Goal: Task Accomplishment & Management: Use online tool/utility

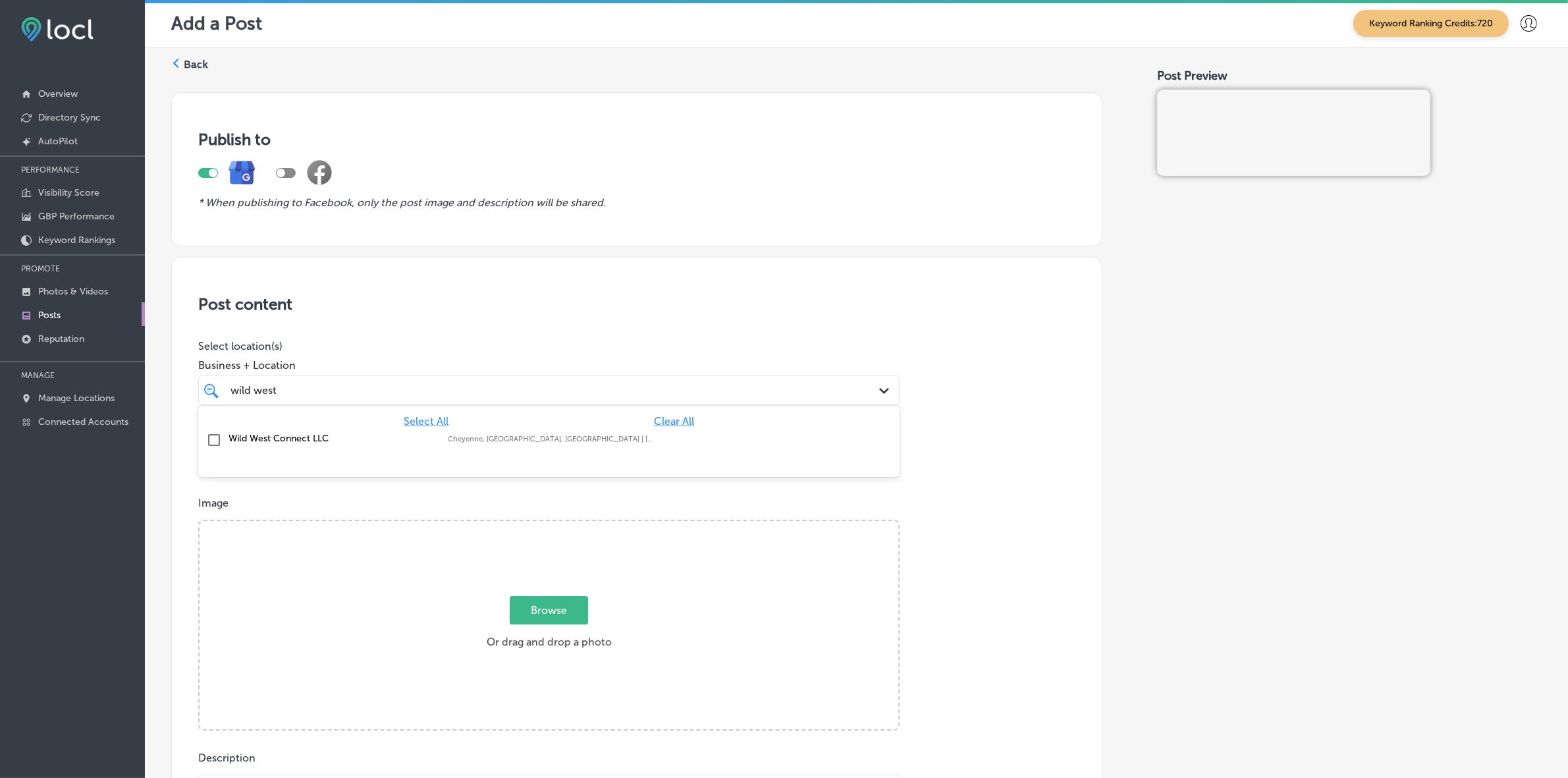
click at [727, 437] on div "Wild West Connect LLC [GEOGRAPHIC_DATA], [GEOGRAPHIC_DATA], [GEOGRAPHIC_DATA] |…" at bounding box center [486, 438] width 517 height 11
type input "wild west"
click at [1126, 486] on div "Publish to * When publishing to Facebook, only the post image and description w…" at bounding box center [856, 753] width 1370 height 1343
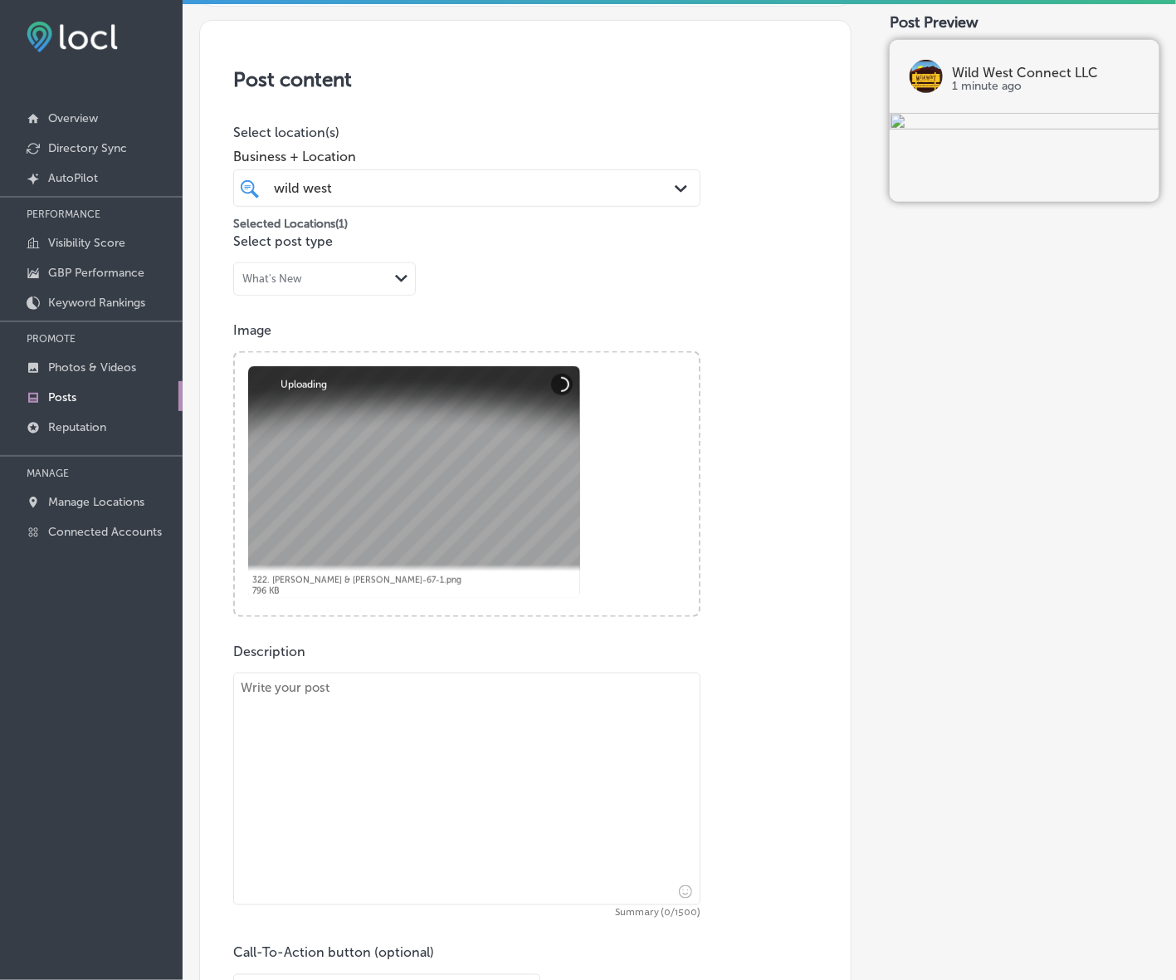
scroll to position [311, 0]
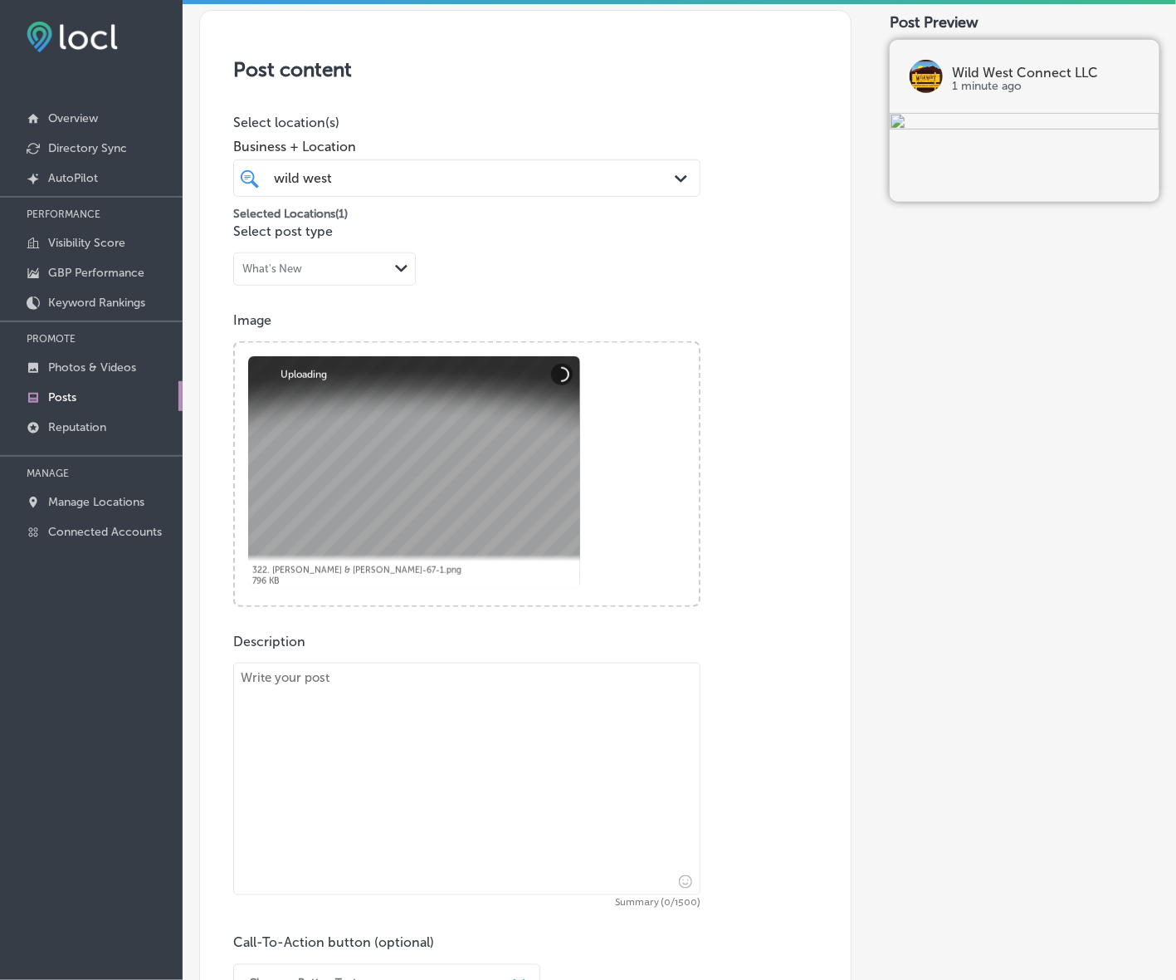
click at [574, 695] on textarea at bounding box center [466, 778] width 467 height 232
paste textarea "Lo Ipsu Dolo Sitamet, co adipiscing el seddoe tempori utlaboree doloremagna, al…"
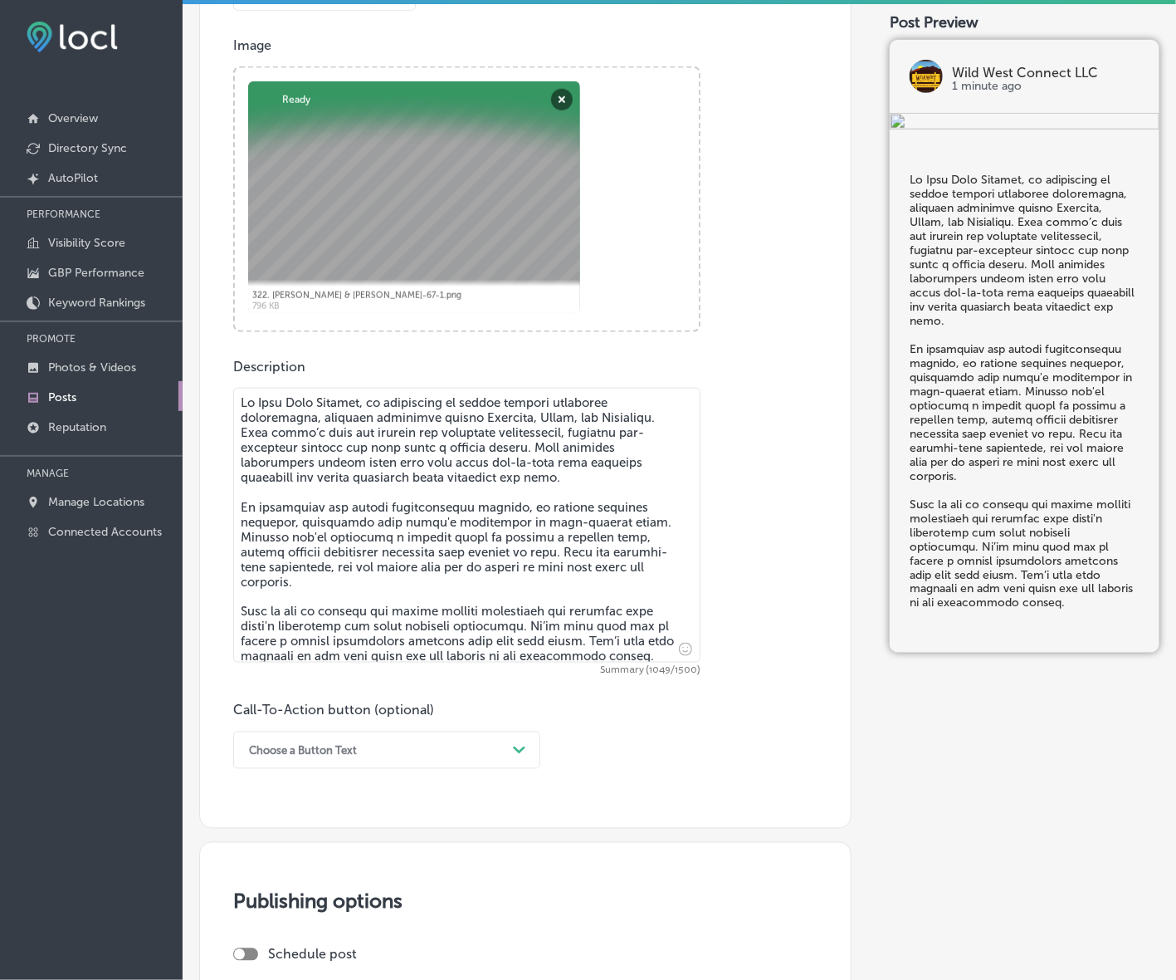
scroll to position [623, 0]
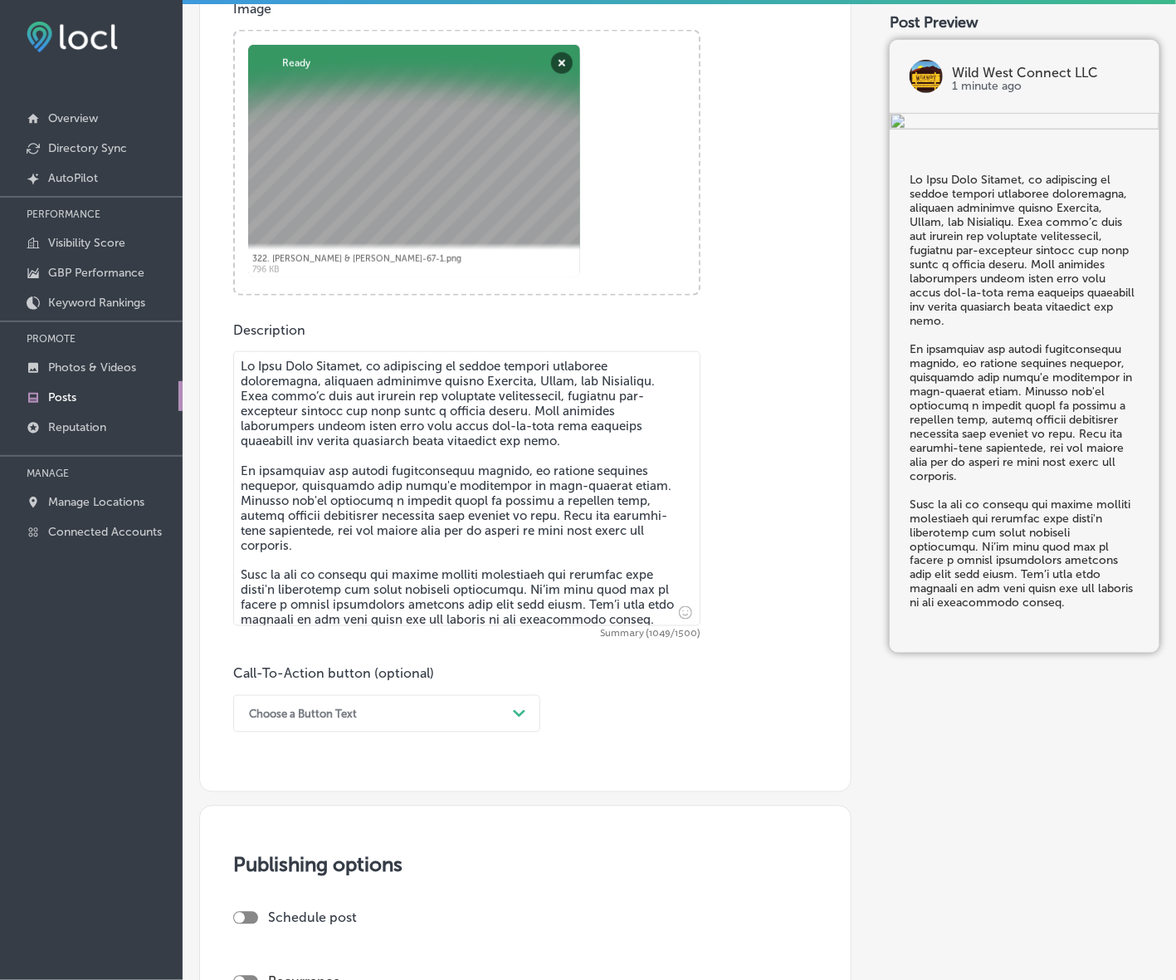
type textarea "Lo Ipsu Dolo Sitamet, co adipiscing el seddoe tempori utlaboree doloremagna, al…"
click at [524, 707] on div "Path Created with Sketch." at bounding box center [519, 713] width 13 height 13
click at [257, 931] on div "Call Now" at bounding box center [386, 924] width 307 height 29
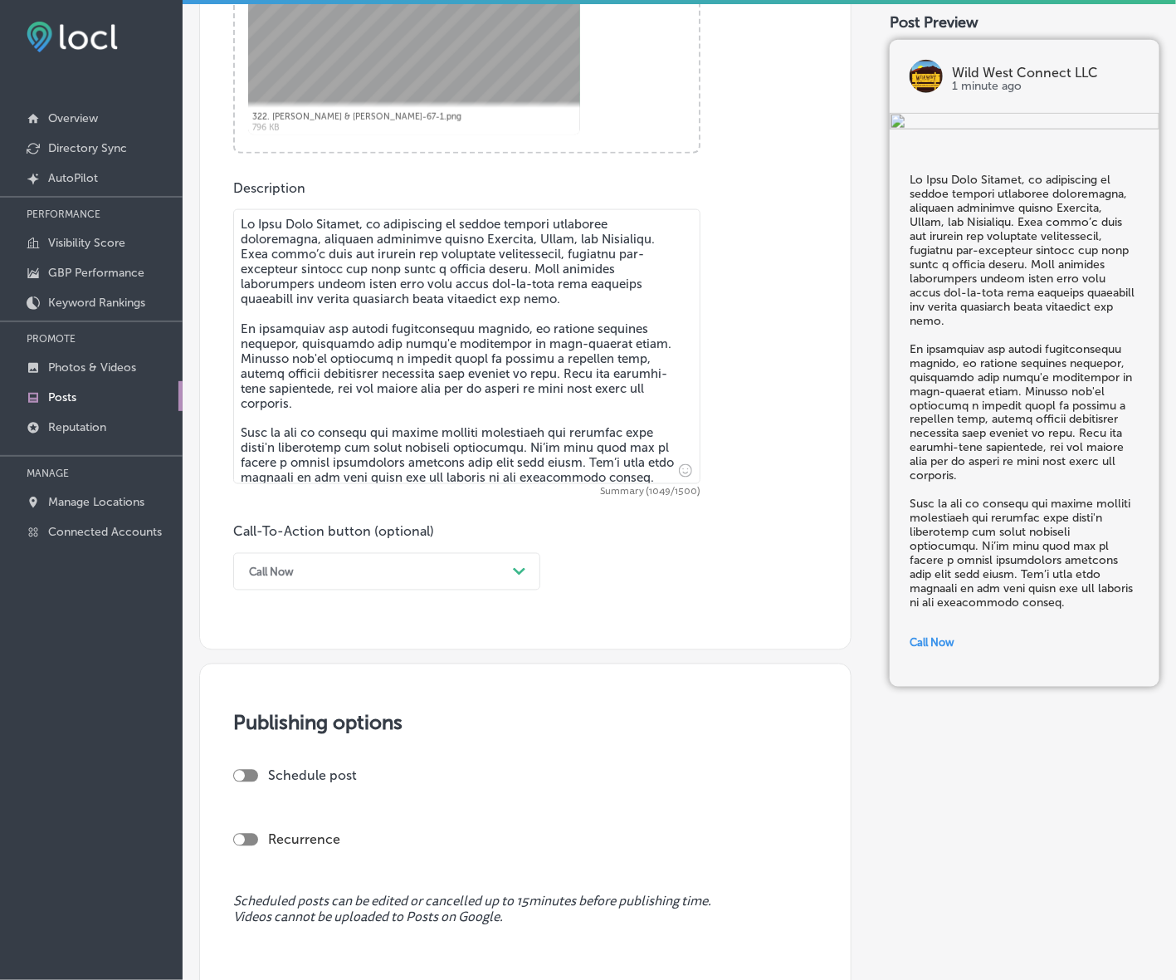
scroll to position [959, 0]
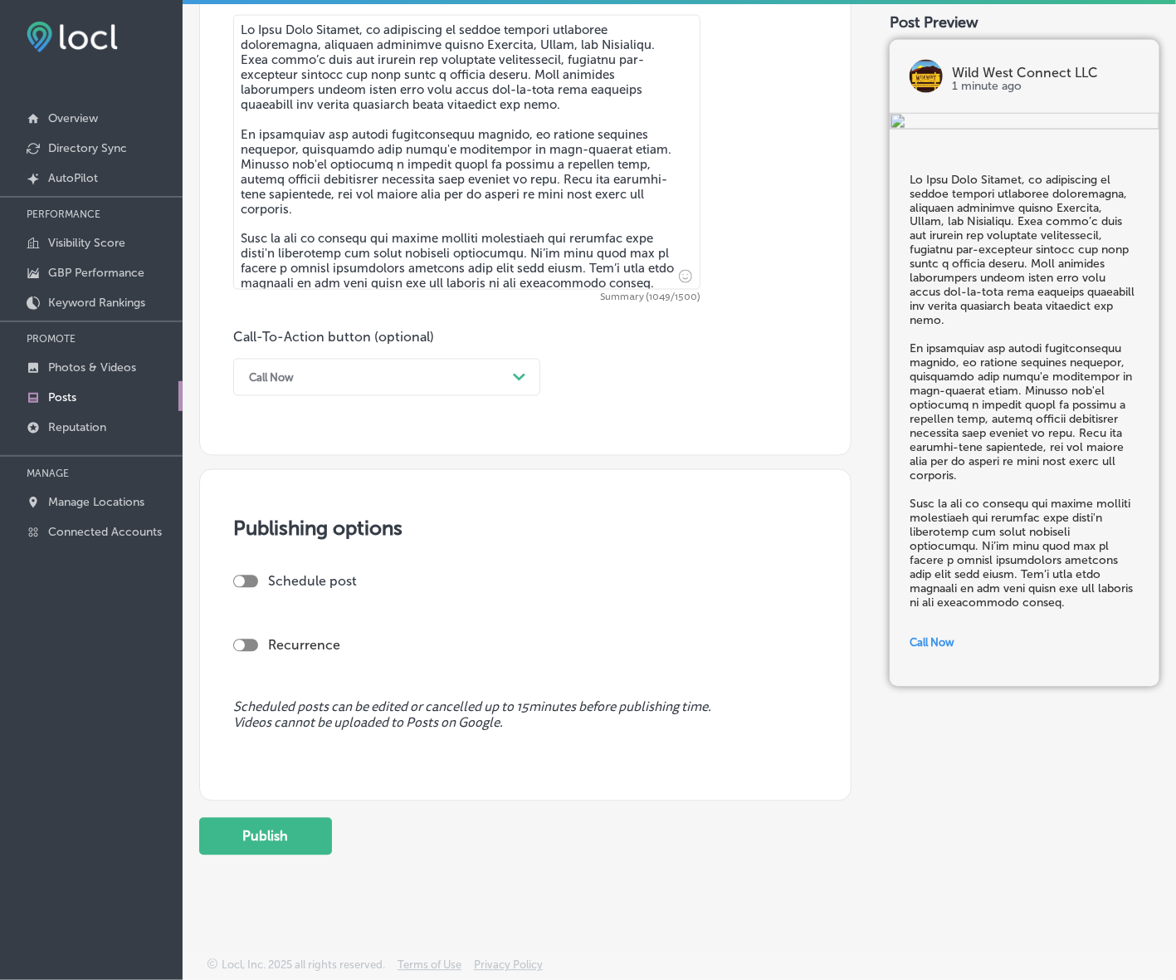
click at [254, 579] on div at bounding box center [245, 581] width 25 height 12
checkbox input "true"
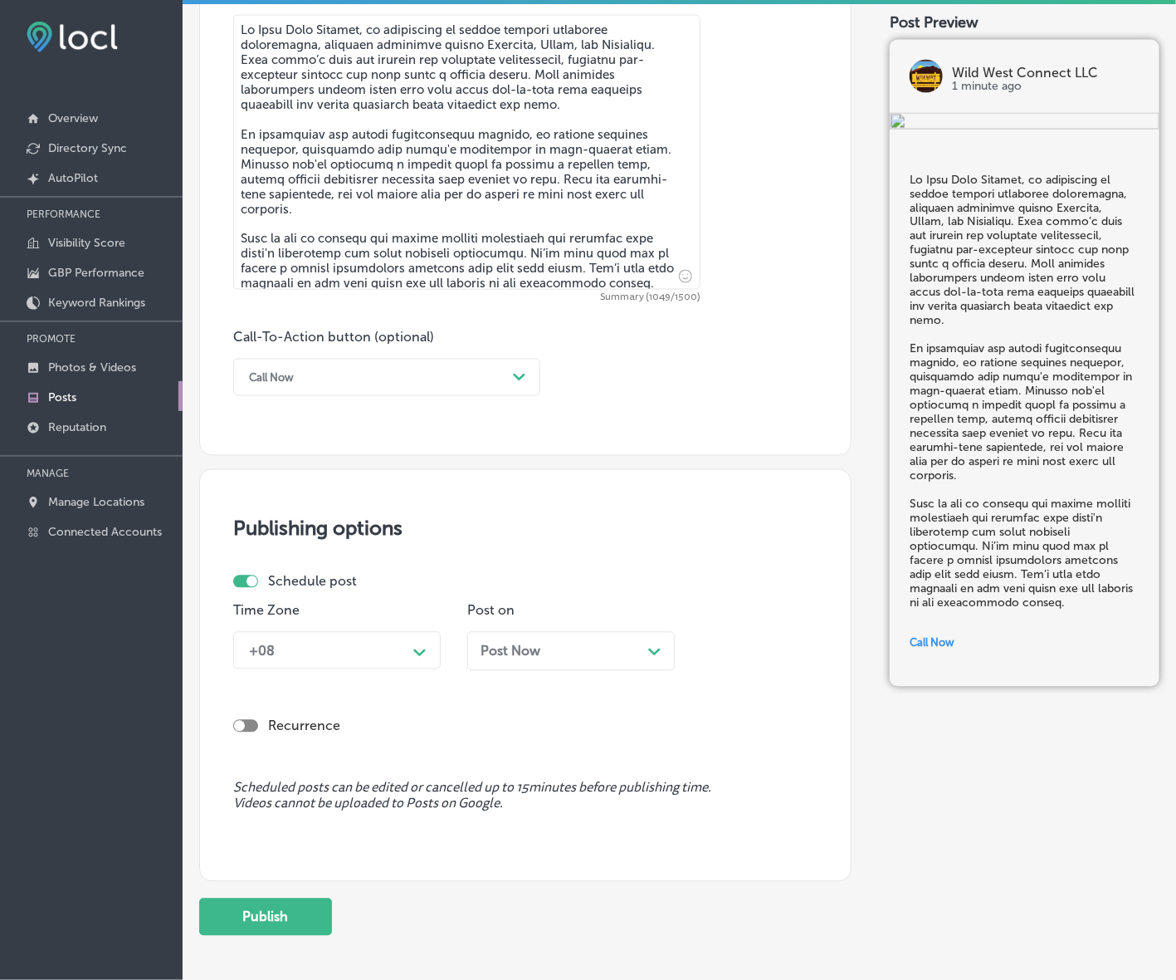
click at [342, 657] on div "+08" at bounding box center [324, 650] width 166 height 29
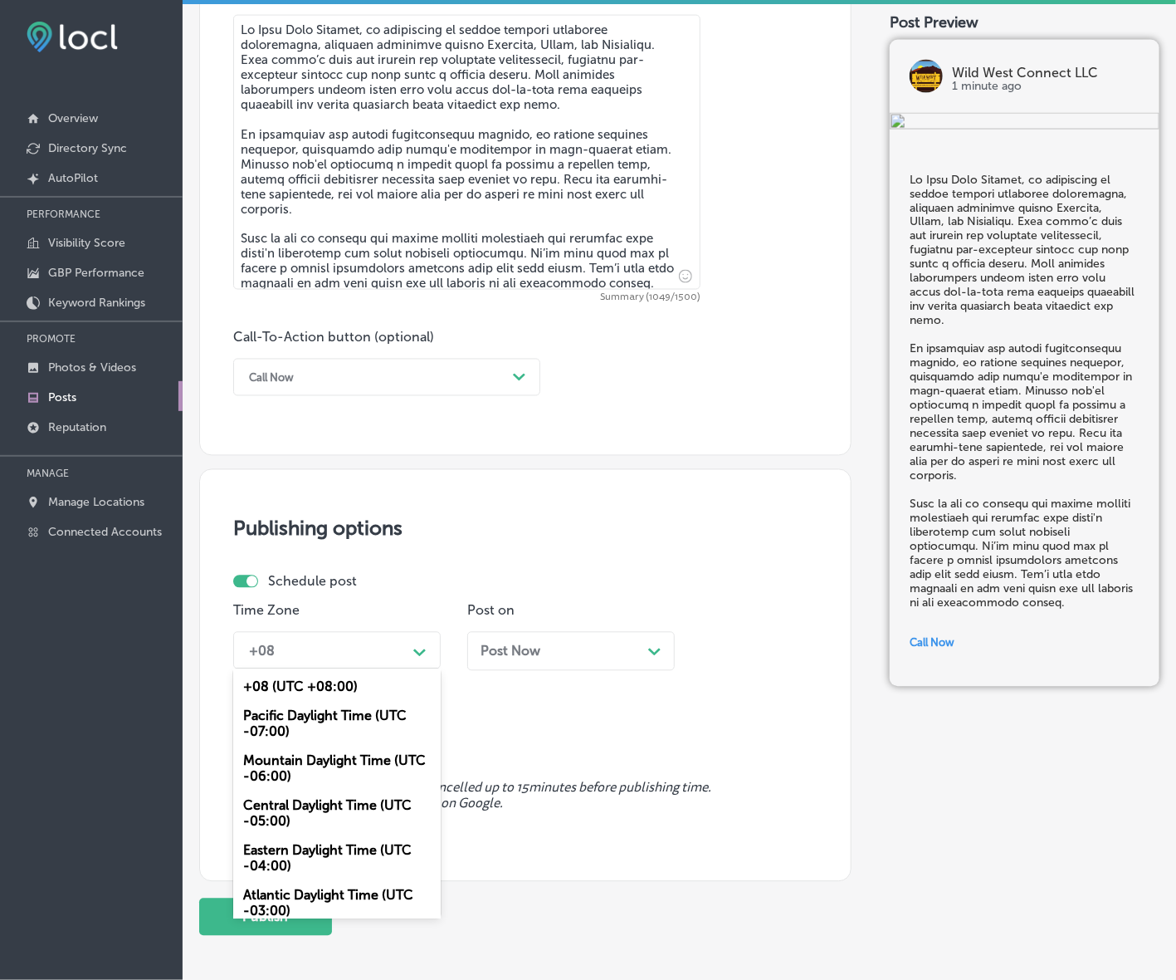
drag, startPoint x: 318, startPoint y: 770, endPoint x: 384, endPoint y: 727, distance: 78.5
click at [317, 772] on div "Mountain Daylight Time (UTC -06:00)" at bounding box center [337, 768] width 208 height 45
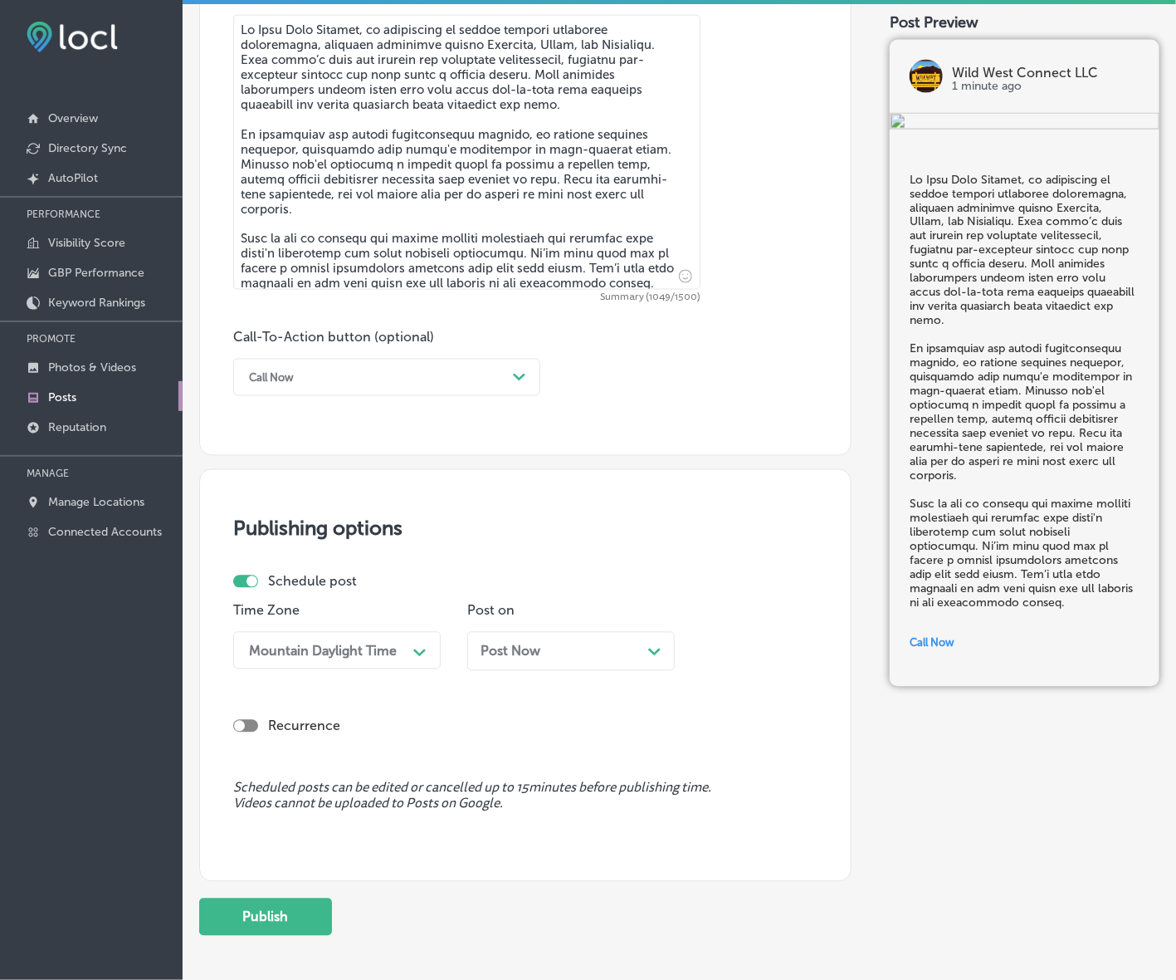
click at [515, 650] on span "Post Now" at bounding box center [511, 651] width 60 height 16
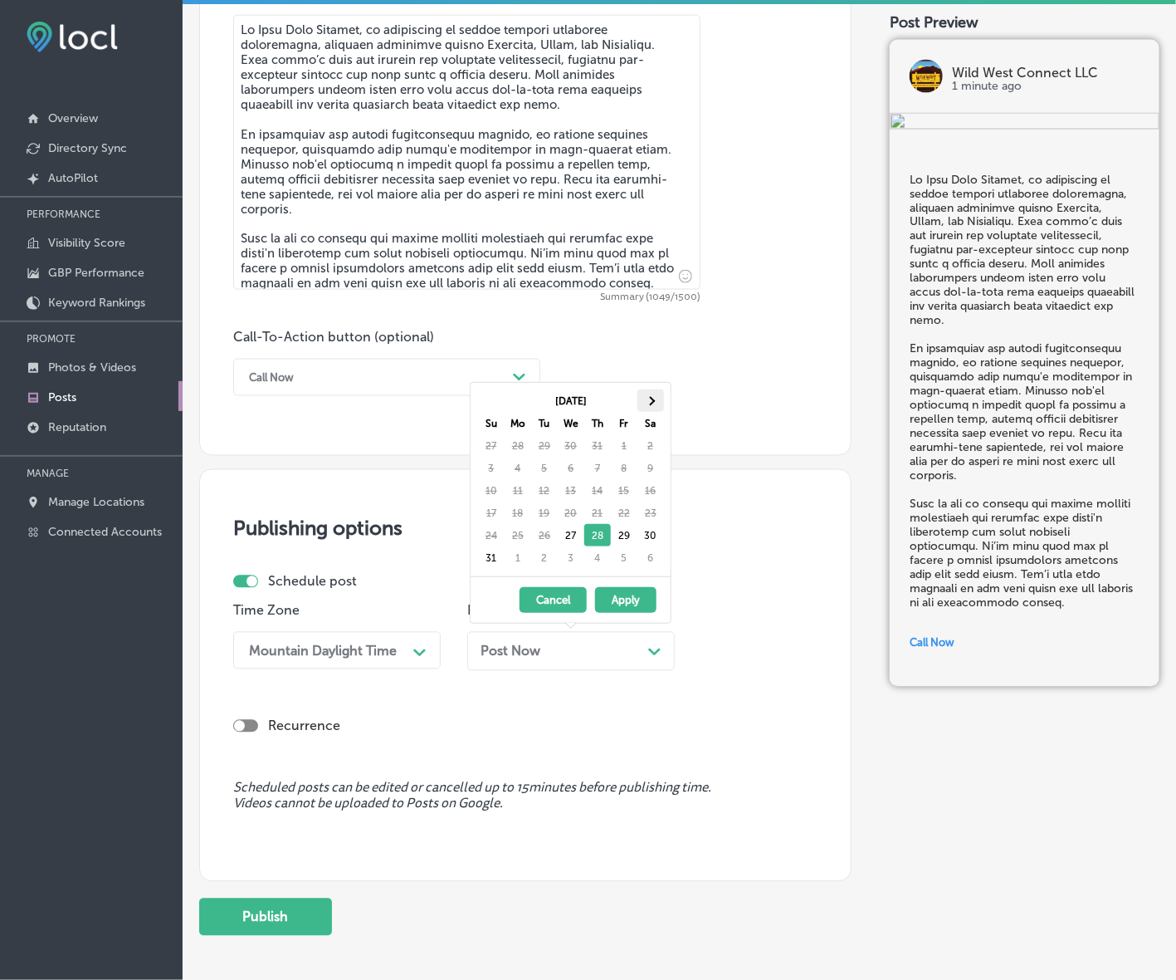
click at [649, 398] on span at bounding box center [650, 400] width 9 height 9
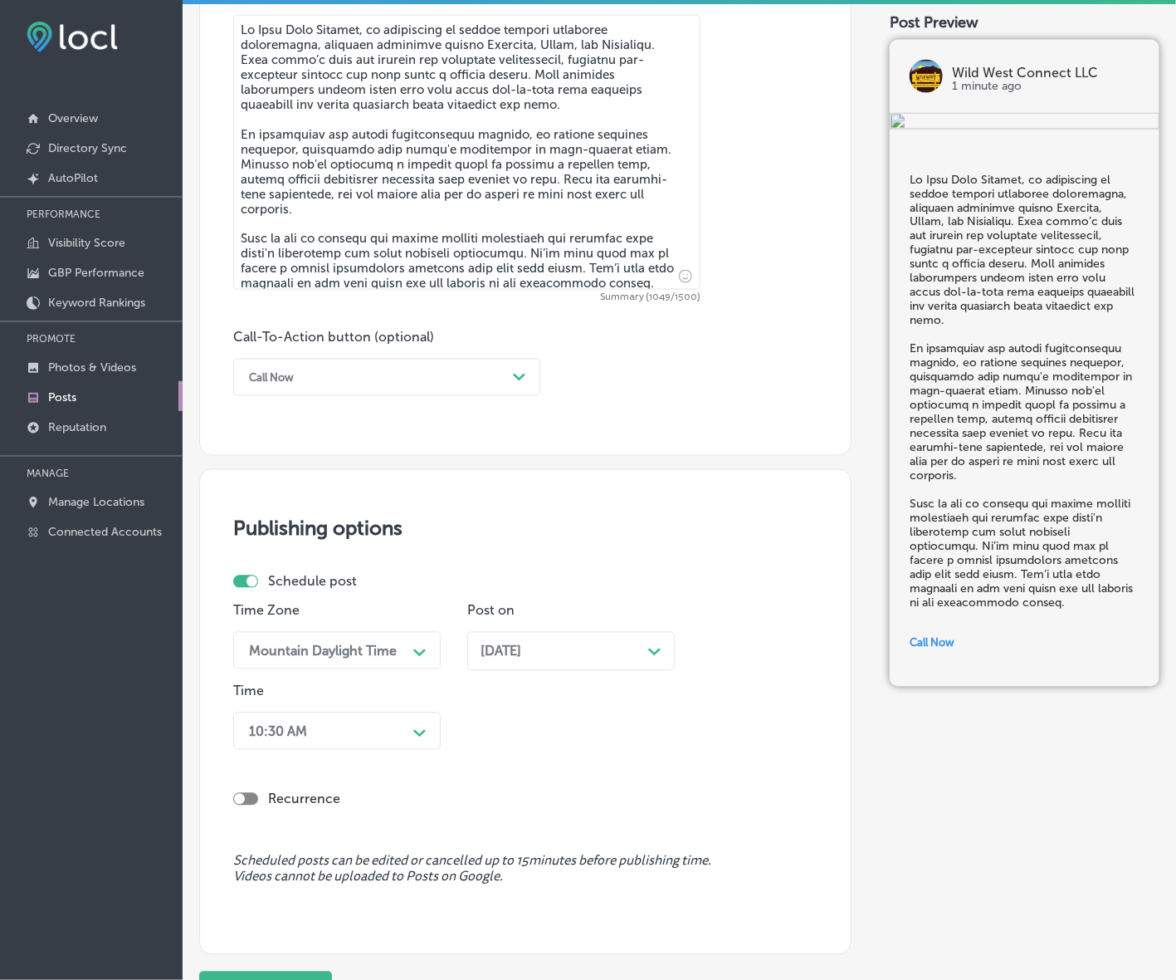
click at [421, 730] on div "10:30 AM Path Created with Sketch." at bounding box center [337, 730] width 208 height 37
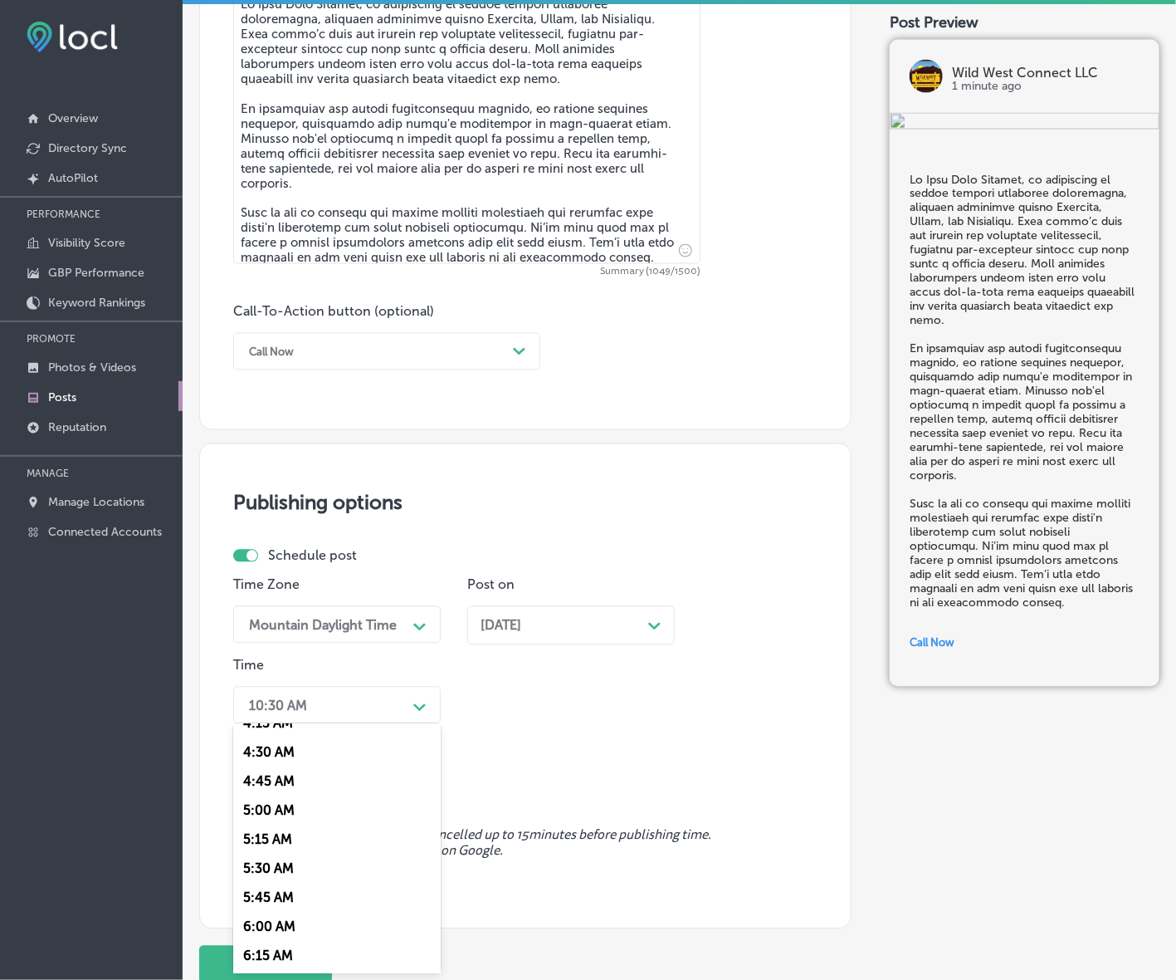
scroll to position [623, 0]
click at [253, 926] on div "7:00 AM" at bounding box center [337, 932] width 208 height 29
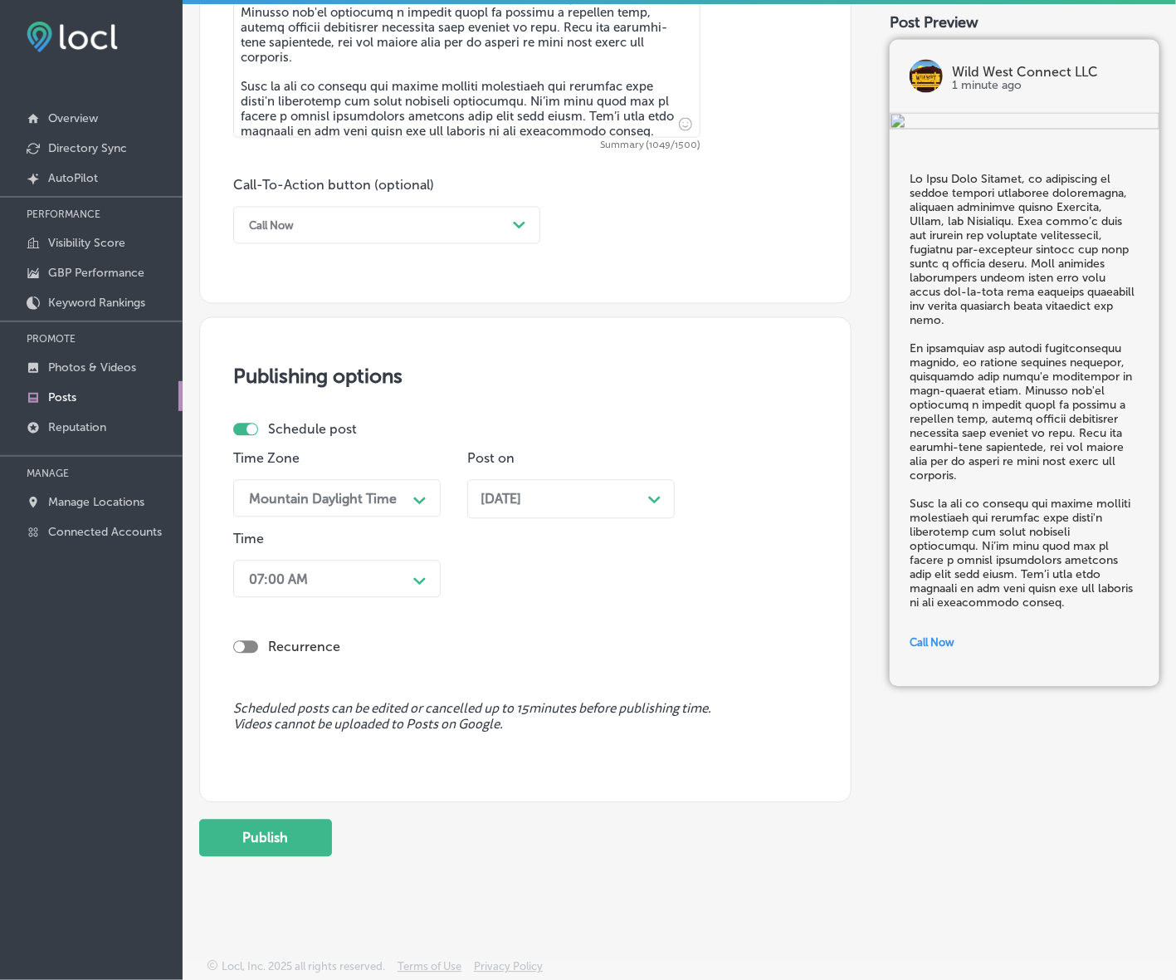
scroll to position [1112, 0]
click at [272, 840] on button "Publish" at bounding box center [265, 836] width 133 height 37
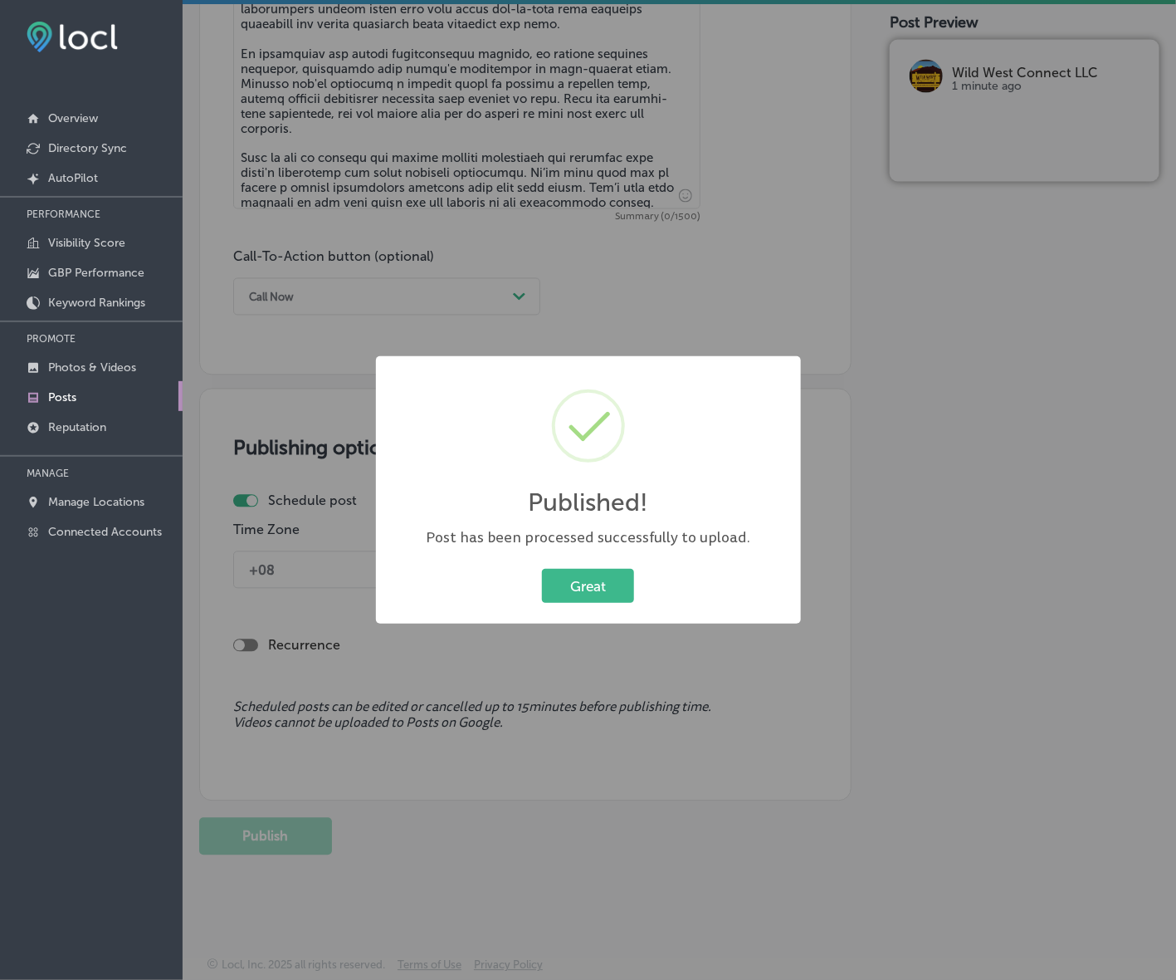
scroll to position [1039, 0]
click at [594, 590] on button "Great" at bounding box center [588, 586] width 92 height 34
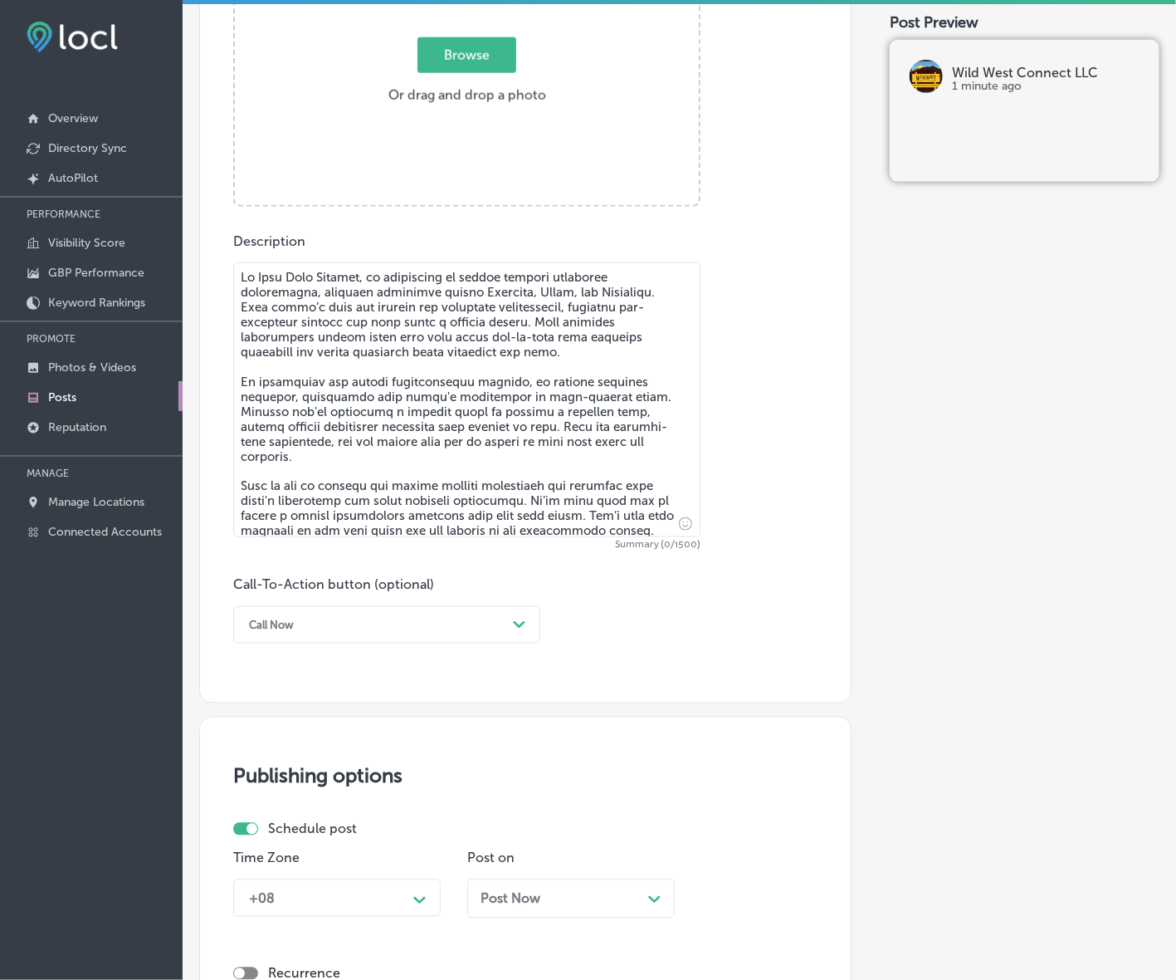
scroll to position [624, 0]
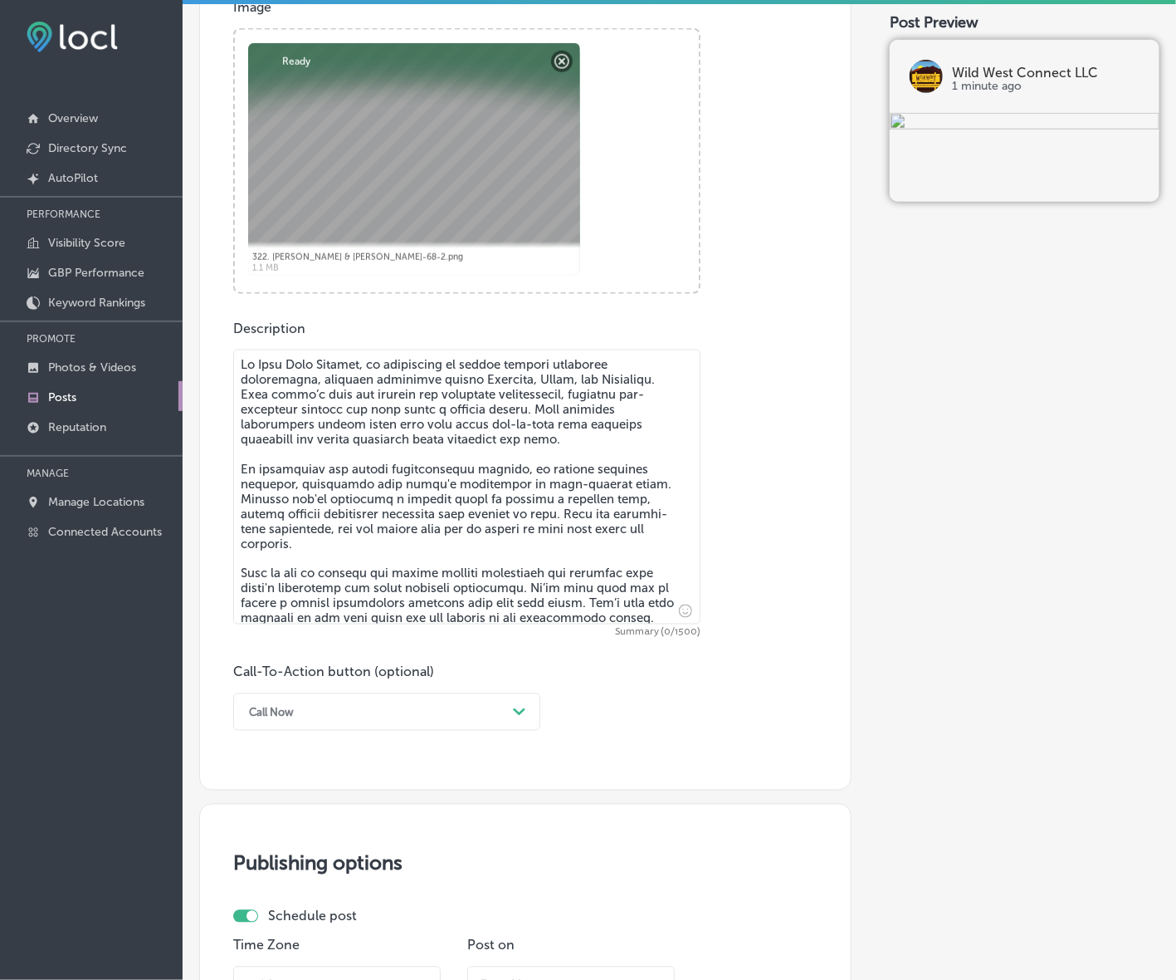
click at [555, 603] on textarea at bounding box center [466, 486] width 467 height 275
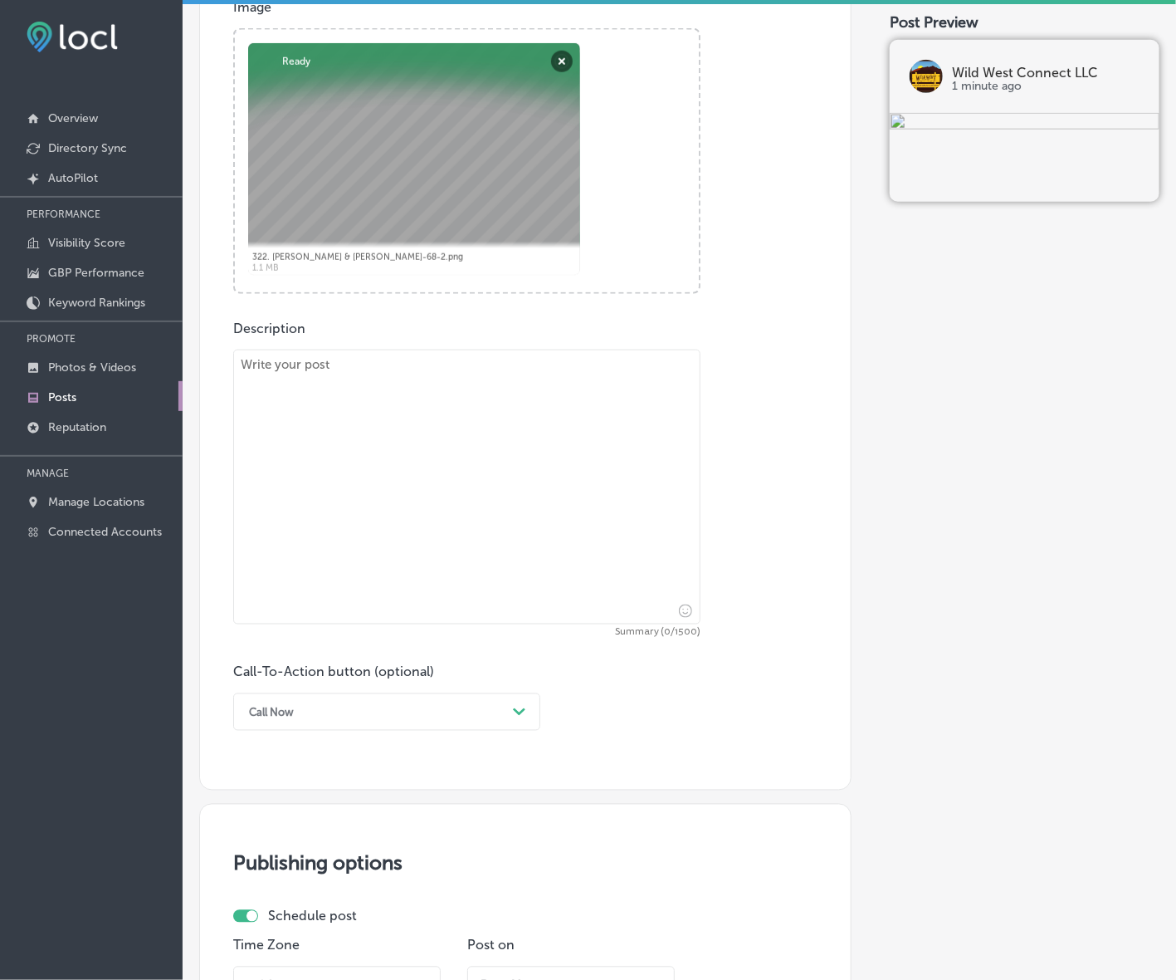
paste textarea "At [GEOGRAPHIC_DATA], we offer social media management services that help busin…"
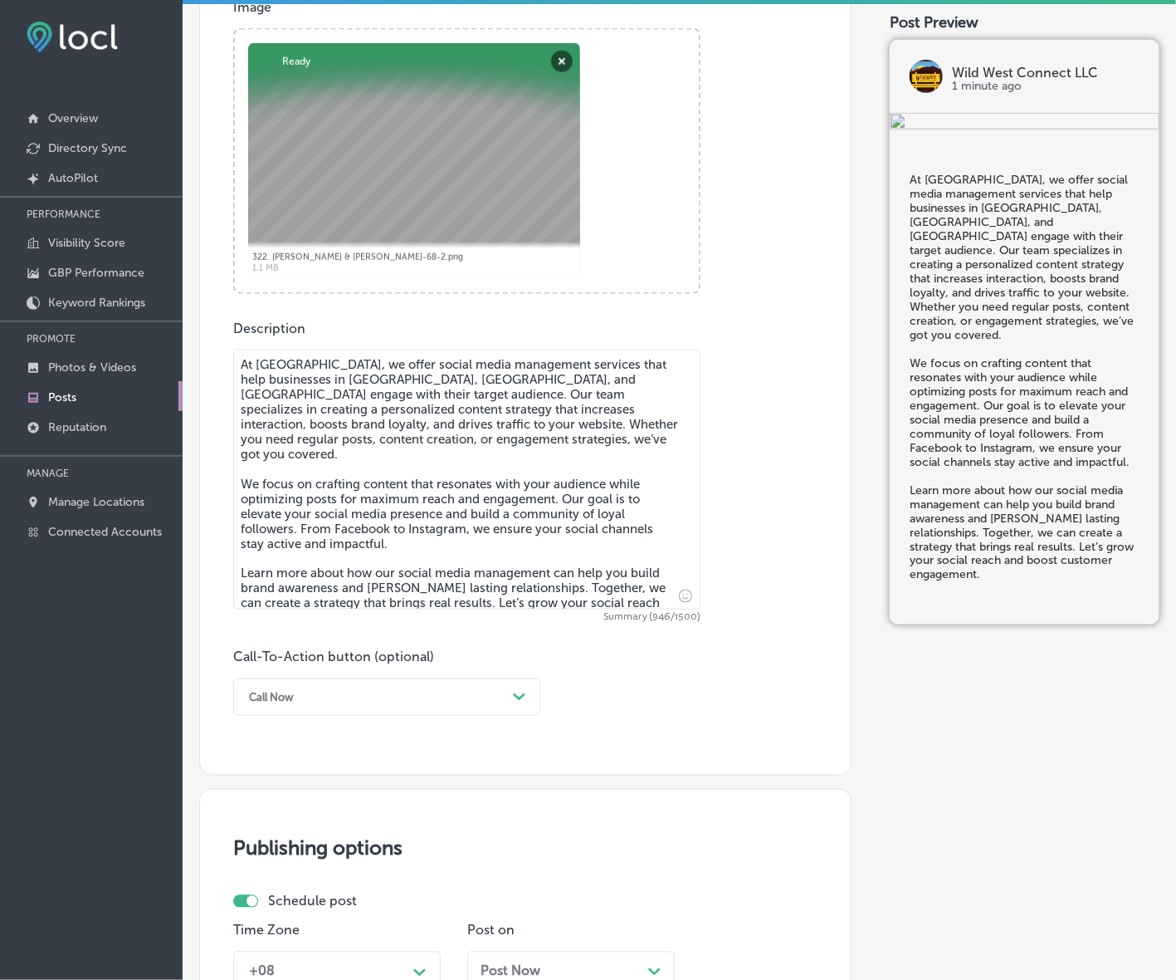
type textarea "At [GEOGRAPHIC_DATA], we offer social media management services that help busin…"
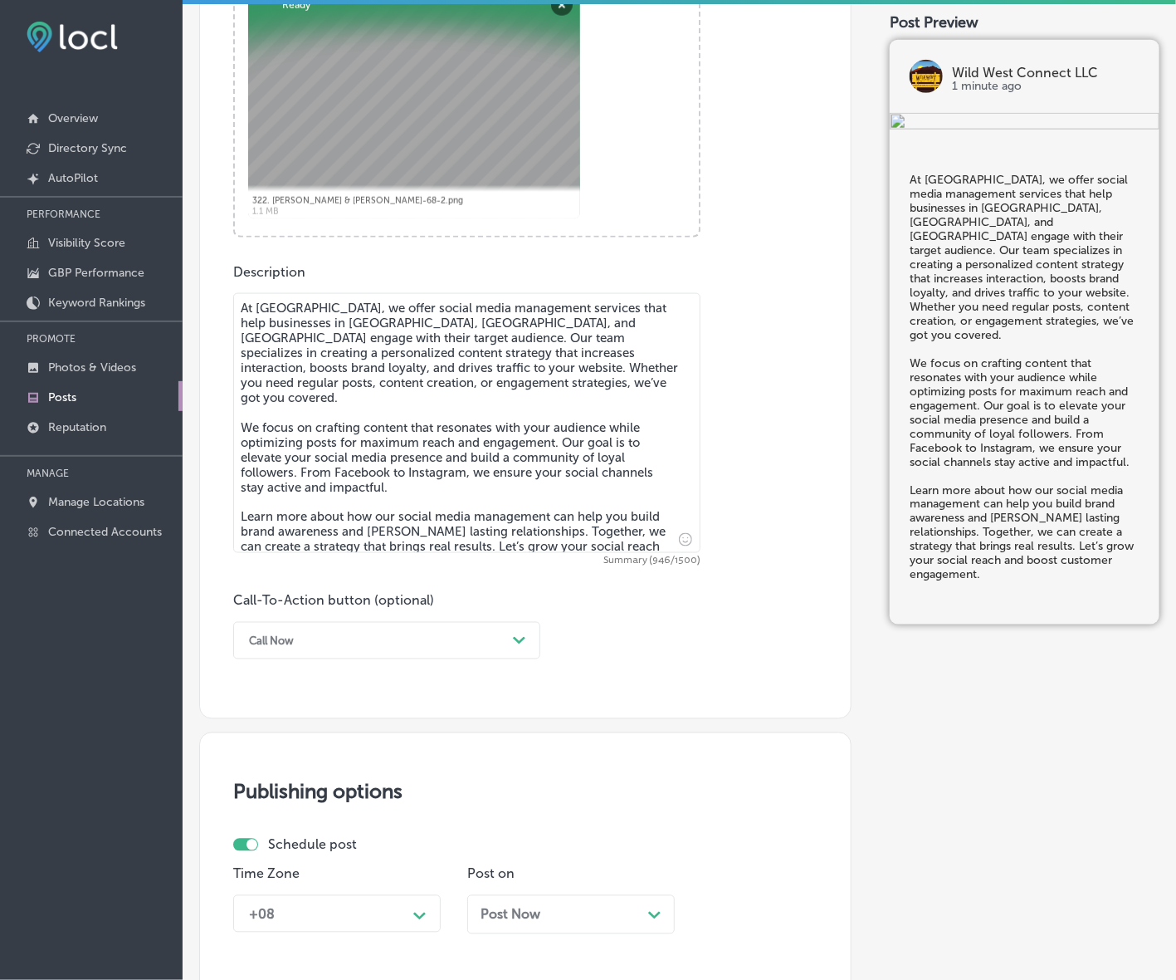
scroll to position [728, 0]
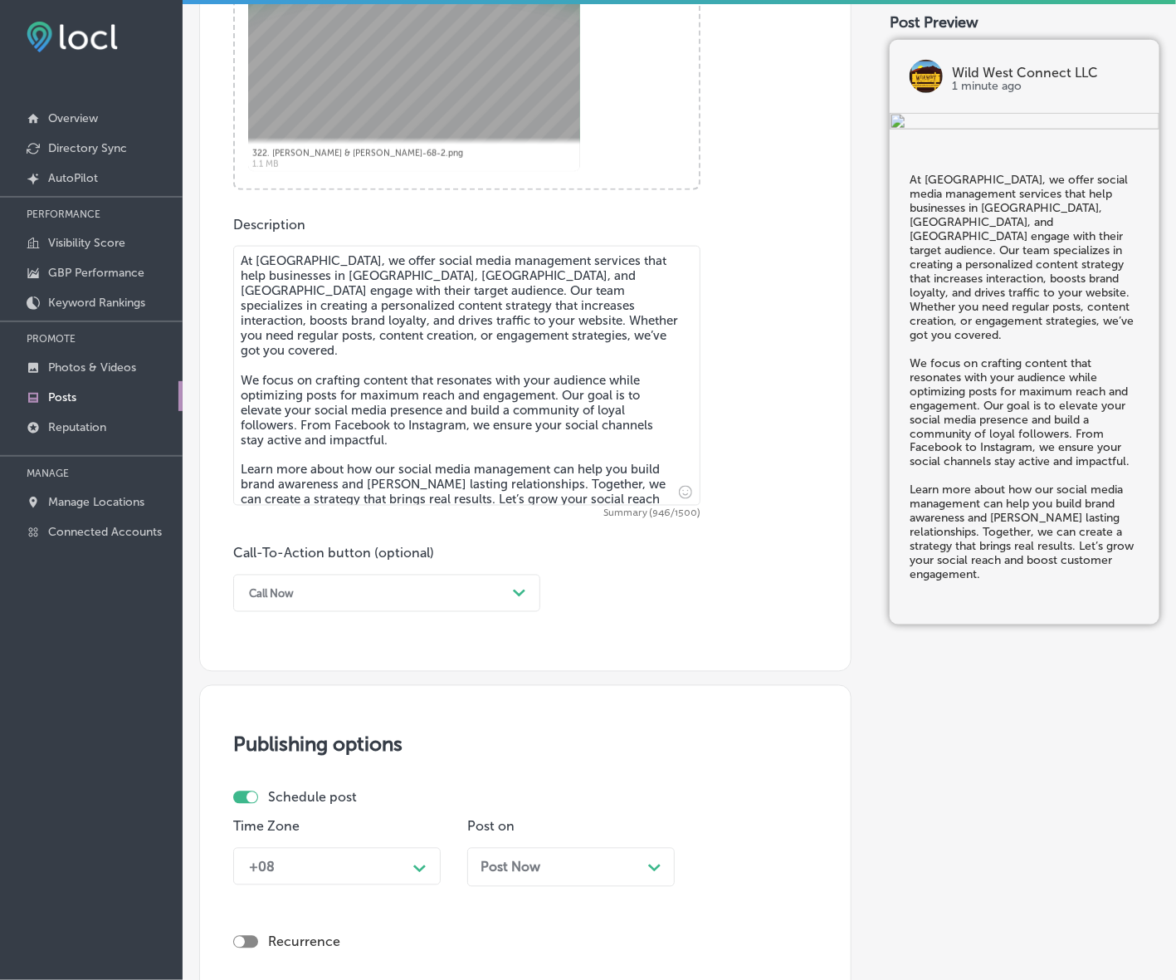
click at [525, 594] on div "Path Created with Sketch." at bounding box center [519, 593] width 13 height 13
click at [291, 736] on div "Learn more" at bounding box center [386, 745] width 307 height 29
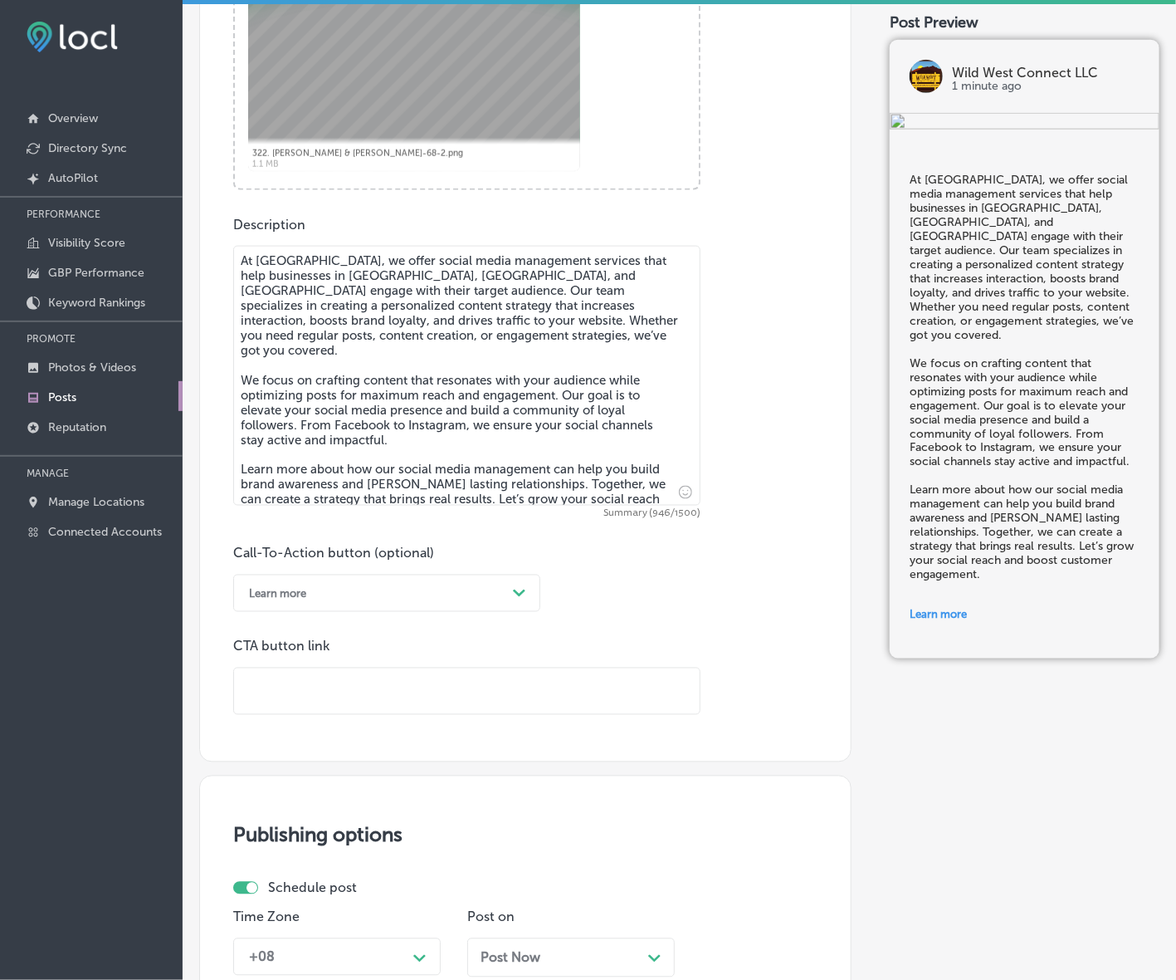
click at [320, 706] on input "text" at bounding box center [467, 691] width 466 height 46
paste input "[URL][DOMAIN_NAME]"
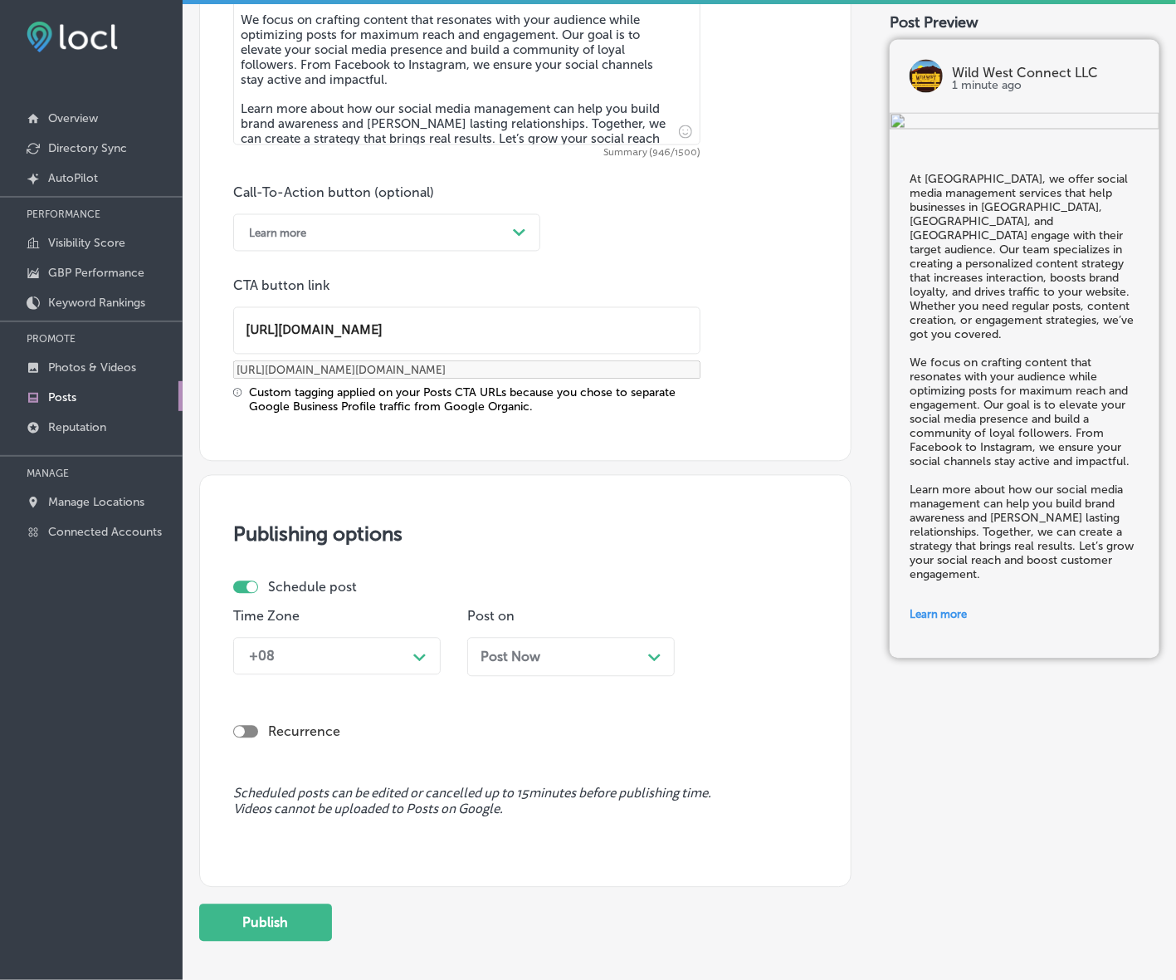
scroll to position [1143, 0]
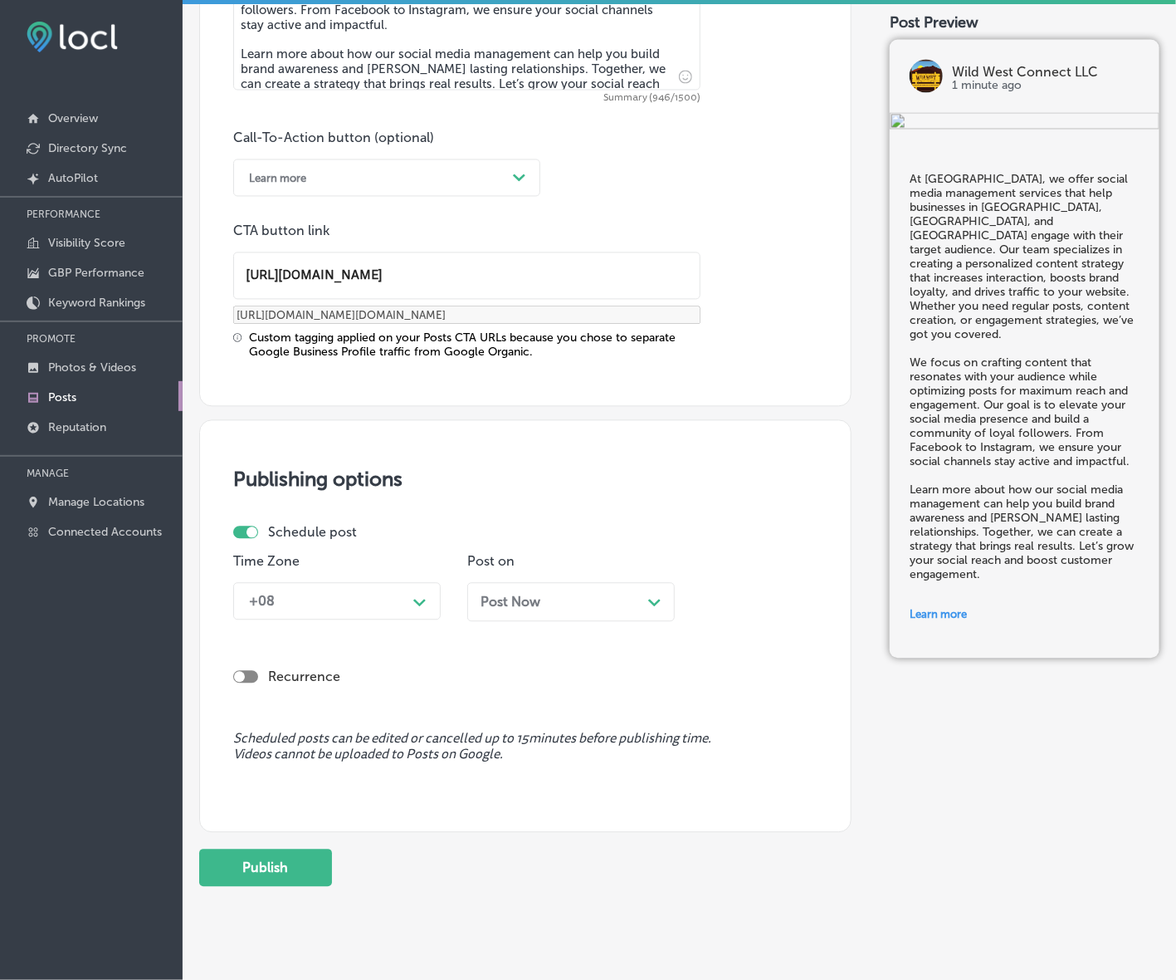
type input "[URL][DOMAIN_NAME]"
click at [412, 596] on div "Path Created with Sketch." at bounding box center [420, 601] width 27 height 27
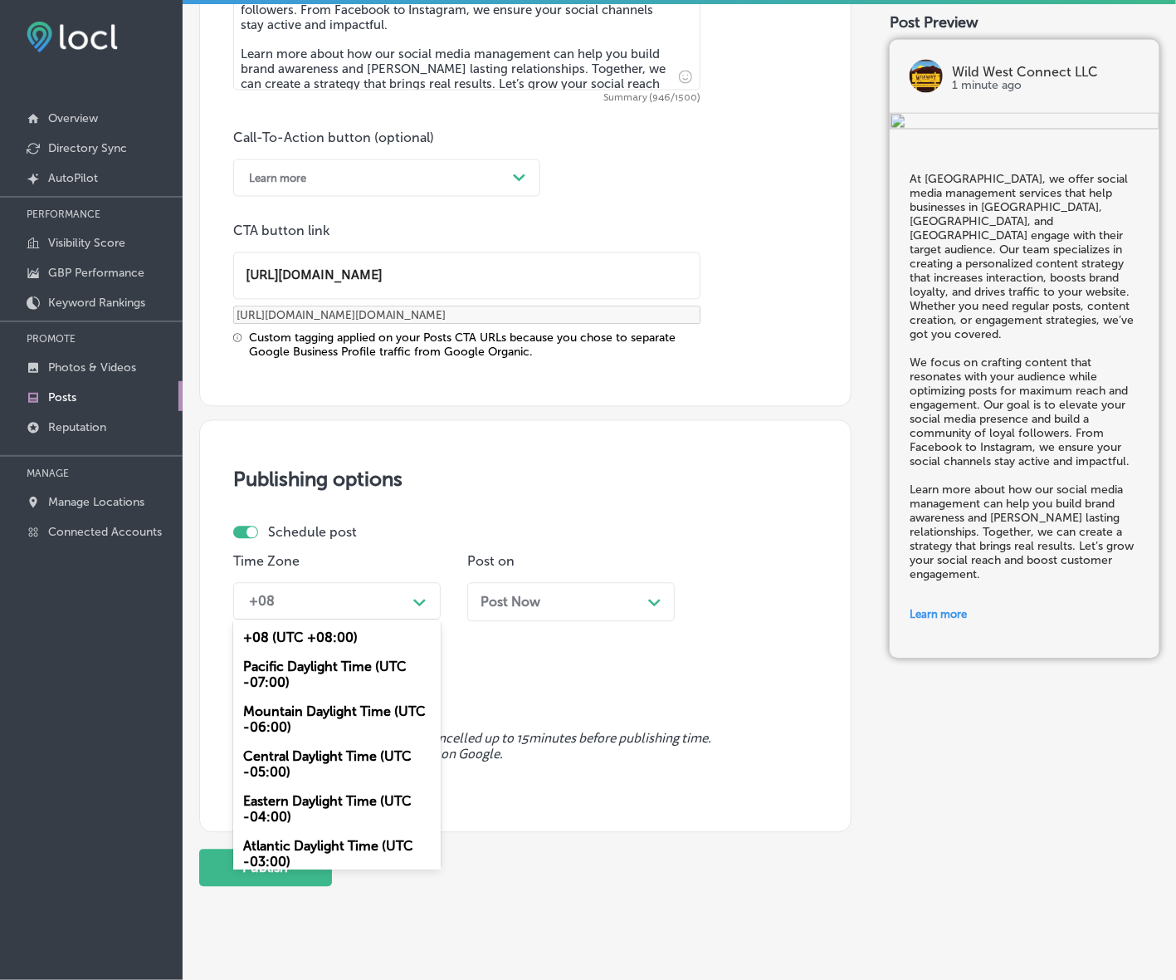
click at [316, 727] on div "Mountain Daylight Time (UTC -06:00)" at bounding box center [337, 719] width 208 height 45
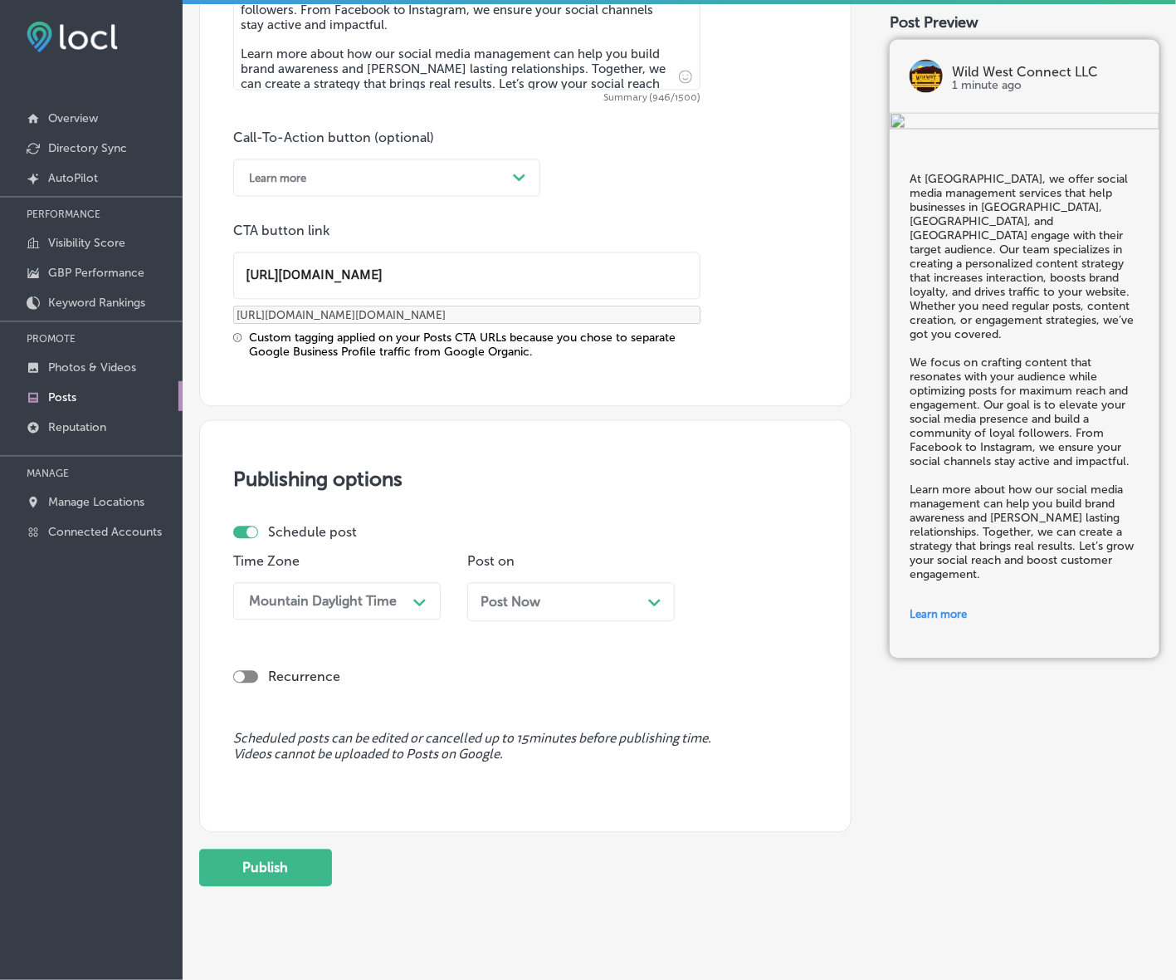
click at [564, 613] on div "Post Now Path Created with Sketch." at bounding box center [571, 602] width 208 height 39
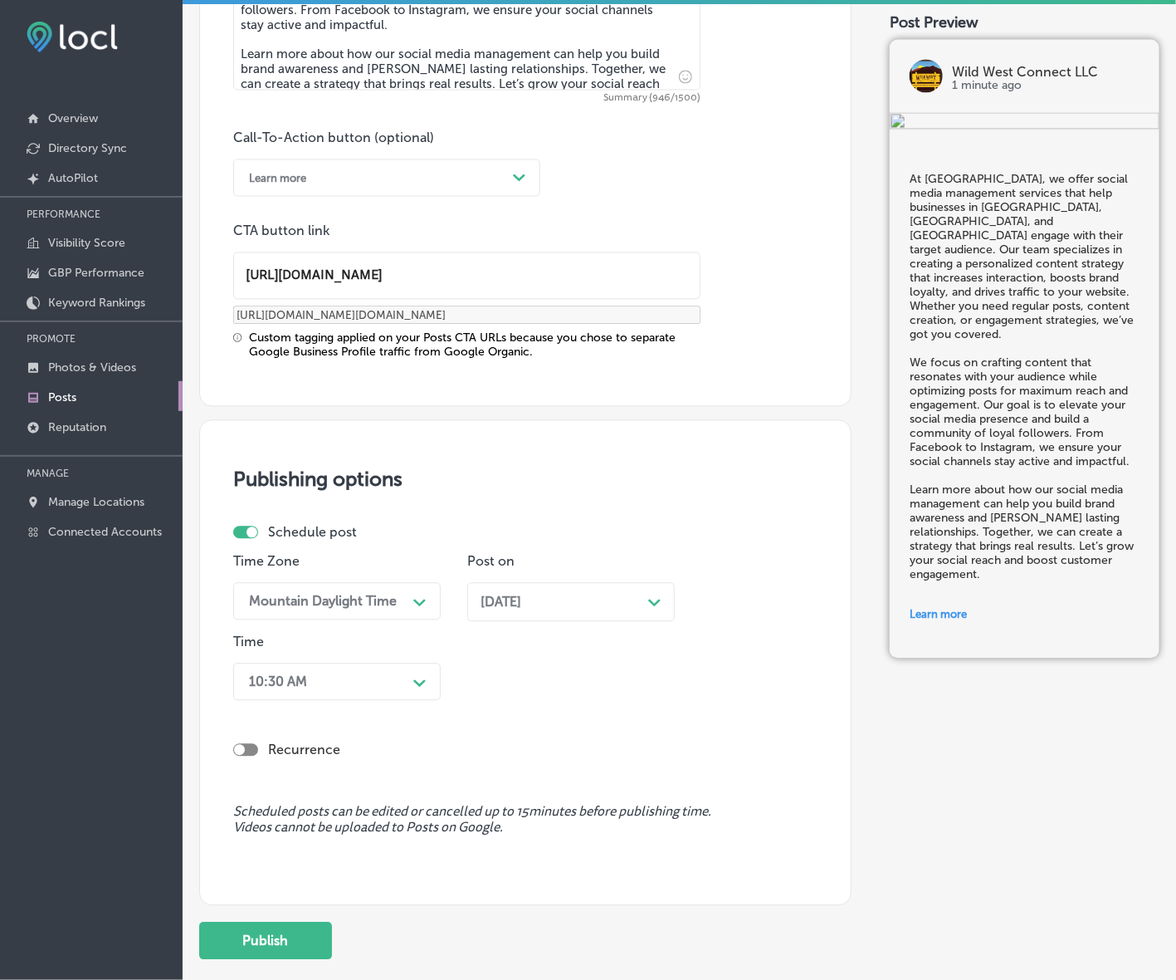
click at [412, 687] on div "Path Created with Sketch." at bounding box center [420, 681] width 27 height 27
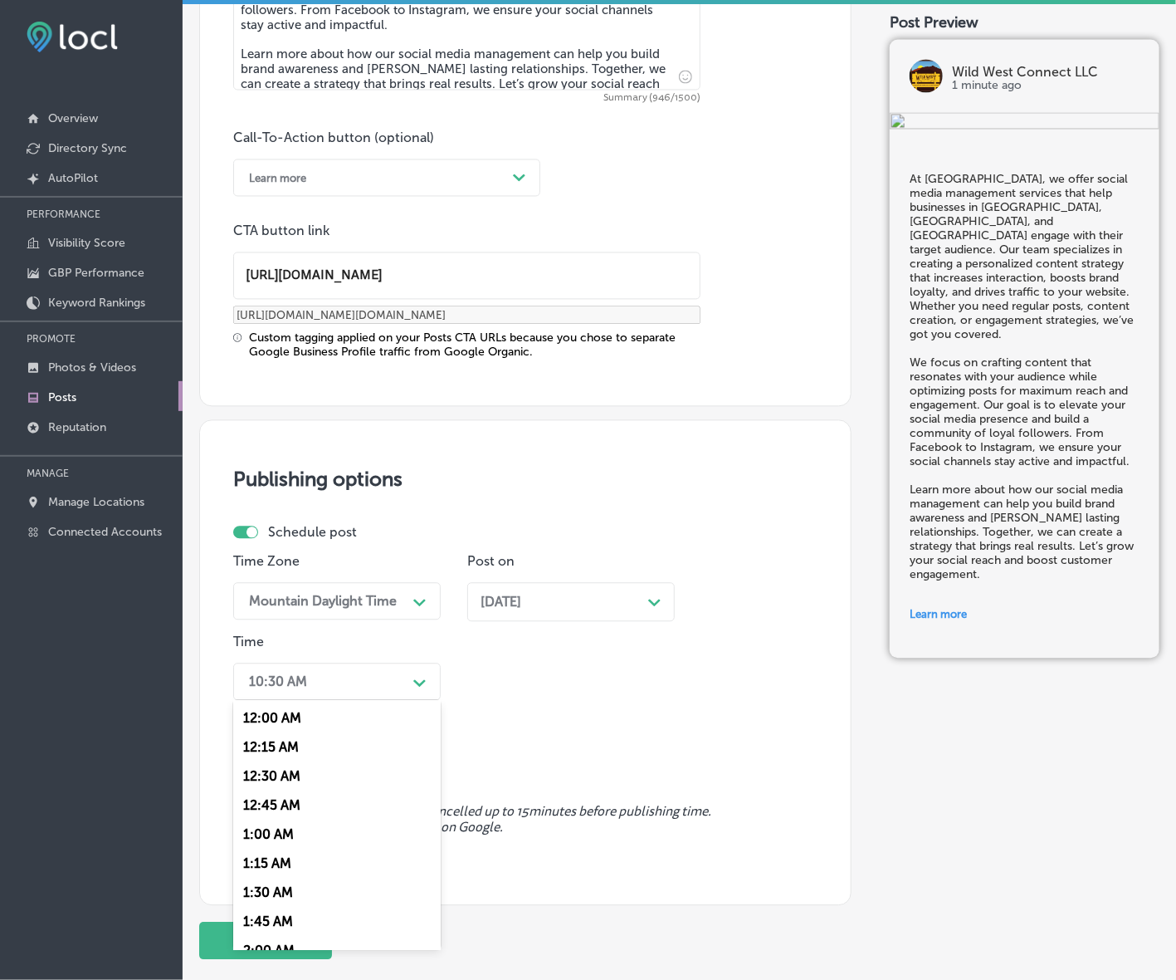
scroll to position [623, 0]
click at [278, 901] on div "7:00 AM" at bounding box center [337, 909] width 208 height 29
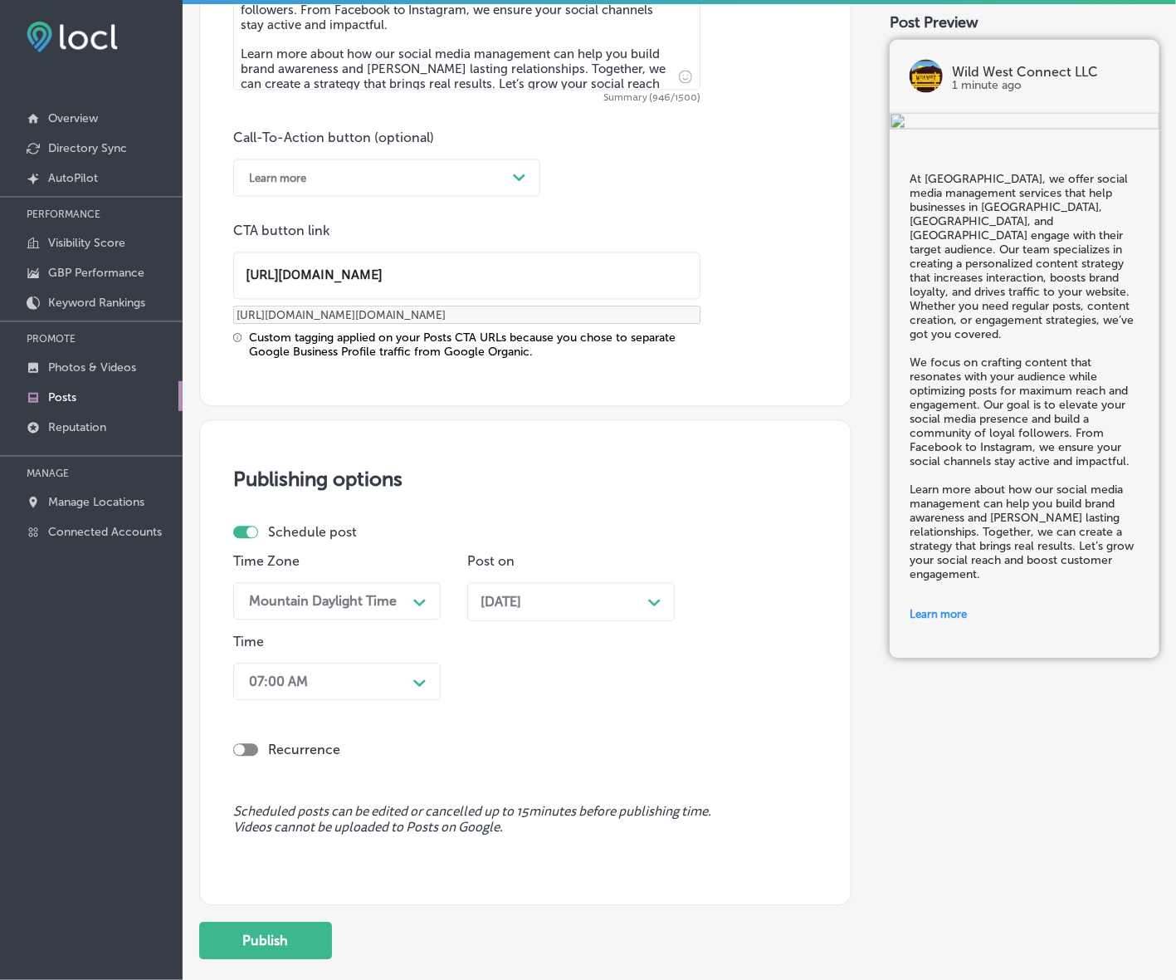
scroll to position [1247, 0]
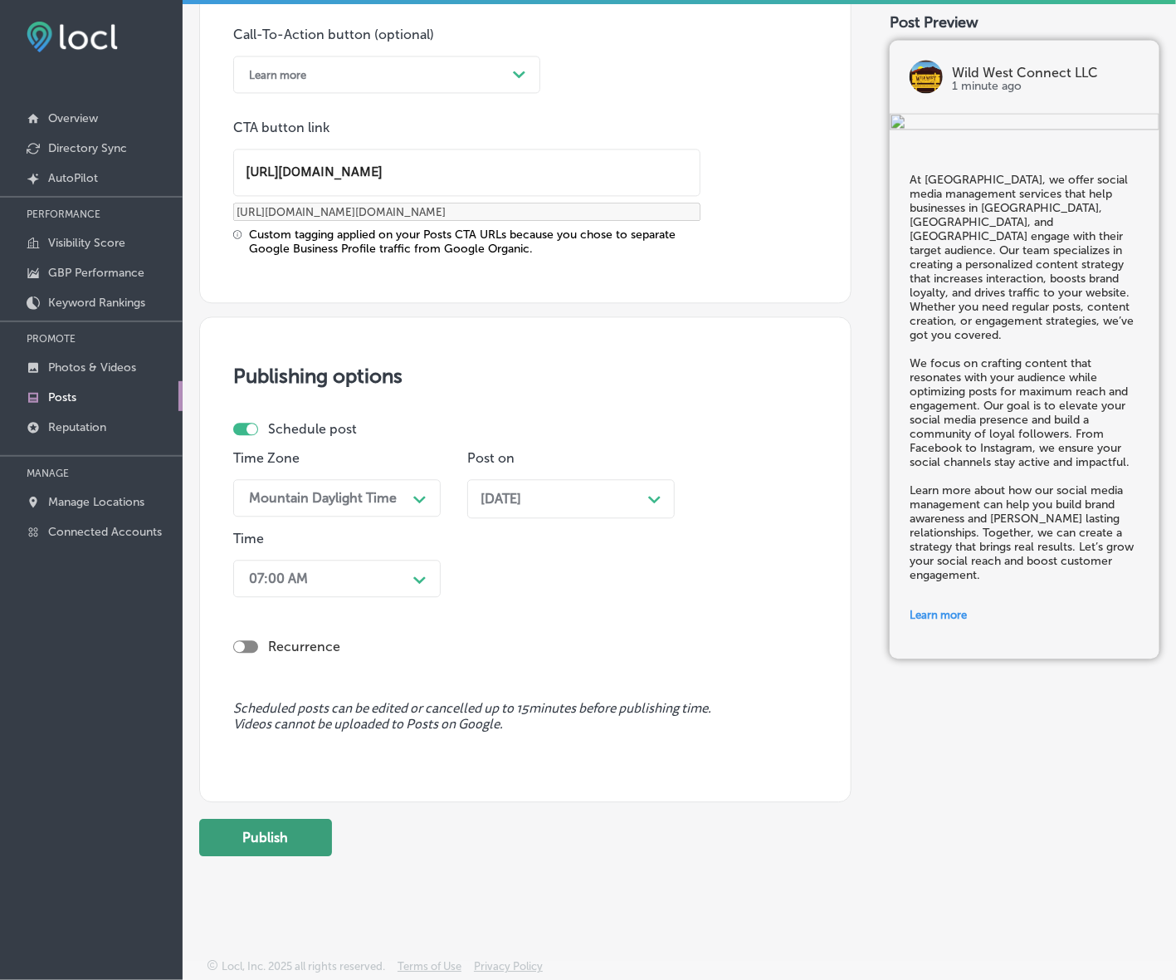
click at [283, 847] on button "Publish" at bounding box center [265, 836] width 133 height 37
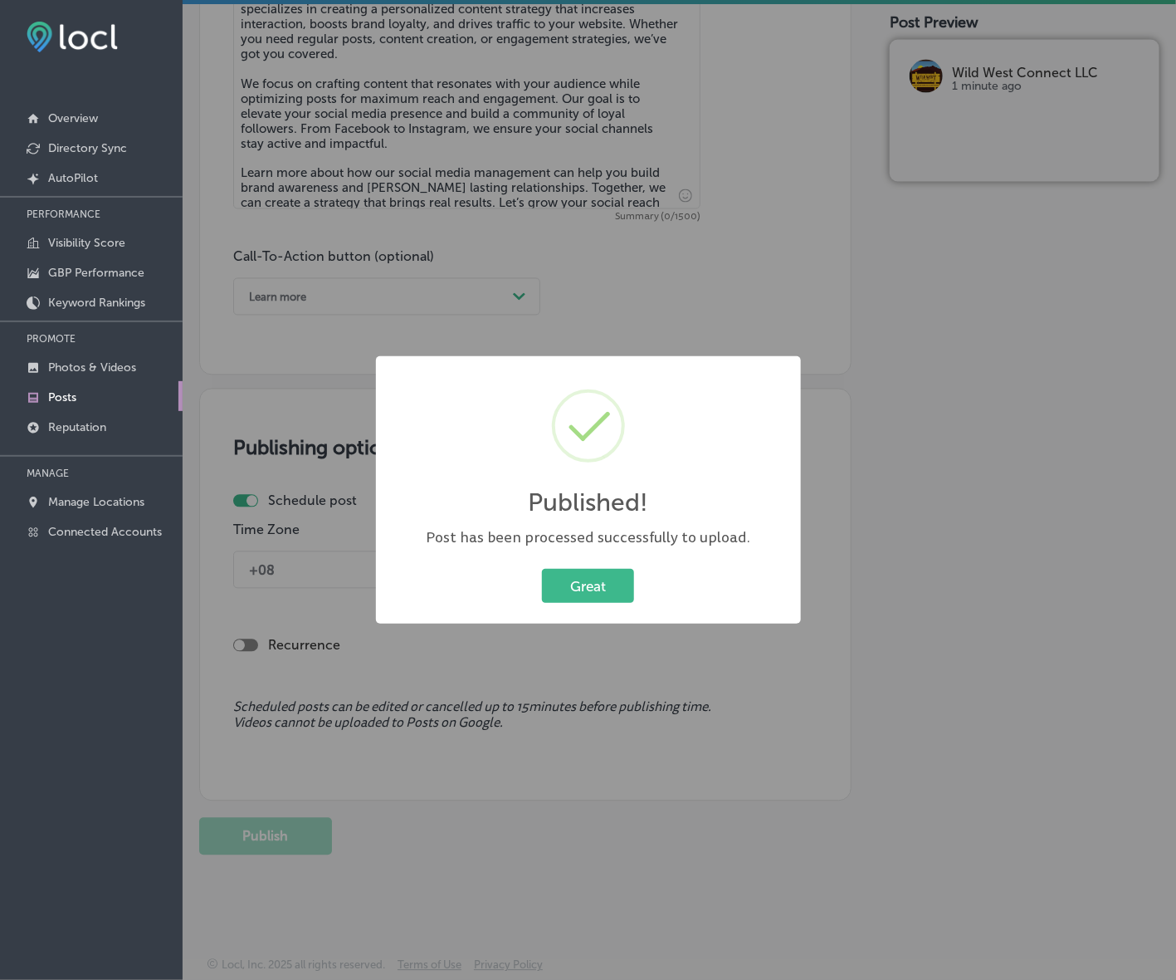
scroll to position [1025, 0]
click at [584, 594] on button "Great" at bounding box center [588, 586] width 92 height 34
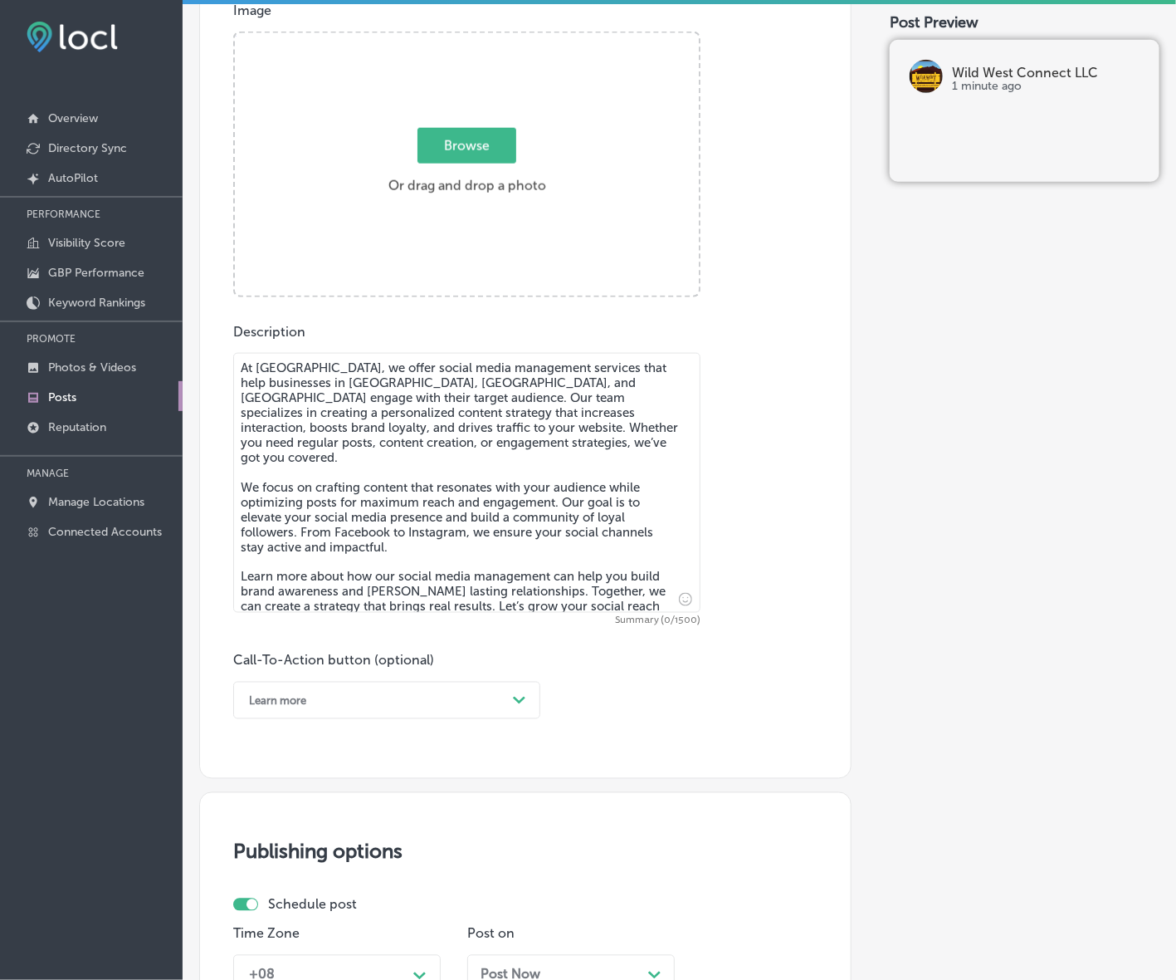
scroll to position [506, 0]
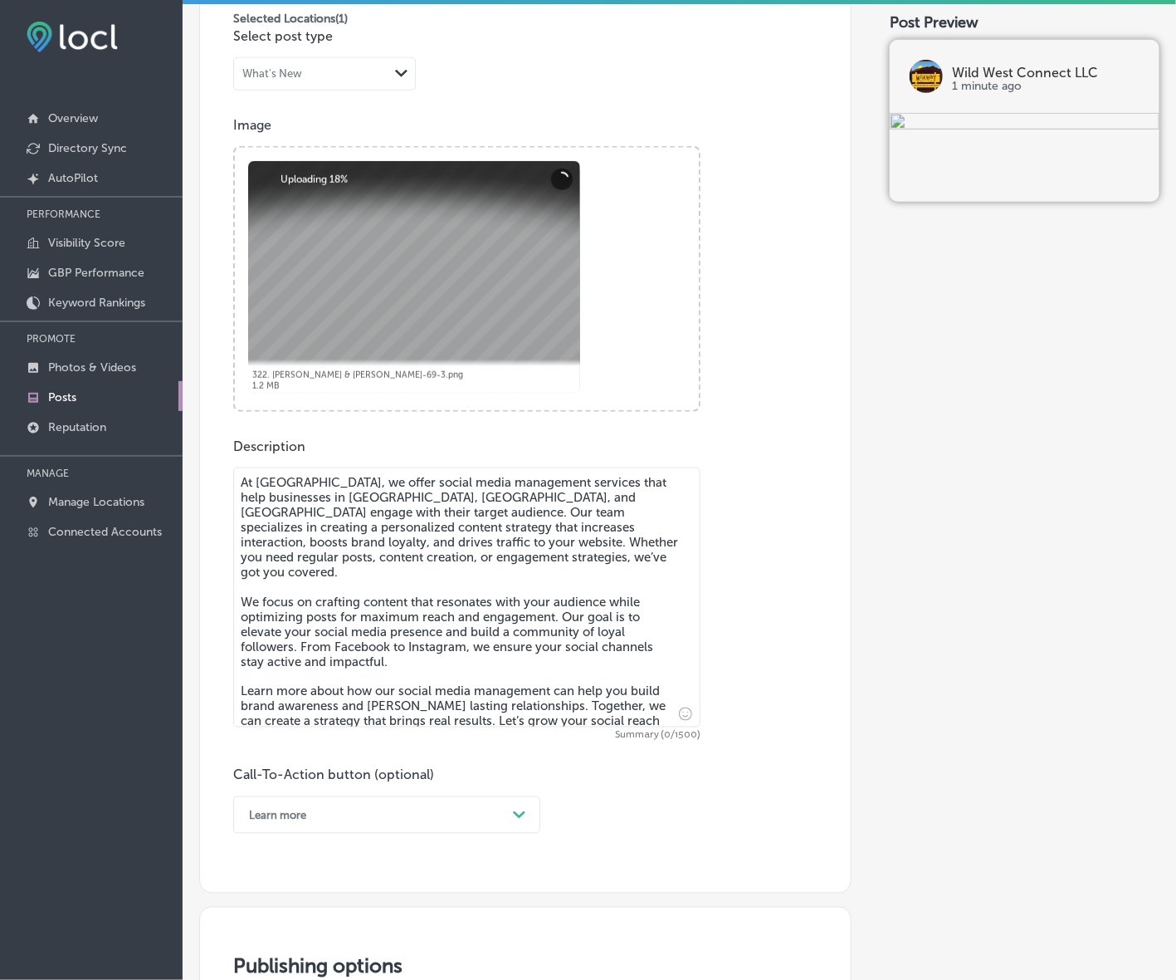
click at [337, 614] on textarea "At [GEOGRAPHIC_DATA], we offer social media management services that help busin…" at bounding box center [466, 597] width 467 height 260
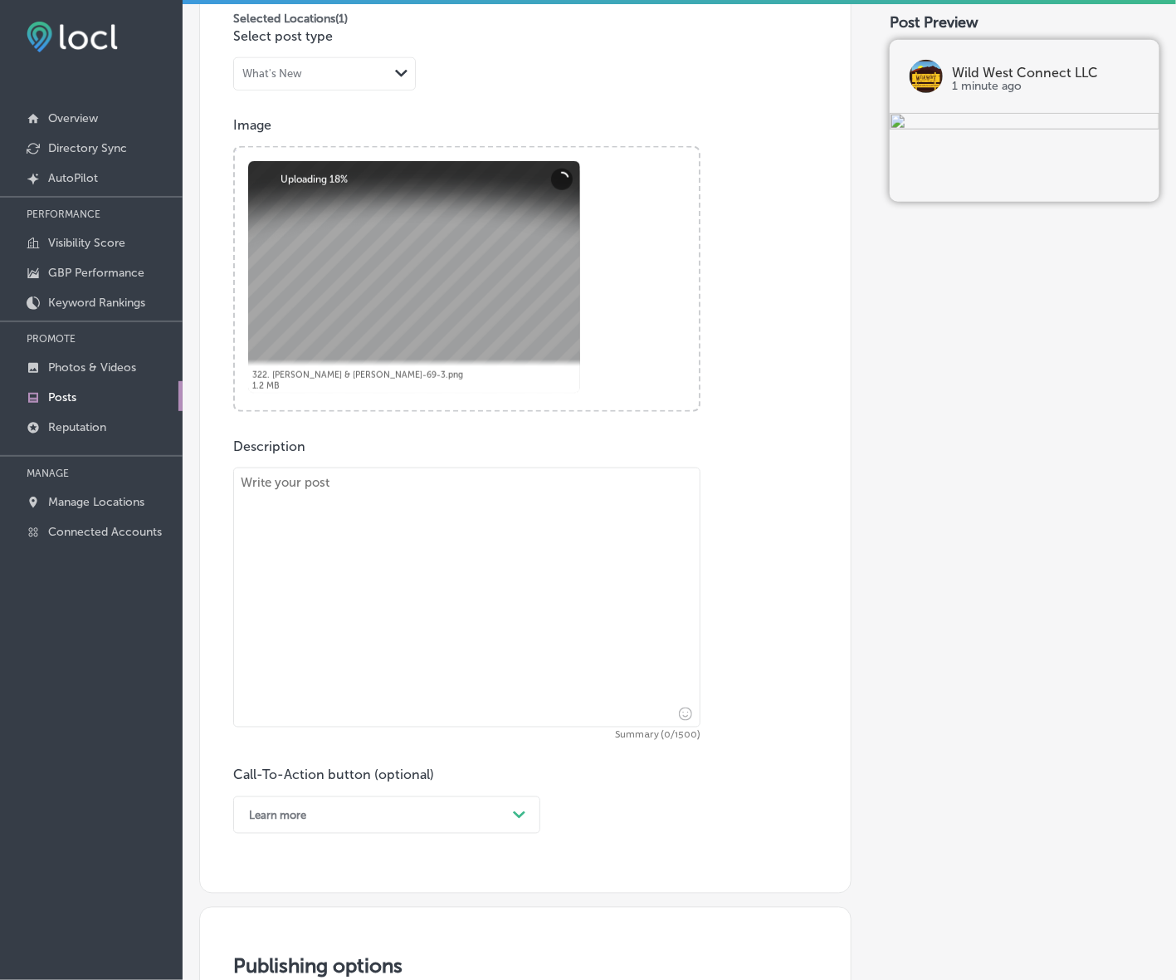
paste textarea "Your Google Business Profile is one of the most effective tools for boosting lo…"
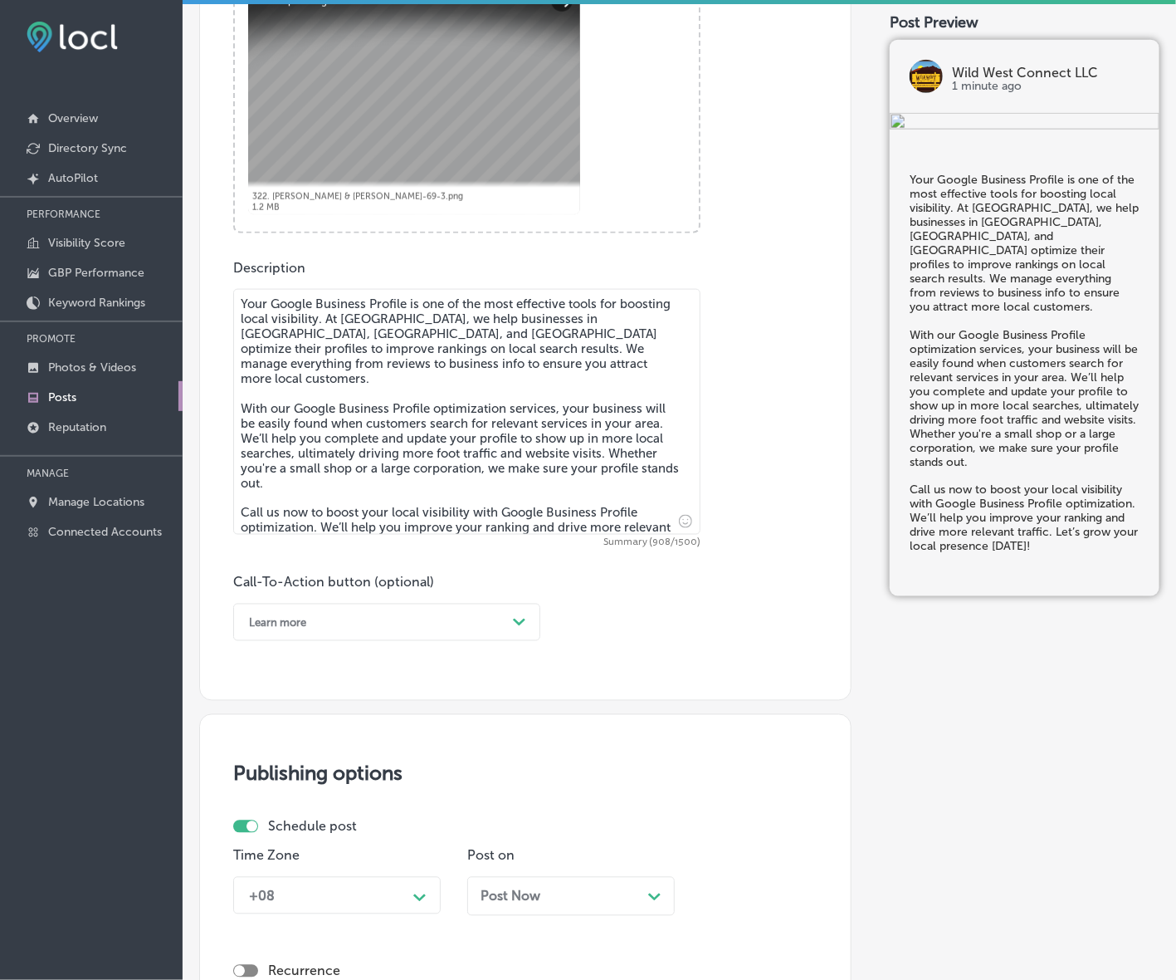
scroll to position [714, 0]
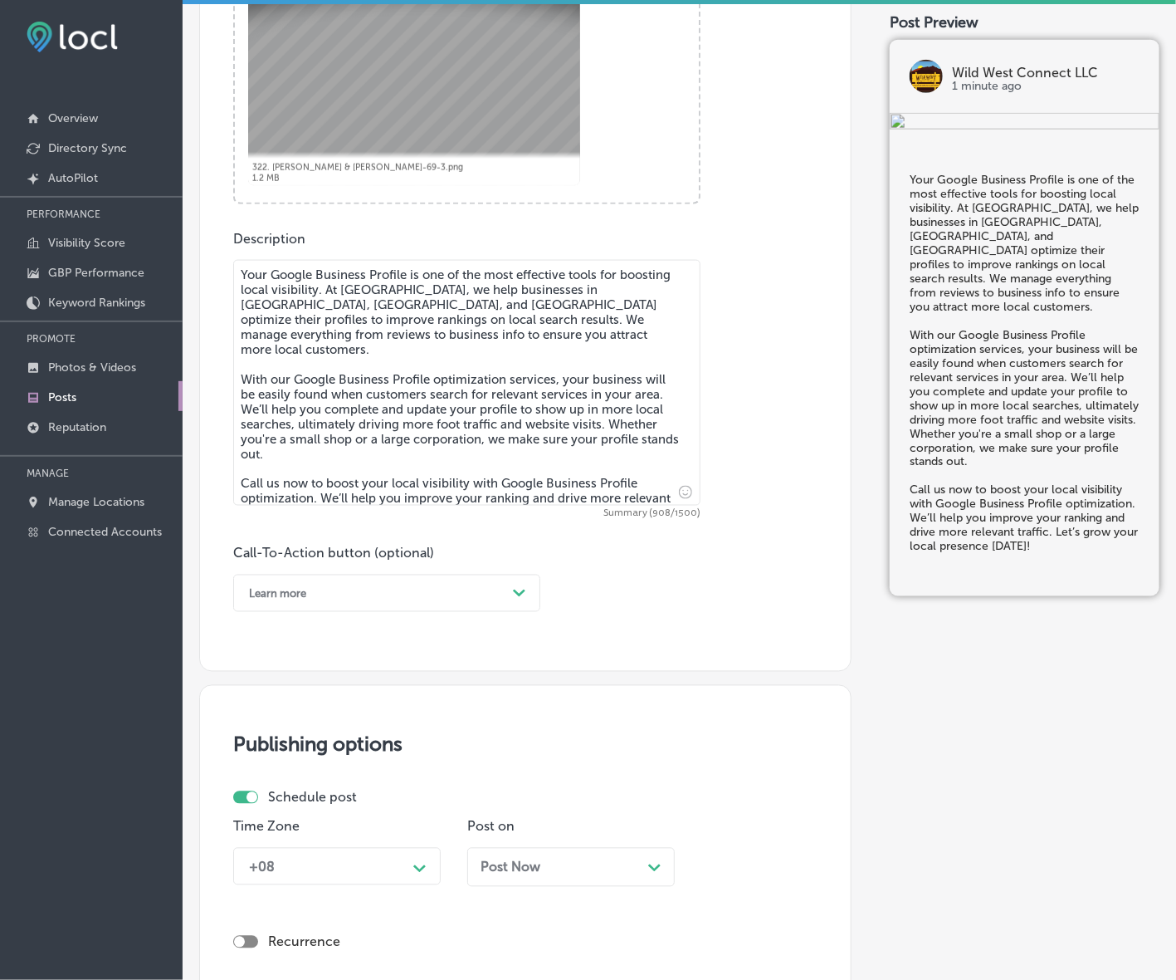
type textarea "Your Google Business Profile is one of the most effective tools for boosting lo…"
click at [513, 591] on icon "Path Created with Sketch." at bounding box center [519, 592] width 12 height 7
click at [281, 799] on div "Call Now" at bounding box center [386, 803] width 307 height 29
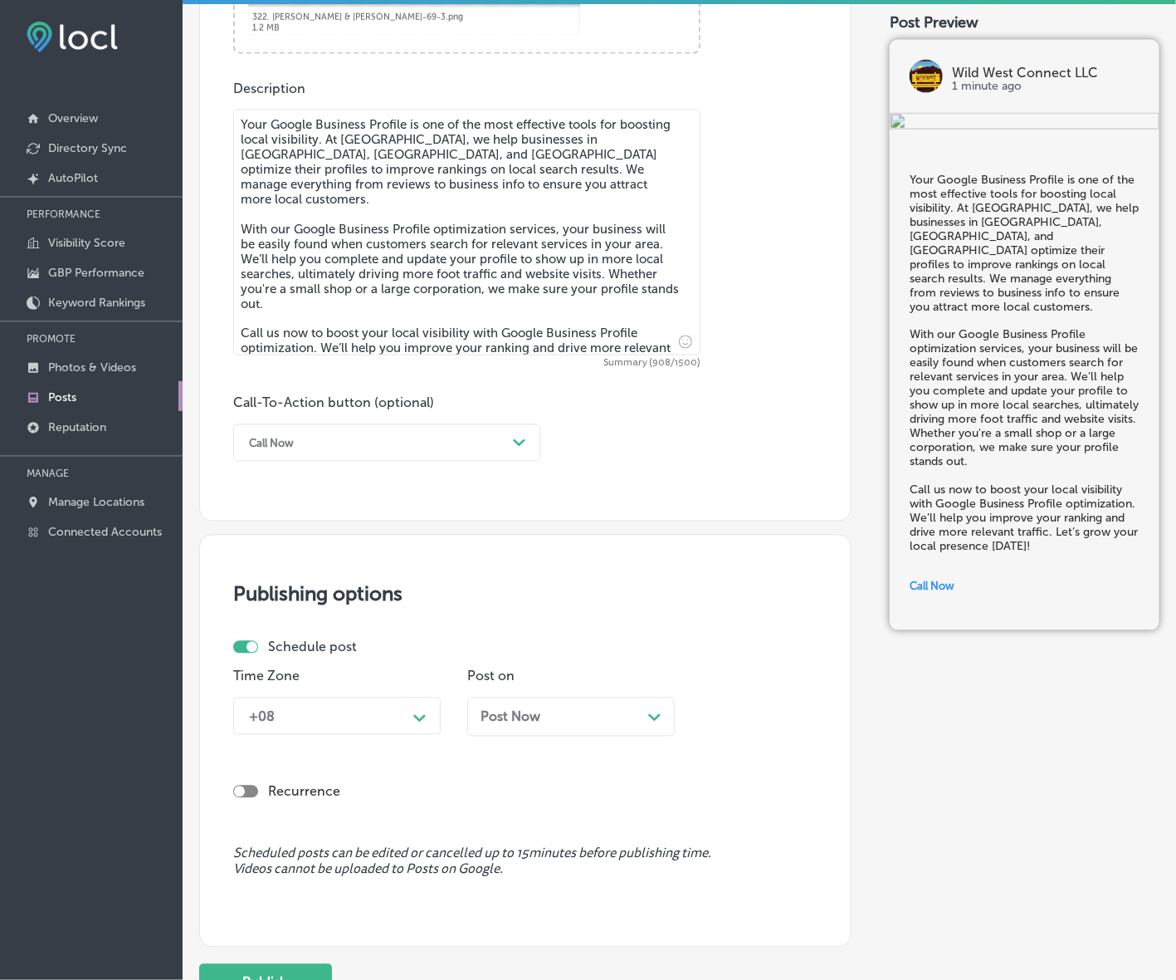
scroll to position [1010, 0]
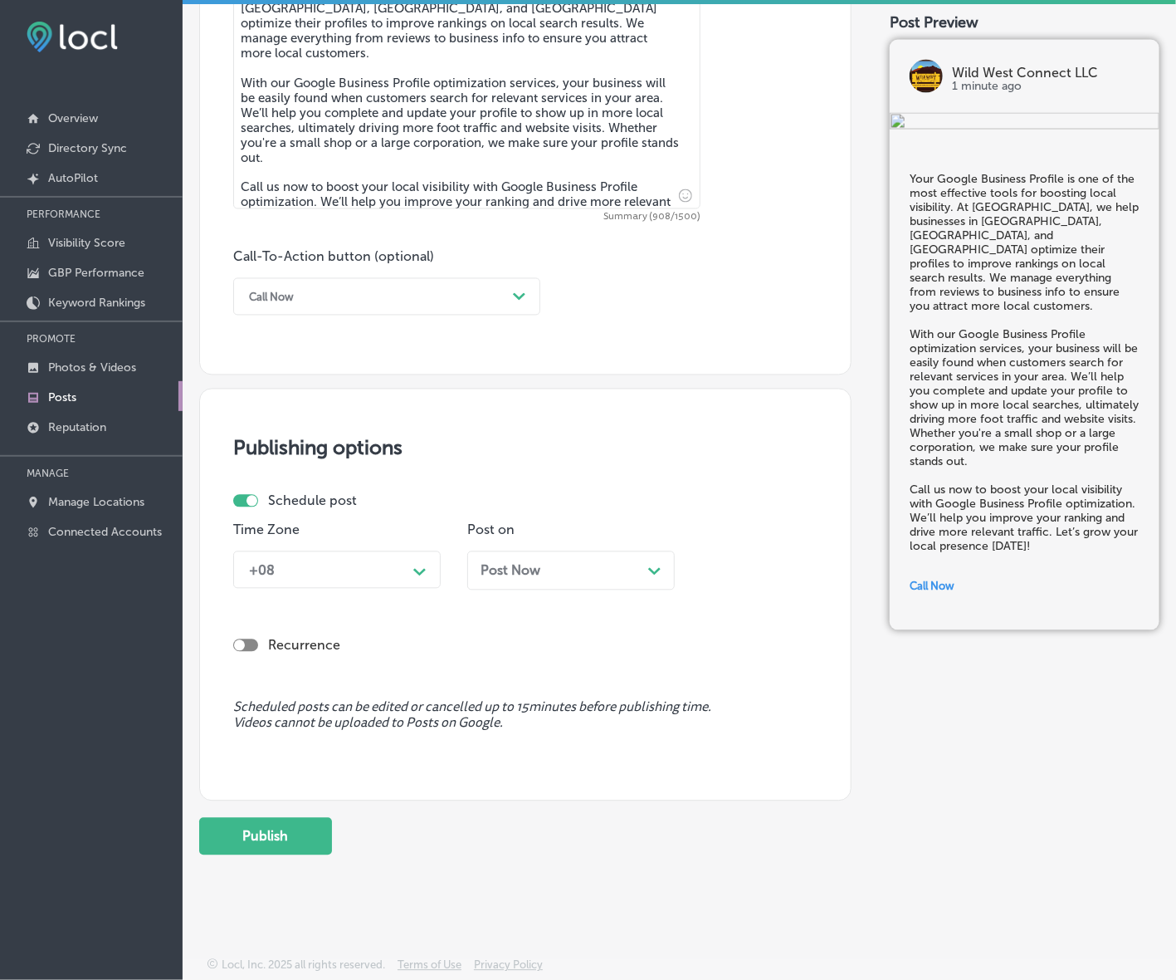
click at [420, 564] on div "Path Created with Sketch." at bounding box center [419, 570] width 13 height 13
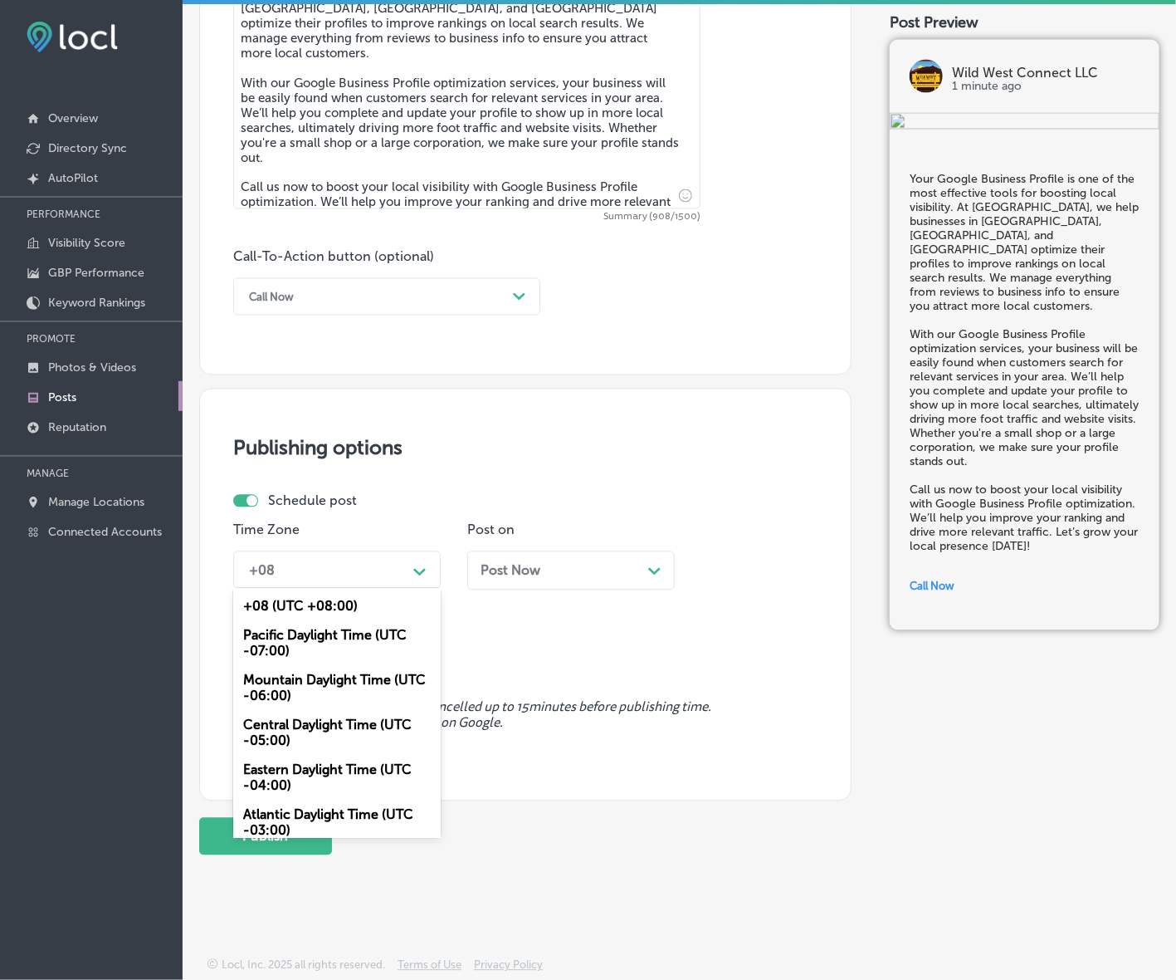
click at [342, 679] on div "Mountain Daylight Time (UTC -06:00)" at bounding box center [337, 688] width 208 height 45
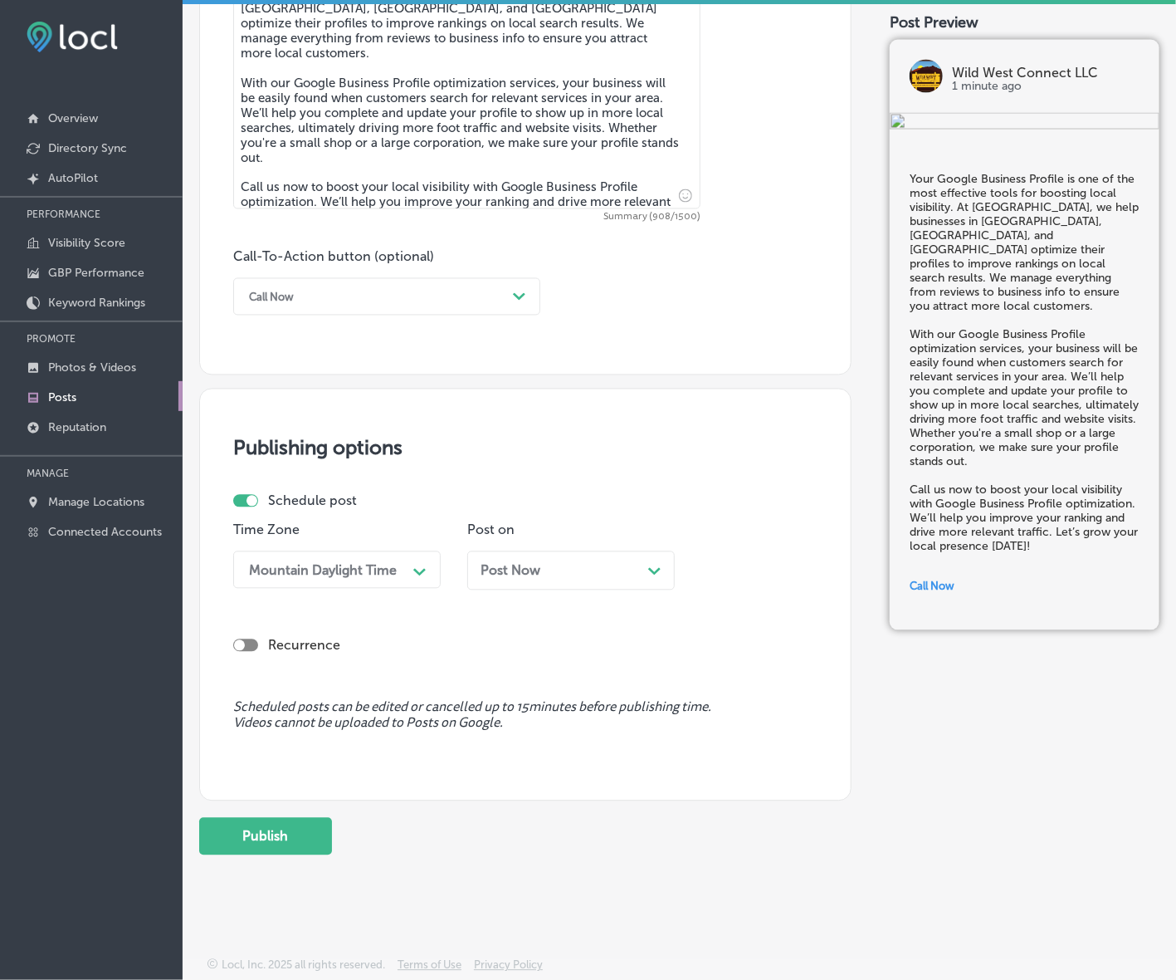
click at [506, 565] on span "Post Now" at bounding box center [511, 571] width 60 height 16
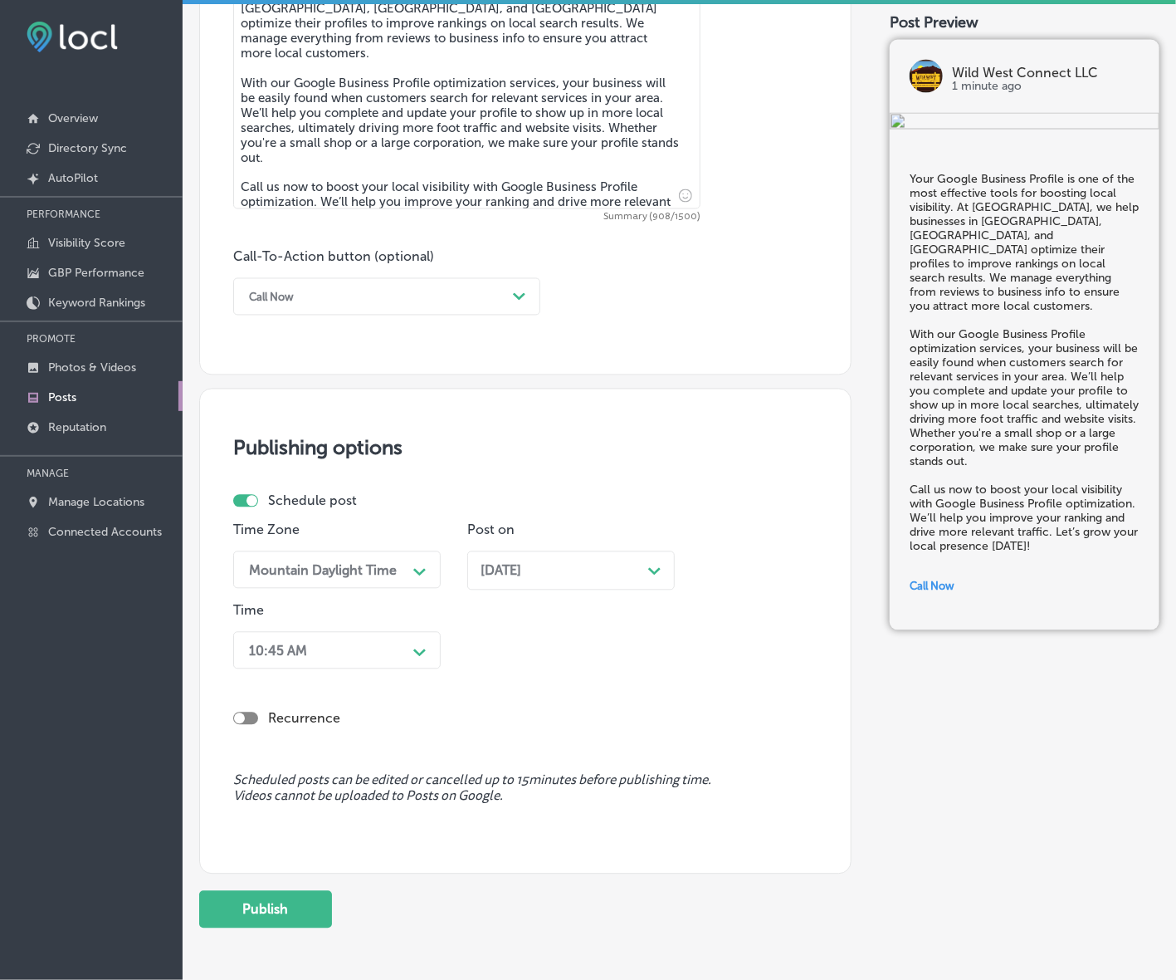
click at [396, 647] on div "10:45 AM" at bounding box center [324, 650] width 166 height 29
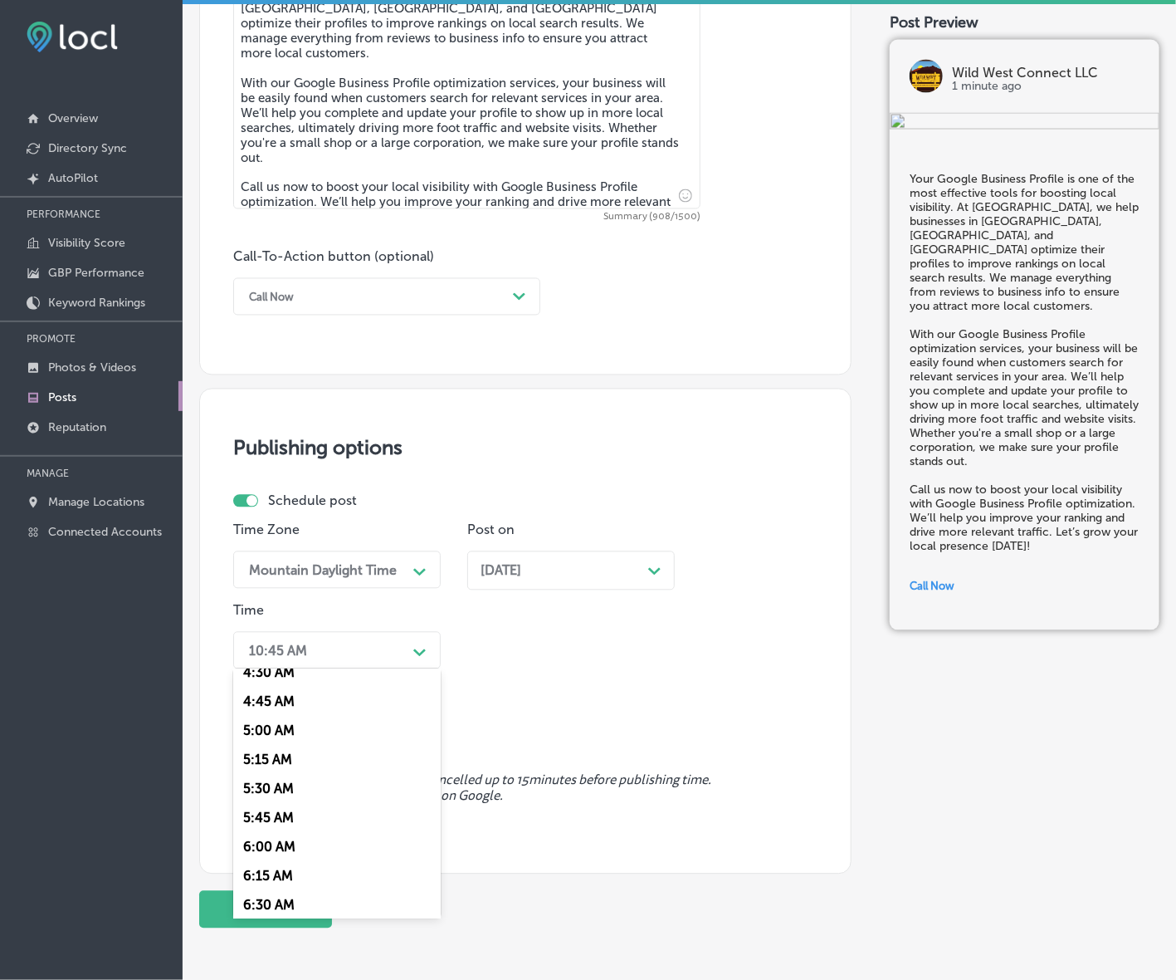
scroll to position [726, 0]
click at [288, 761] on div "7:00 AM" at bounding box center [337, 774] width 208 height 29
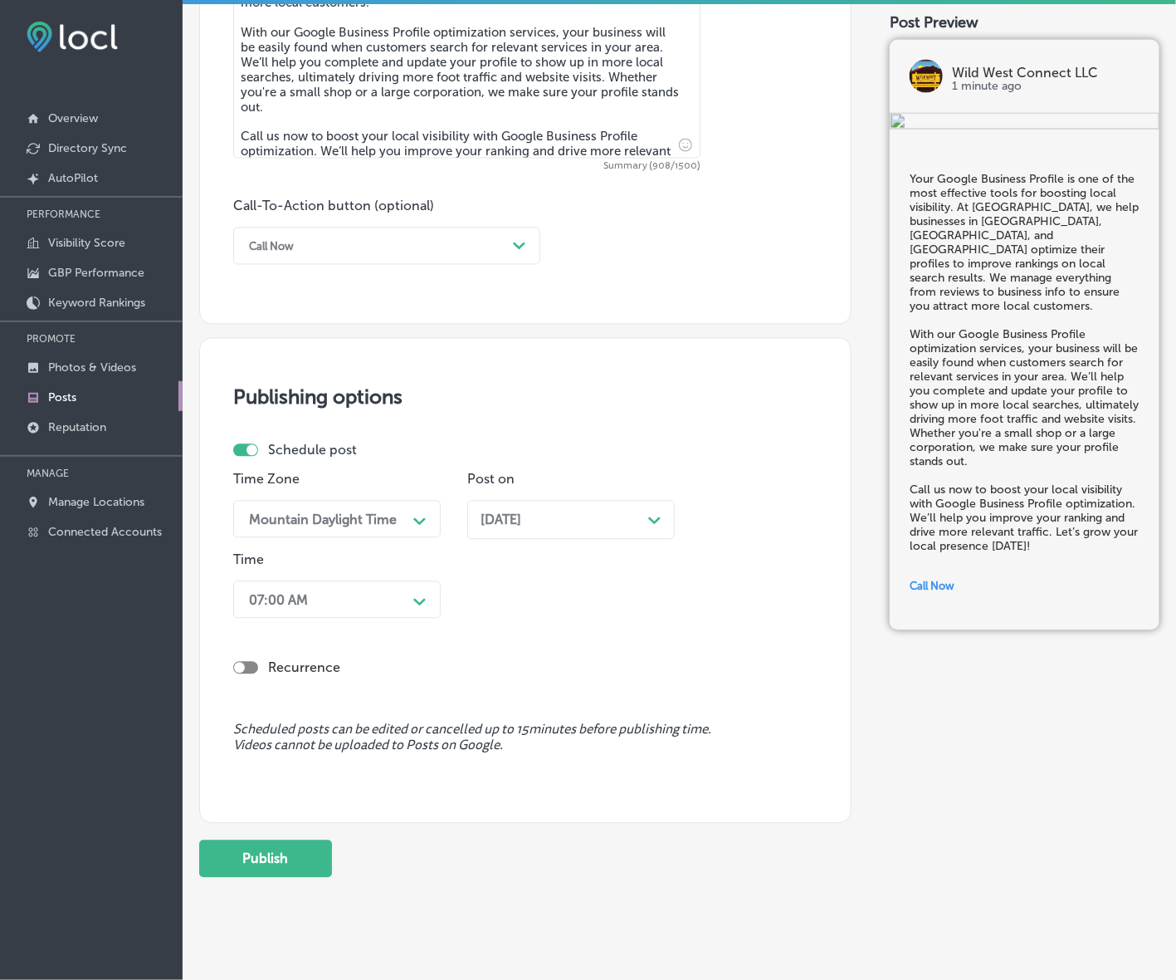
scroll to position [1083, 0]
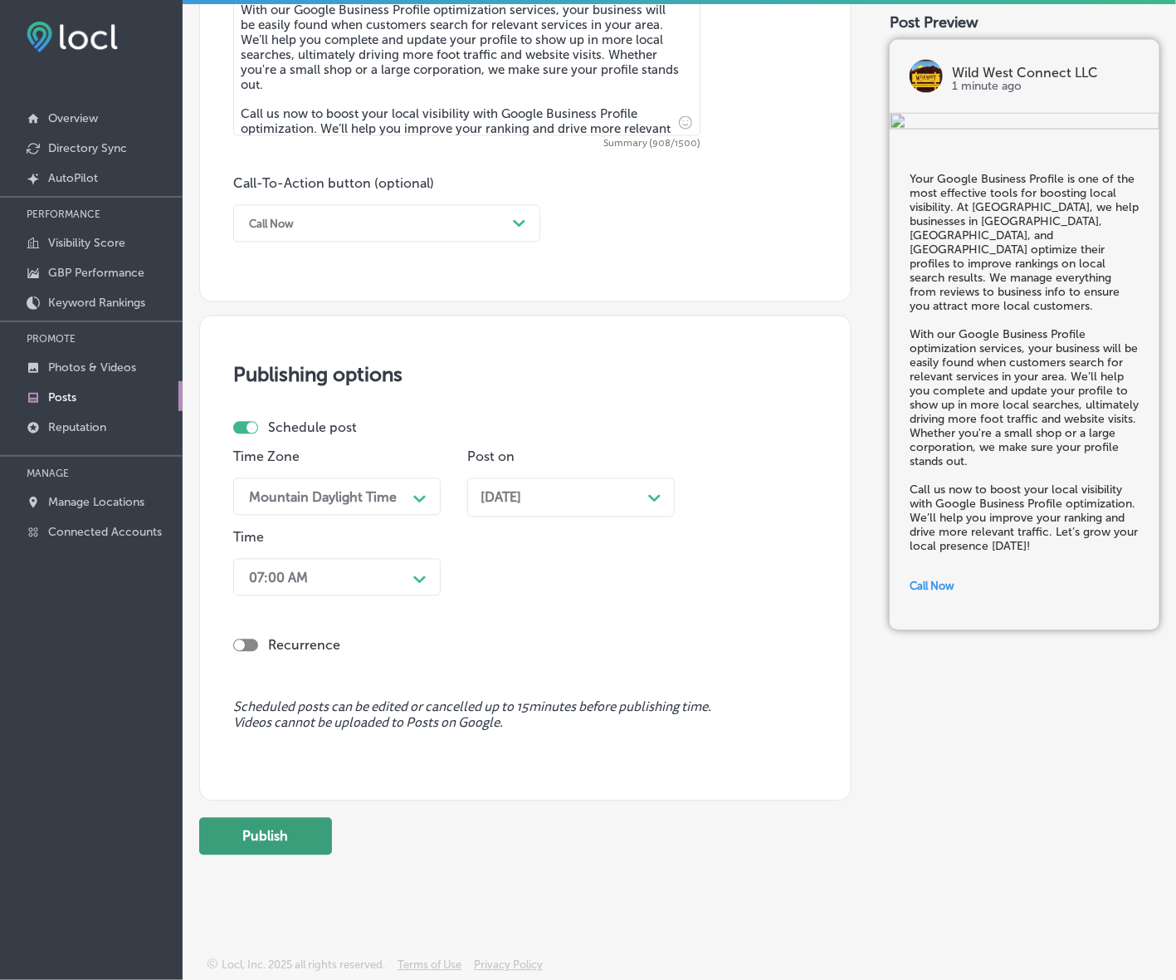
click at [297, 822] on button "Publish" at bounding box center [265, 836] width 133 height 37
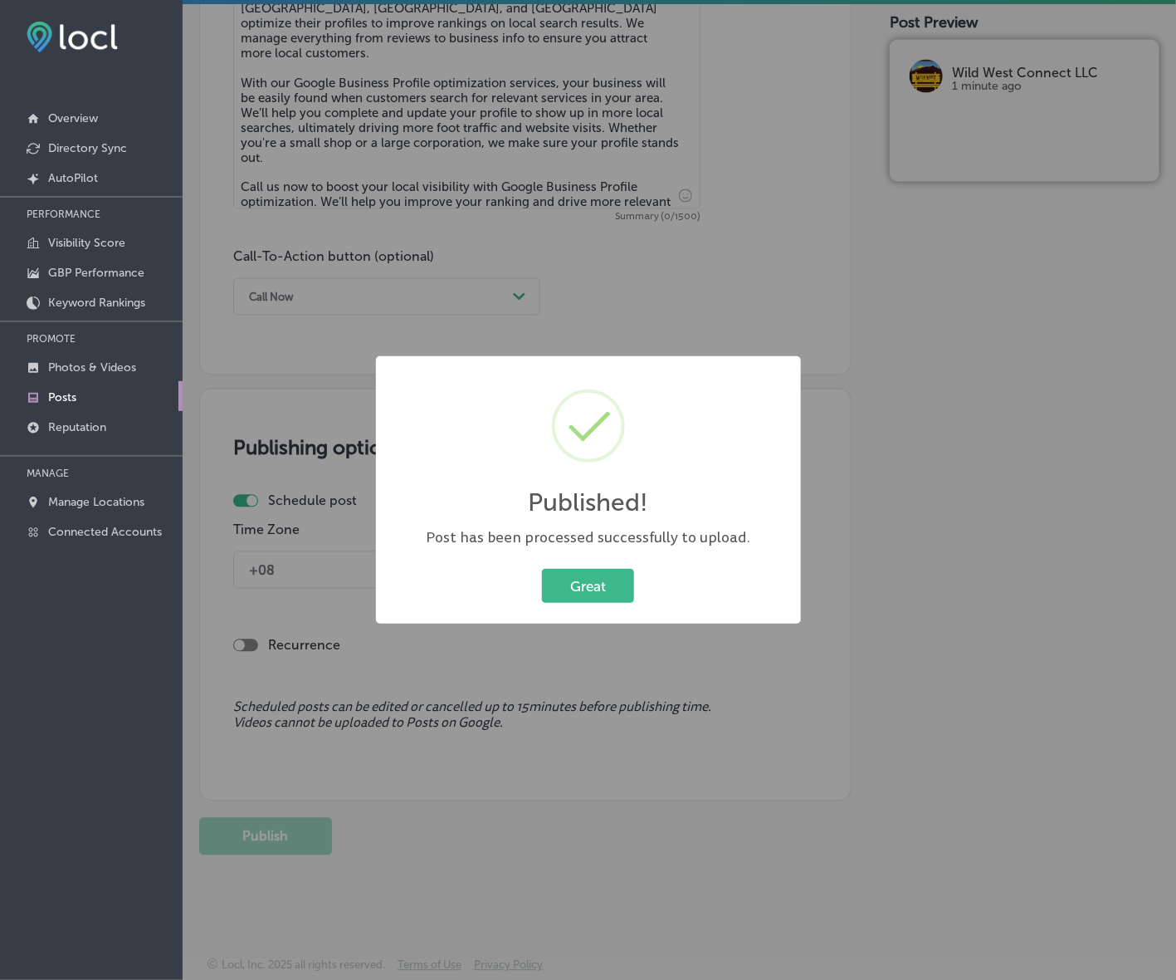
scroll to position [1010, 0]
click at [584, 579] on button "Great" at bounding box center [588, 586] width 92 height 34
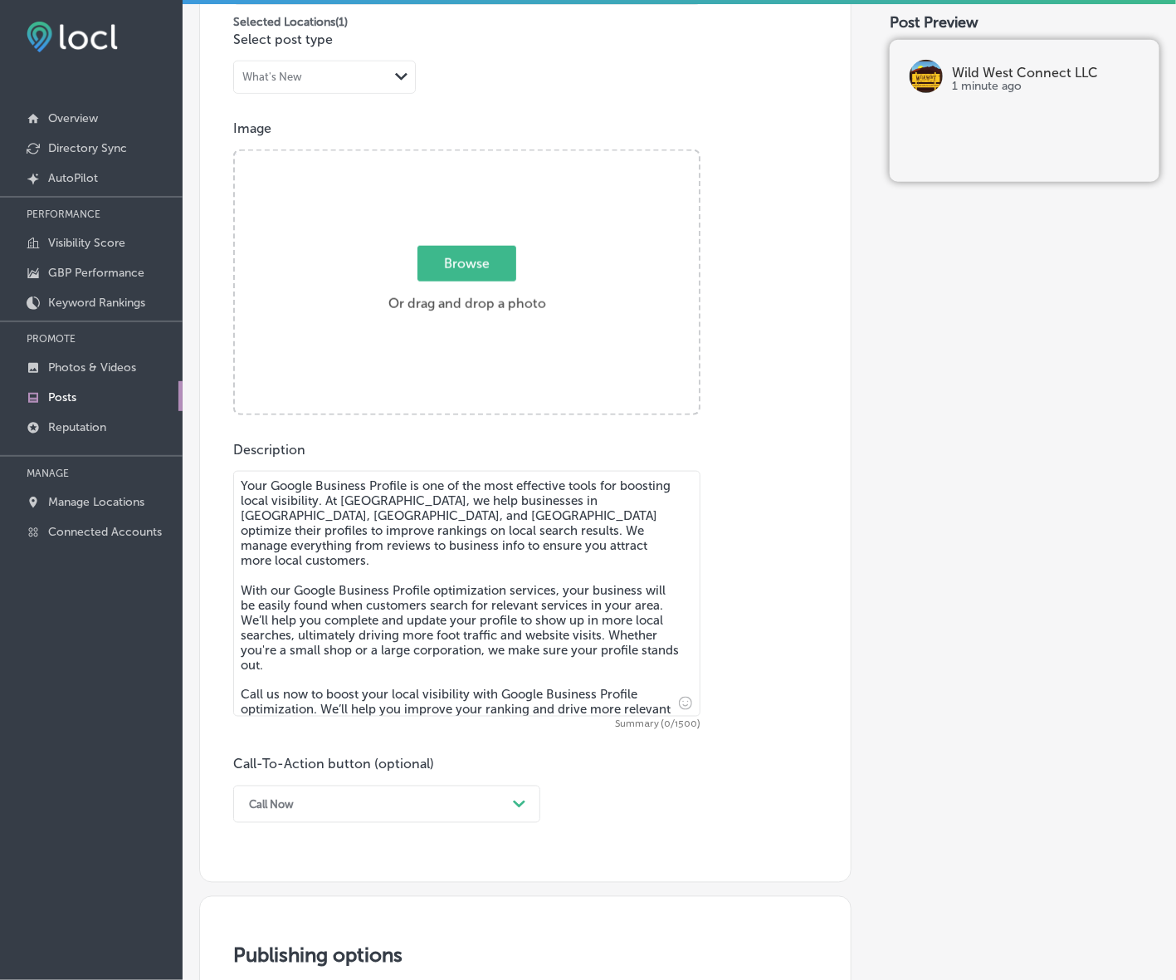
scroll to position [491, 0]
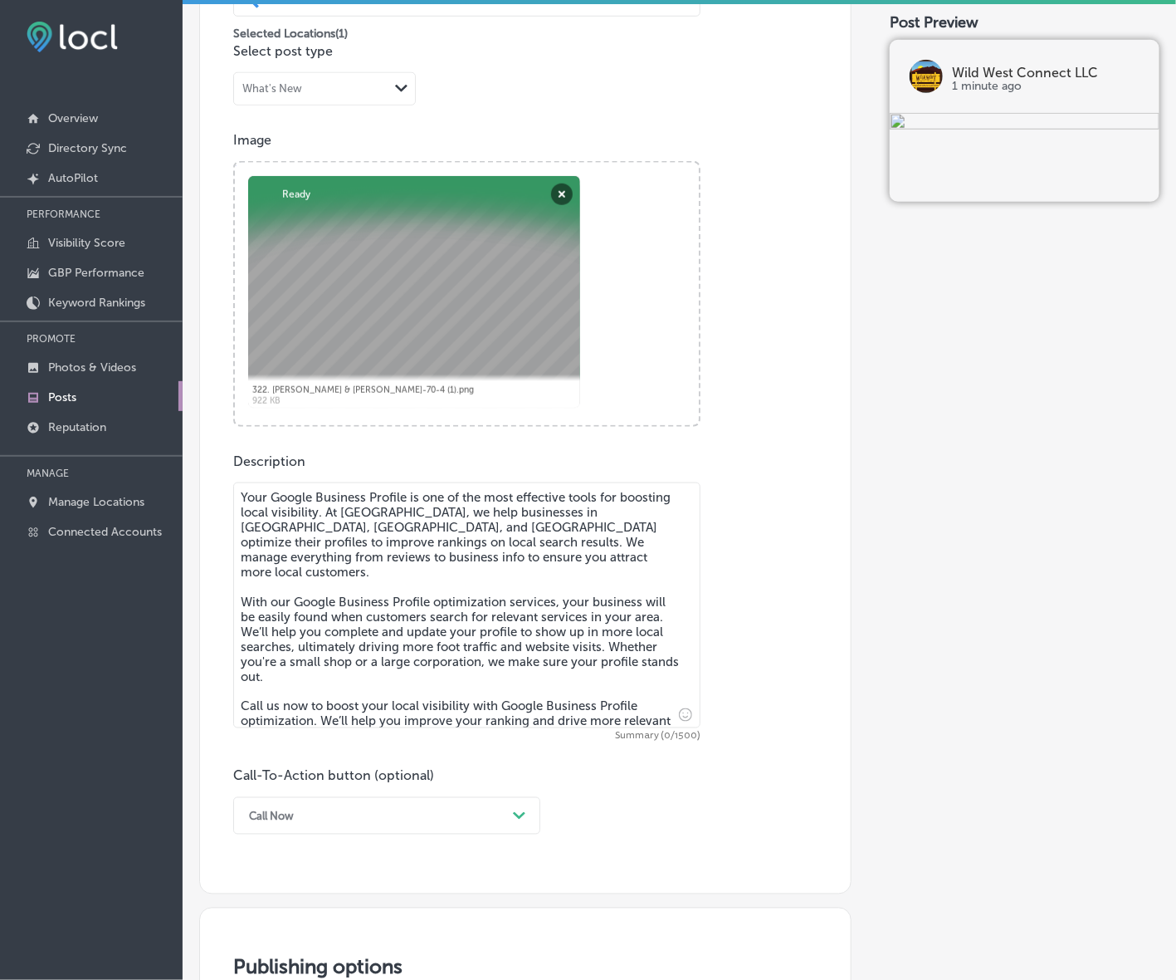
click at [585, 570] on textarea "Your Google Business Profile is one of the most effective tools for boosting lo…" at bounding box center [466, 605] width 467 height 246
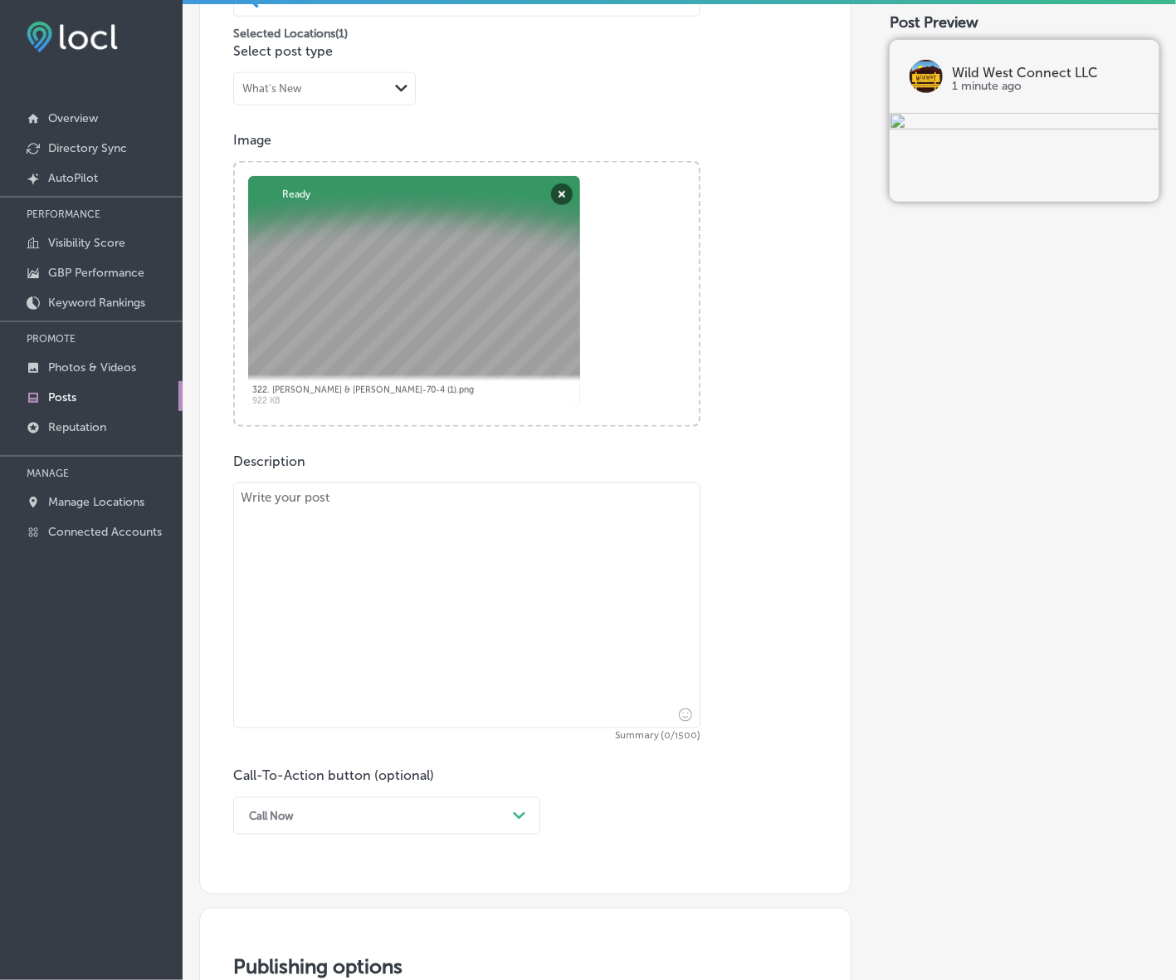
paste textarea "Pay-Per-Click (PPC) advertising is a highly effective way to drive targeted tra…"
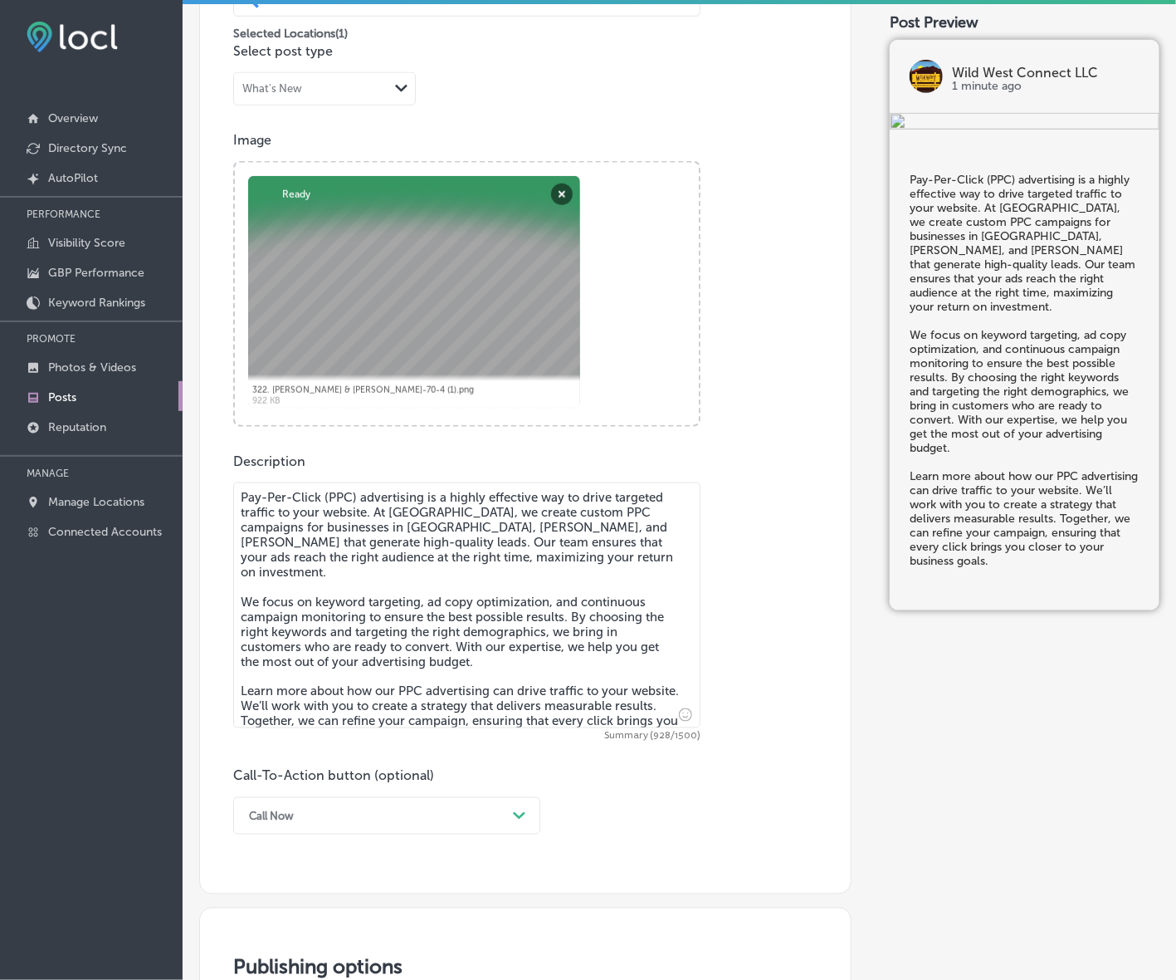
scroll to position [595, 0]
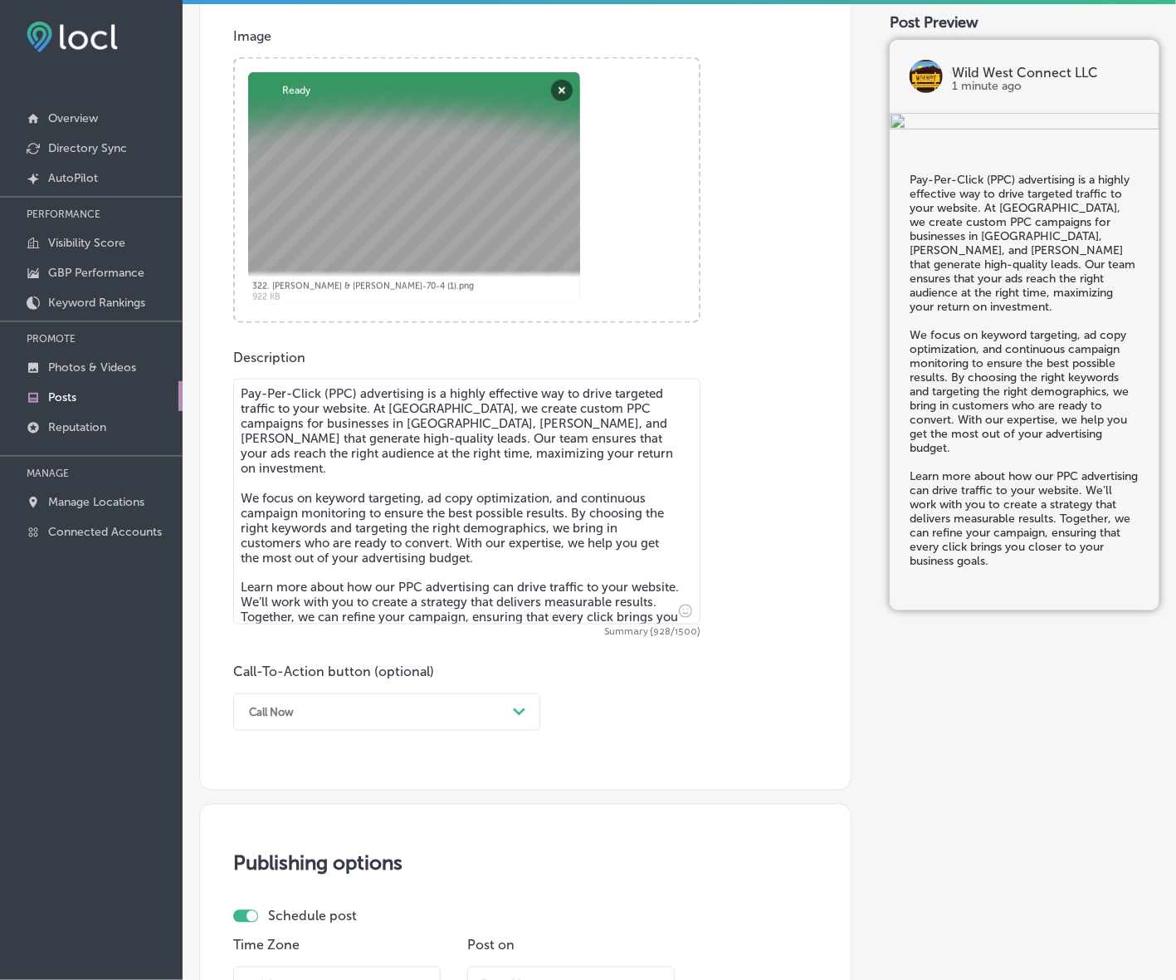
type textarea "Pay-Per-Click (PPC) advertising is a highly effective way to drive targeted tra…"
click at [513, 711] on icon "Path Created with Sketch." at bounding box center [519, 711] width 12 height 7
click at [480, 714] on div "Call Now" at bounding box center [374, 712] width 266 height 26
click at [317, 853] on div "Learn more" at bounding box center [386, 864] width 307 height 29
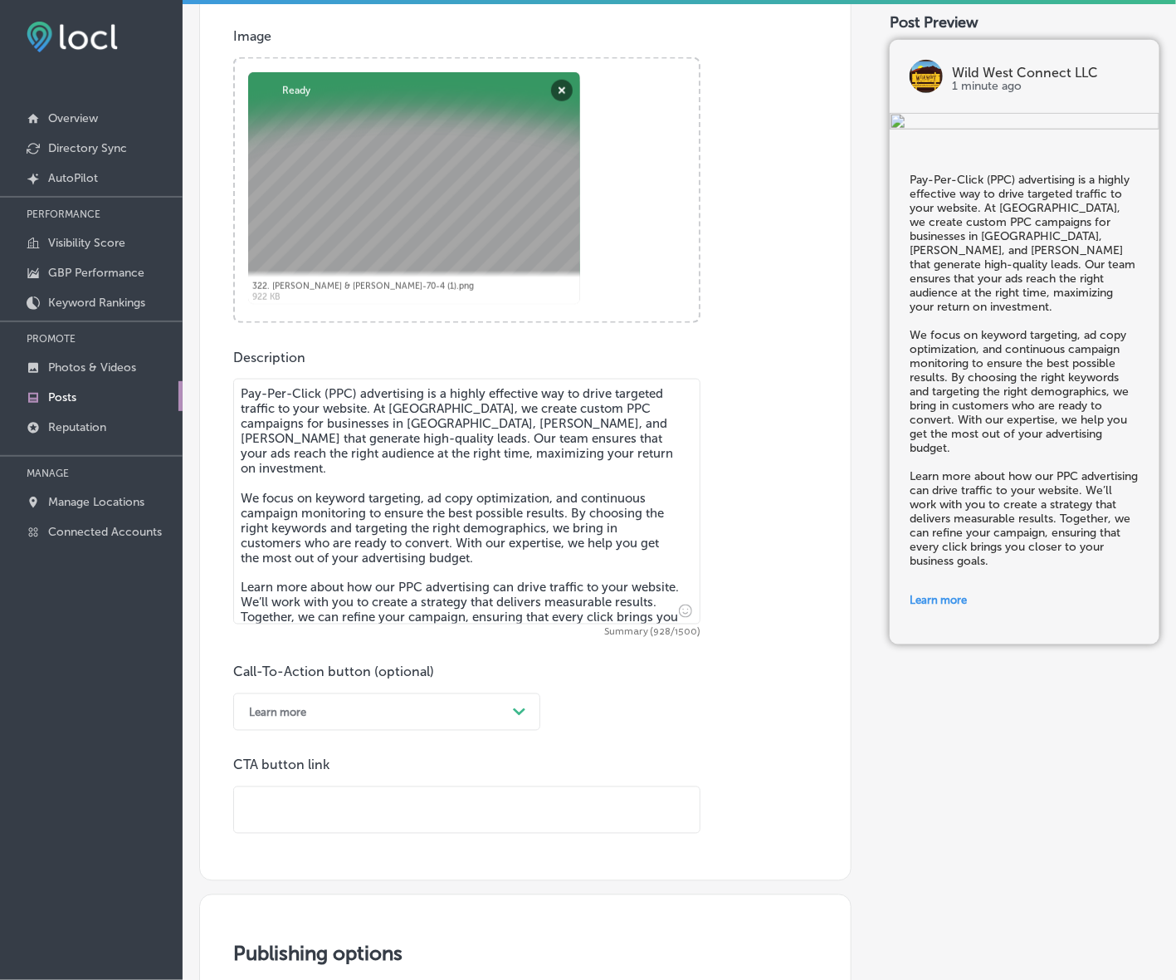
click at [340, 815] on input "text" at bounding box center [467, 810] width 466 height 46
paste input "[URL][DOMAIN_NAME]"
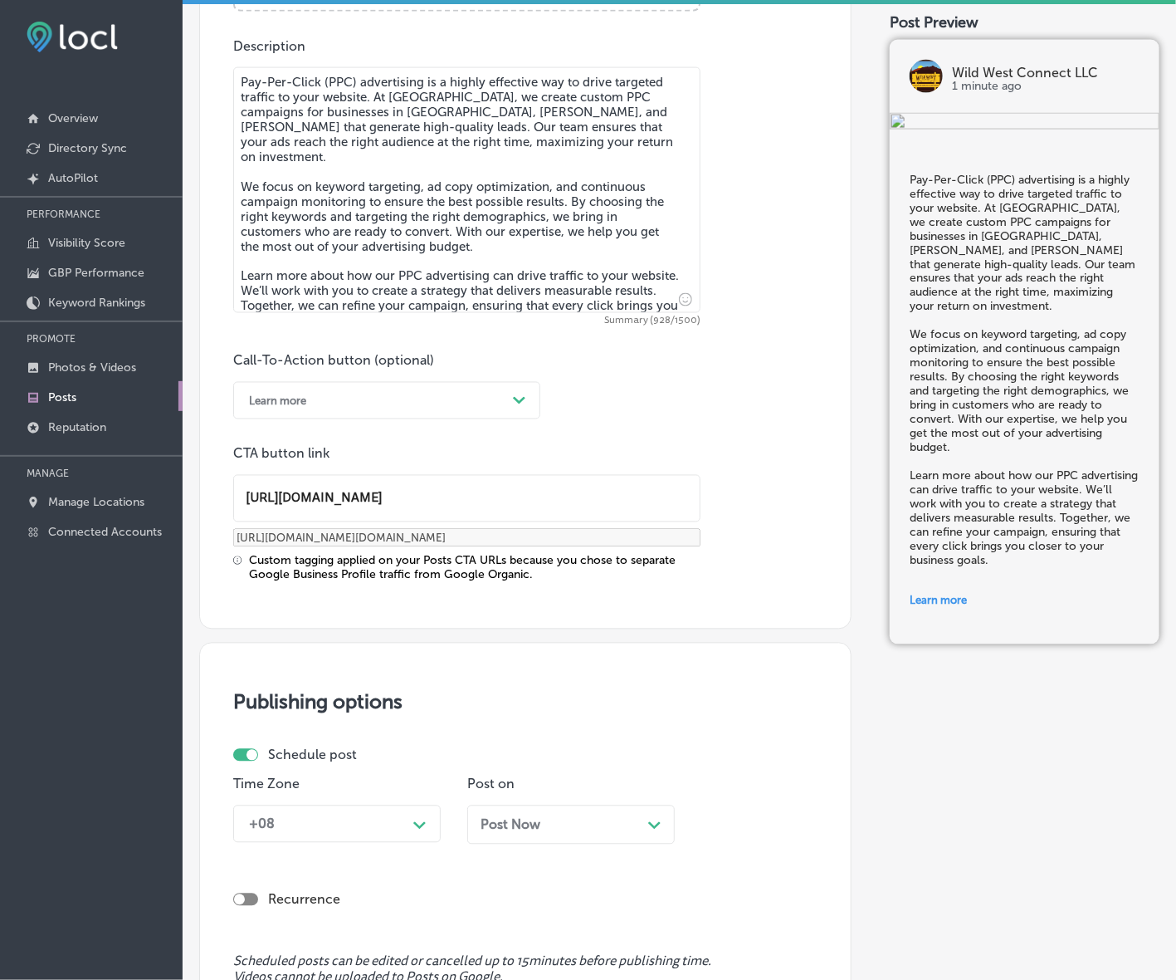
scroll to position [1114, 0]
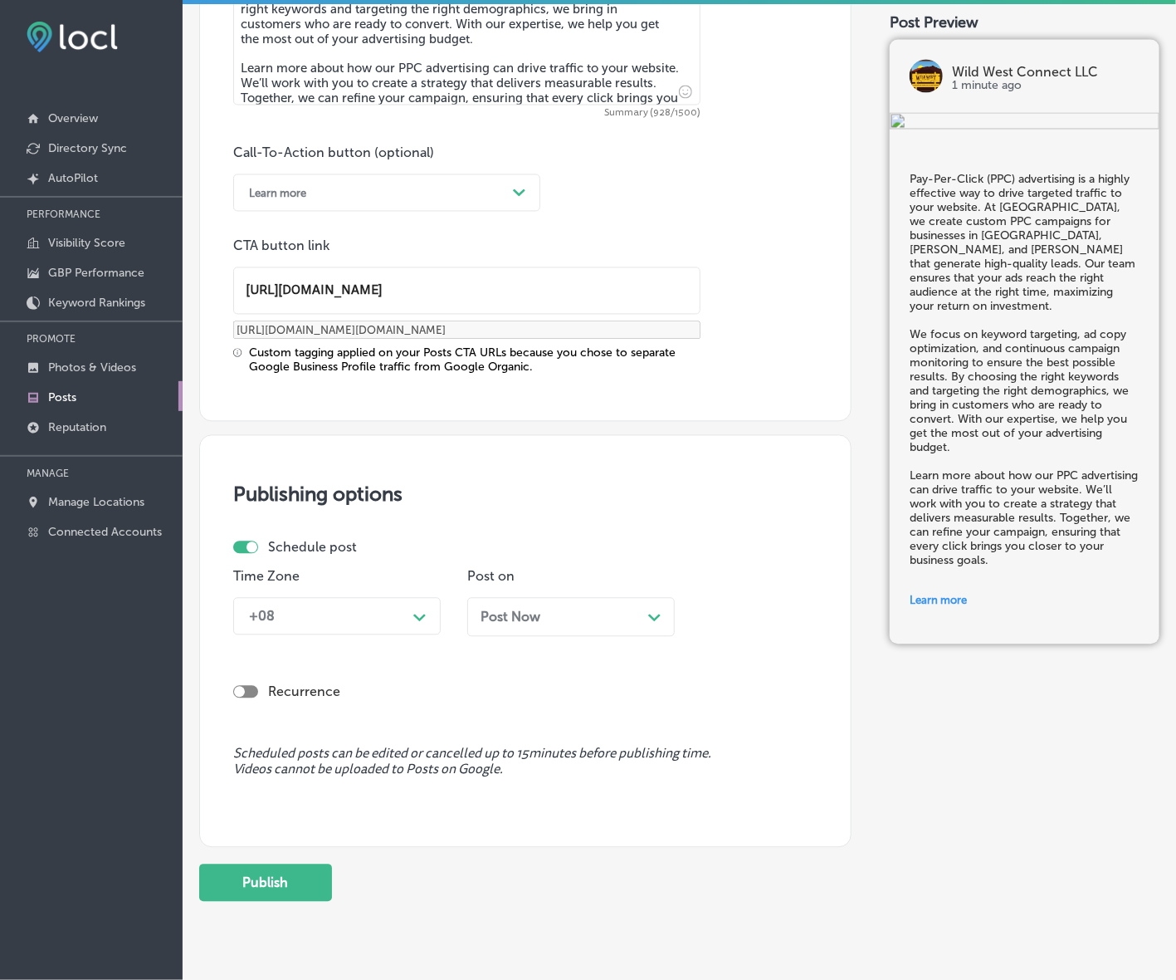
type input "[URL][DOMAIN_NAME]"
click at [413, 612] on div "Path Created with Sketch." at bounding box center [419, 615] width 13 height 13
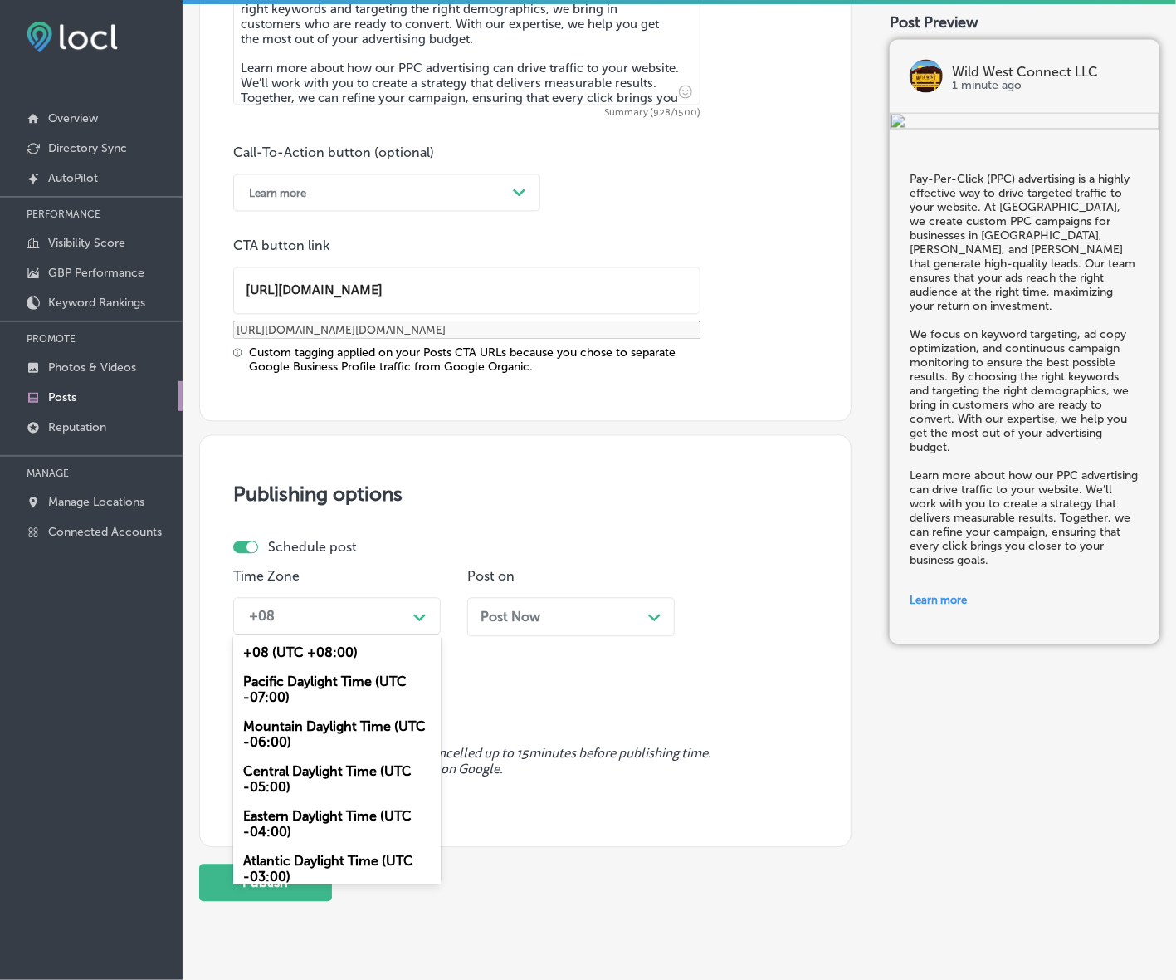
click at [368, 726] on div "Mountain Daylight Time (UTC -06:00)" at bounding box center [337, 734] width 208 height 45
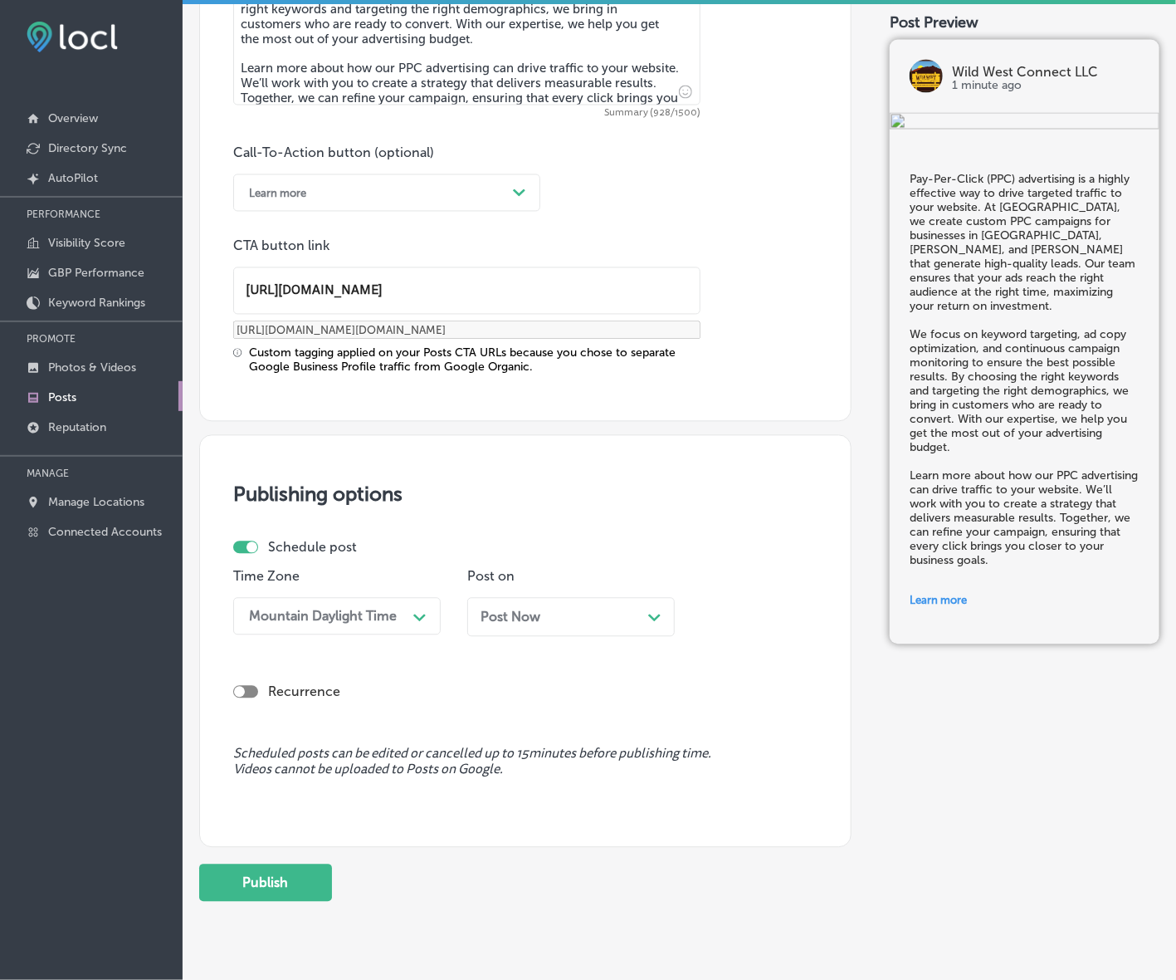
click at [533, 625] on div "Post Now Path Created with Sketch." at bounding box center [571, 617] width 208 height 39
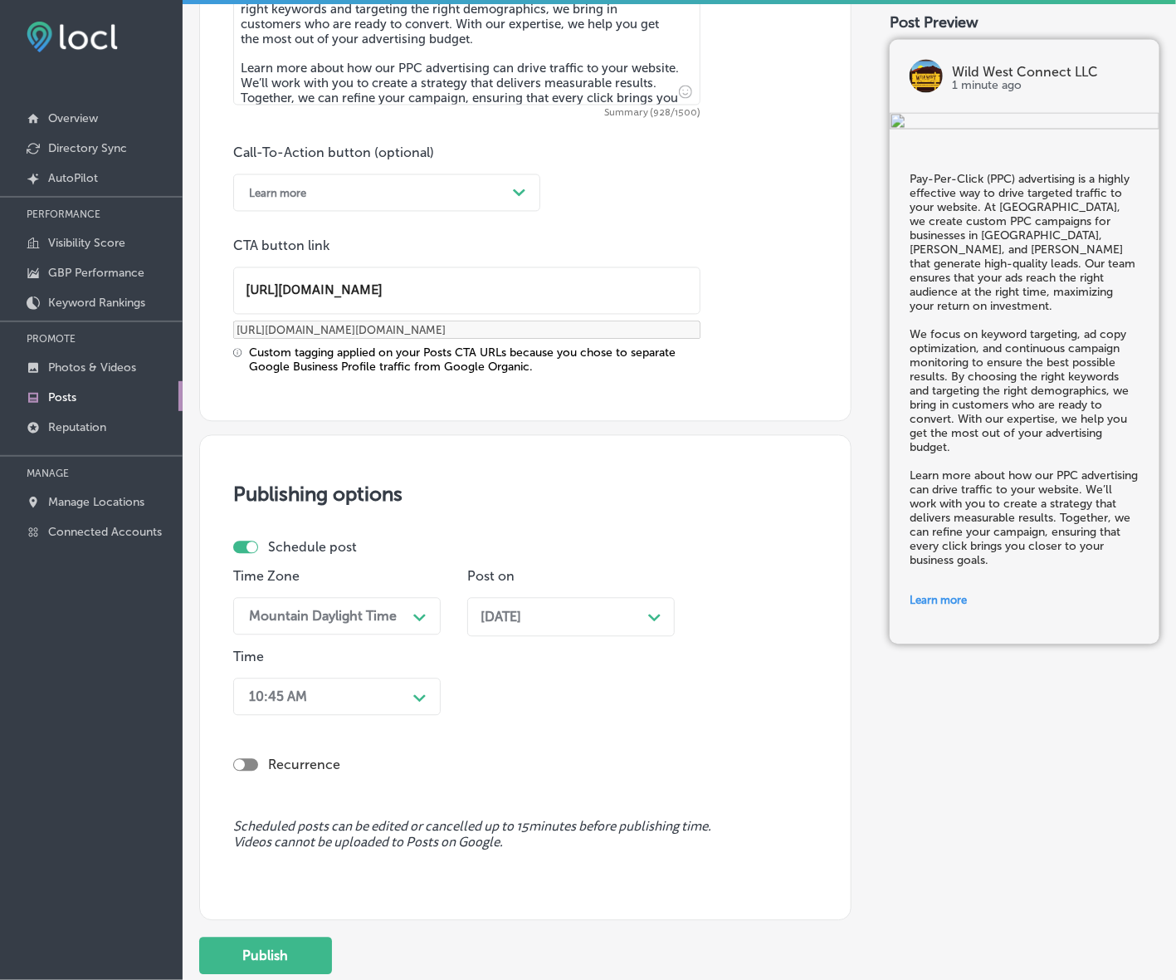
click at [413, 687] on div "Path Created with Sketch." at bounding box center [420, 696] width 27 height 27
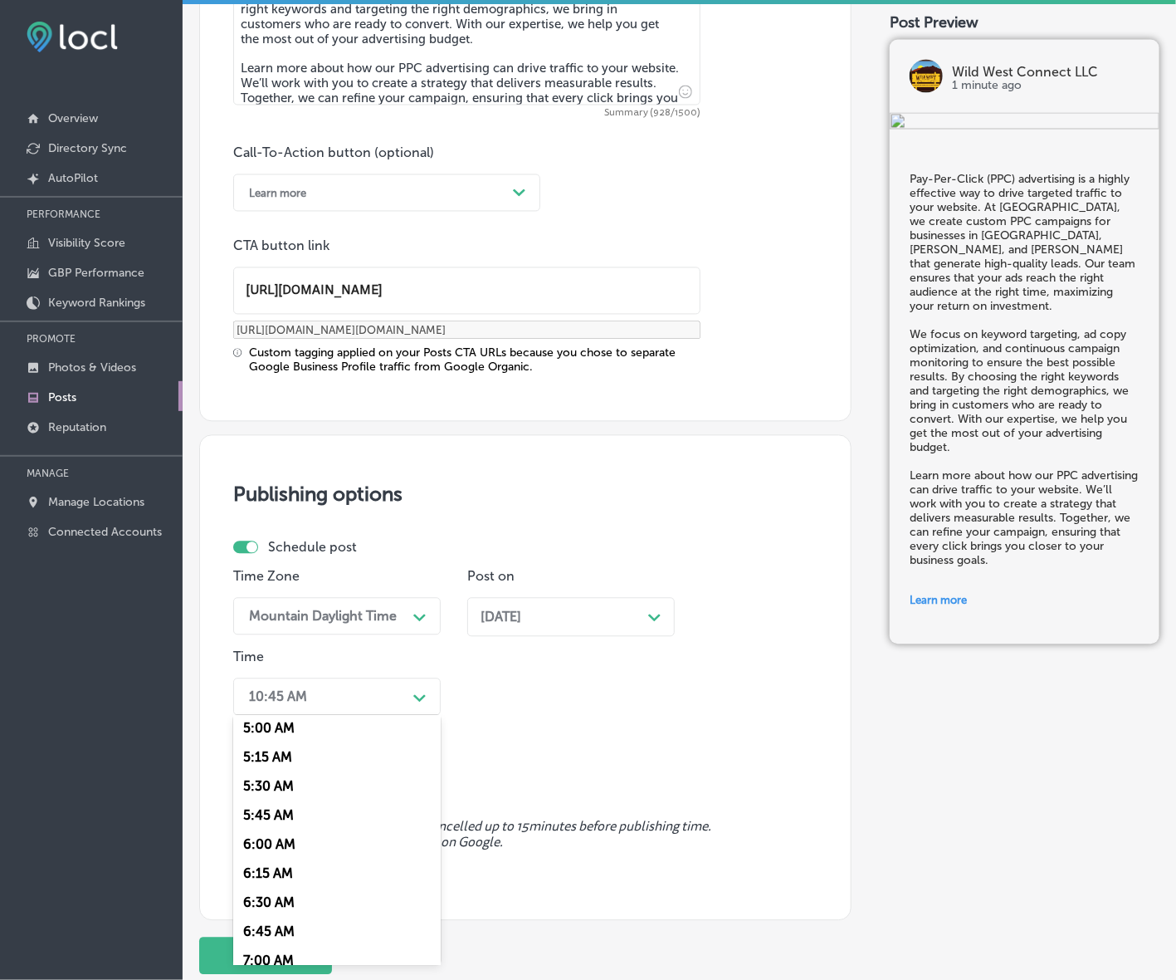
scroll to position [623, 0]
click at [247, 917] on div "7:00 AM" at bounding box center [337, 924] width 208 height 29
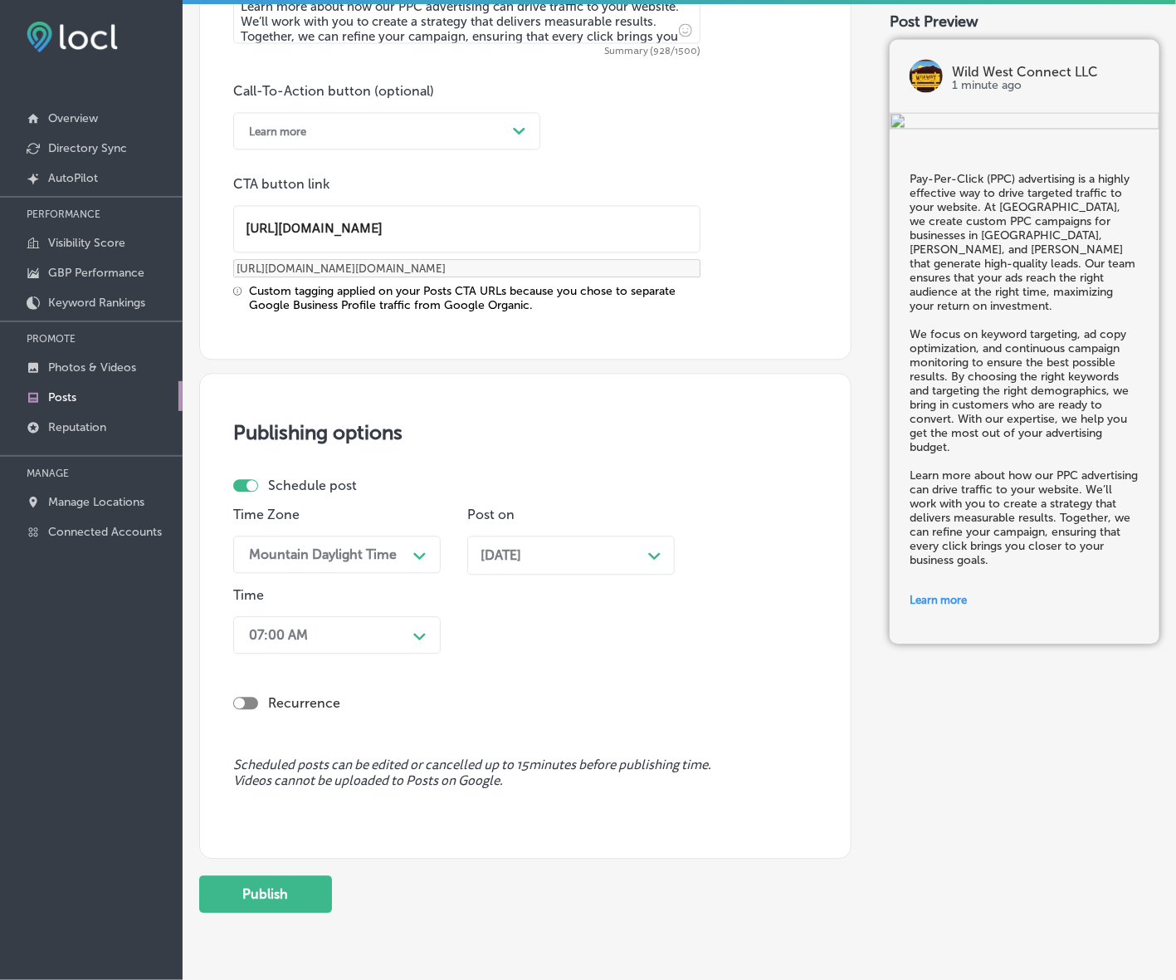
scroll to position [1234, 0]
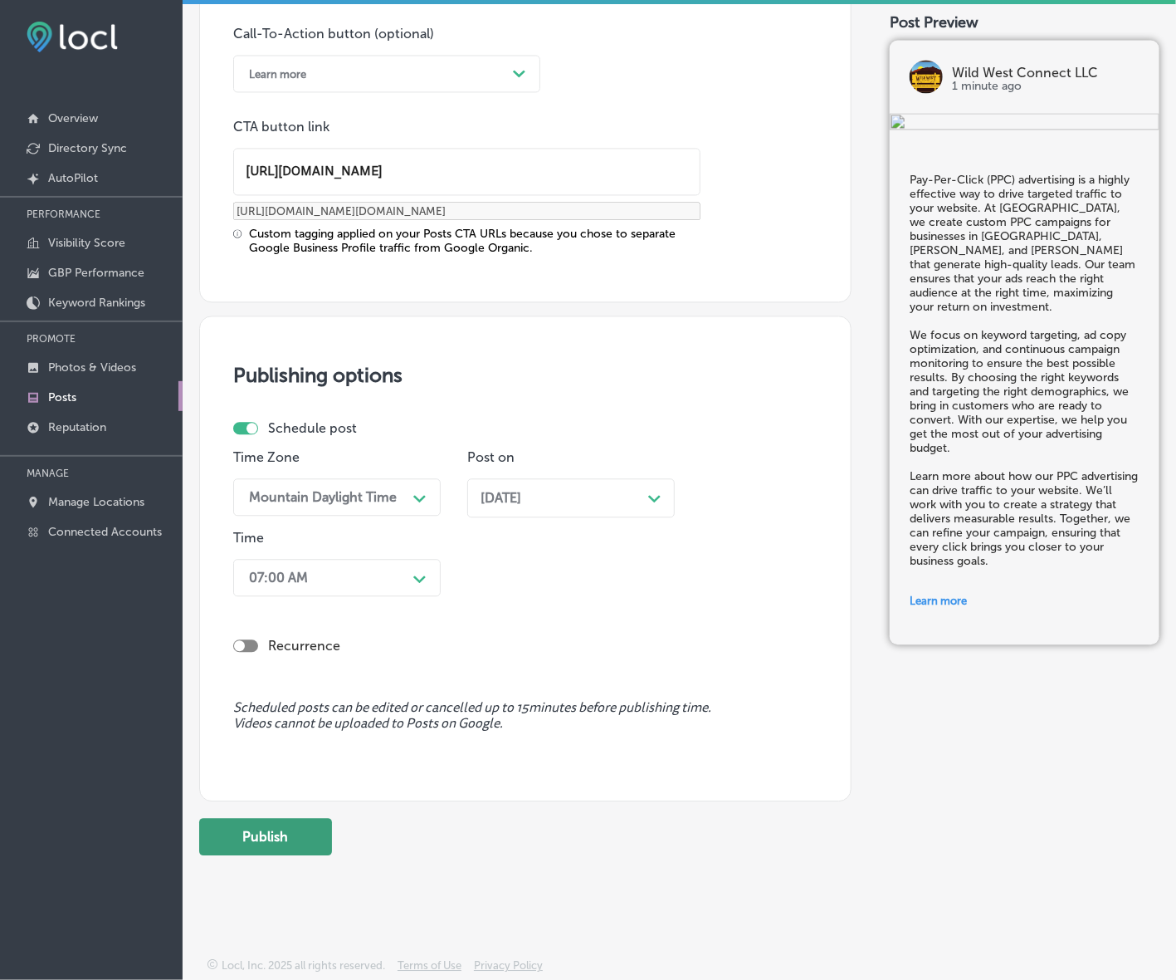
click at [255, 838] on button "Publish" at bounding box center [265, 836] width 133 height 37
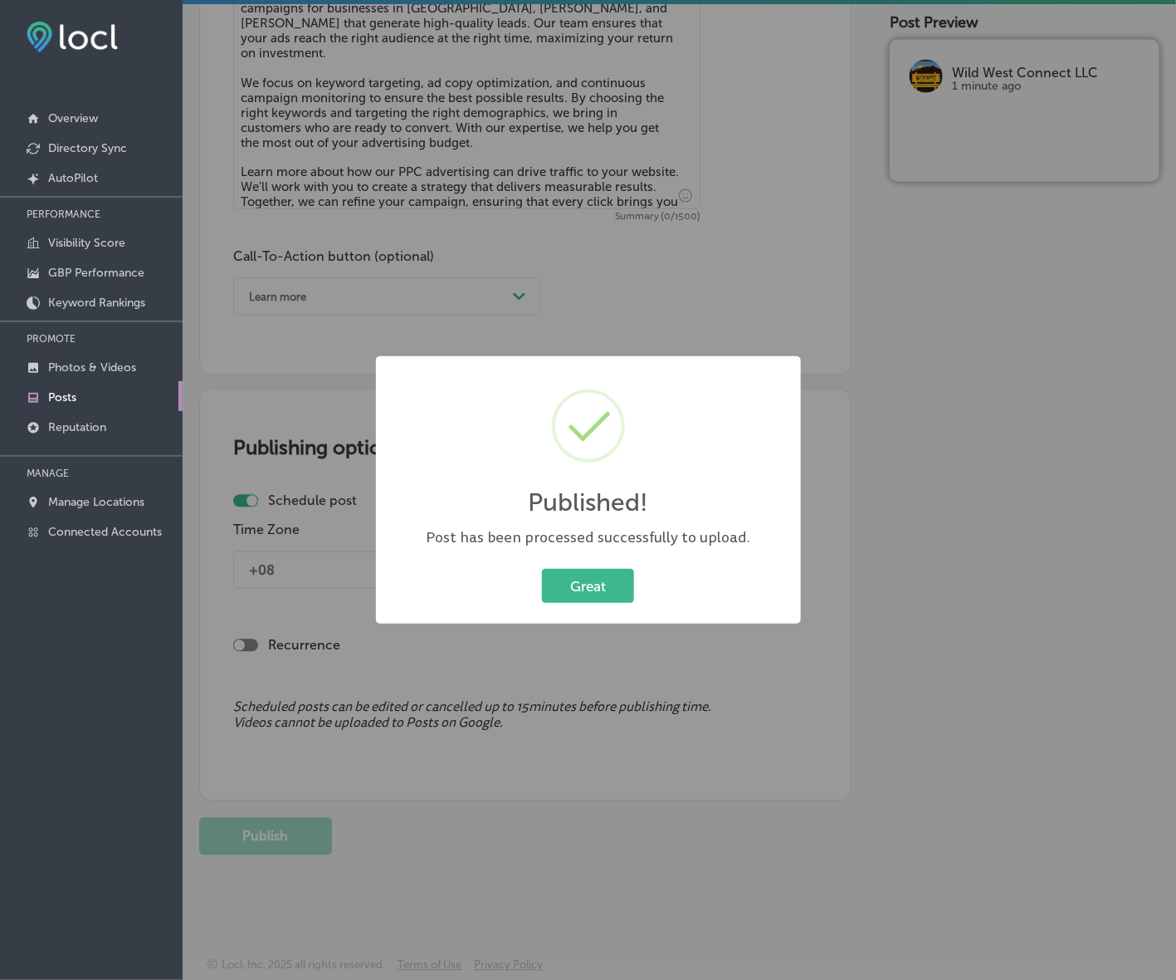
scroll to position [1010, 0]
click at [604, 591] on button "Great" at bounding box center [588, 586] width 92 height 34
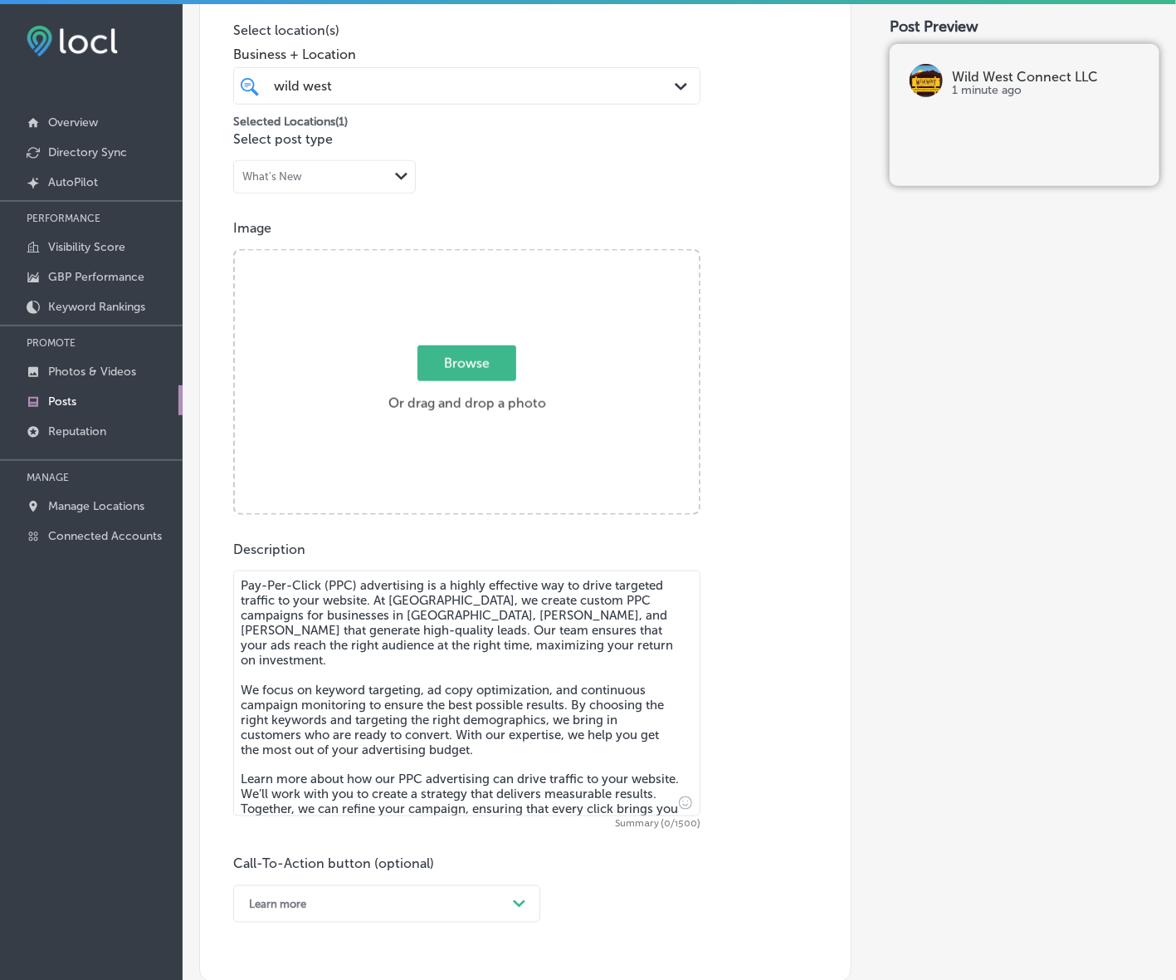
scroll to position [388, 0]
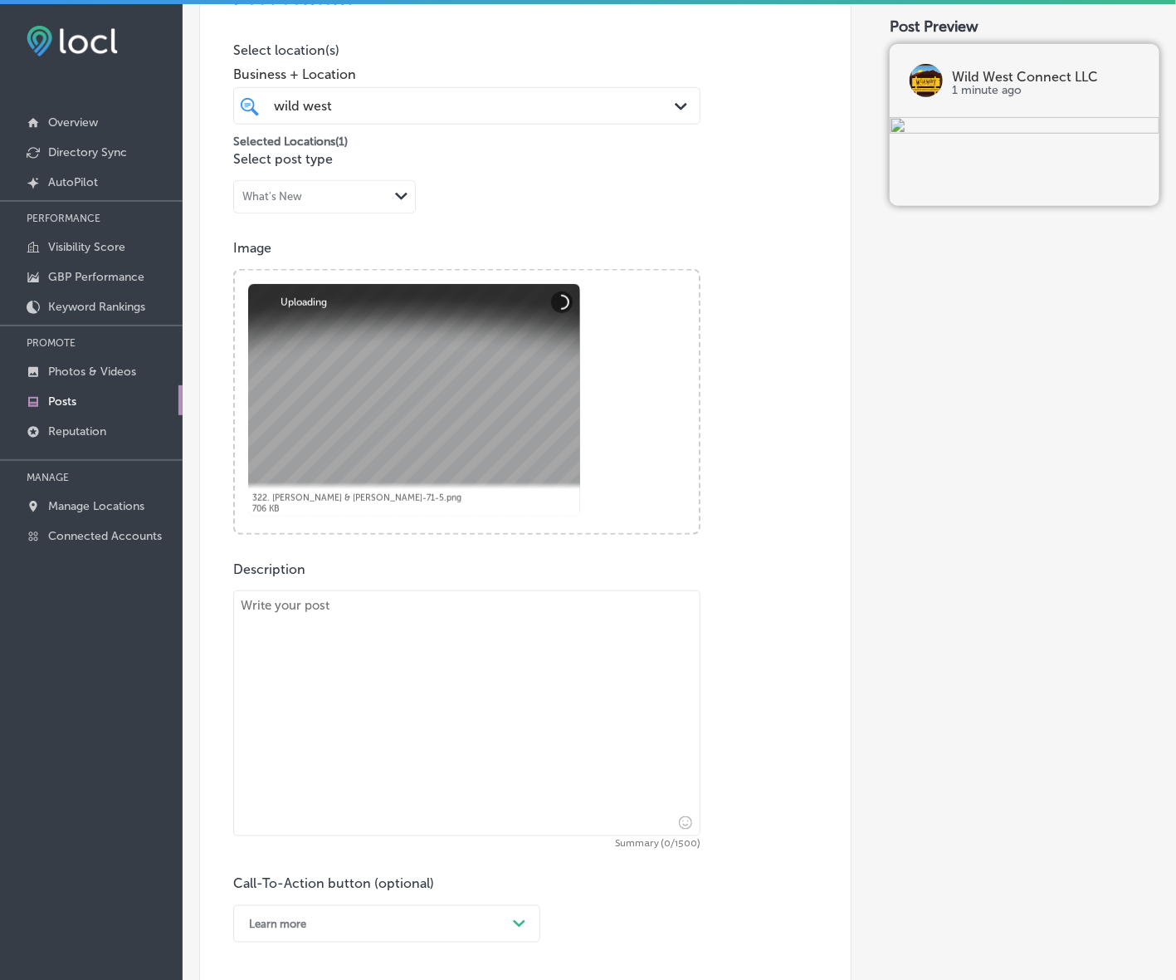
click at [687, 716] on textarea at bounding box center [466, 713] width 467 height 246
paste textarea "Connected TV ([PERSON_NAME]) ads are a great way to capture the attention of an…"
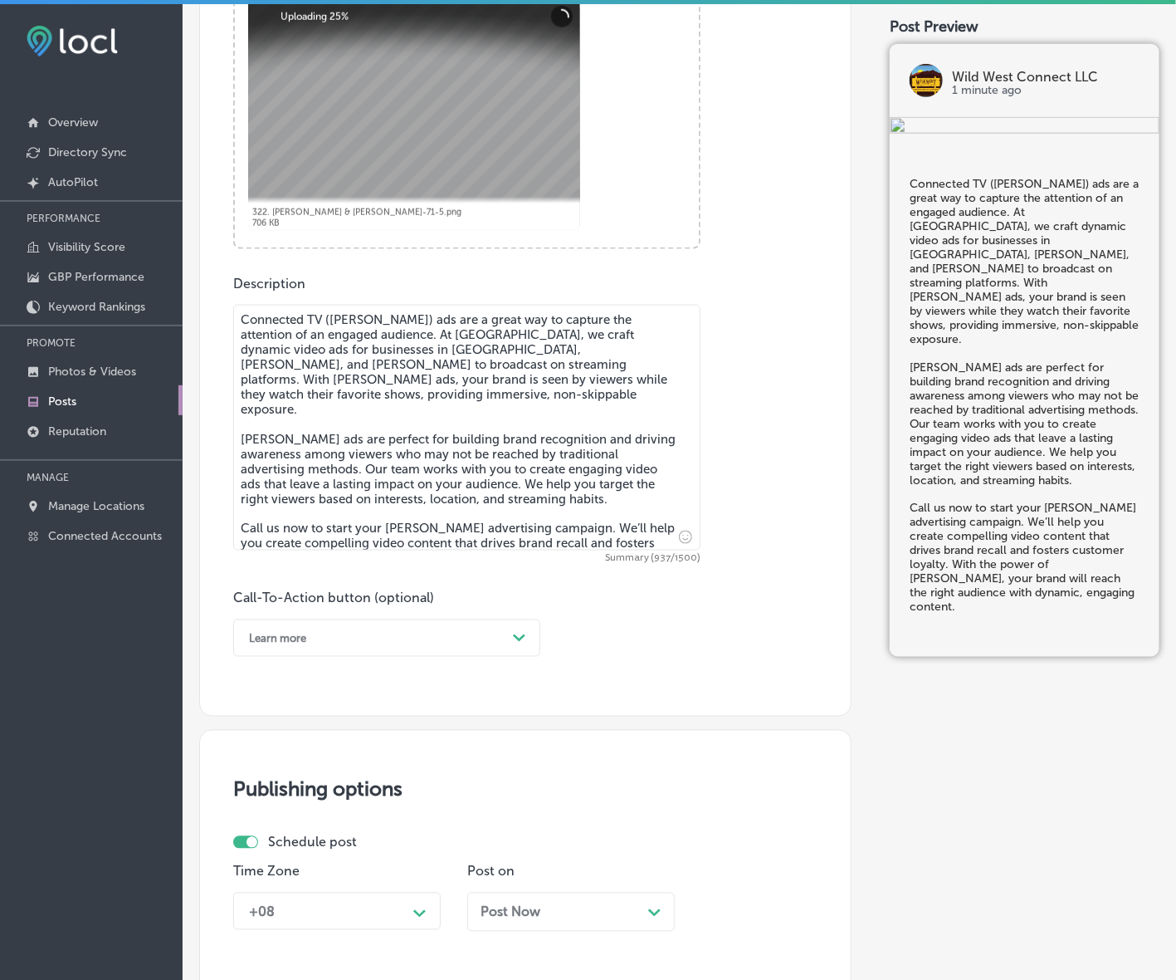
scroll to position [699, 0]
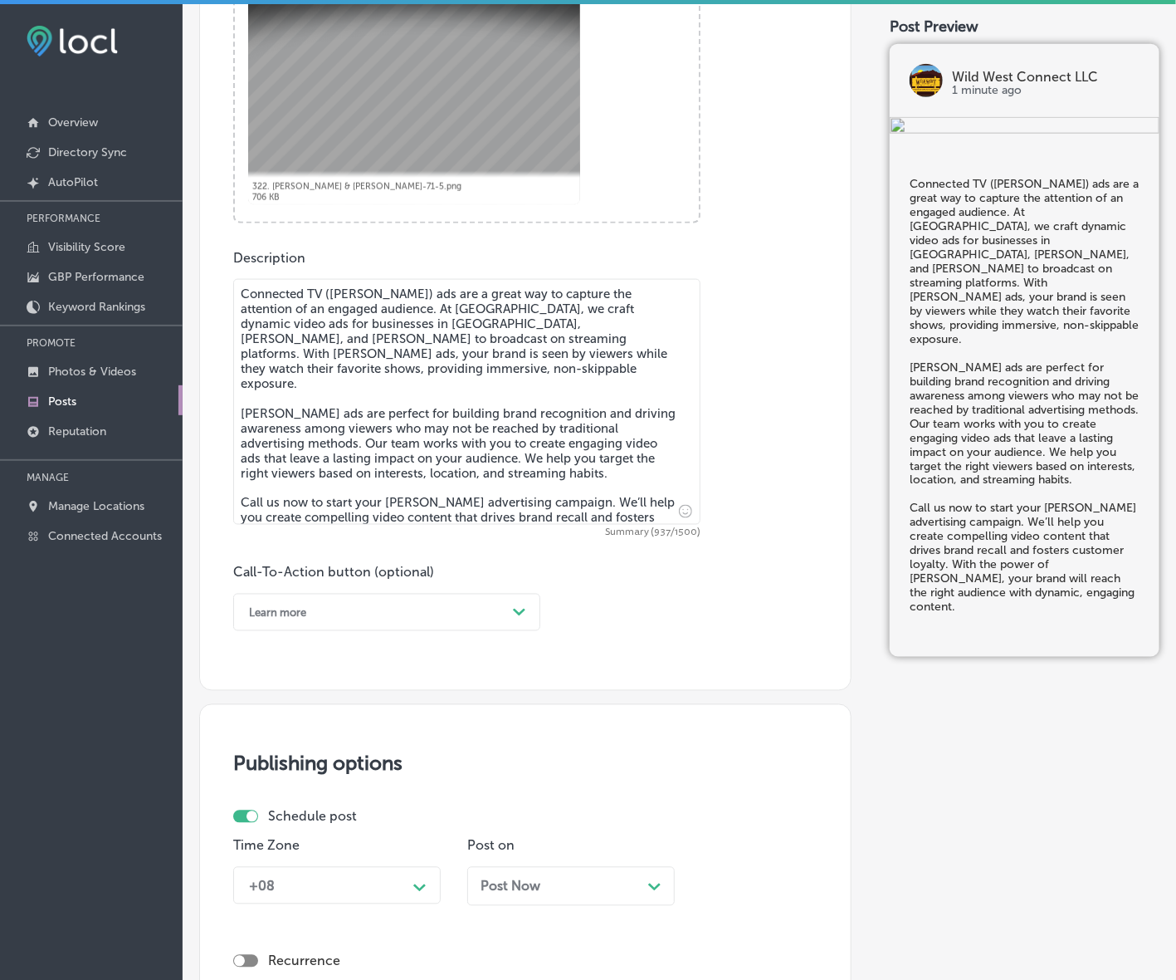
type textarea "Connected TV ([PERSON_NAME]) ads are a great way to capture the attention of an…"
click at [508, 623] on div "Path Created with Sketch." at bounding box center [519, 612] width 27 height 27
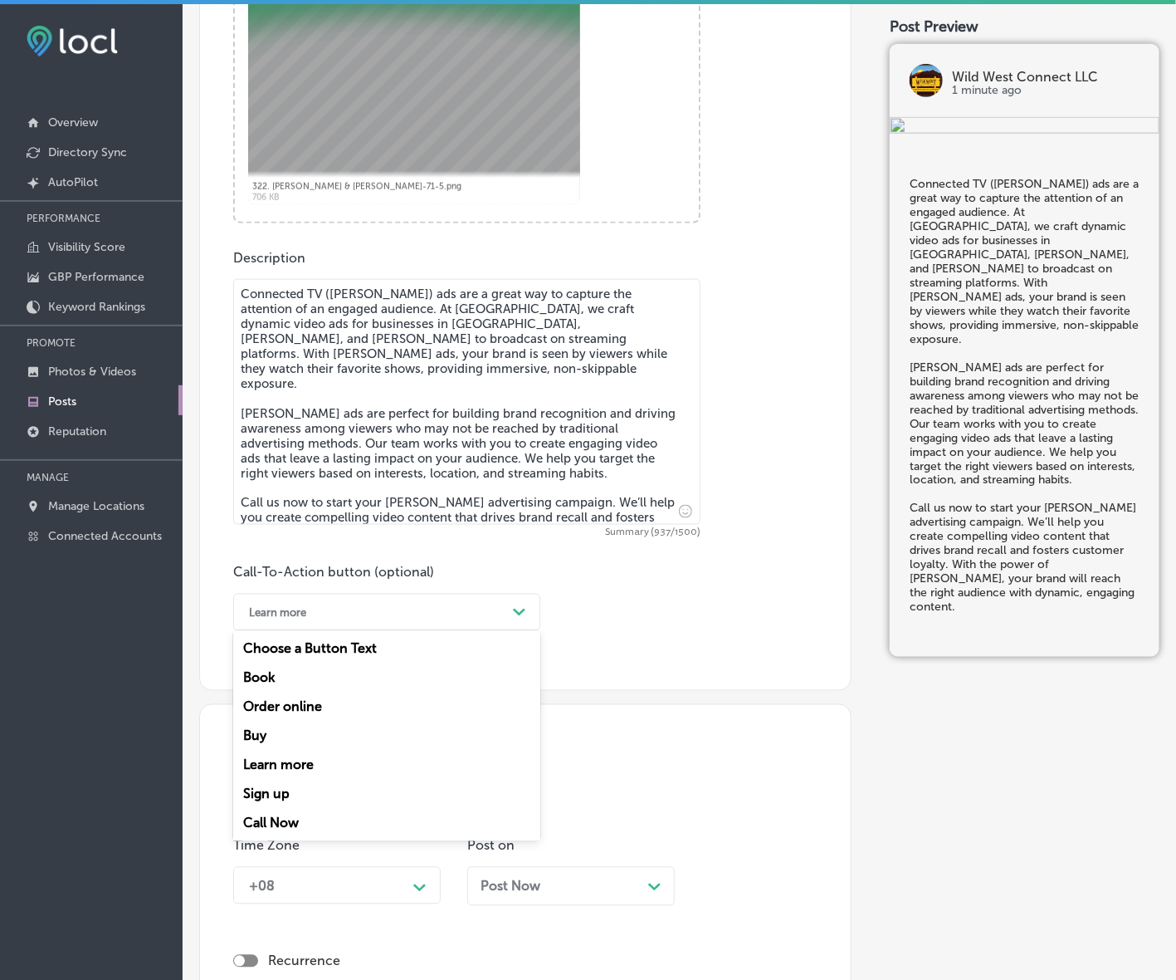
click at [293, 816] on div "Call Now" at bounding box center [386, 823] width 307 height 29
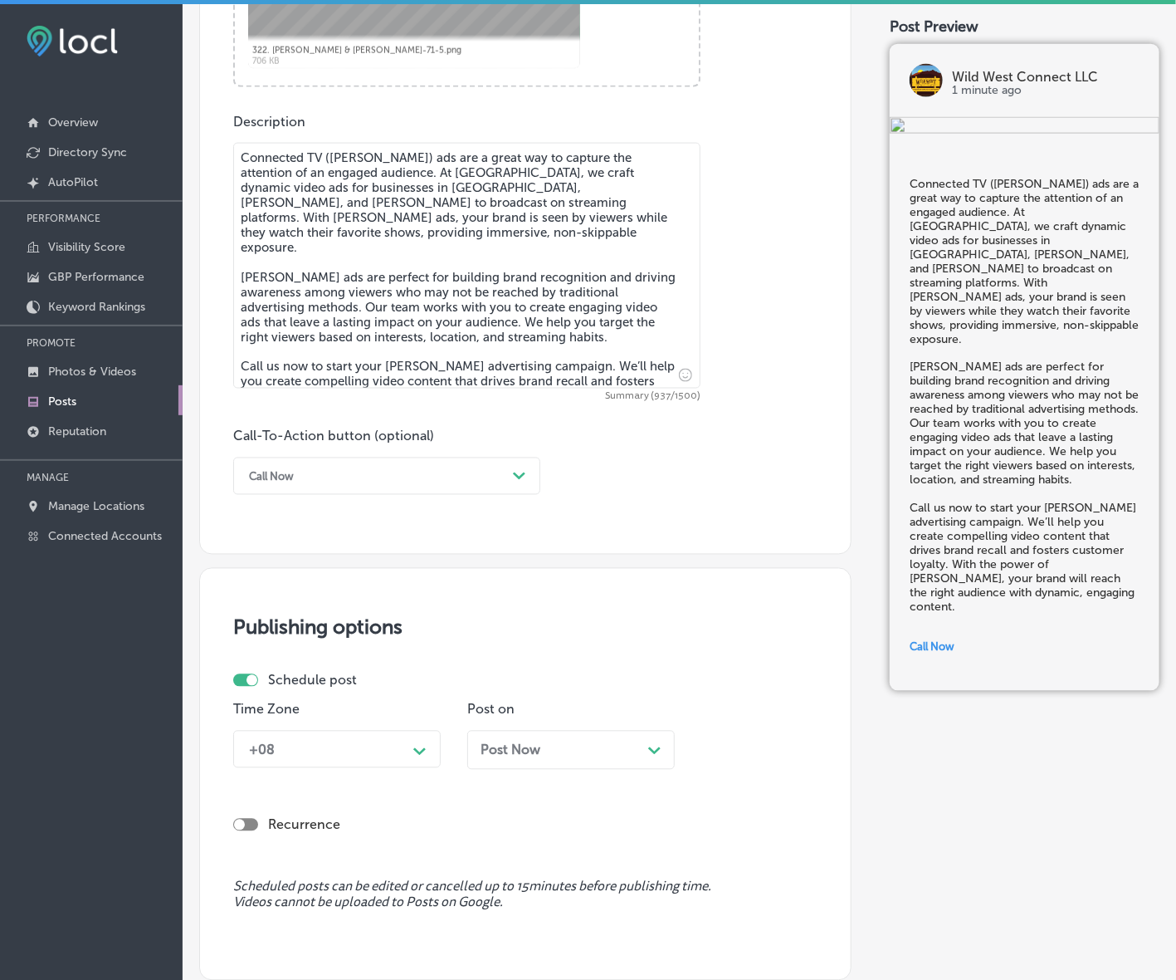
scroll to position [1010, 0]
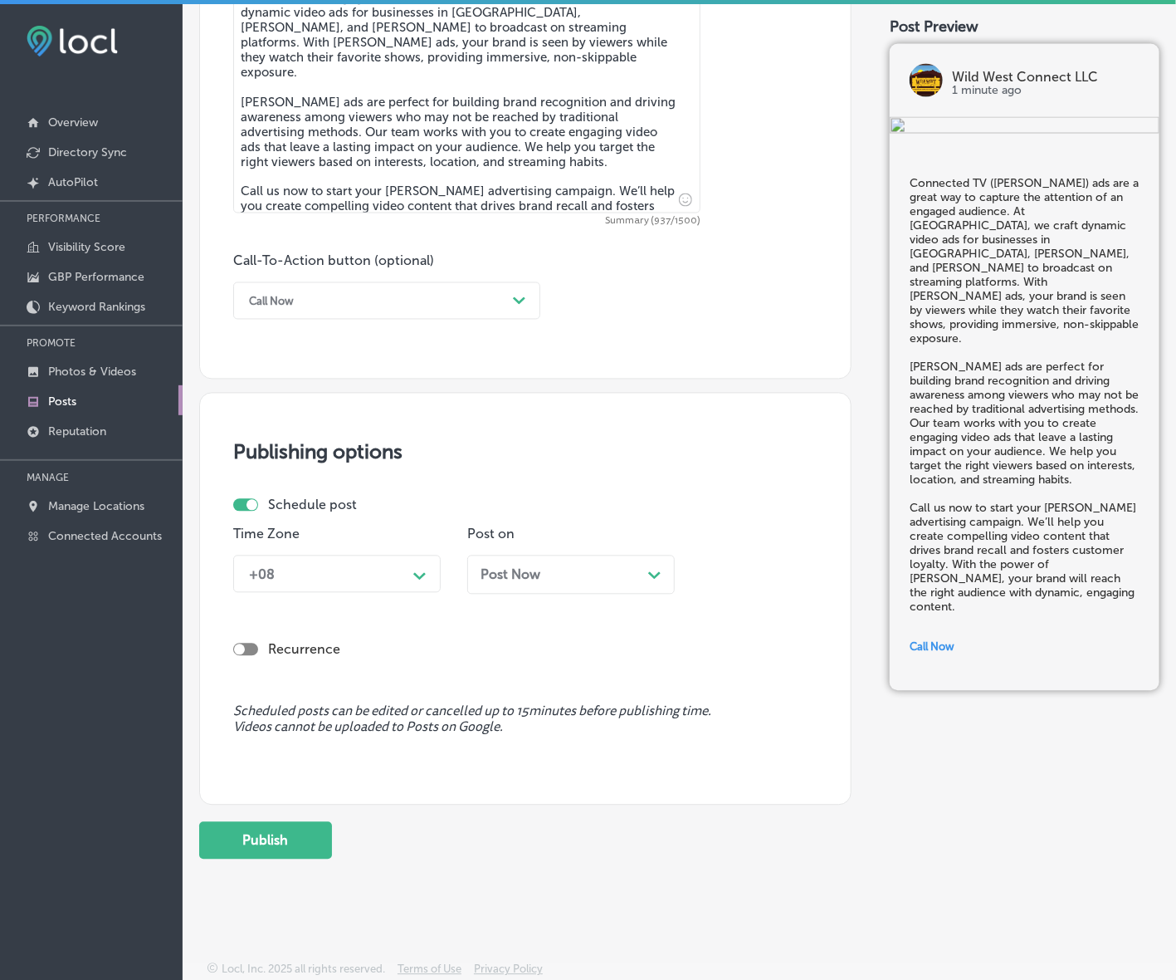
click at [416, 578] on icon "Path Created with Sketch." at bounding box center [419, 576] width 12 height 7
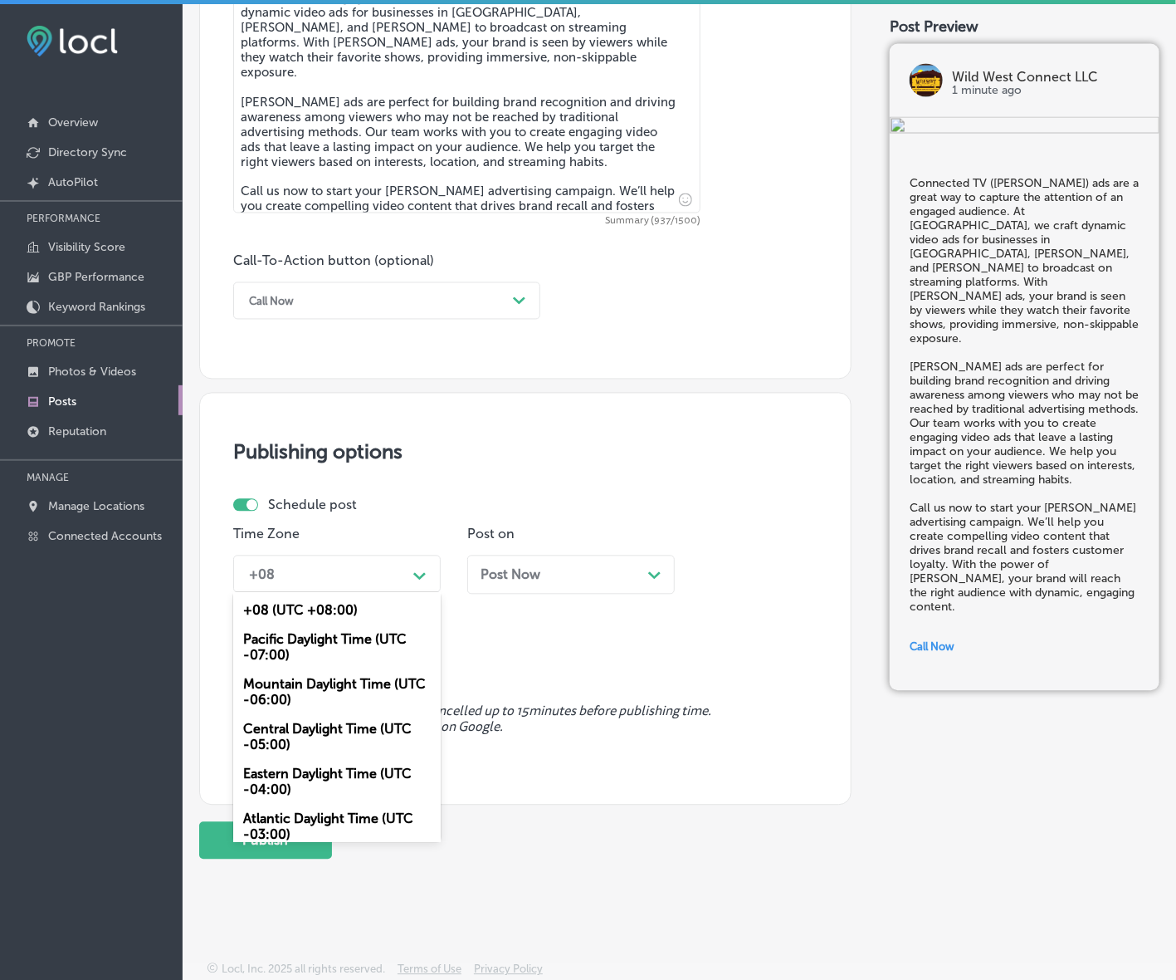
click at [329, 687] on div "Mountain Daylight Time (UTC -06:00)" at bounding box center [337, 692] width 208 height 45
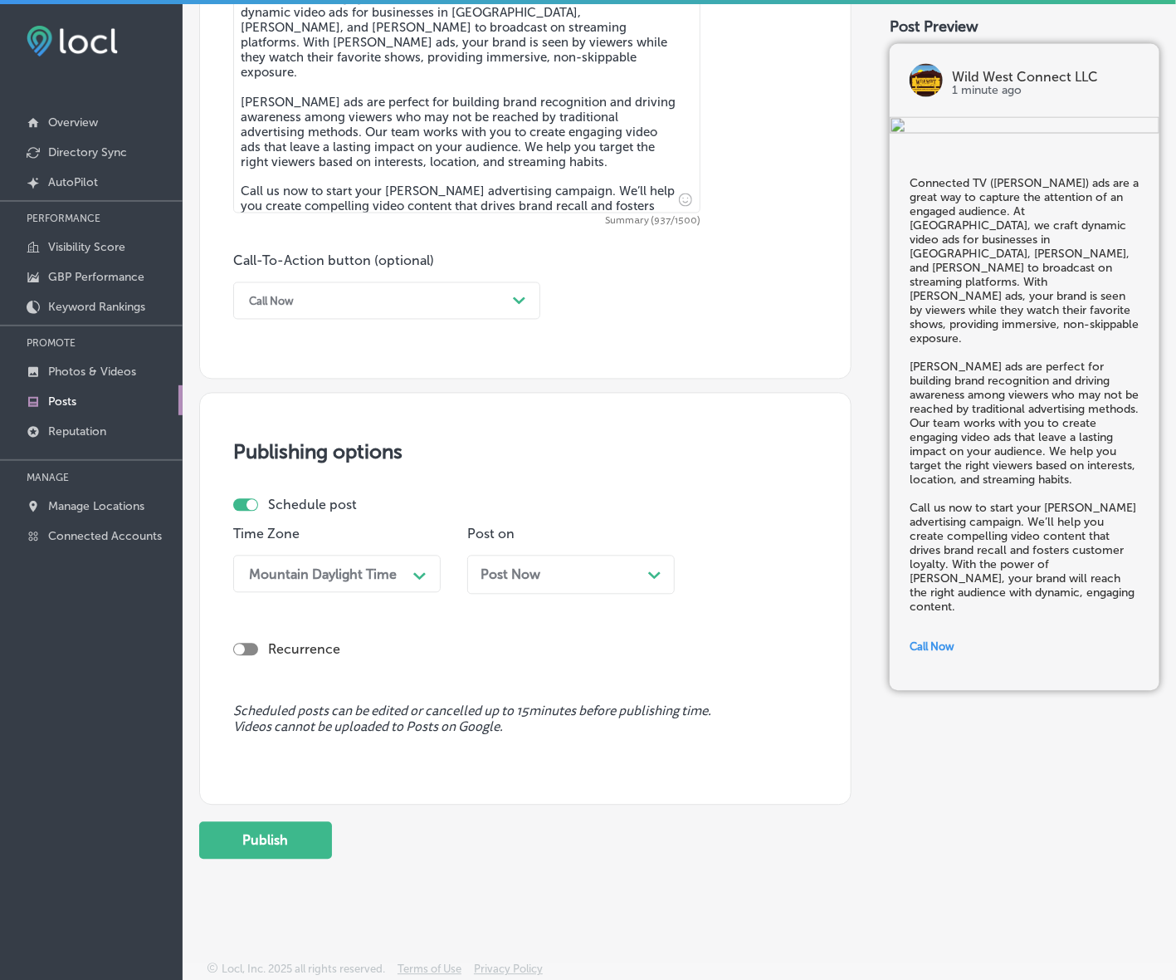
click at [570, 587] on div "Post Now Path Created with Sketch." at bounding box center [571, 574] width 208 height 39
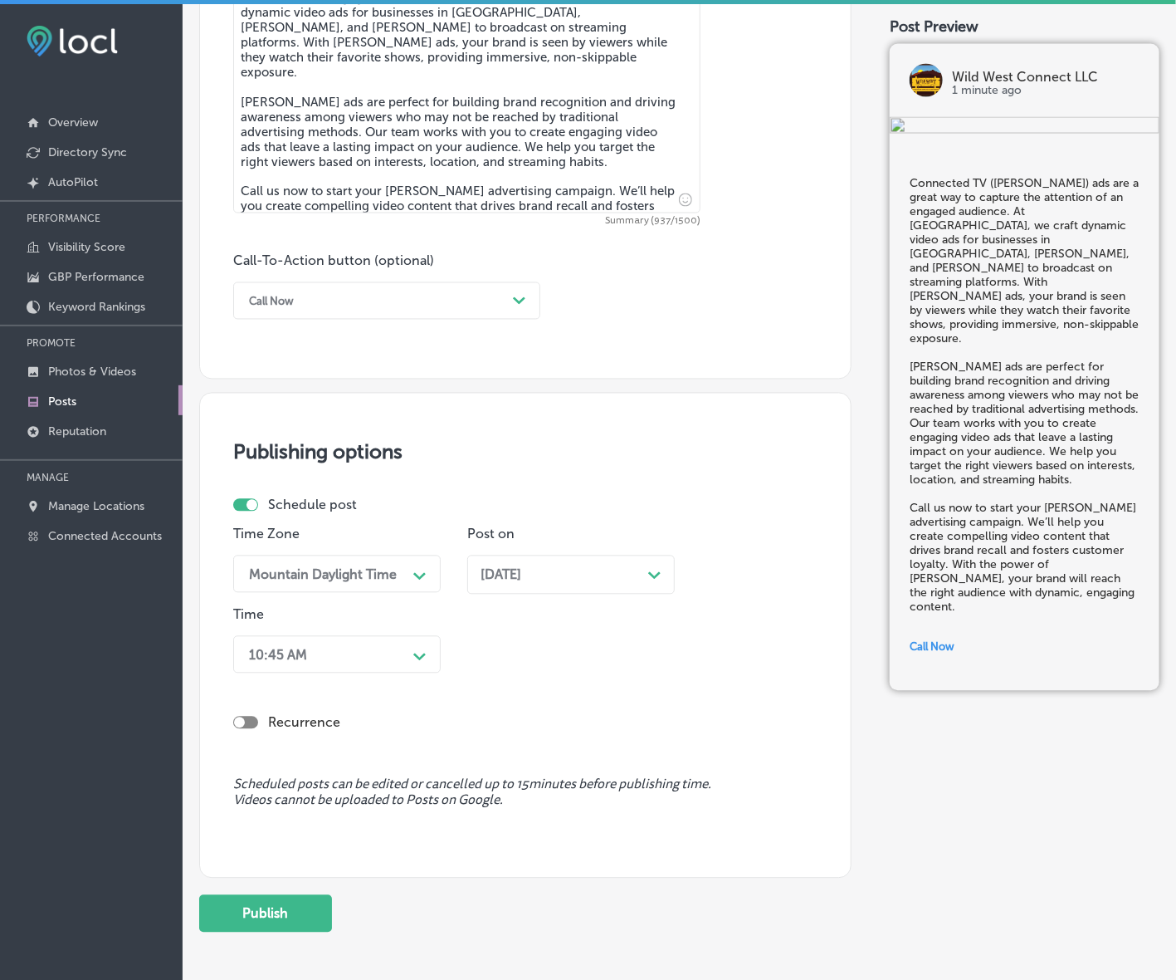
click at [420, 653] on icon "Path Created with Sketch." at bounding box center [419, 656] width 12 height 7
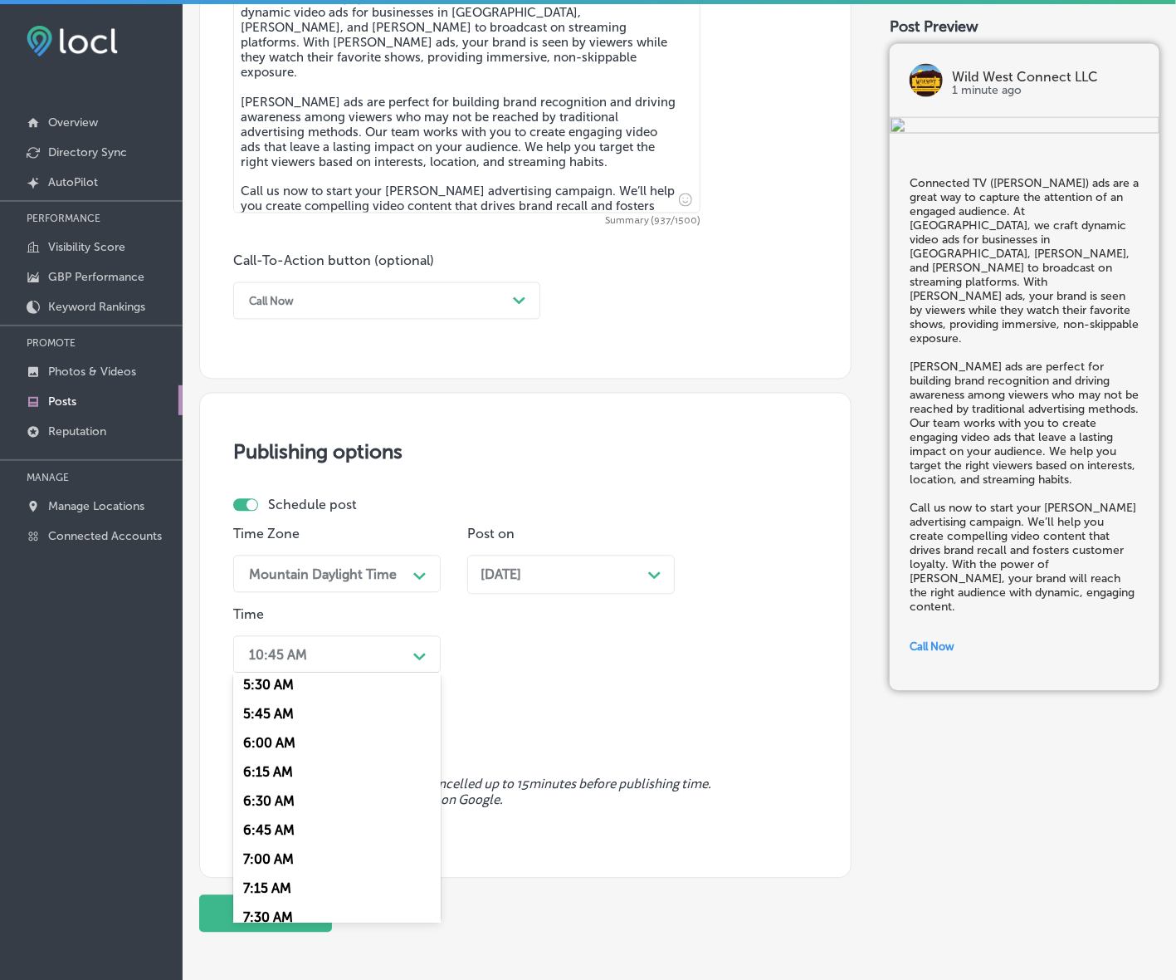
scroll to position [726, 0]
click at [275, 764] on div "7:00 AM" at bounding box center [337, 778] width 208 height 29
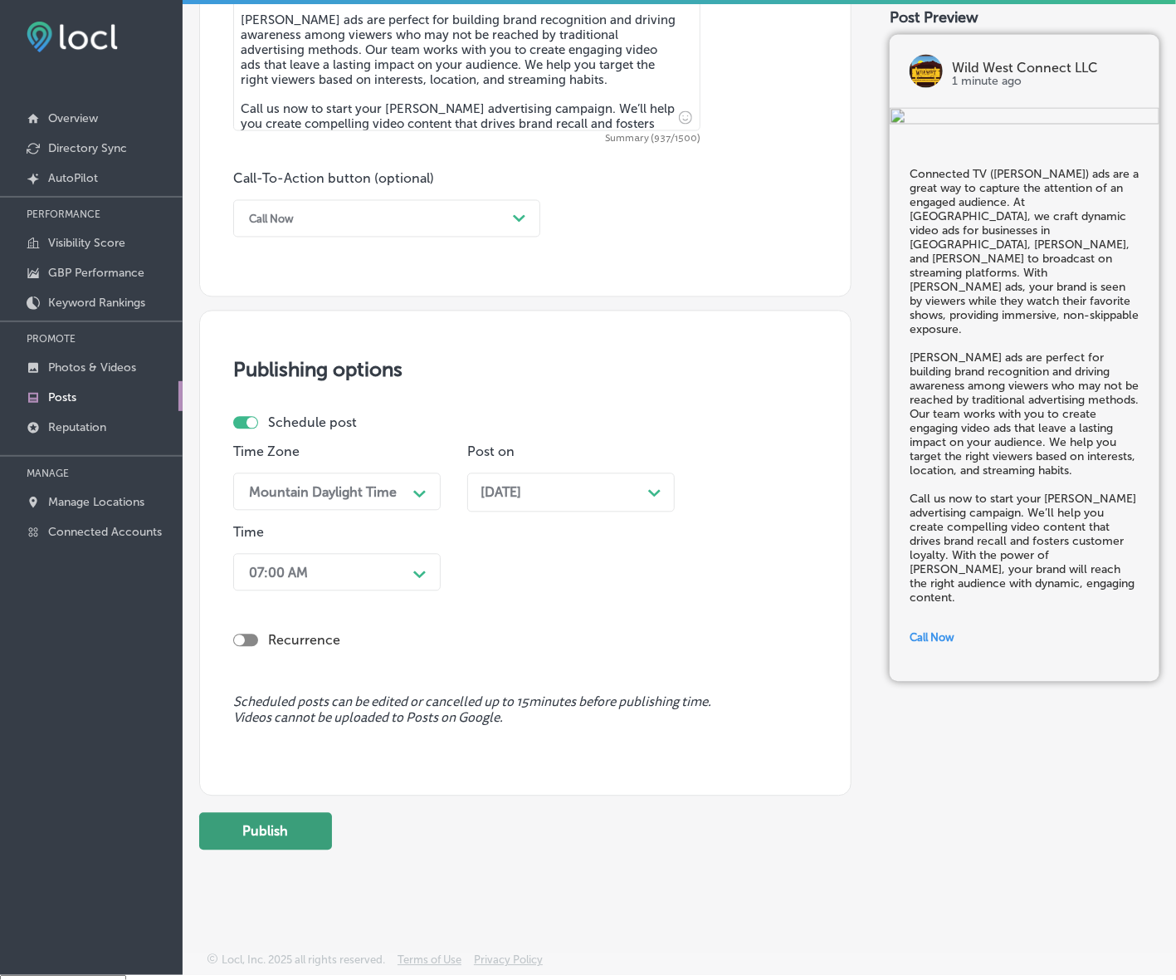
scroll to position [23, 0]
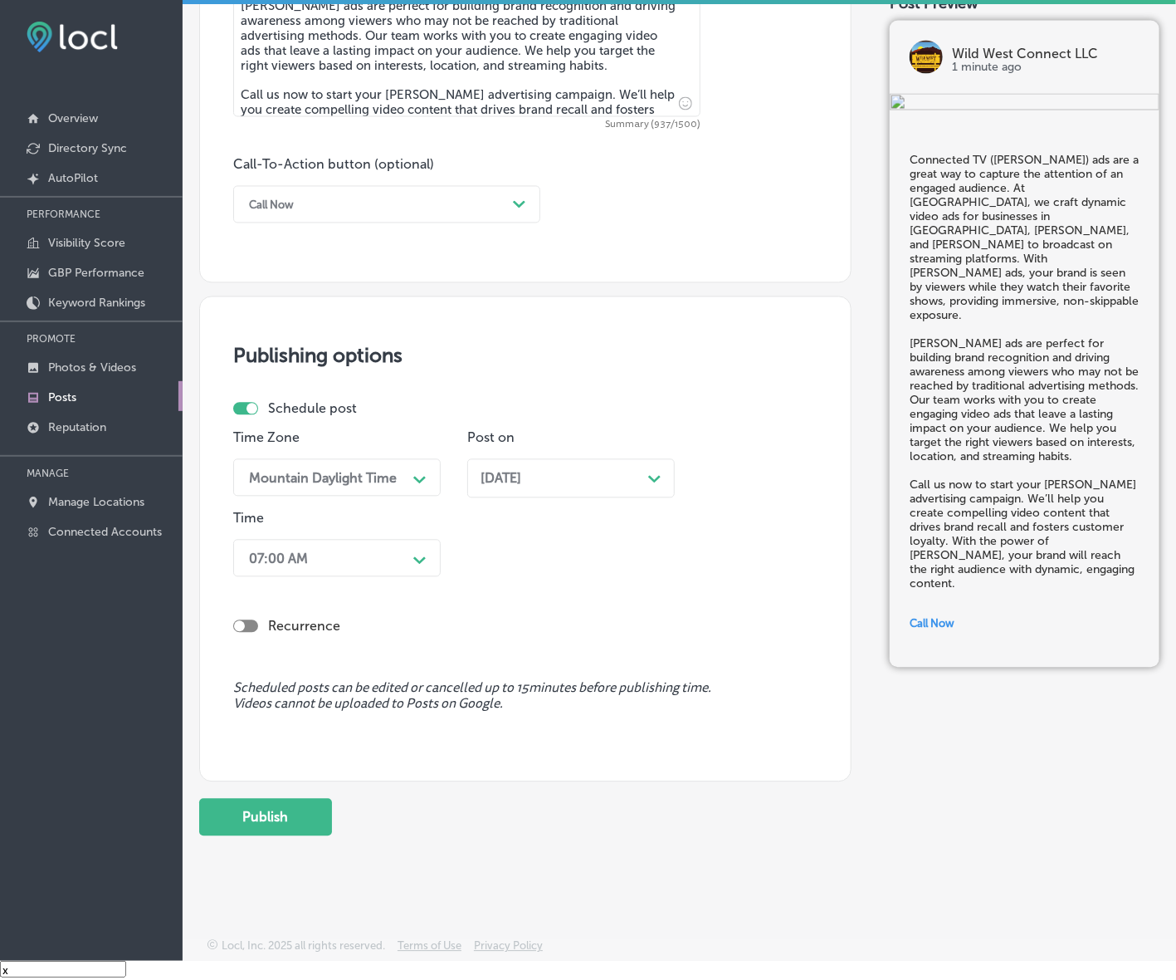
click at [278, 826] on button "Publish" at bounding box center [265, 817] width 133 height 37
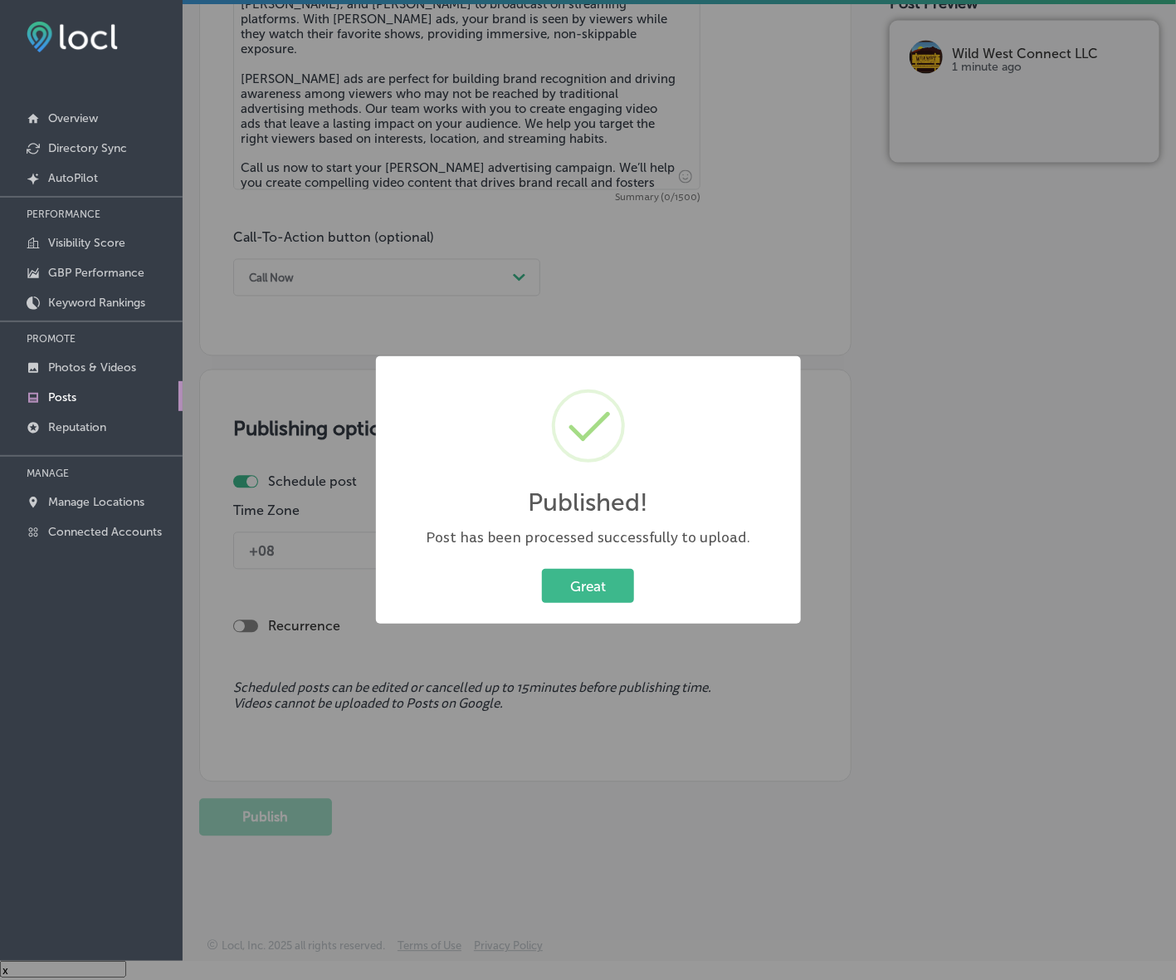
scroll to position [1010, 0]
click at [588, 589] on button "Great" at bounding box center [588, 586] width 92 height 34
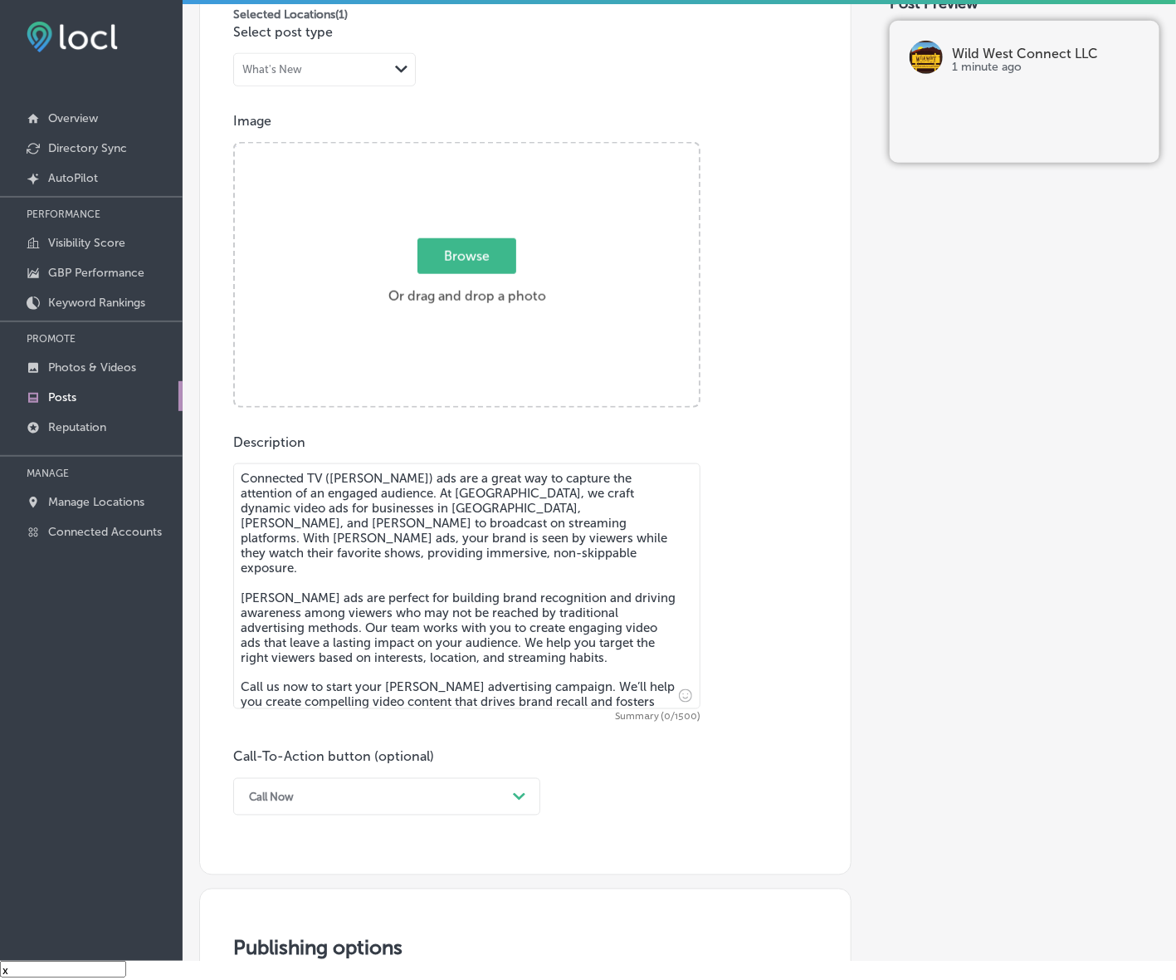
scroll to position [388, 0]
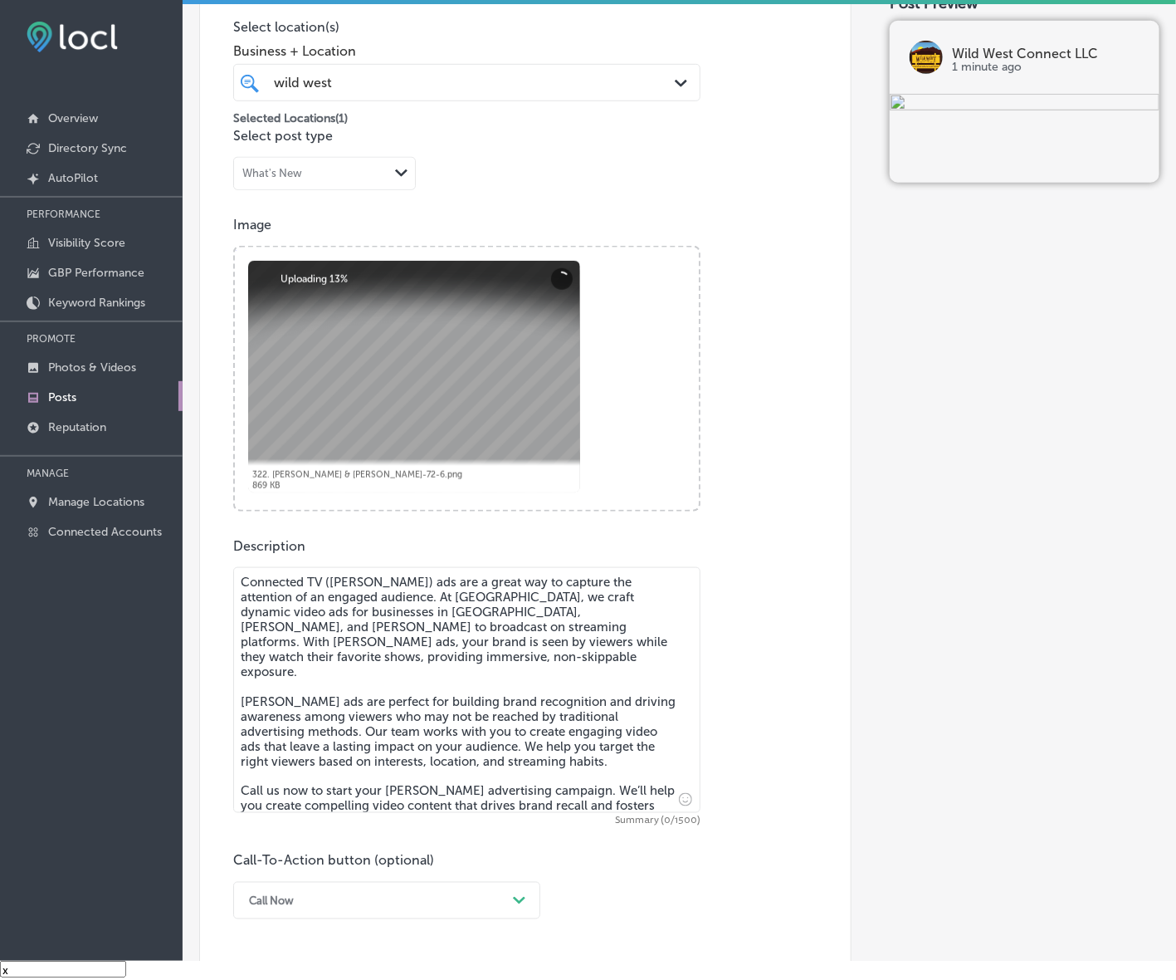
click at [712, 744] on div "Description Connected TV ([PERSON_NAME]) ads are a great way to capture the att…" at bounding box center [525, 728] width 584 height 381
click at [596, 678] on textarea "Connected TV ([PERSON_NAME]) ads are a great way to capture the attention of an…" at bounding box center [466, 690] width 467 height 246
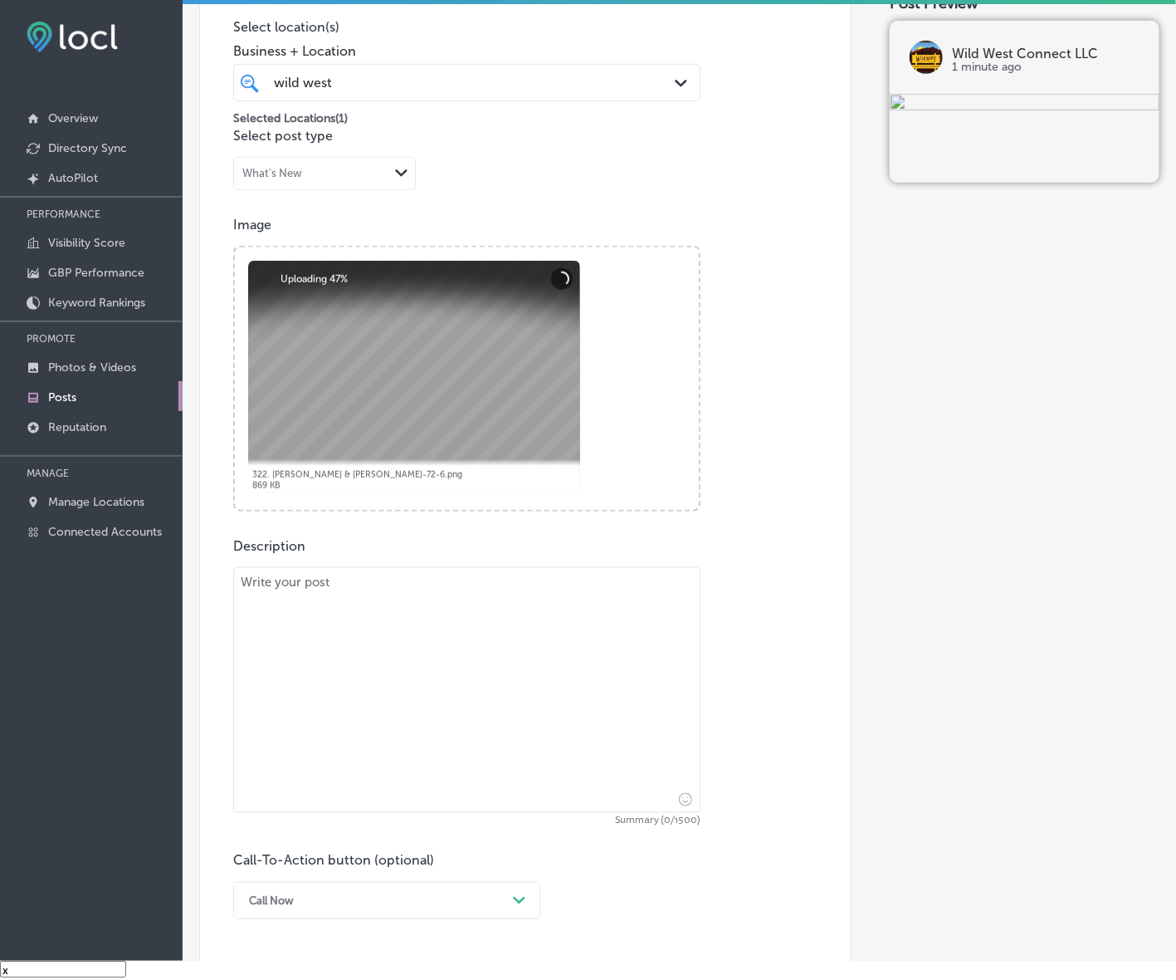
paste textarea "Loremipsum dolorsita co a elitsedd eius tem incididunt ut Laboreet, Doloremag, …"
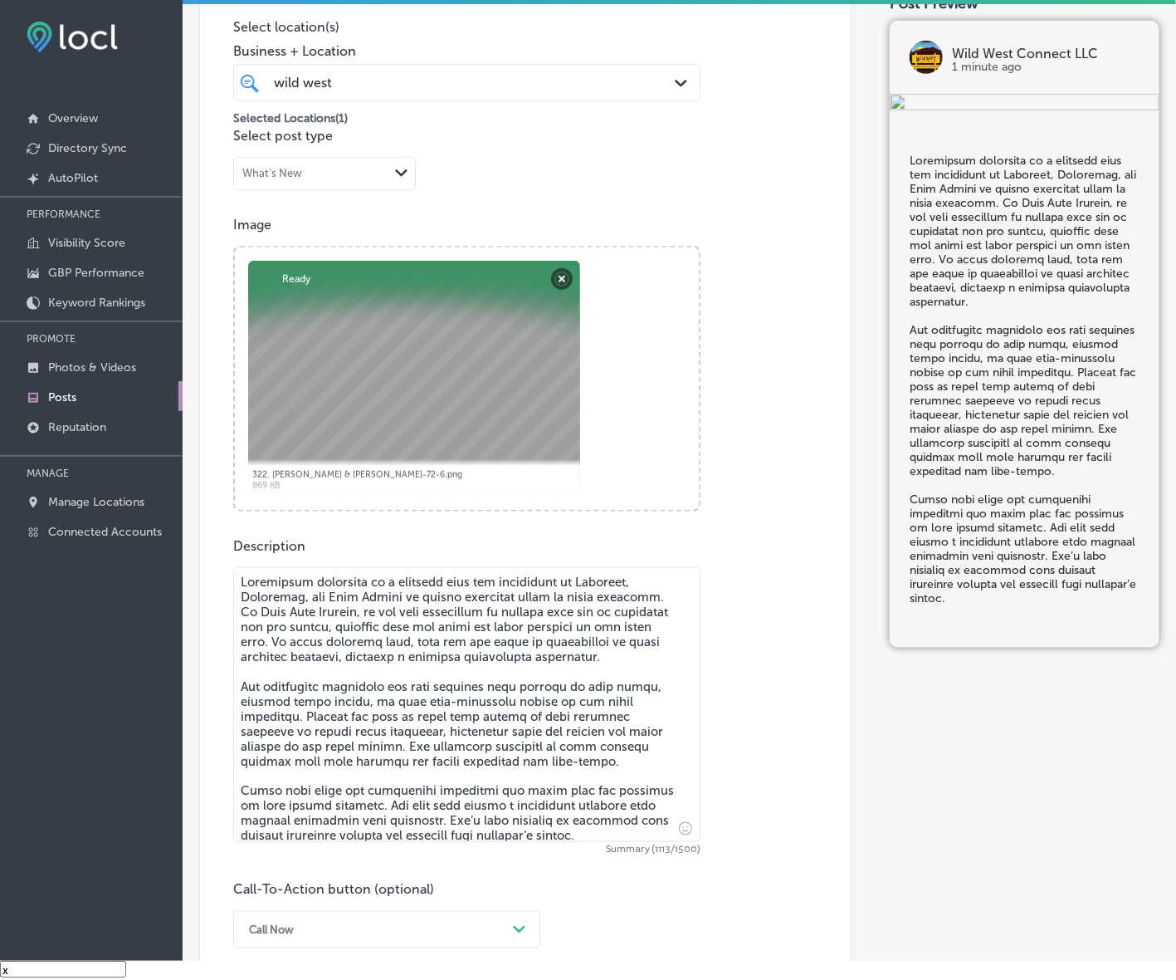
type textarea "Loremipsum dolorsita co a elitsedd eius tem incididunt ut Laboreet, Doloremag, …"
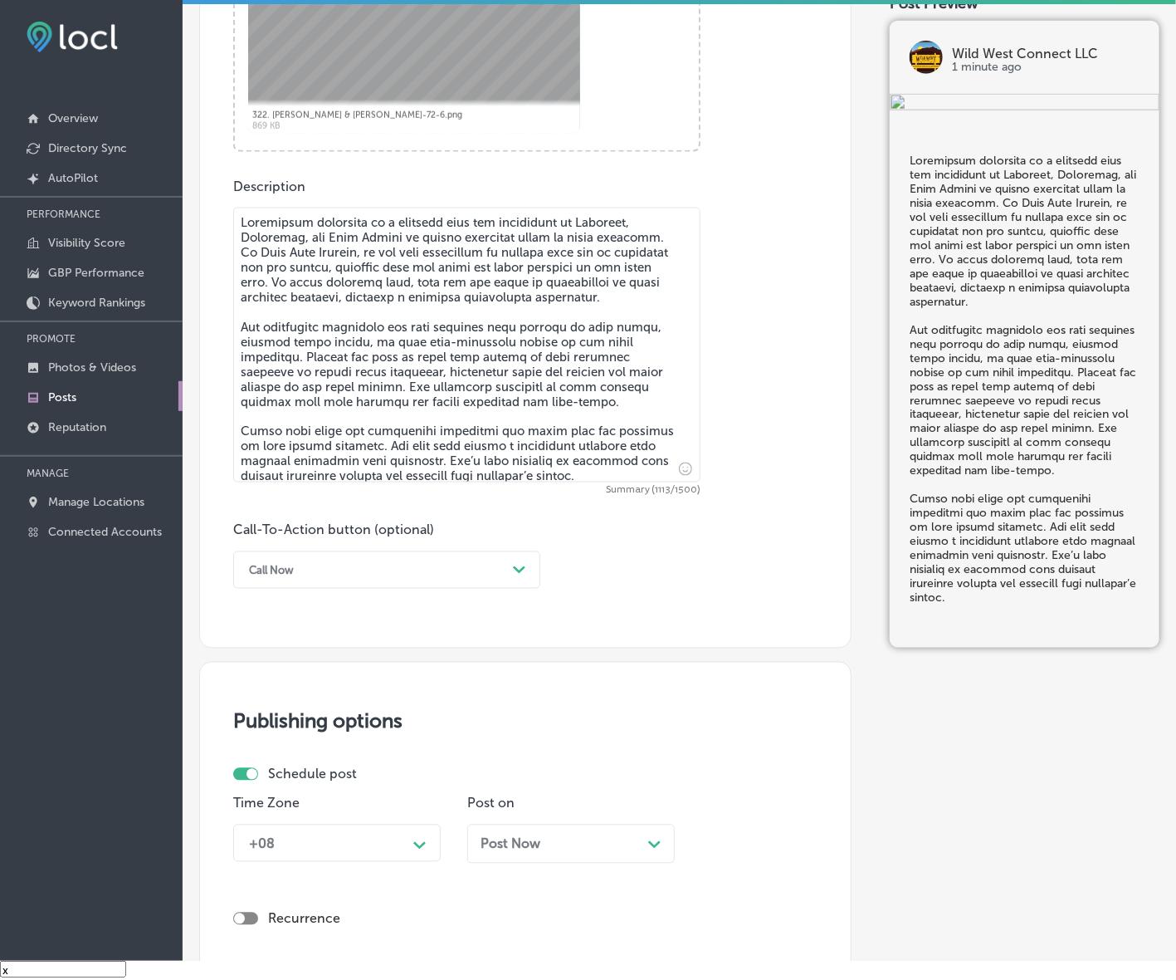
scroll to position [803, 0]
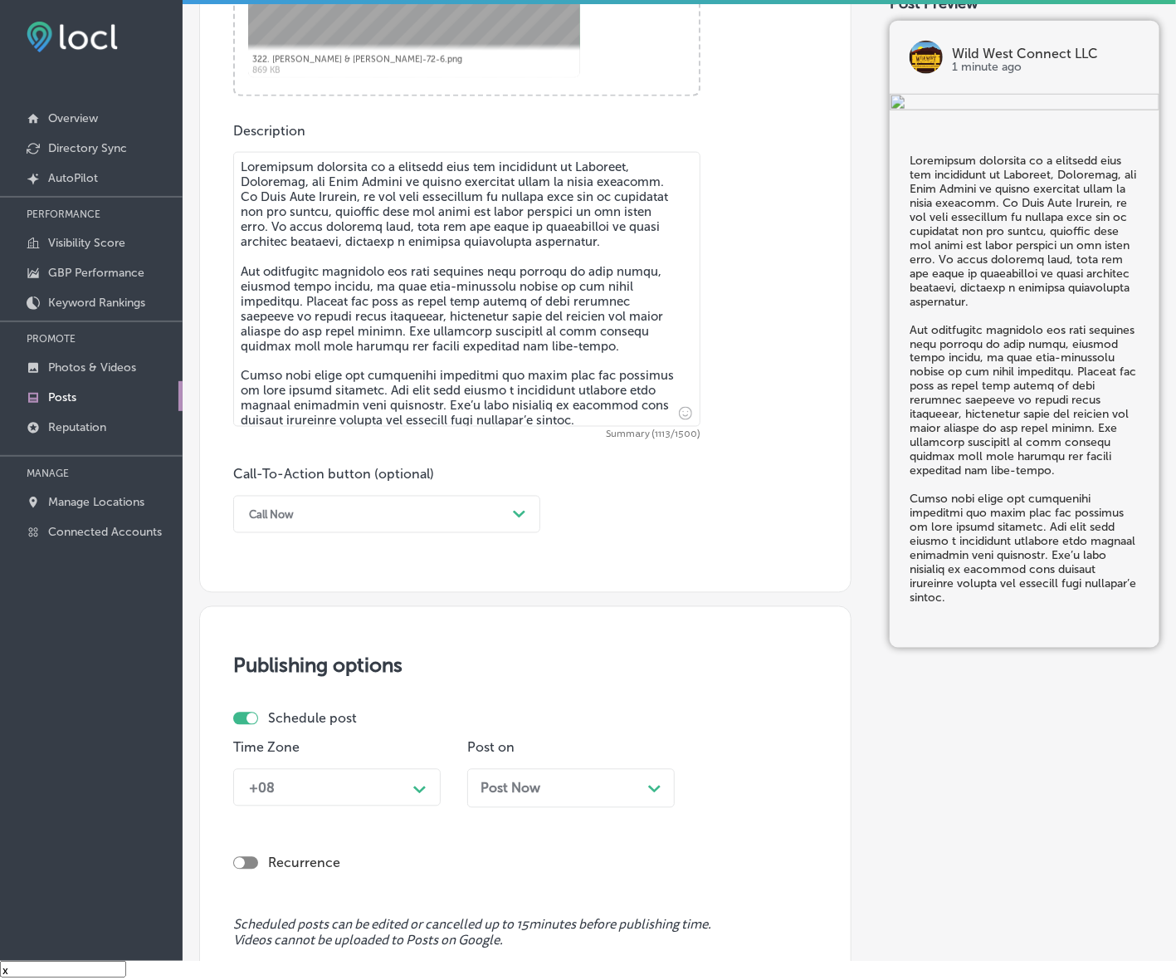
click at [478, 520] on div "Call Now" at bounding box center [374, 514] width 266 height 26
click at [311, 664] on div "Learn more" at bounding box center [386, 666] width 307 height 29
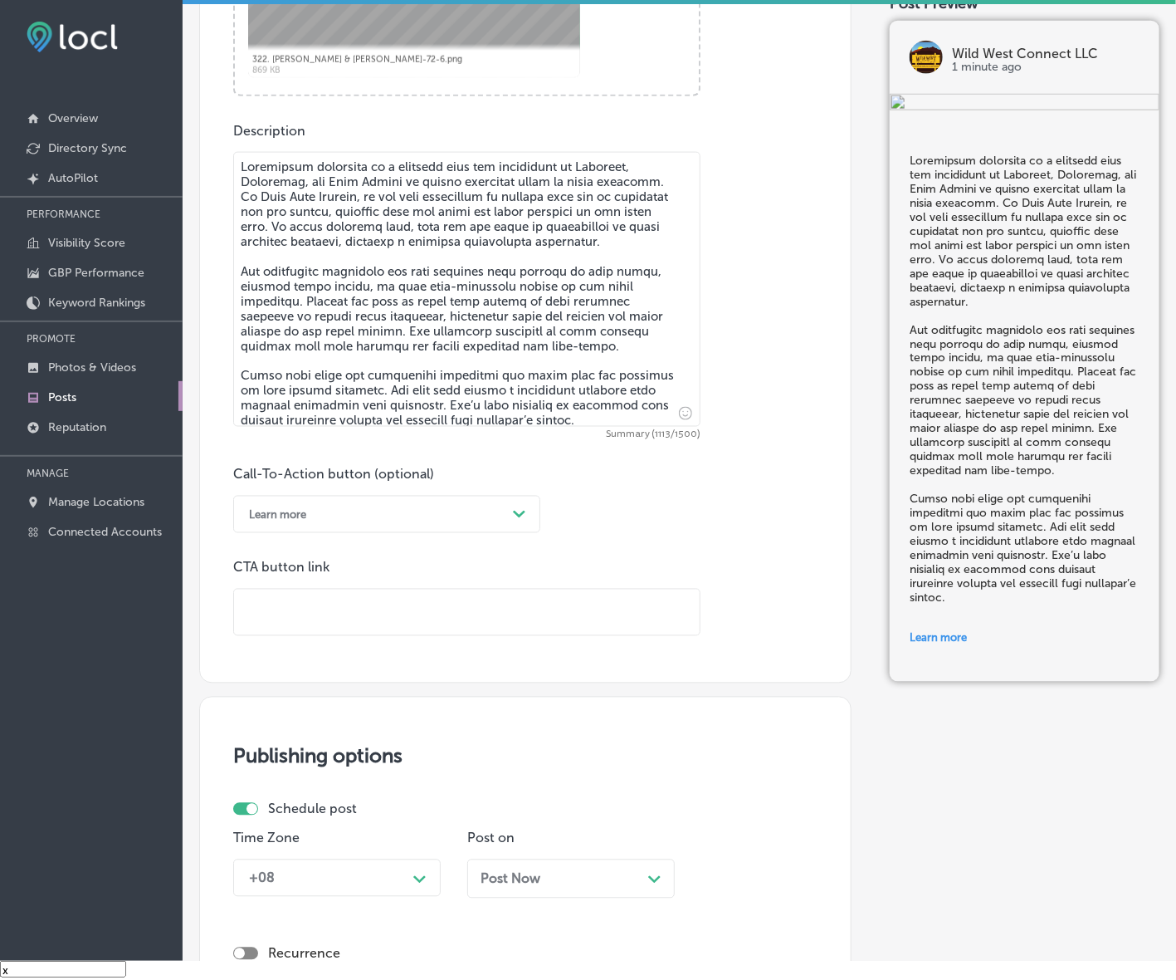
click at [336, 603] on input "text" at bounding box center [467, 612] width 466 height 46
paste input "[URL][DOMAIN_NAME]"
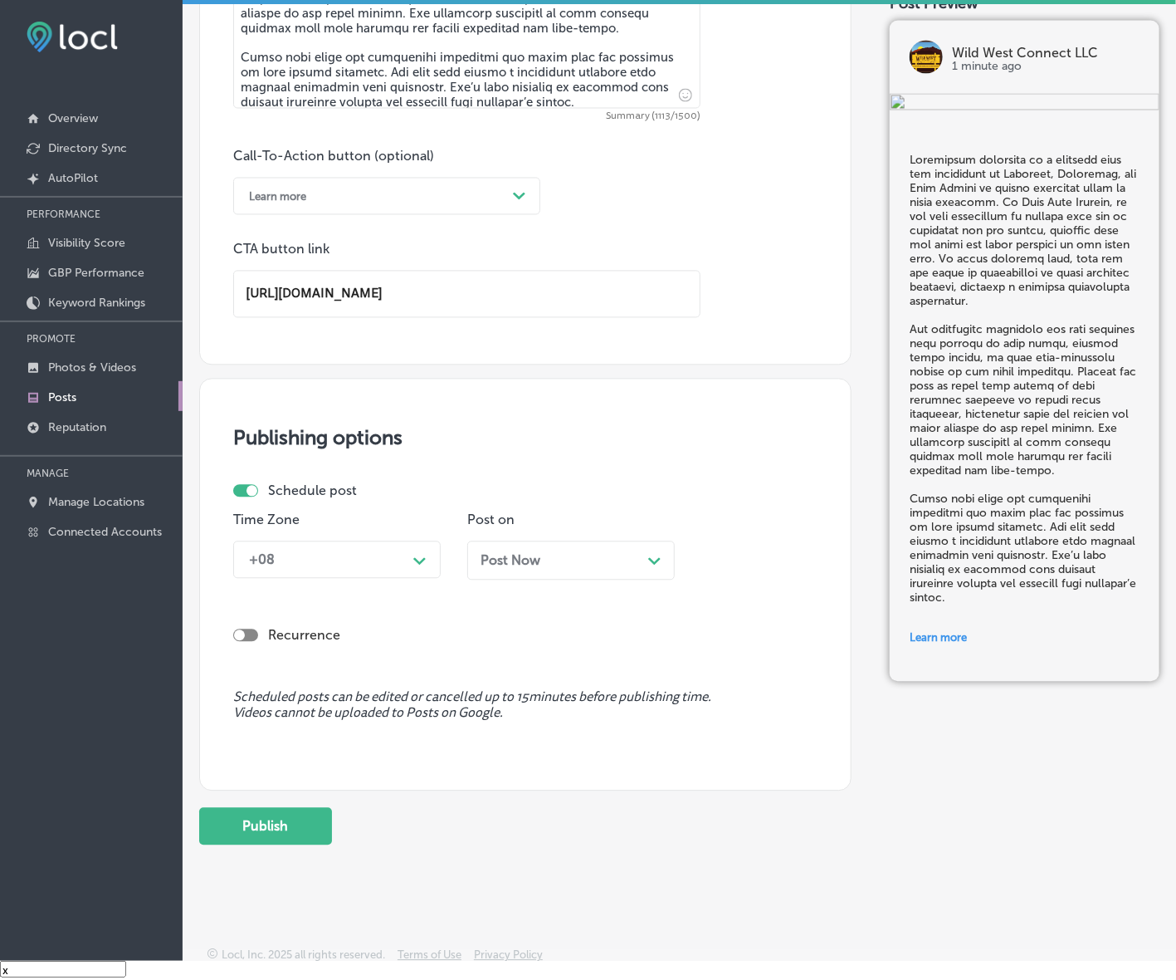
scroll to position [1130, 0]
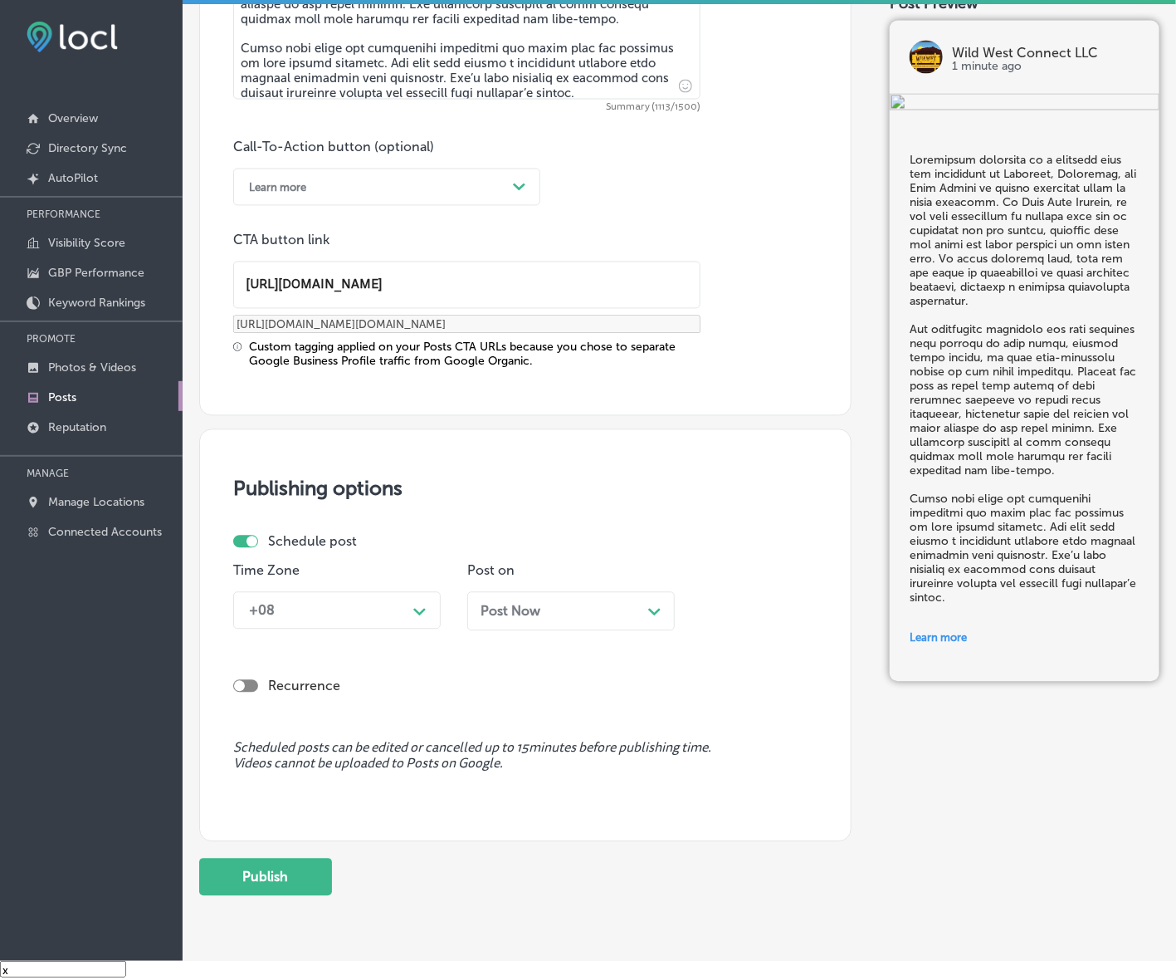
type input "[URL][DOMAIN_NAME]"
click at [419, 550] on div "Schedule post Time Zone +08 Path Created with Sketch. Post on Post Now Path Cre…" at bounding box center [518, 589] width 571 height 110
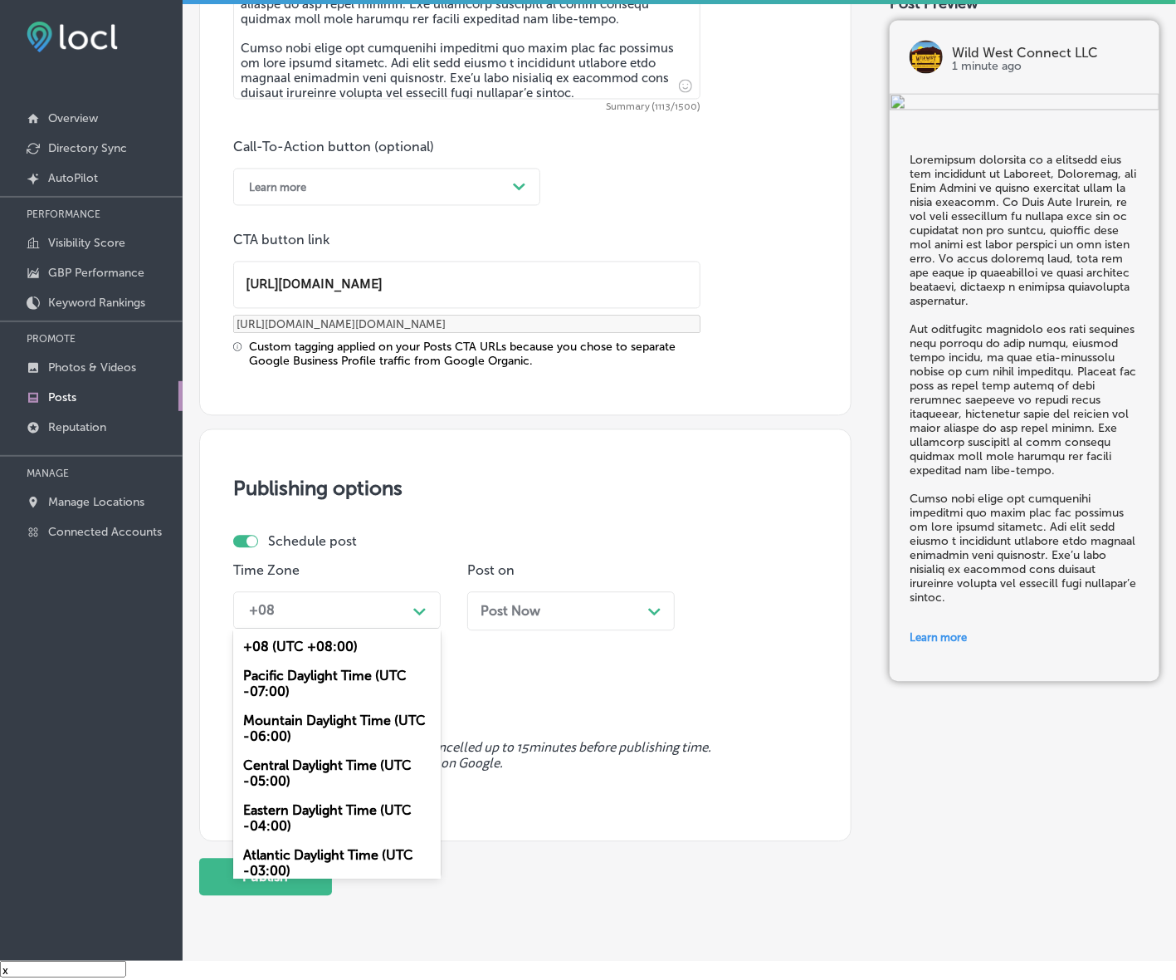
click at [416, 599] on div "Path Created with Sketch." at bounding box center [420, 610] width 27 height 27
click at [351, 736] on div "Mountain Daylight Time (UTC -06:00)" at bounding box center [337, 728] width 208 height 45
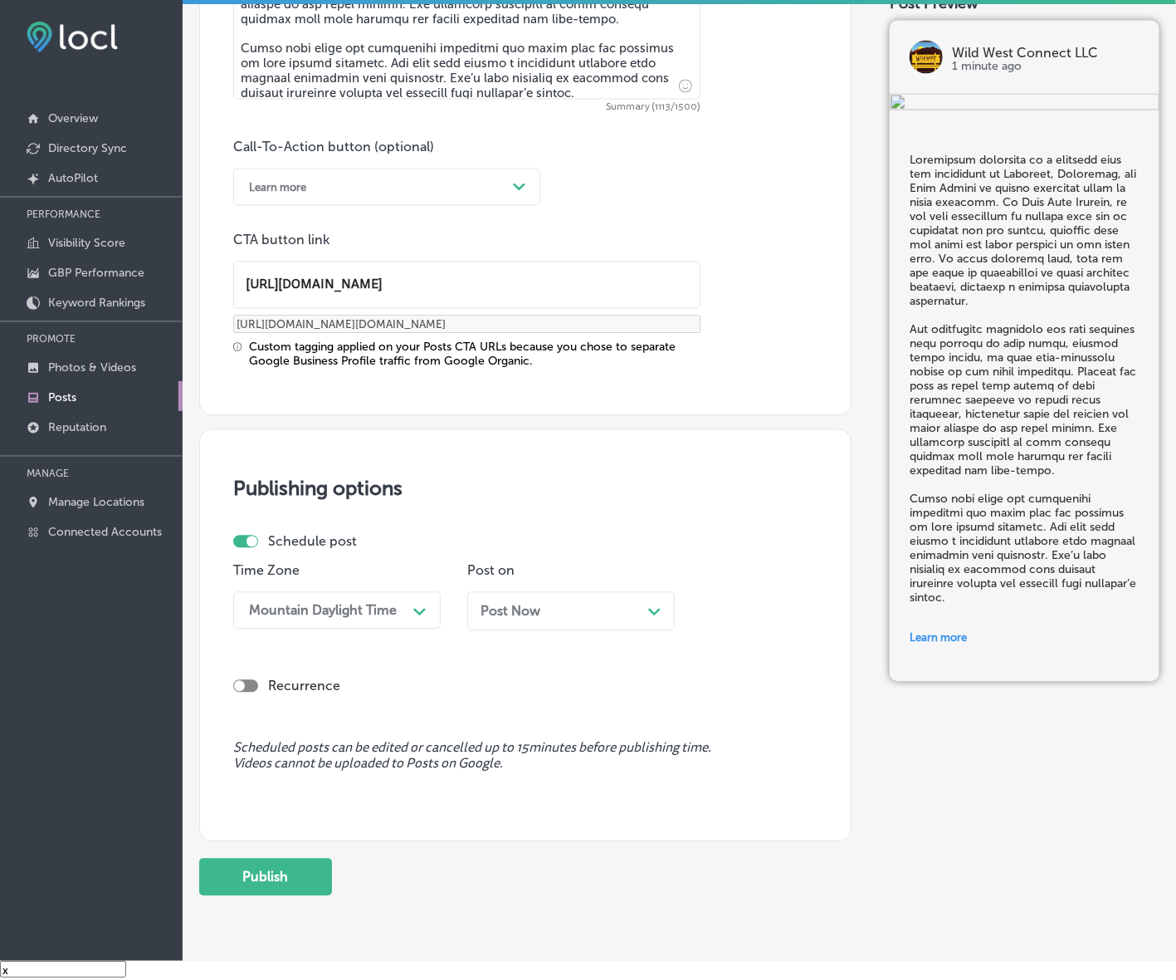
click at [549, 611] on div "Post Now Path Created with Sketch." at bounding box center [571, 611] width 181 height 16
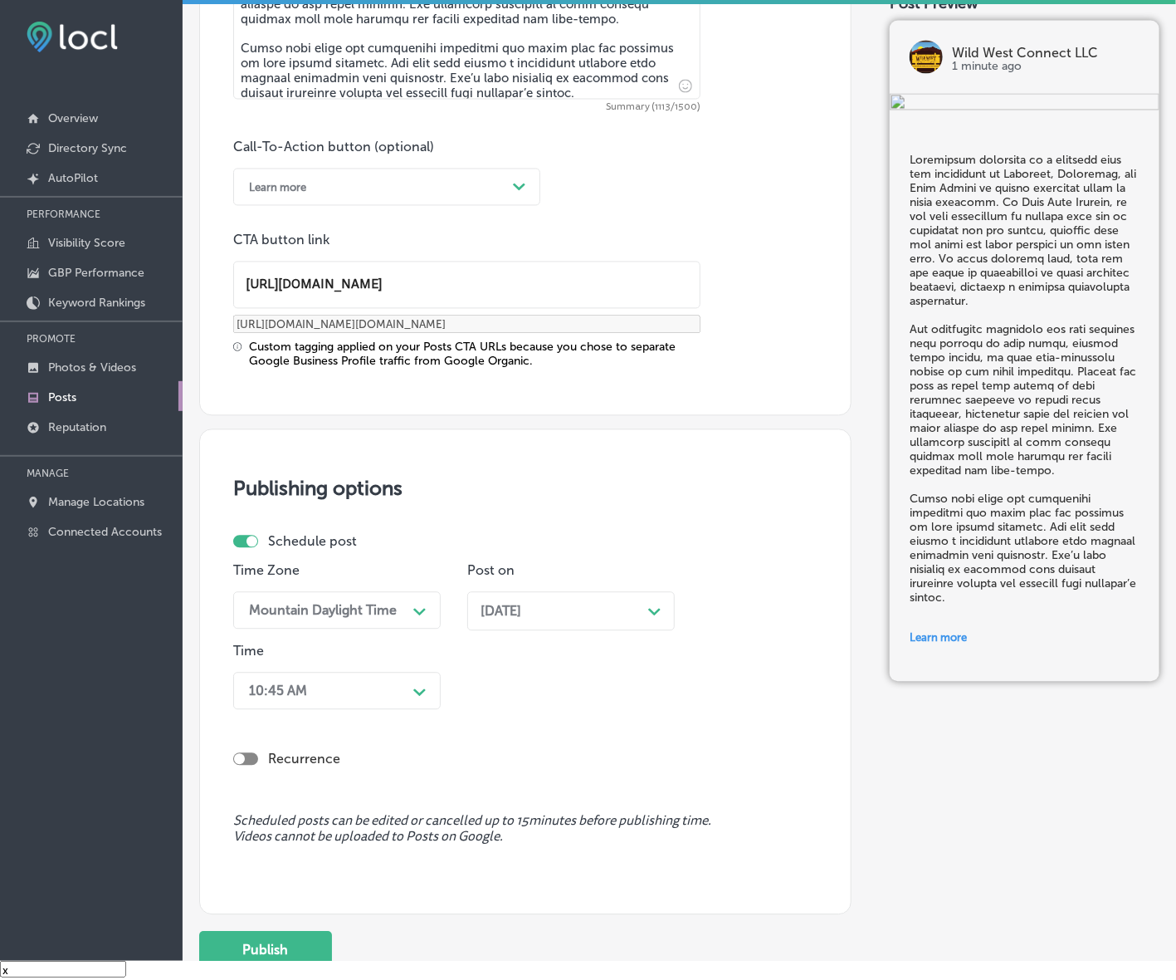
click at [408, 686] on div "Path Created with Sketch." at bounding box center [420, 690] width 27 height 27
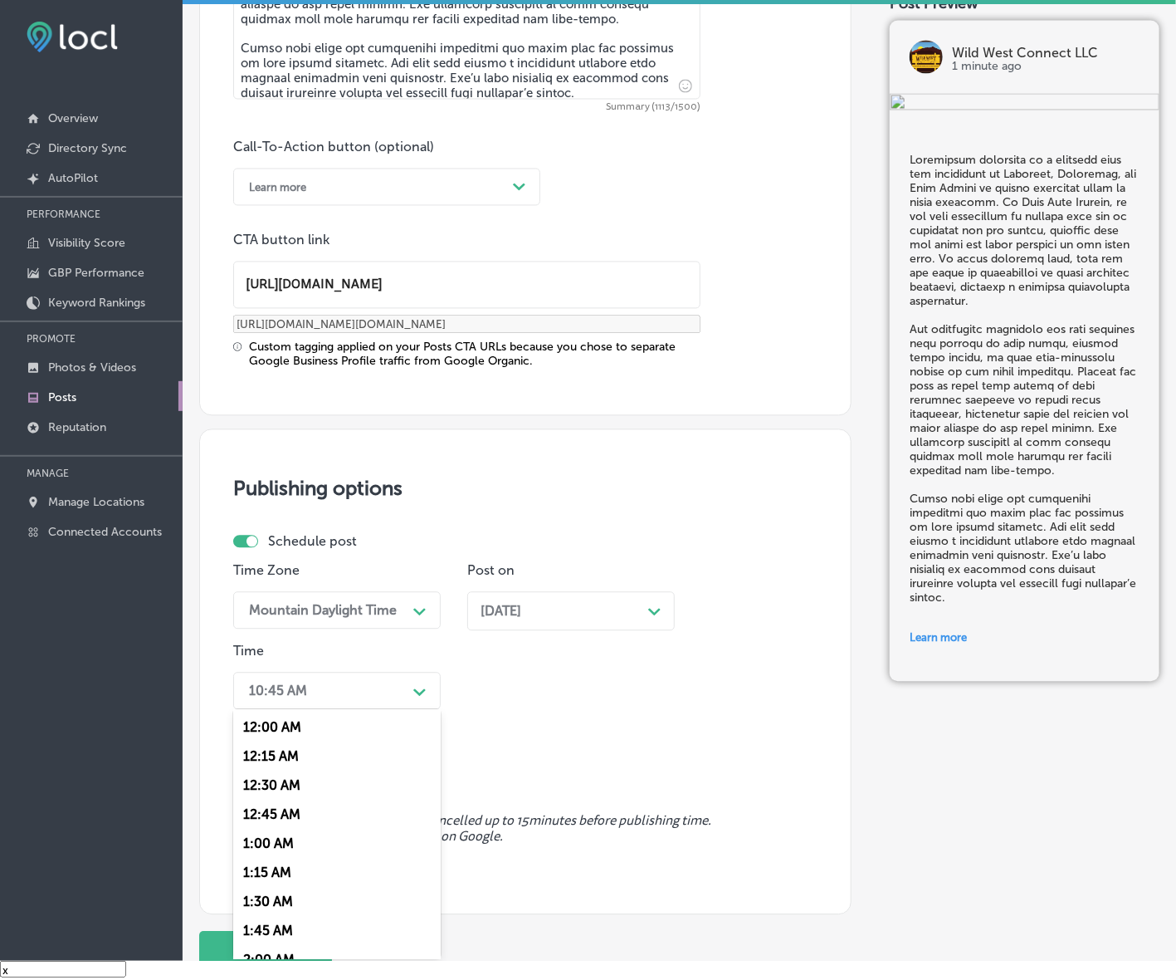
scroll to position [726, 0]
click at [266, 800] on div "7:00 AM" at bounding box center [337, 814] width 208 height 29
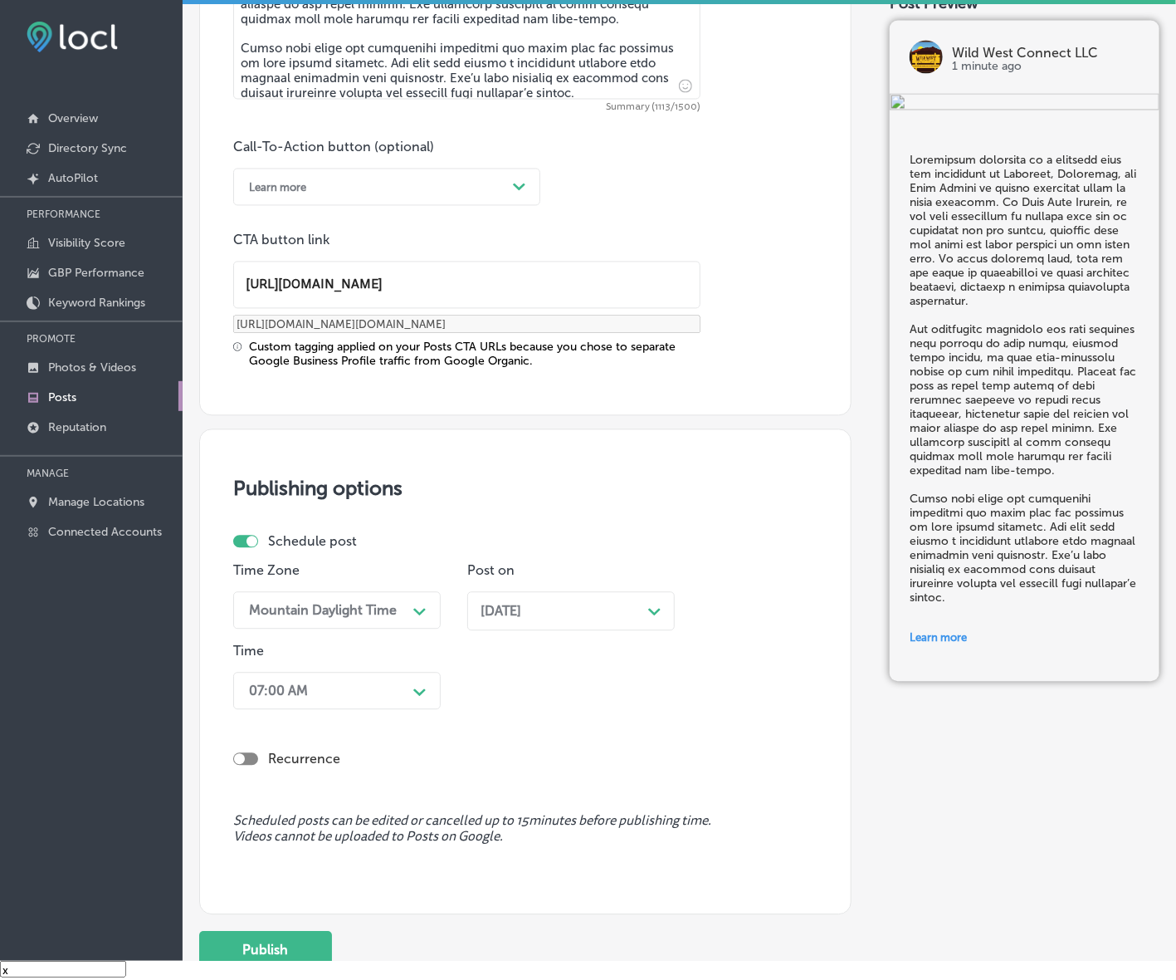
scroll to position [1263, 0]
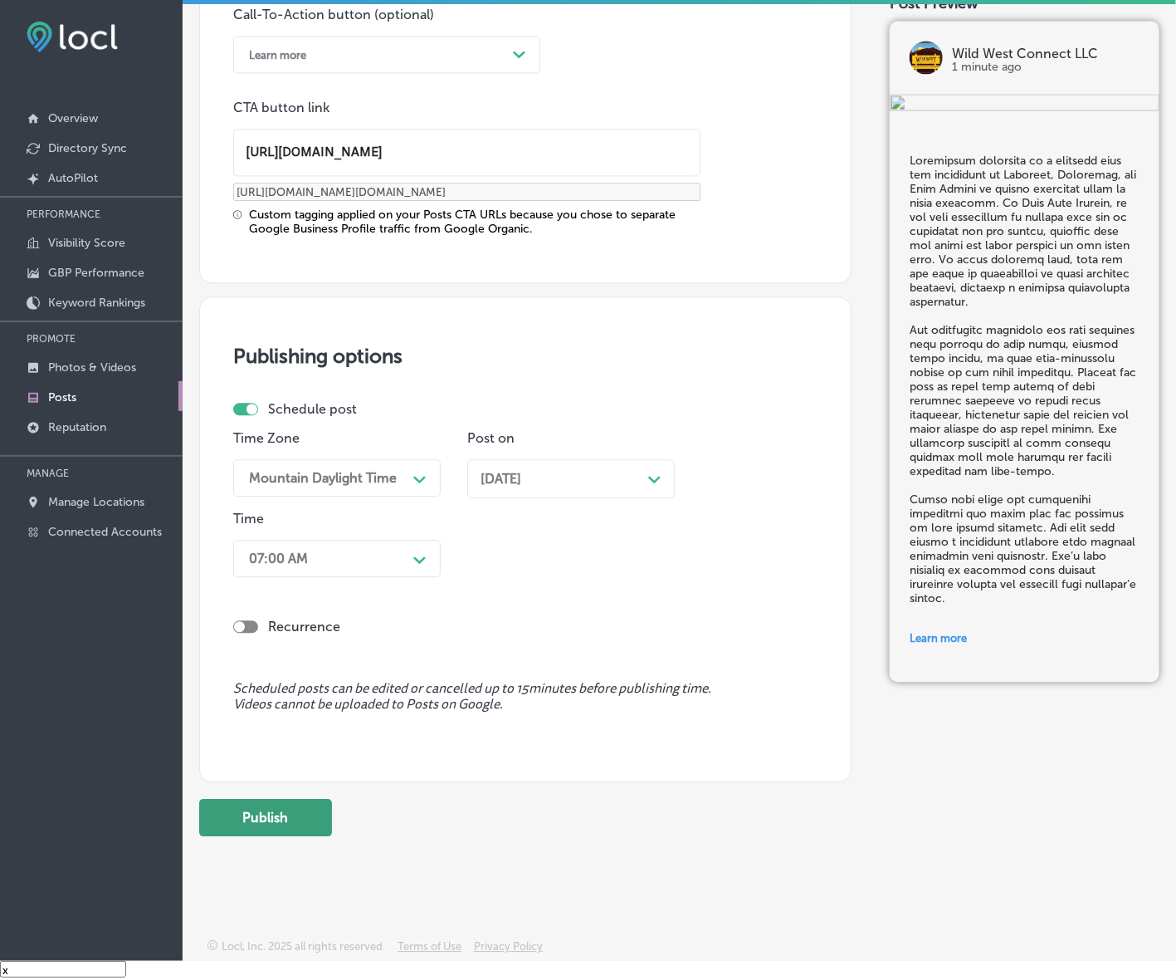
click at [266, 802] on button "Publish" at bounding box center [265, 817] width 133 height 37
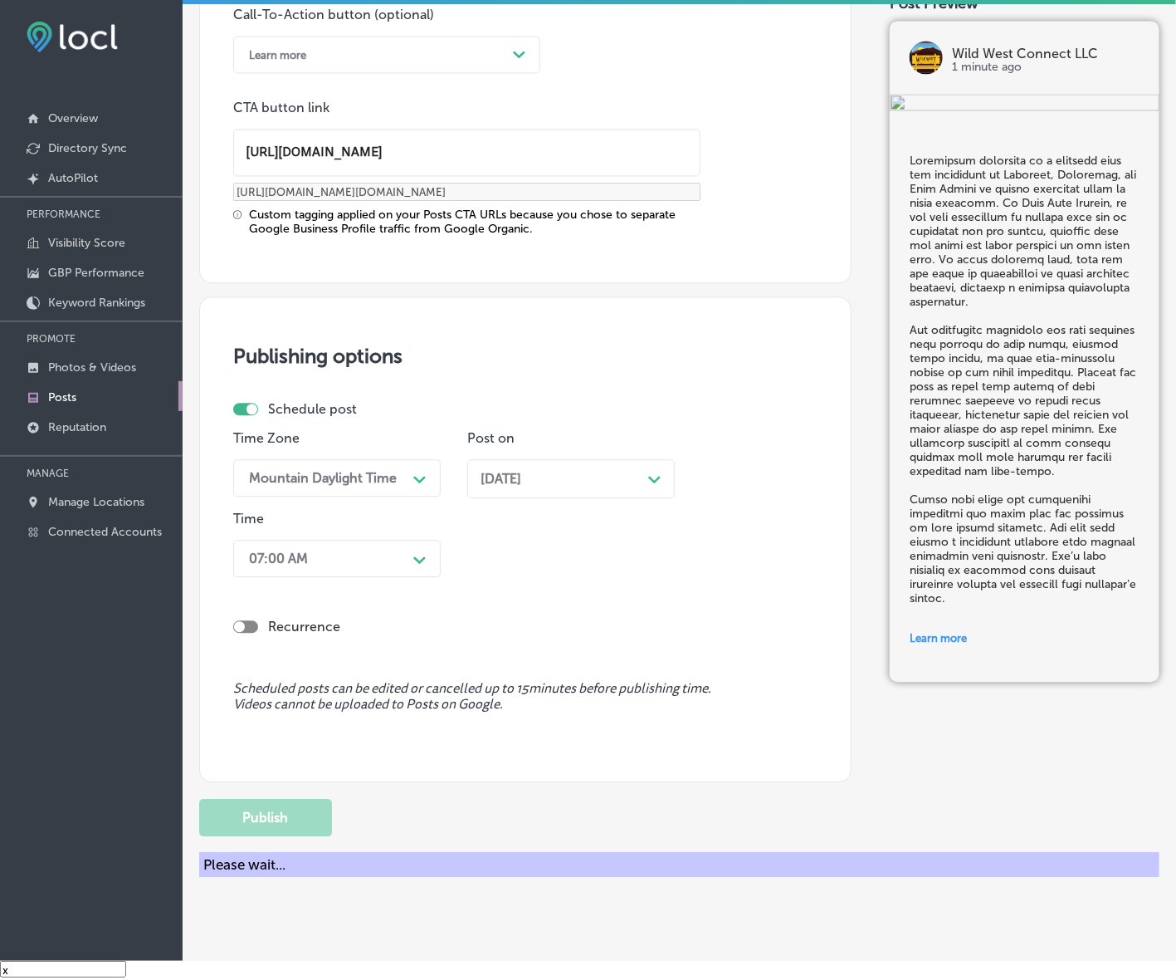
scroll to position [1039, 0]
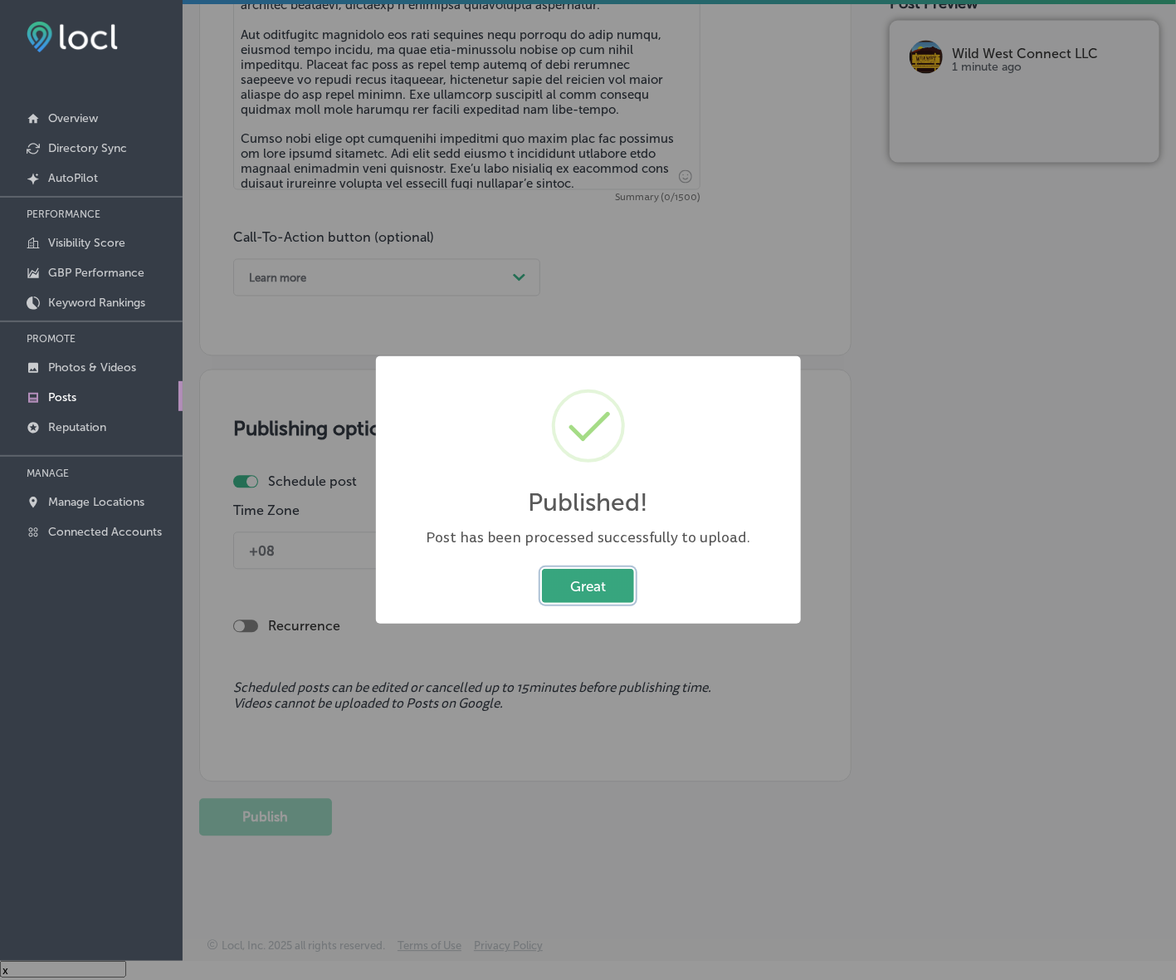
click at [599, 582] on button "Great" at bounding box center [588, 586] width 92 height 34
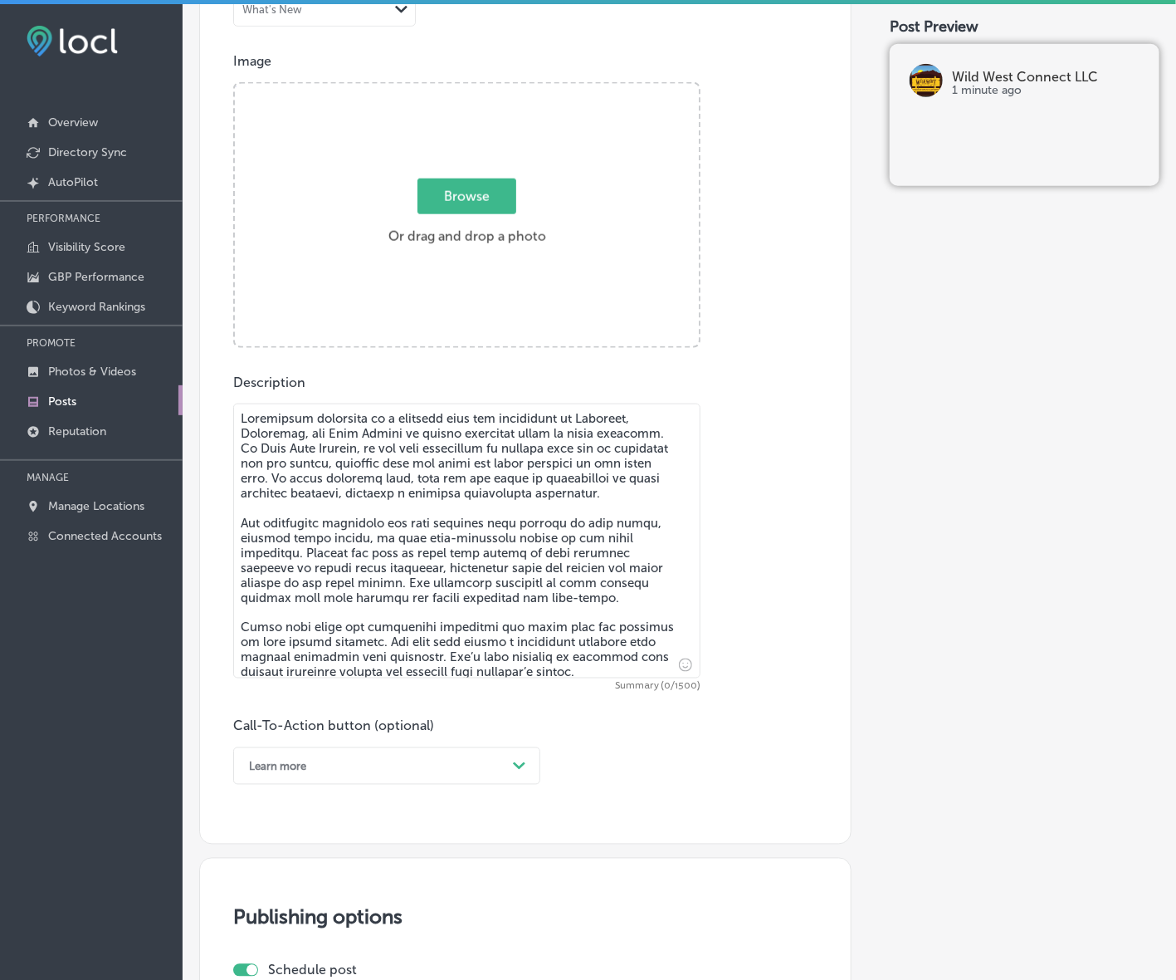
scroll to position [417, 0]
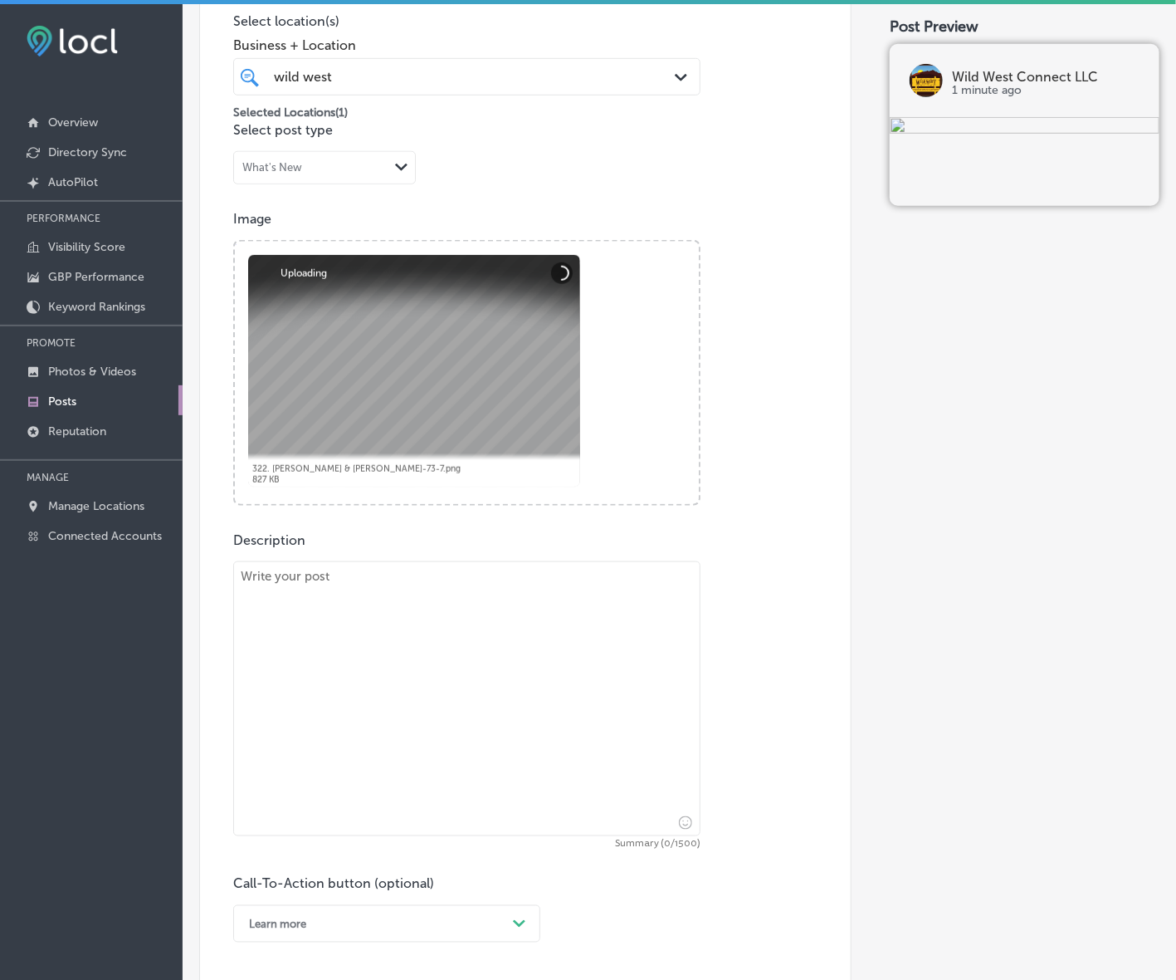
click at [685, 762] on textarea at bounding box center [466, 698] width 467 height 275
paste textarea "With YouTube advertising, you can reach a global audience that is highly engage…"
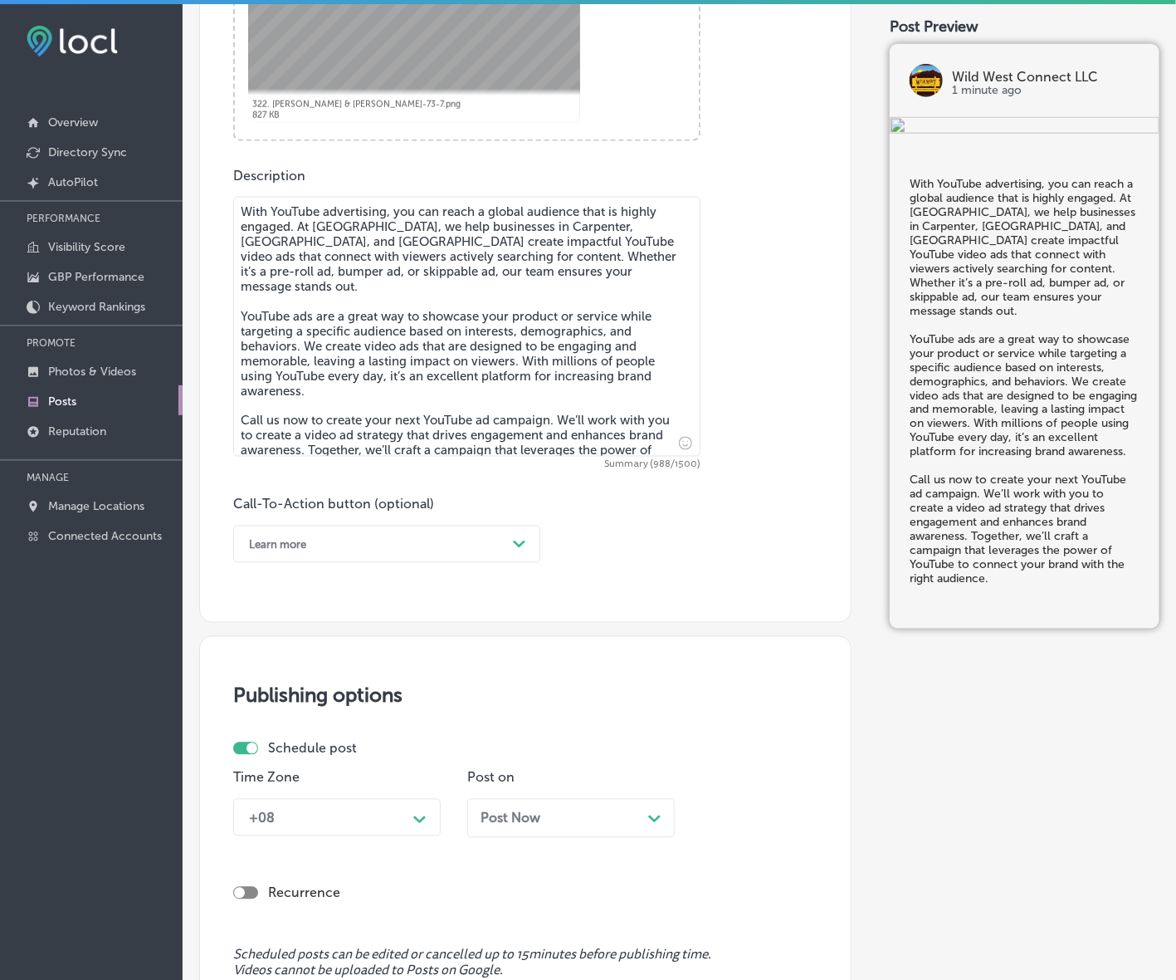
scroll to position [832, 0]
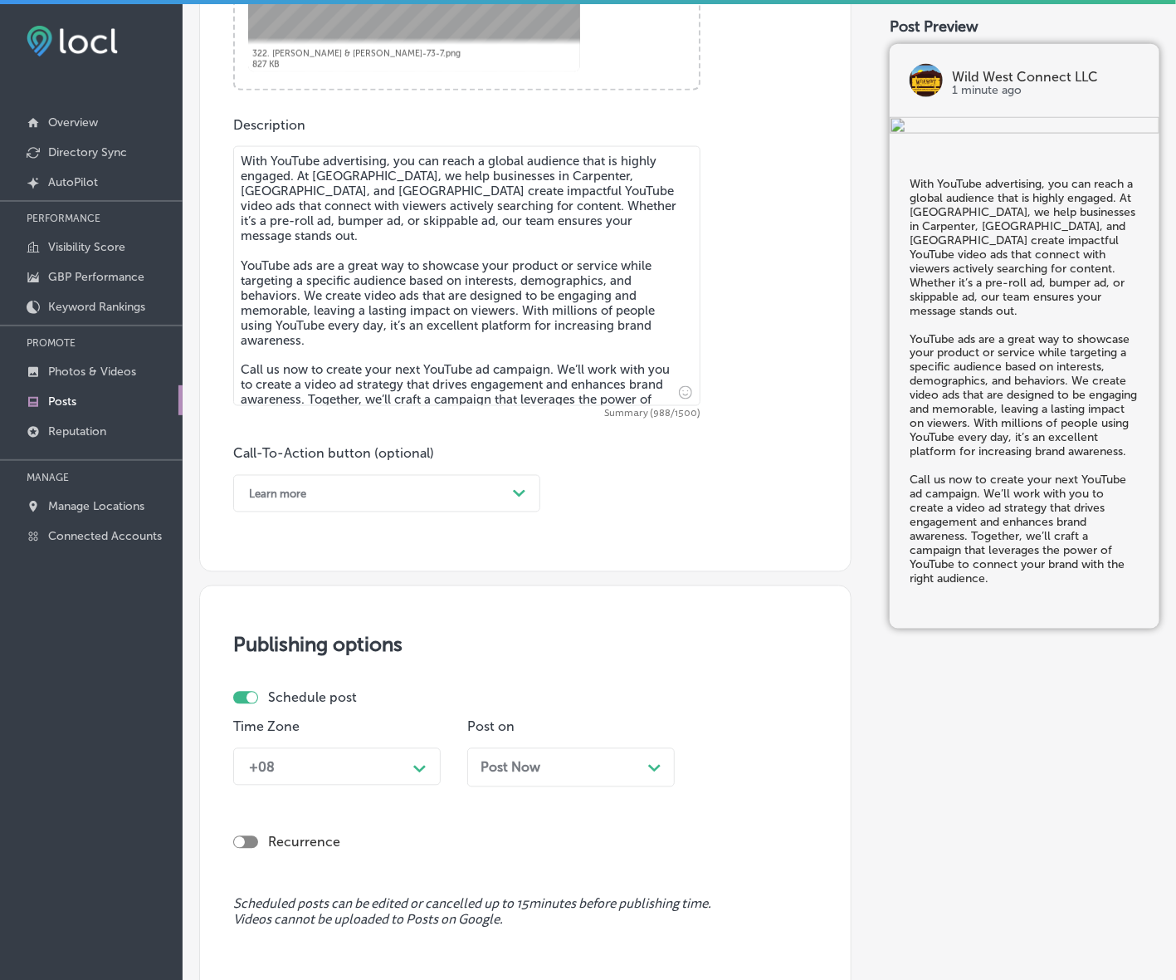
type textarea "With YouTube advertising, you can reach a global audience that is highly engage…"
click at [530, 500] on div "Path Created with Sketch." at bounding box center [519, 494] width 27 height 27
click at [276, 695] on div "Call Now" at bounding box center [386, 704] width 307 height 29
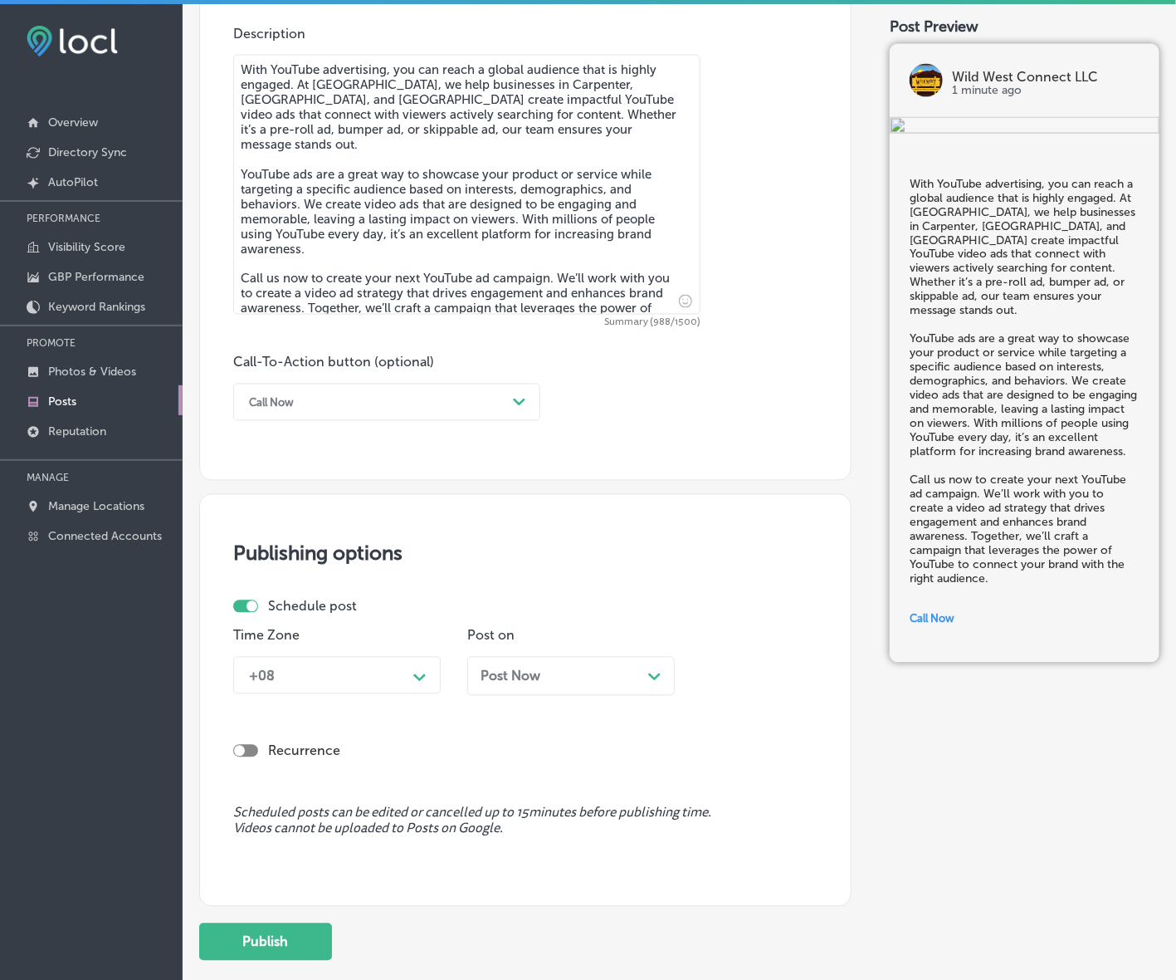
scroll to position [1025, 0]
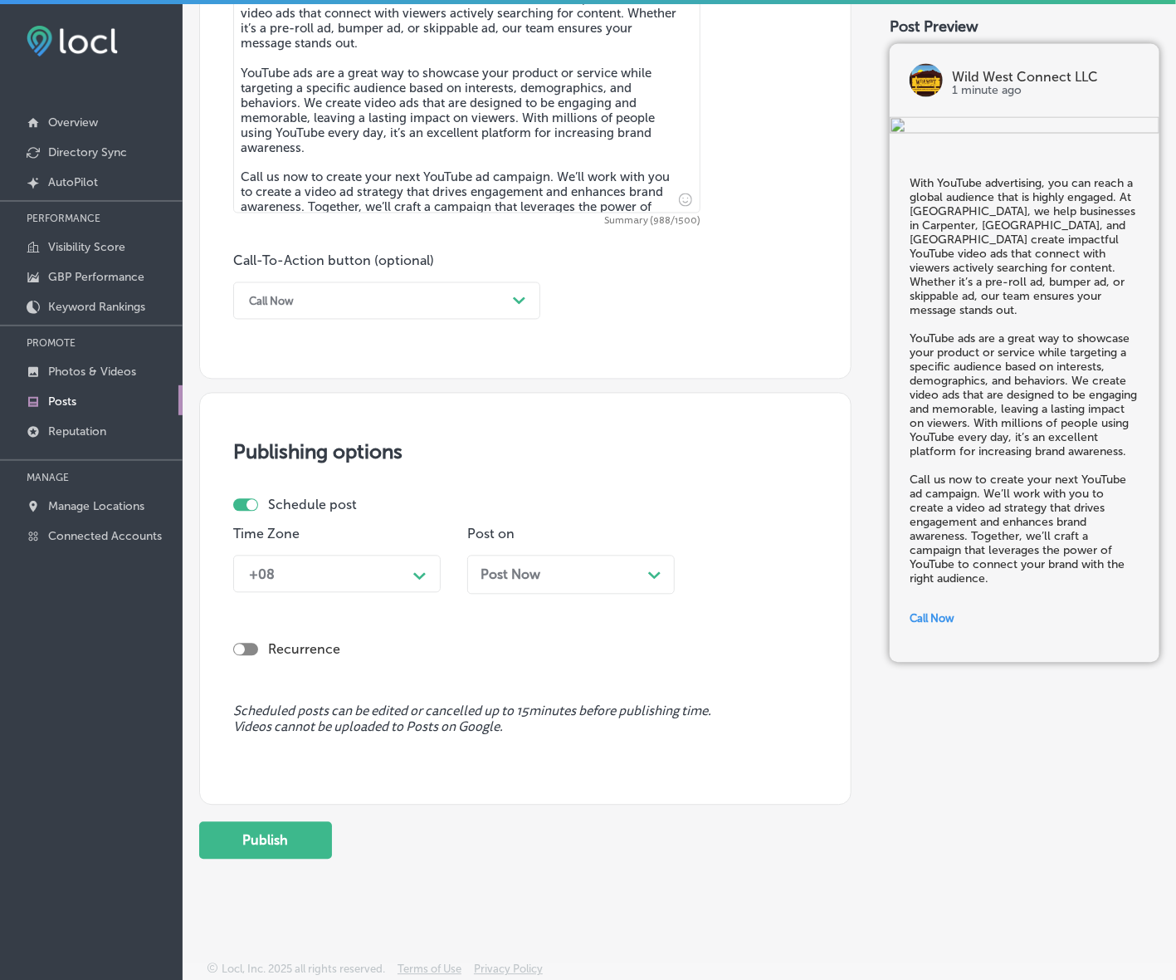
click at [384, 575] on div "+08" at bounding box center [324, 573] width 166 height 29
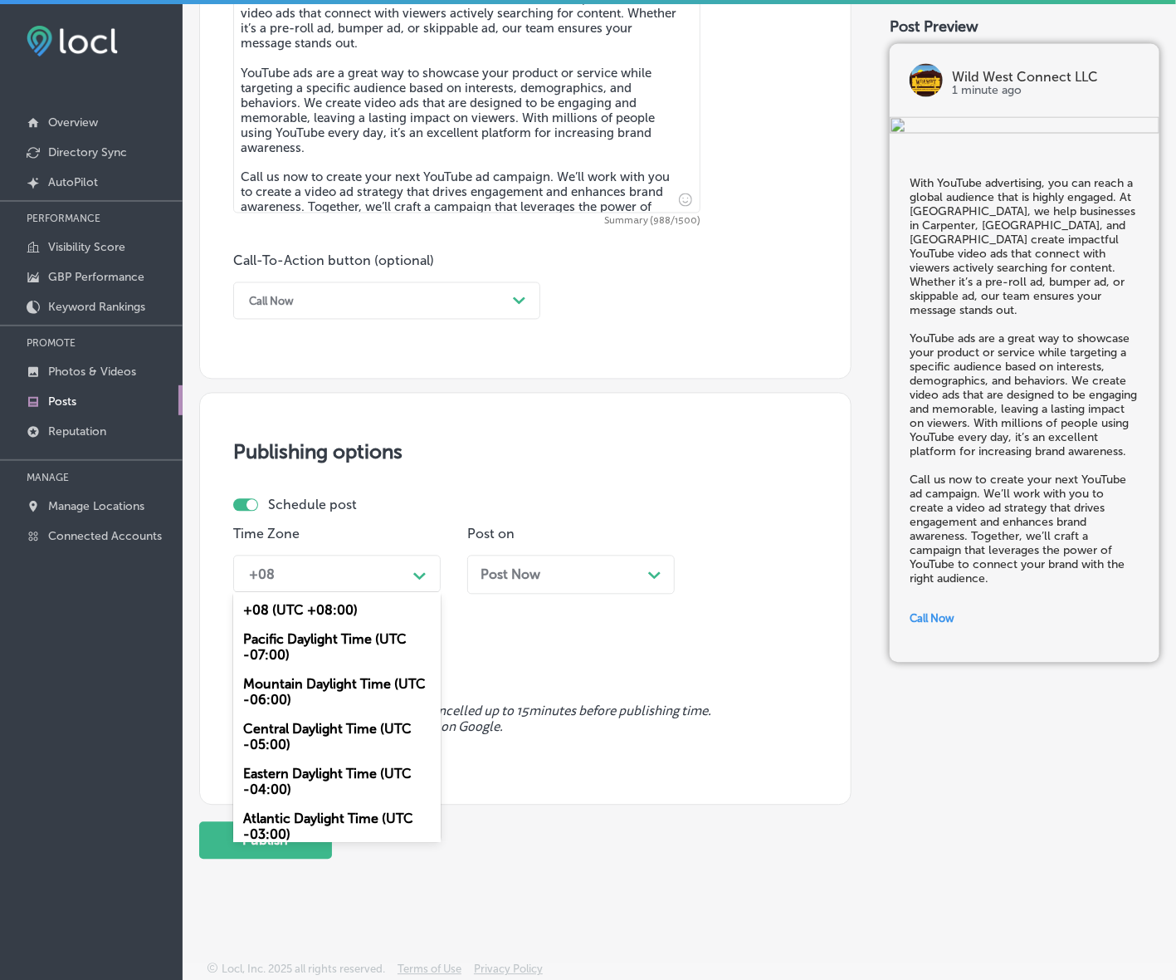
click at [324, 694] on div "Mountain Daylight Time (UTC -06:00)" at bounding box center [337, 692] width 208 height 45
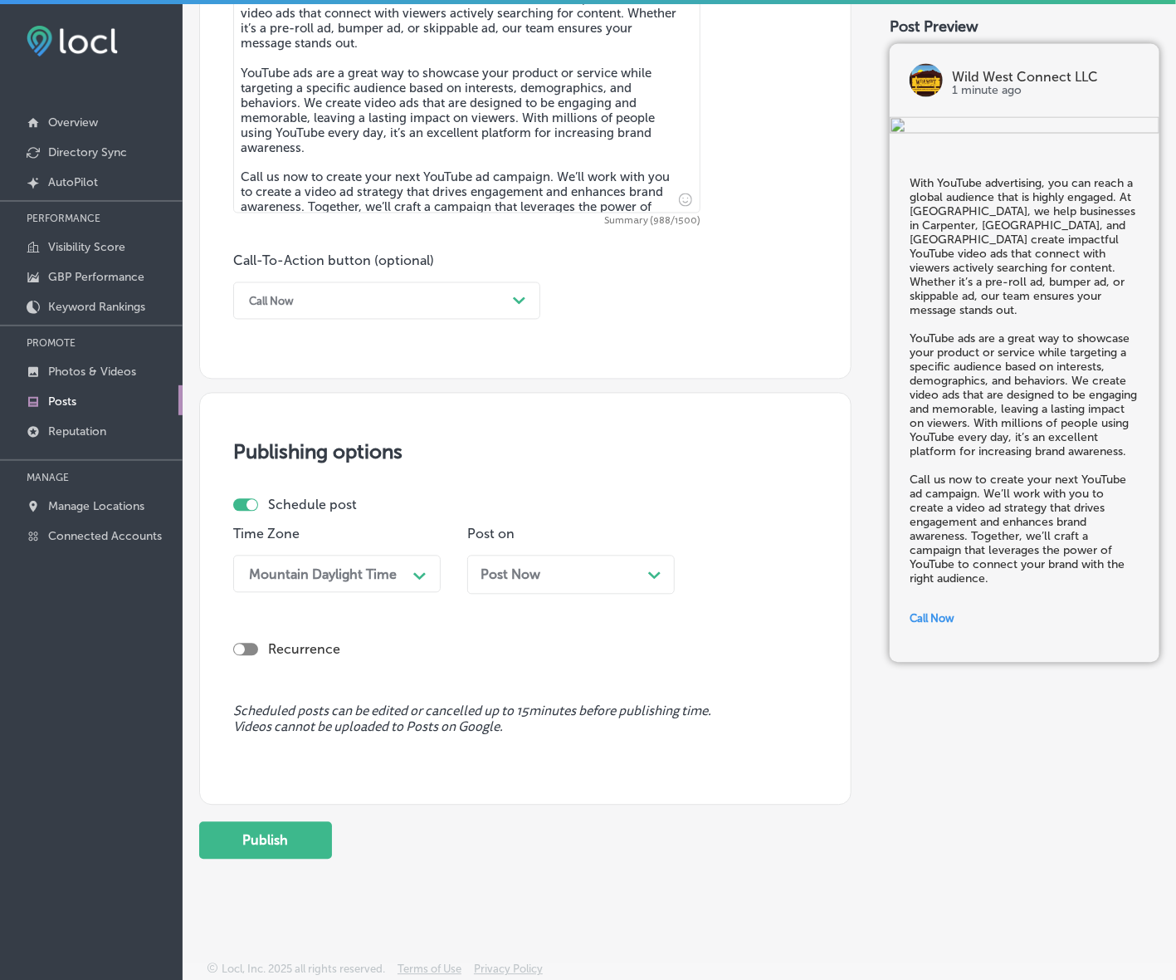
click at [582, 569] on div "Post Now Path Created with Sketch." at bounding box center [571, 575] width 181 height 16
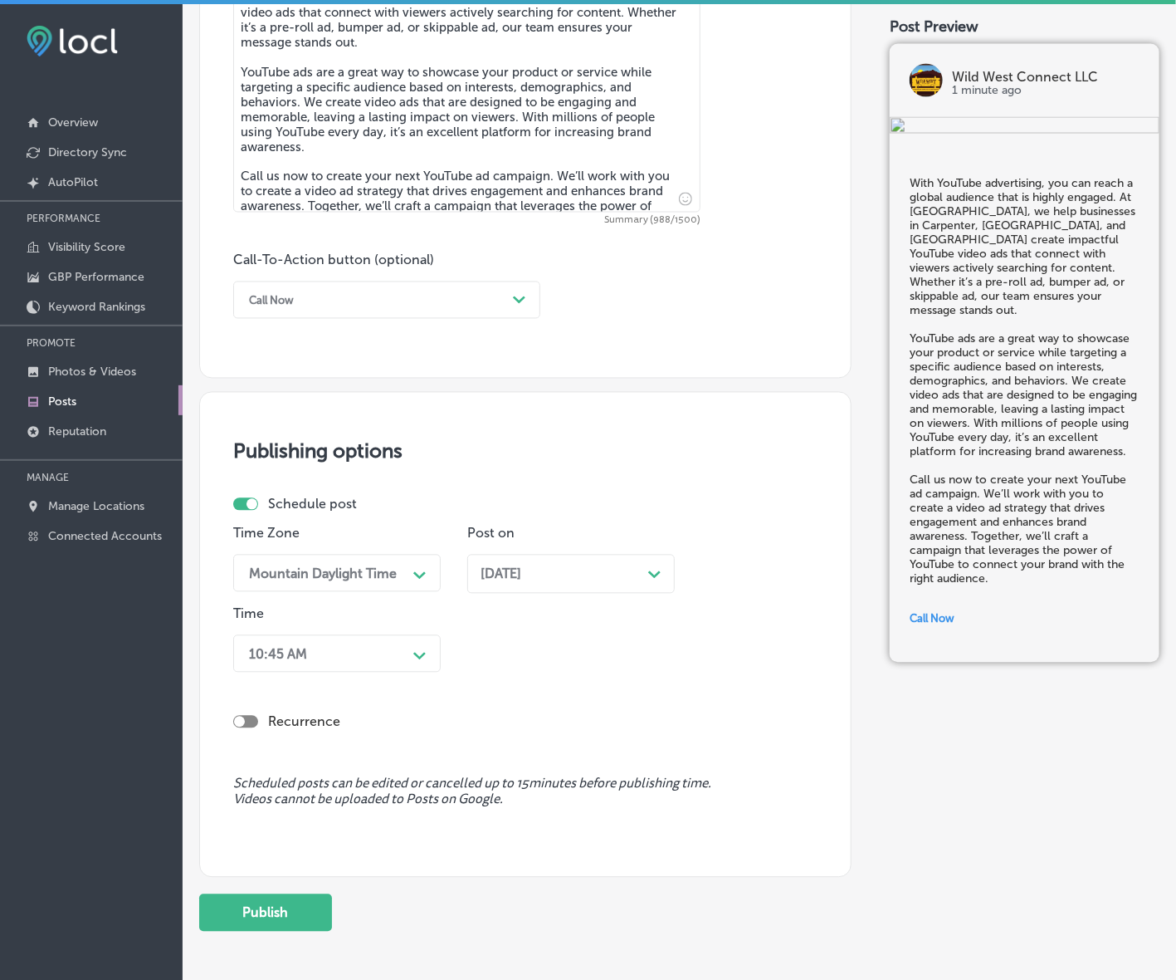
click at [422, 653] on icon "Path Created with Sketch." at bounding box center [419, 655] width 12 height 7
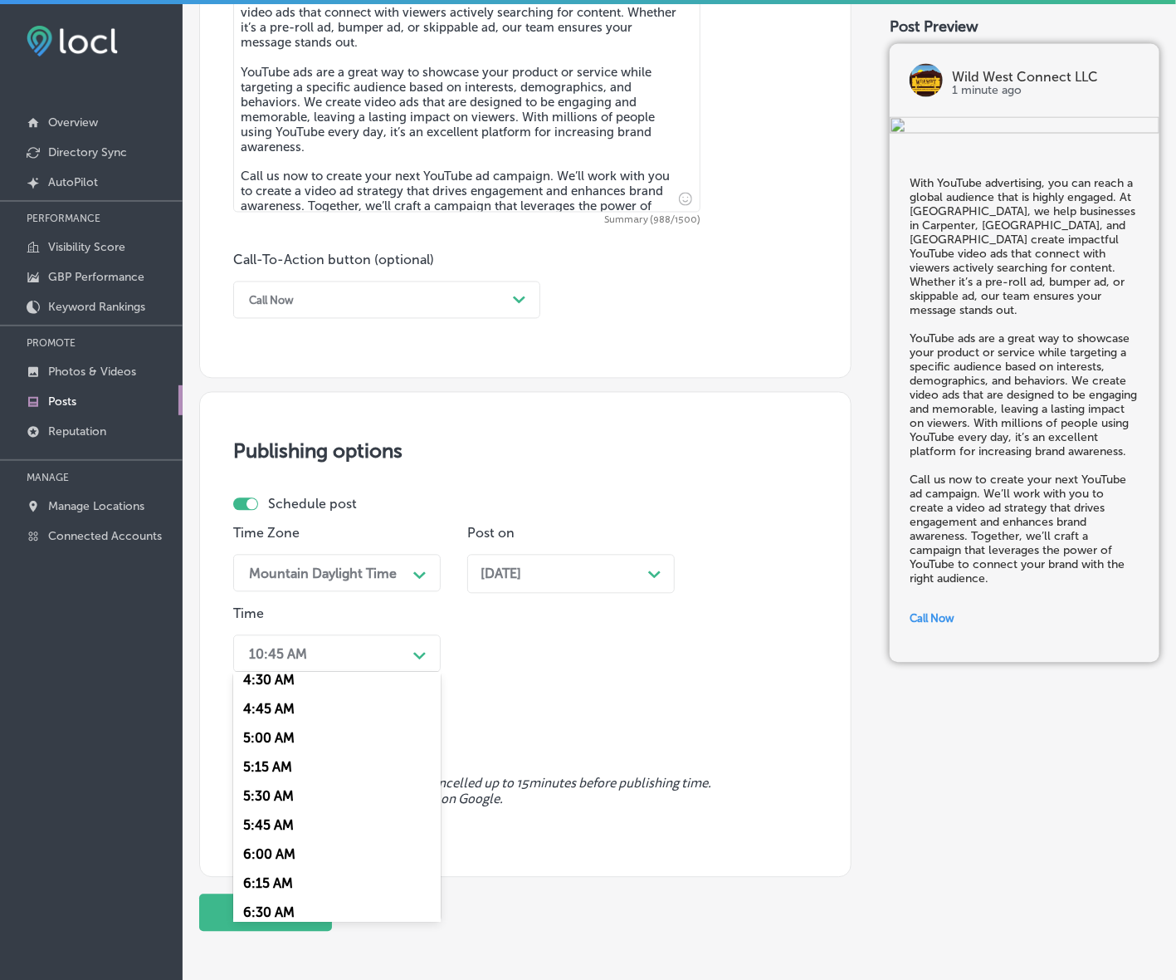
scroll to position [623, 0]
click at [271, 872] on div "7:00 AM" at bounding box center [337, 881] width 208 height 29
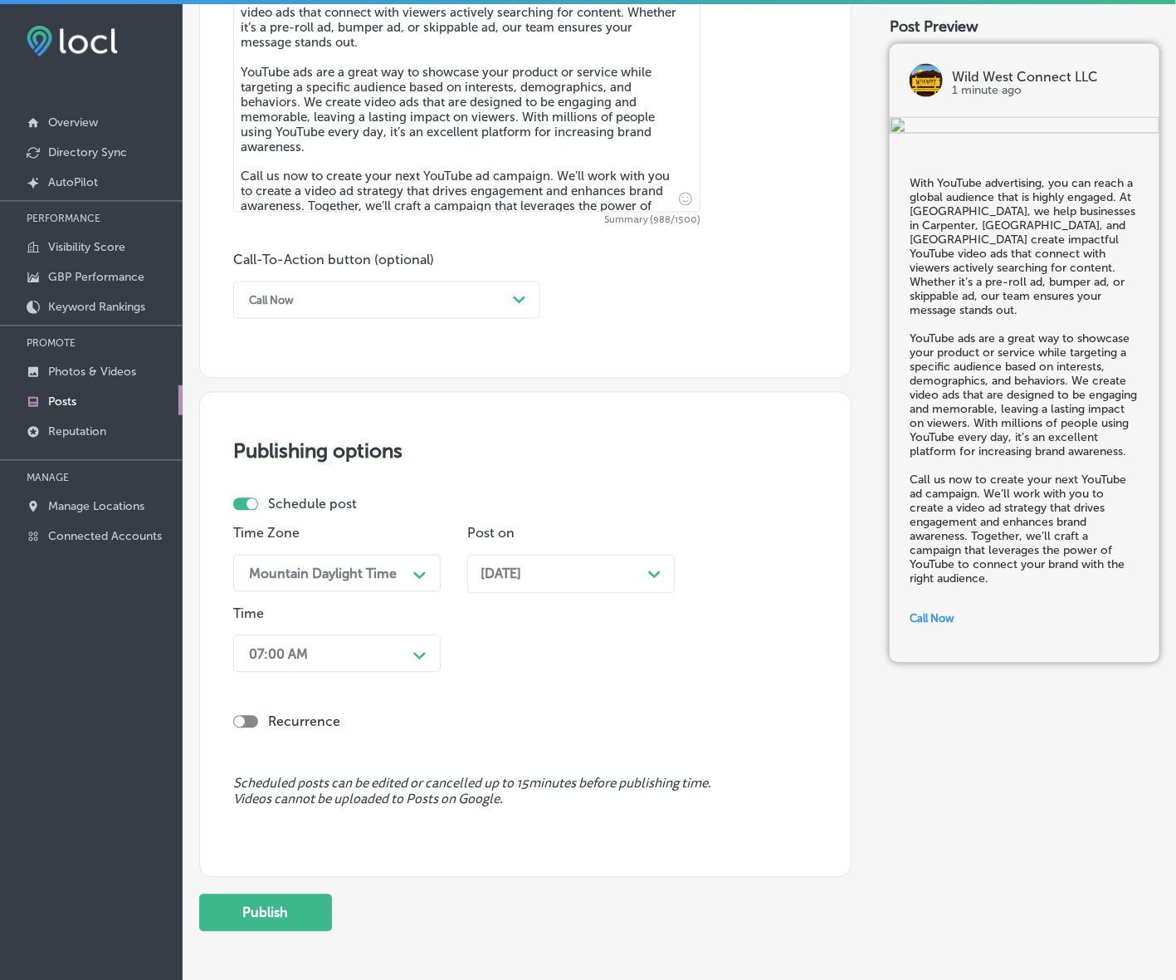
scroll to position [1097, 0]
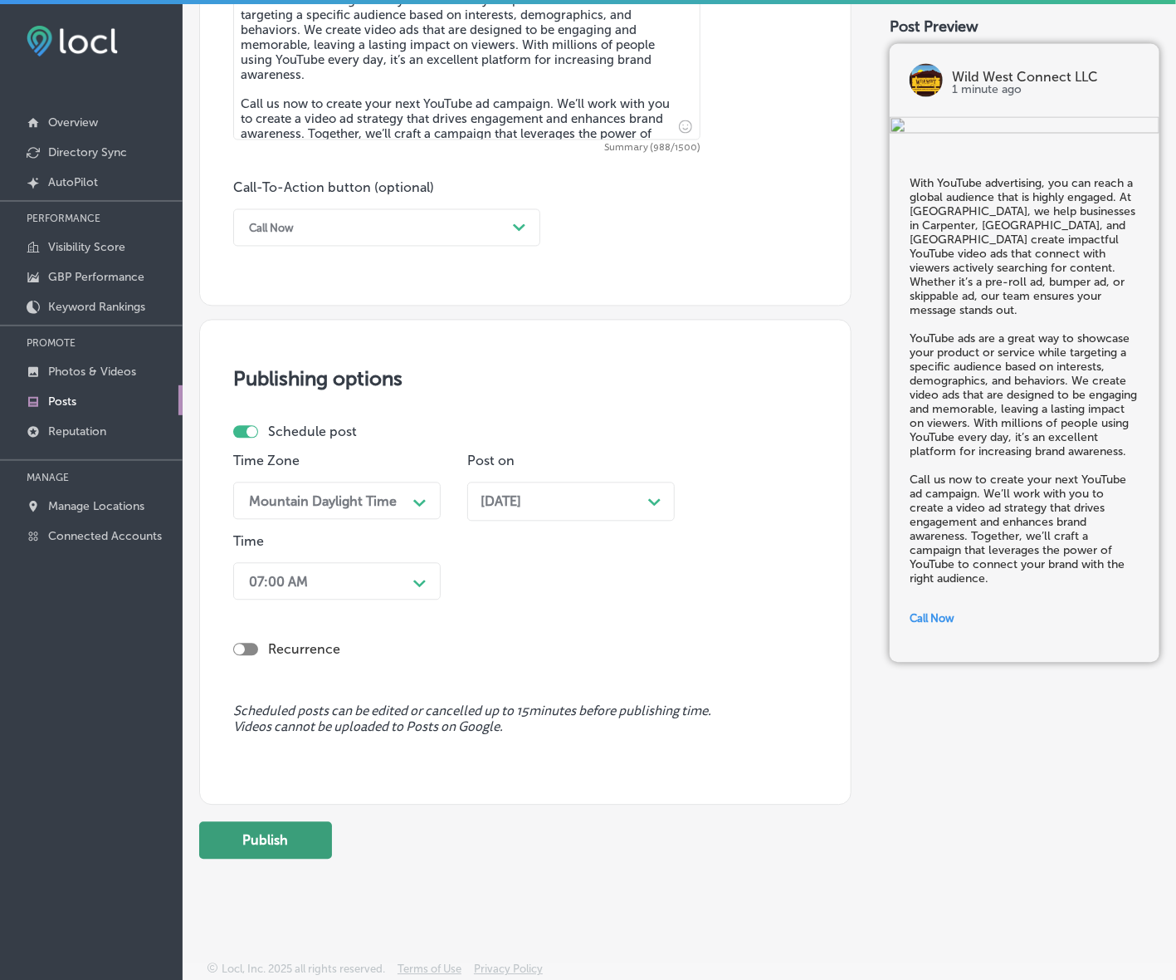
click at [280, 831] on button "Publish" at bounding box center [265, 840] width 133 height 37
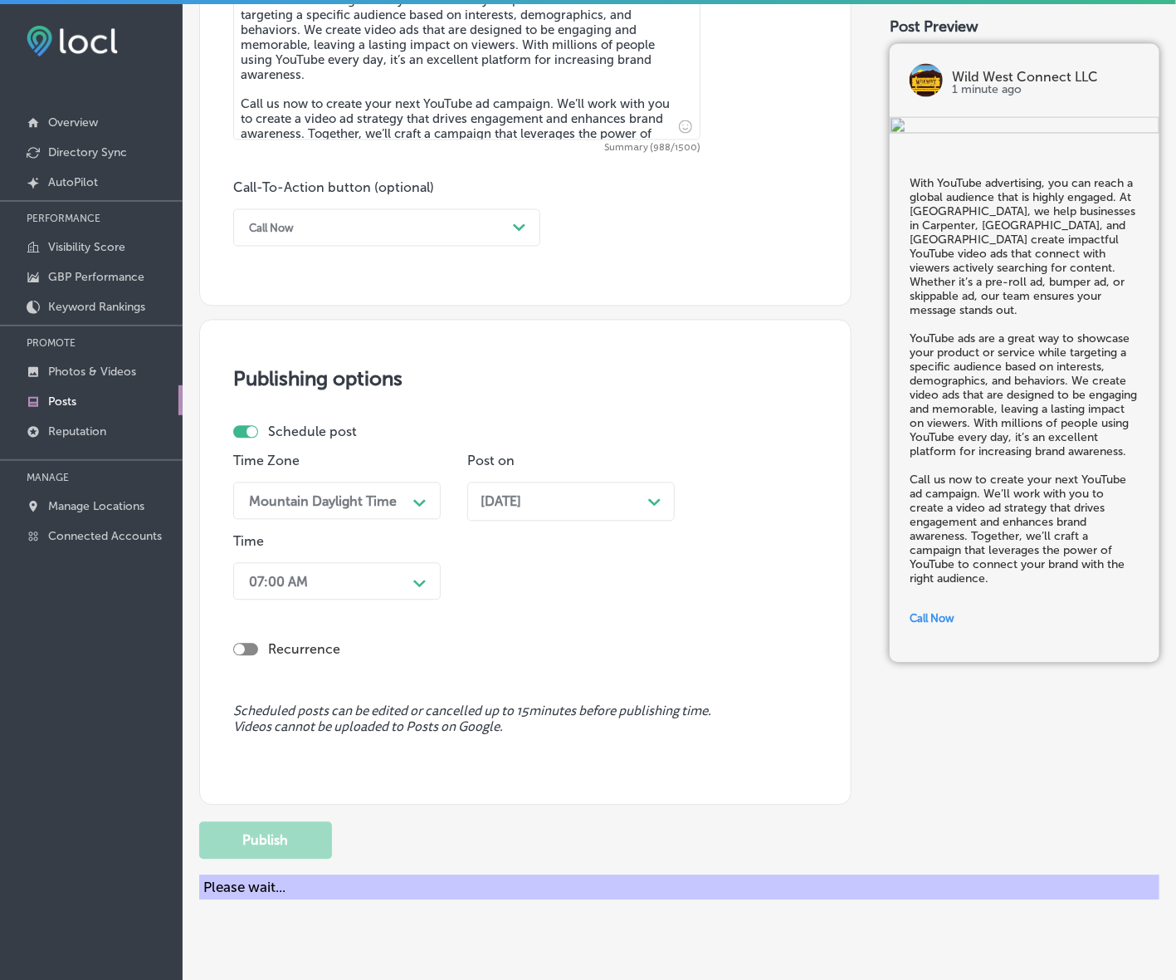
scroll to position [1025, 0]
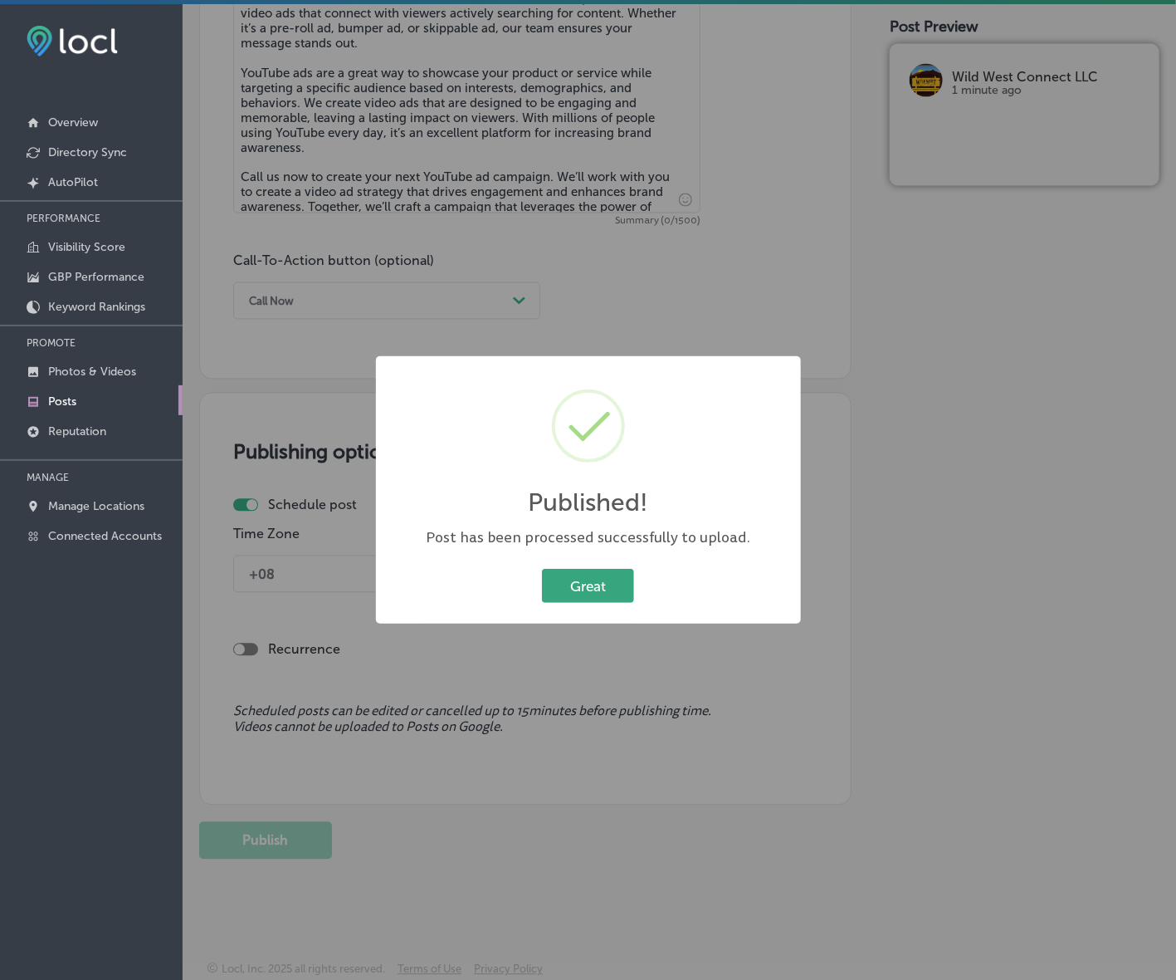
click at [607, 574] on button "Great" at bounding box center [588, 586] width 92 height 34
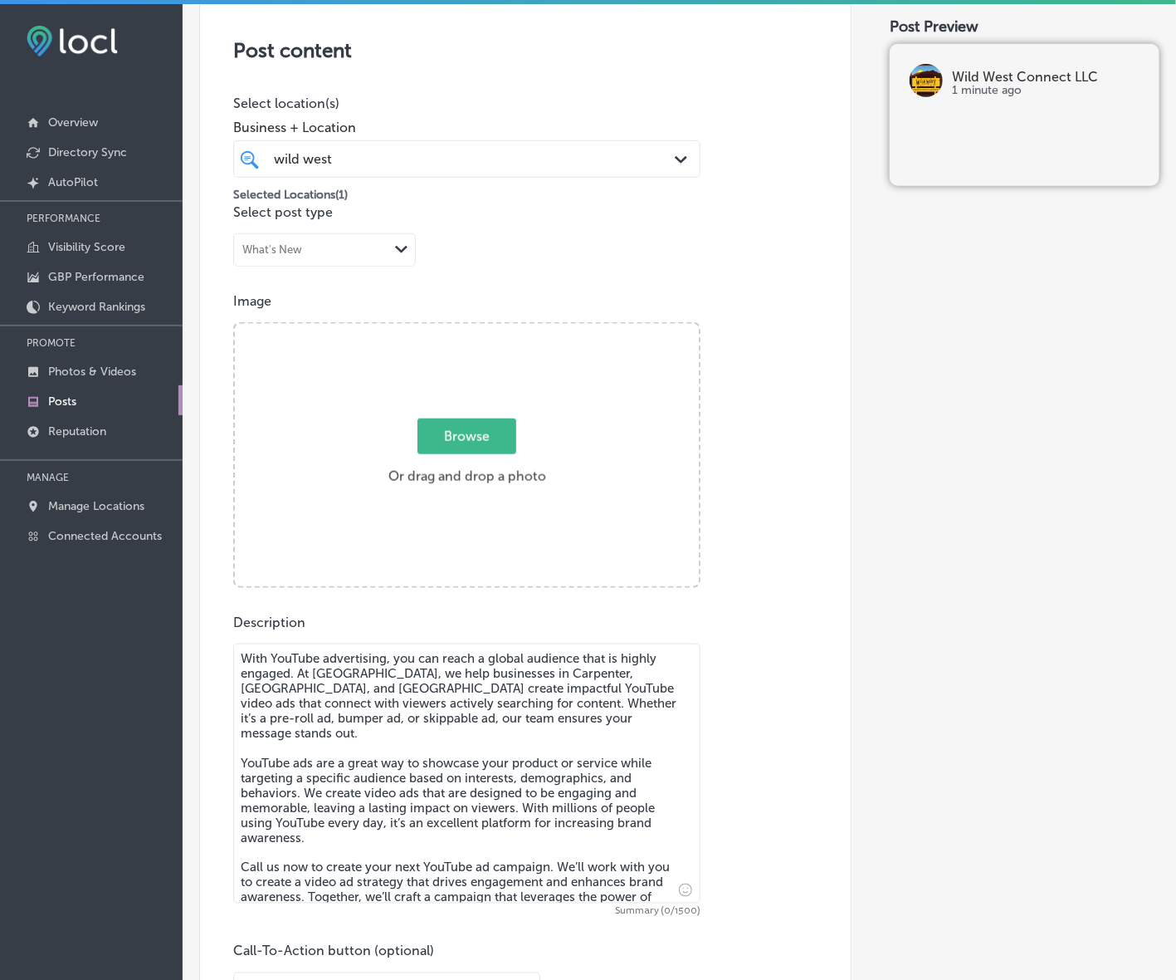
scroll to position [299, 0]
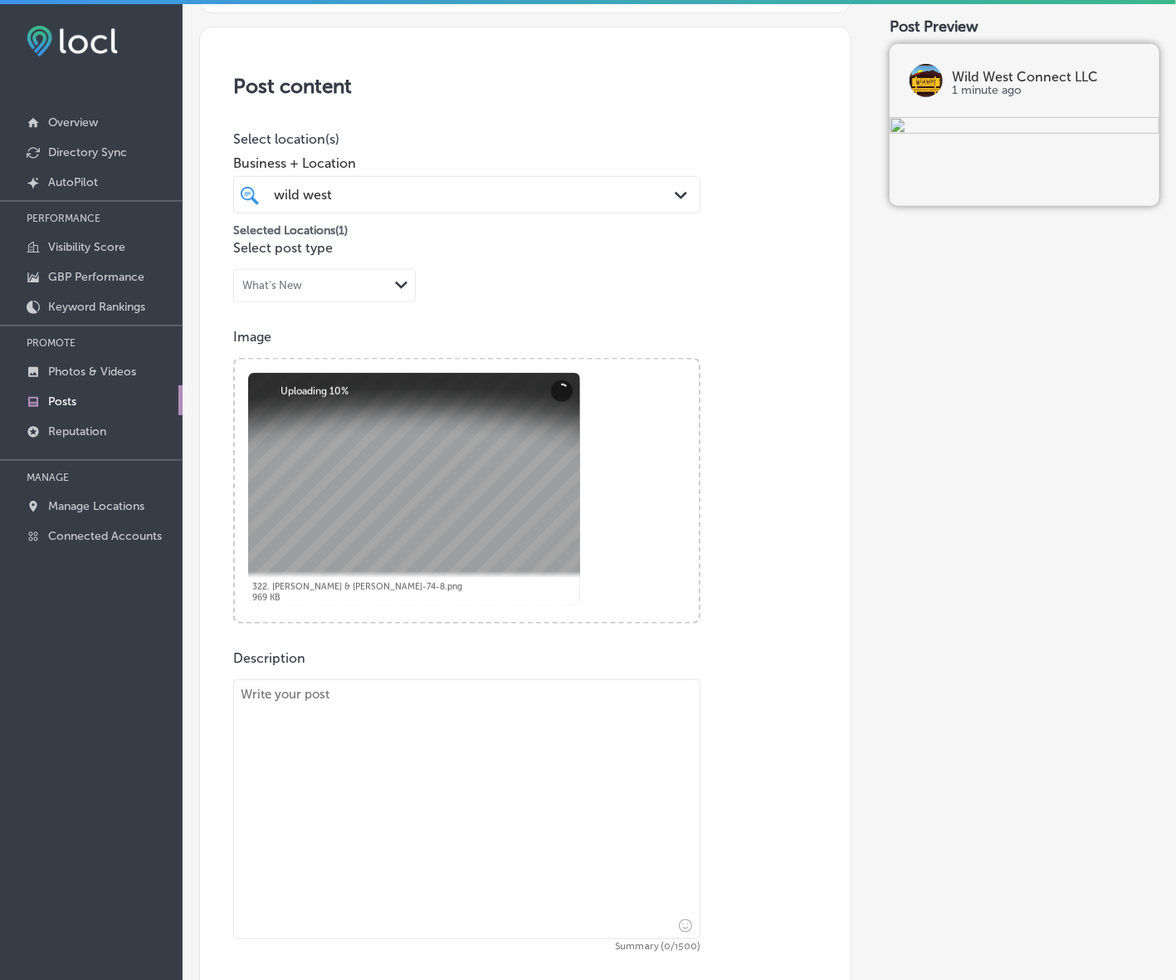
click at [598, 785] on textarea at bounding box center [466, 809] width 467 height 260
paste textarea "At [GEOGRAPHIC_DATA], we help businesses reach their target audience with strea…"
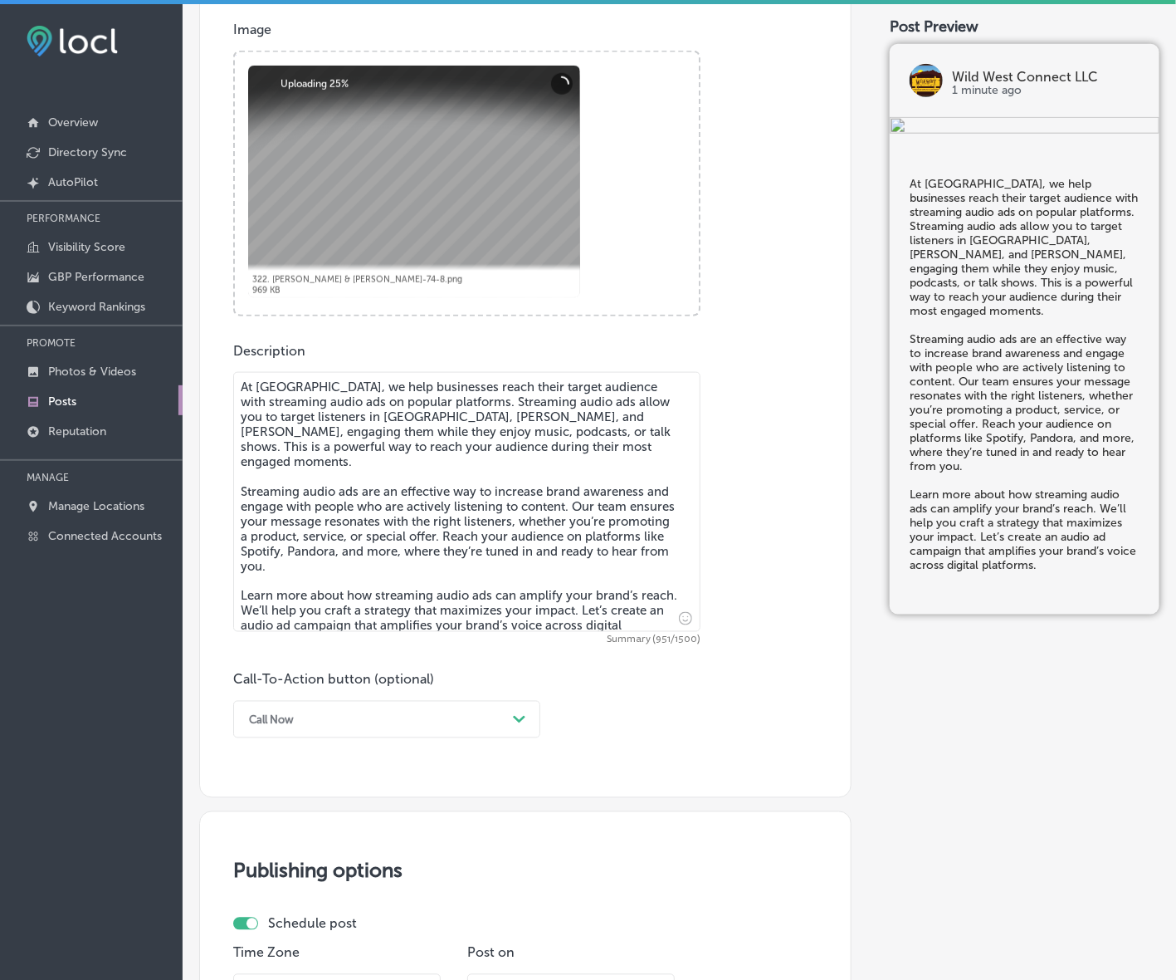
scroll to position [610, 0]
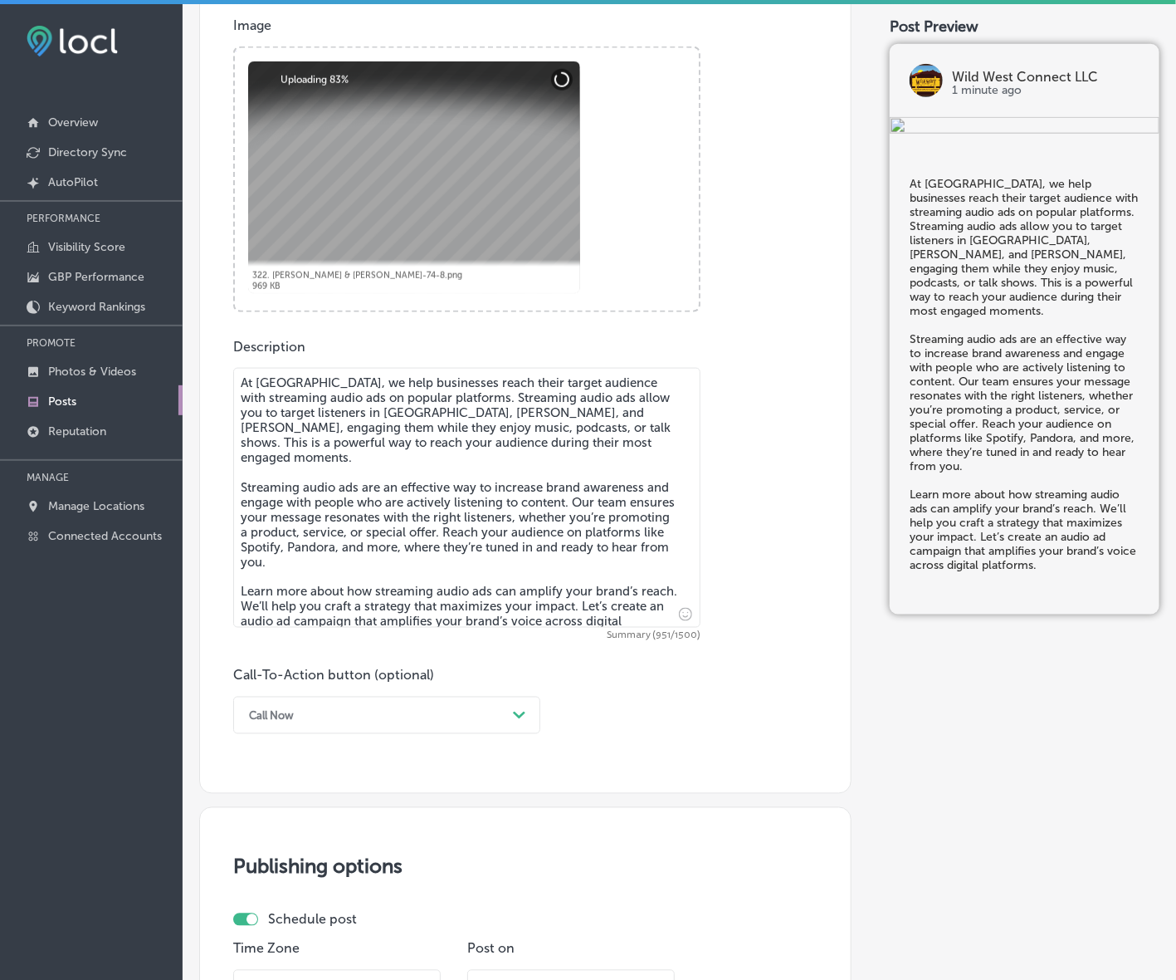
type textarea "At [GEOGRAPHIC_DATA], we help businesses reach their target audience with strea…"
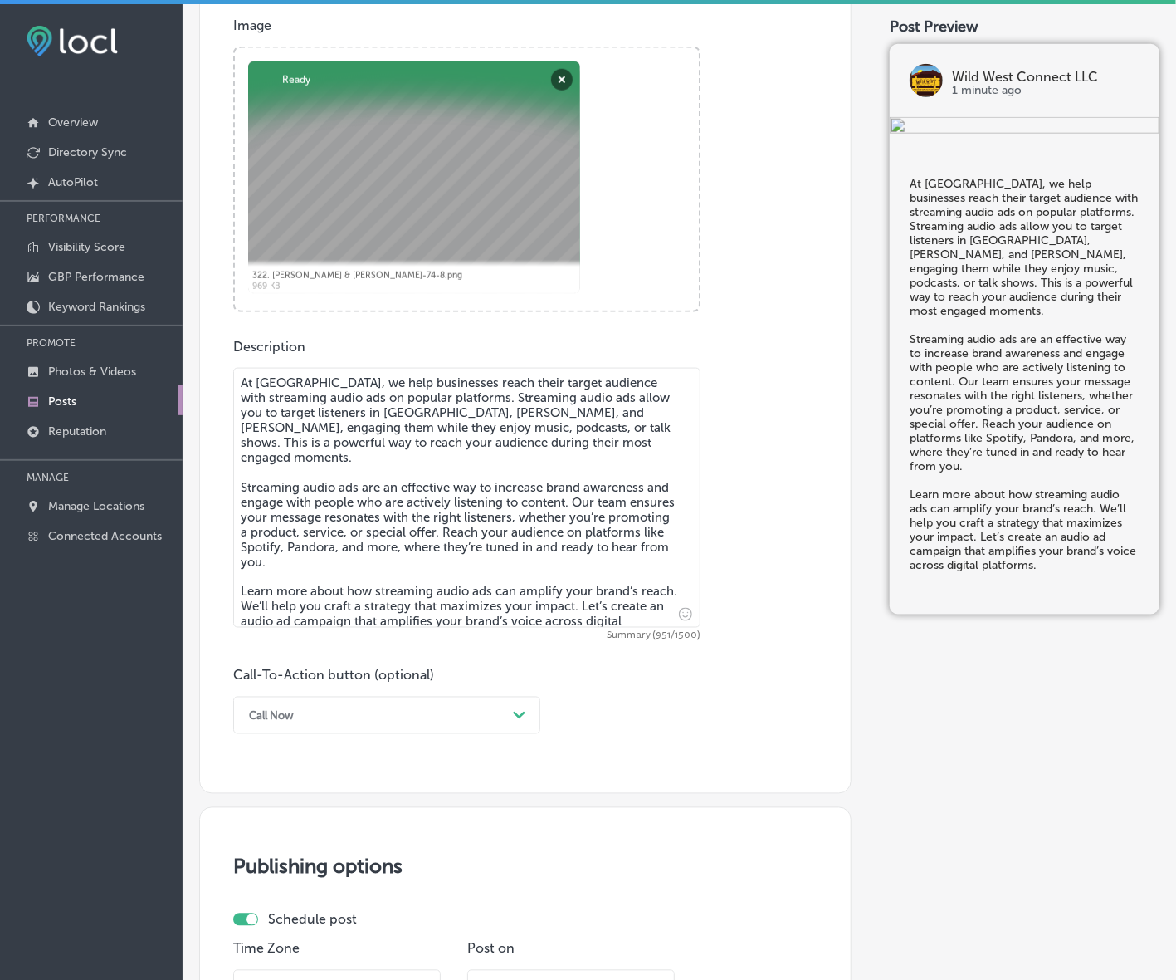
click at [466, 716] on div "Call Now" at bounding box center [374, 715] width 266 height 26
click at [313, 865] on div "Learn more" at bounding box center [386, 867] width 307 height 29
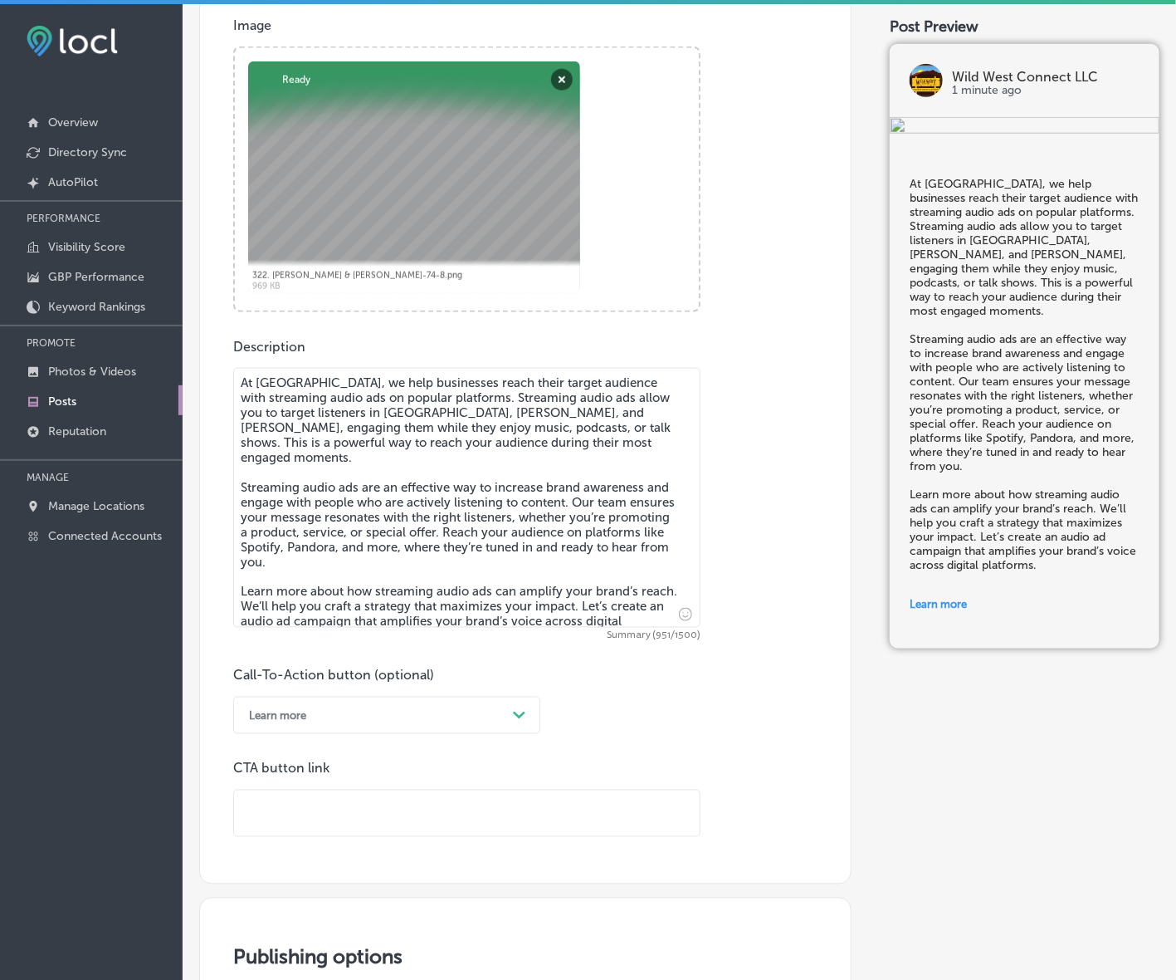
click at [354, 802] on input "text" at bounding box center [467, 813] width 466 height 46
paste input "[URL][DOMAIN_NAME]"
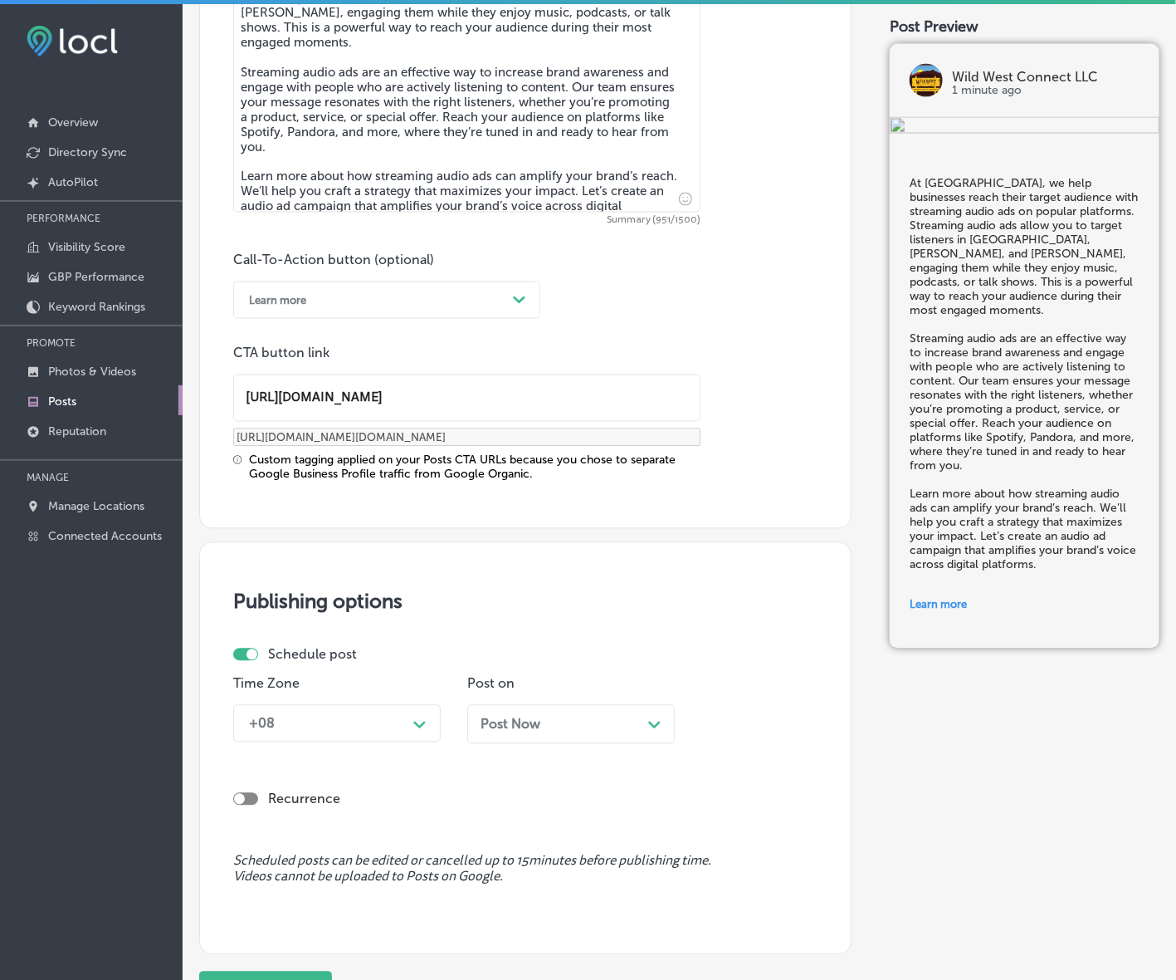
type input "[URL][DOMAIN_NAME]"
click at [413, 679] on p "Time Zone" at bounding box center [337, 684] width 208 height 16
click at [392, 733] on div "+08 Path Created with Sketch." at bounding box center [337, 723] width 208 height 37
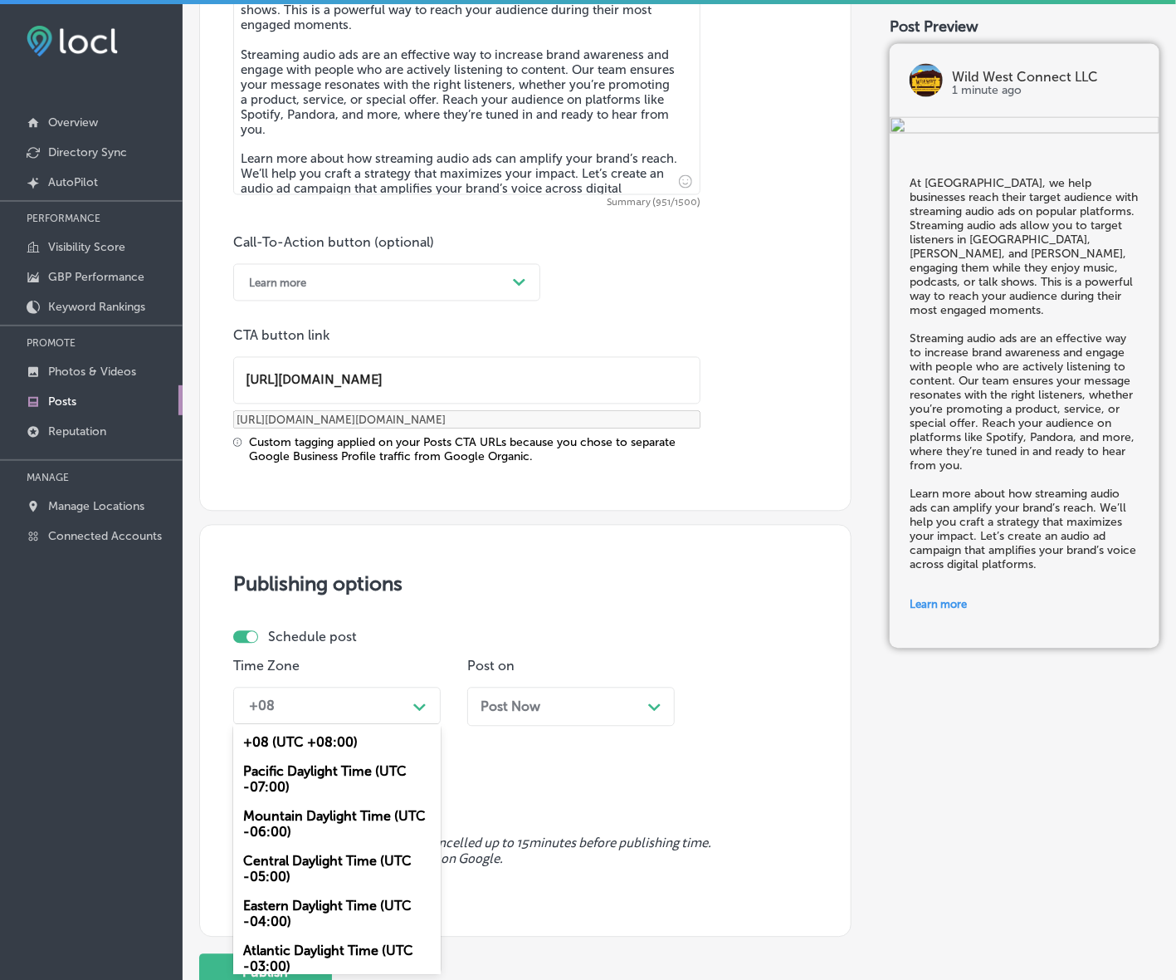
click at [351, 807] on div "Mountain Daylight Time (UTC -06:00)" at bounding box center [337, 824] width 208 height 45
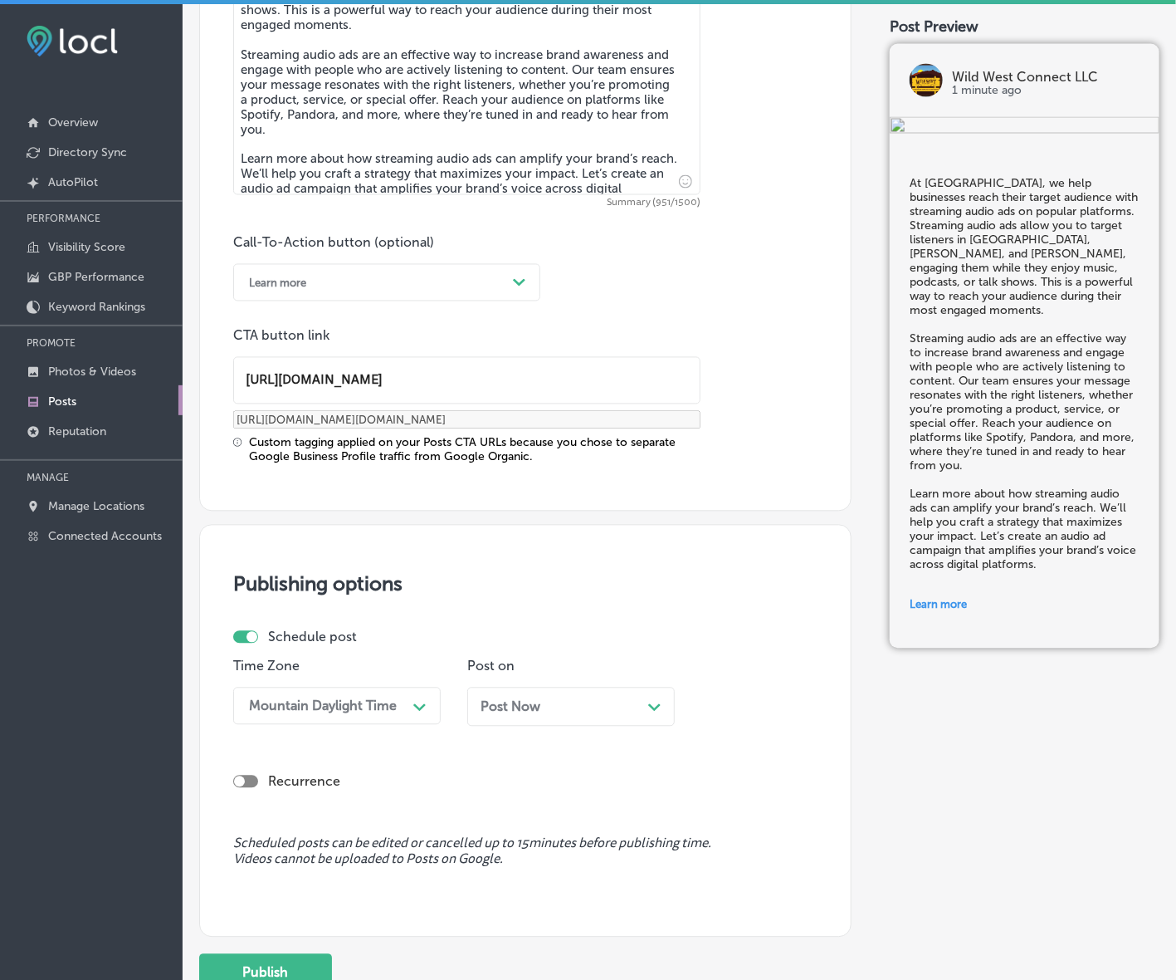
click at [546, 691] on div "Post Now Path Created with Sketch." at bounding box center [571, 706] width 208 height 39
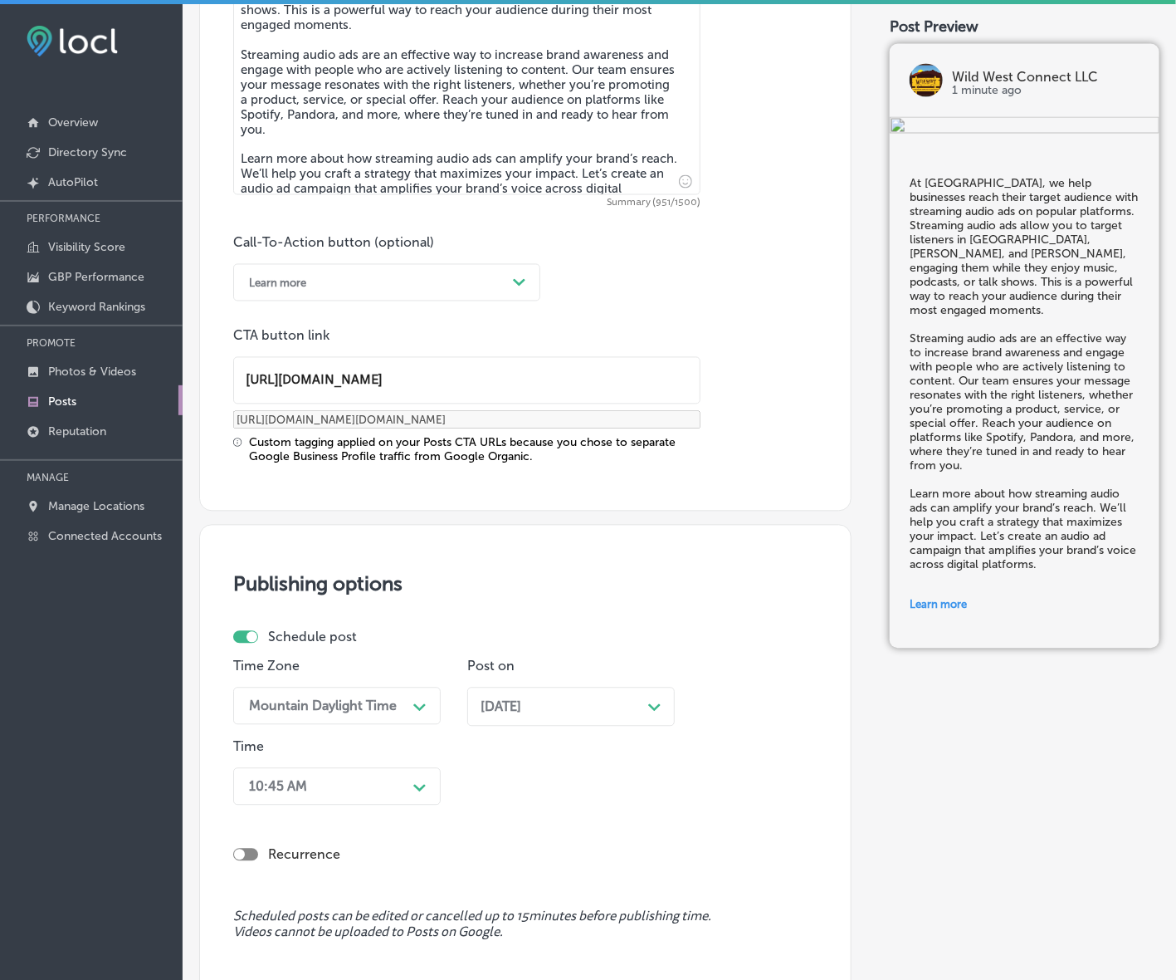
click at [371, 784] on div "10:45 AM Path Created with Sketch." at bounding box center [337, 786] width 208 height 37
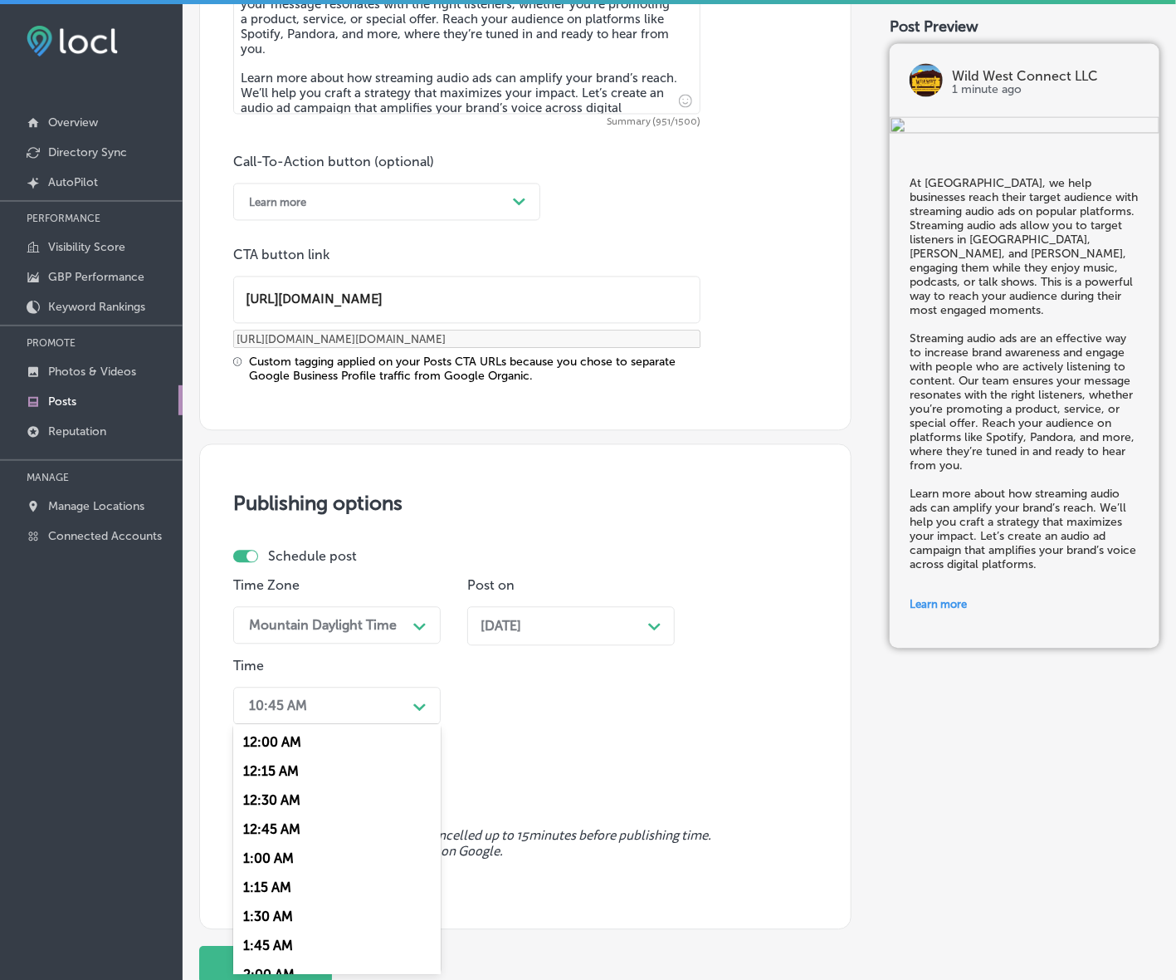
scroll to position [623, 0]
click at [276, 919] on div "7:00 AM" at bounding box center [337, 933] width 208 height 29
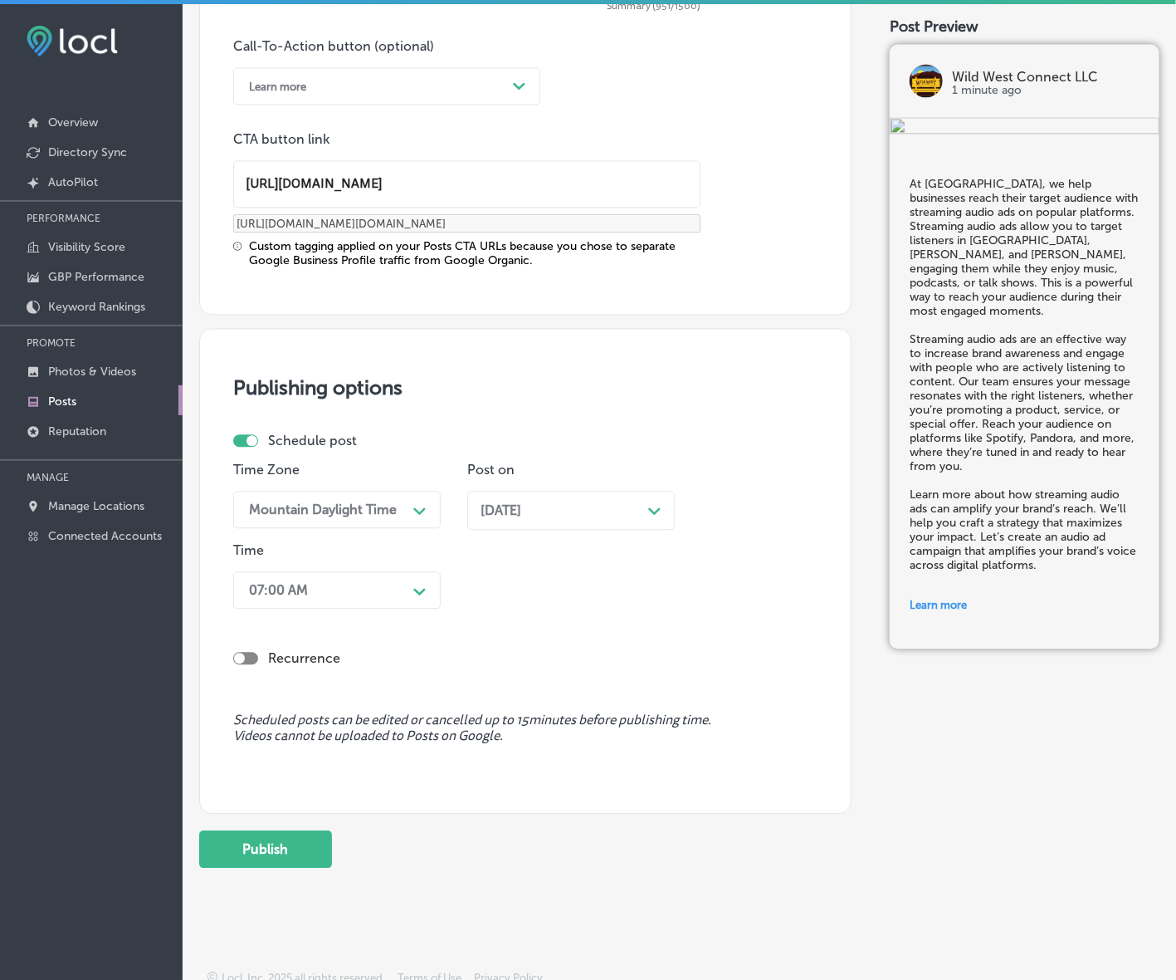
scroll to position [1247, 0]
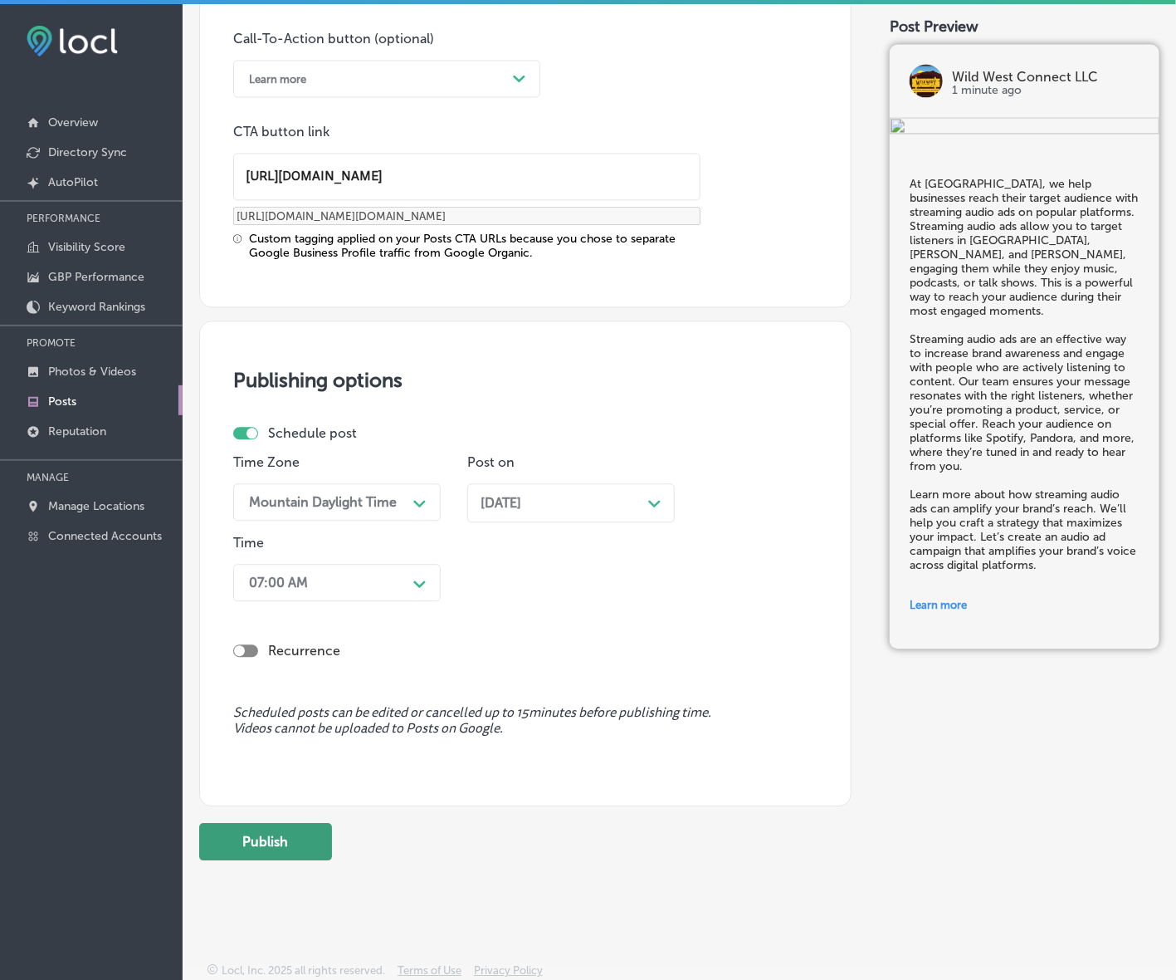
click at [283, 844] on button "Publish" at bounding box center [265, 841] width 133 height 37
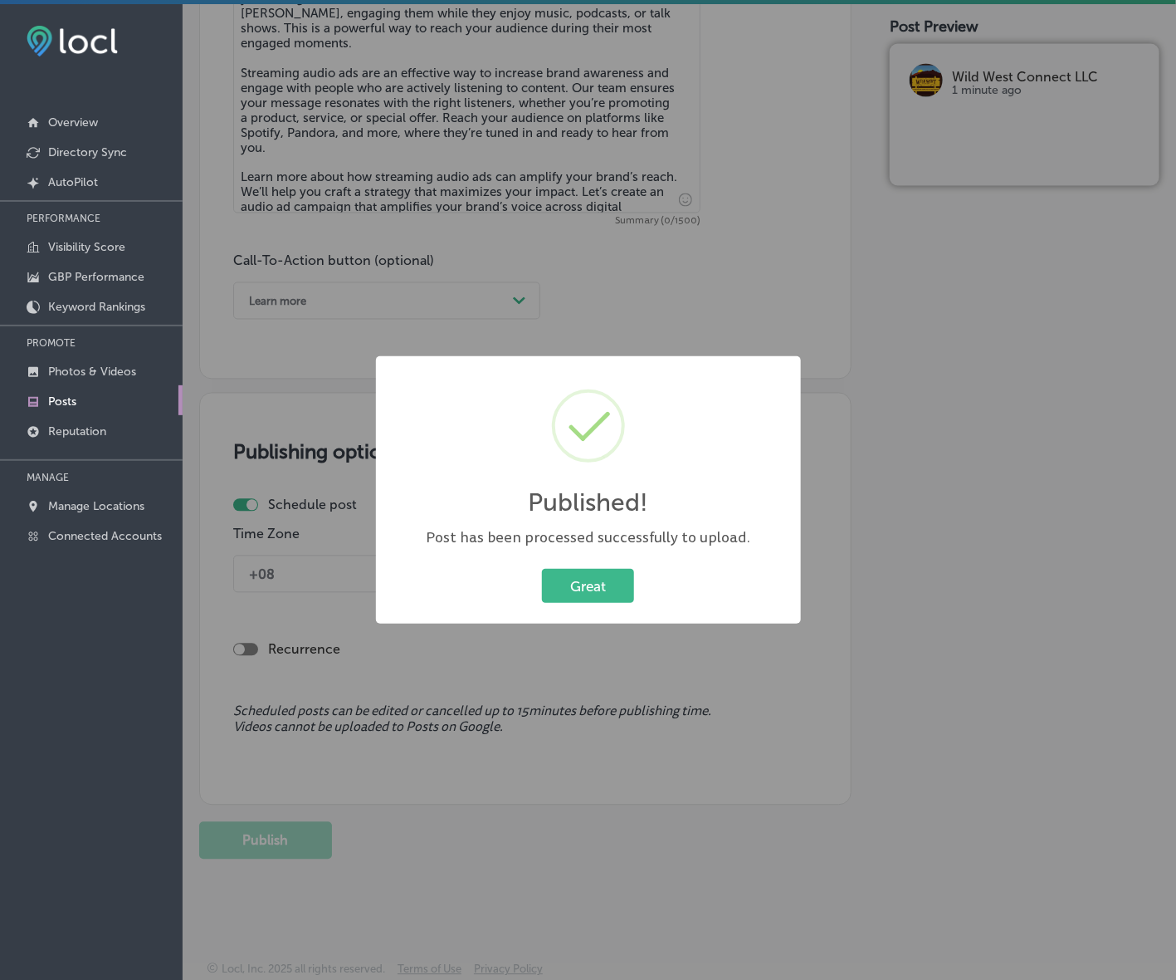
scroll to position [1025, 0]
click at [577, 579] on button "Great" at bounding box center [588, 586] width 92 height 34
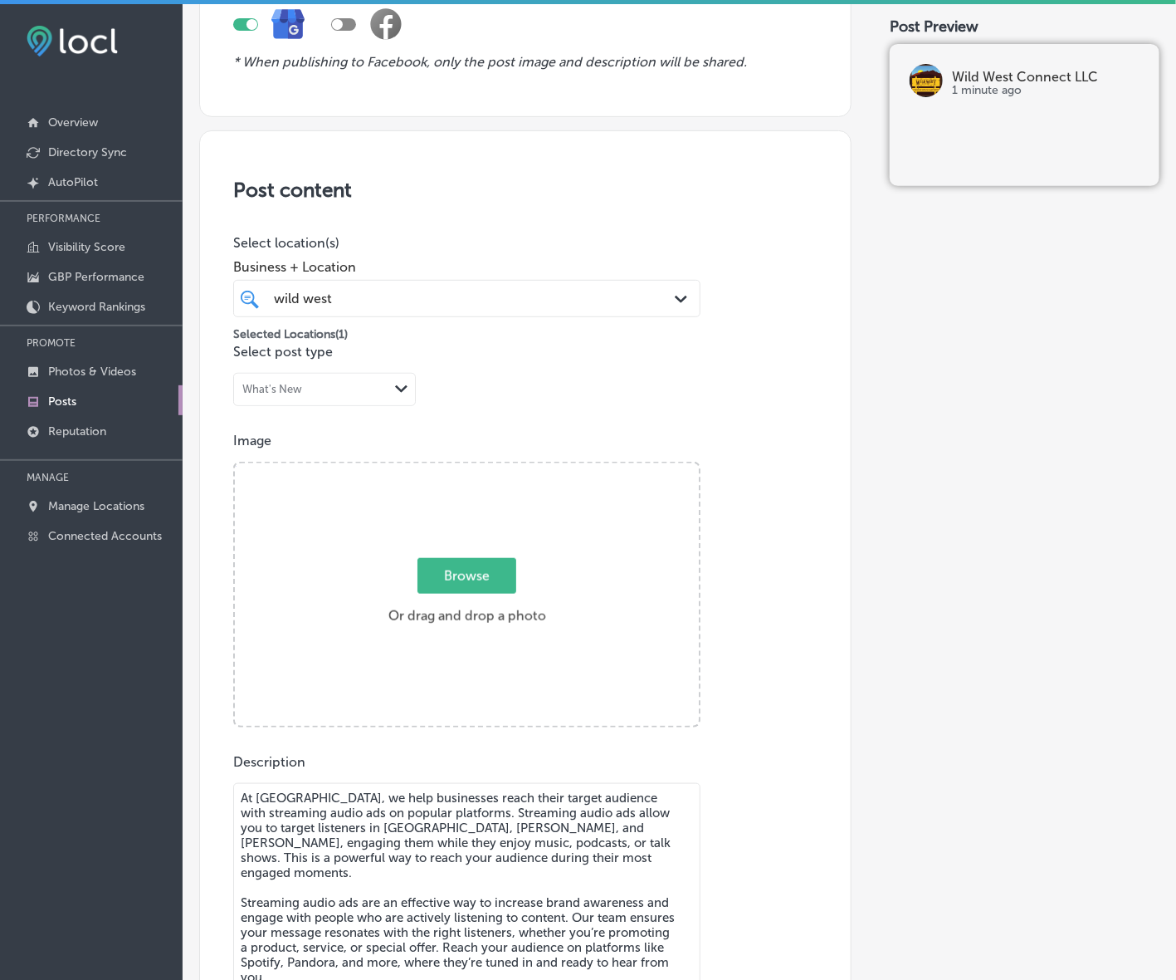
scroll to position [299, 0]
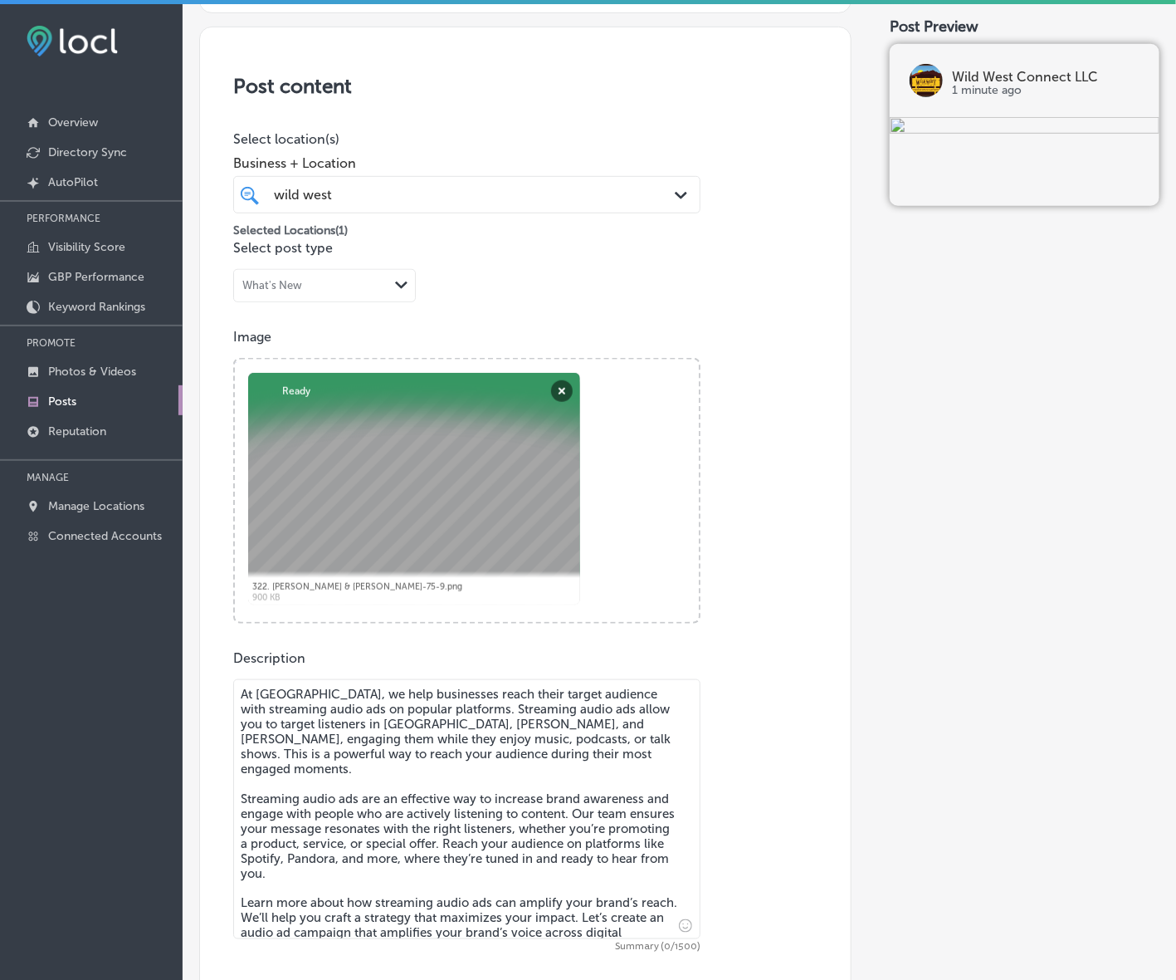
click at [511, 770] on textarea "At [GEOGRAPHIC_DATA], we help businesses reach their target audience with strea…" at bounding box center [466, 809] width 467 height 260
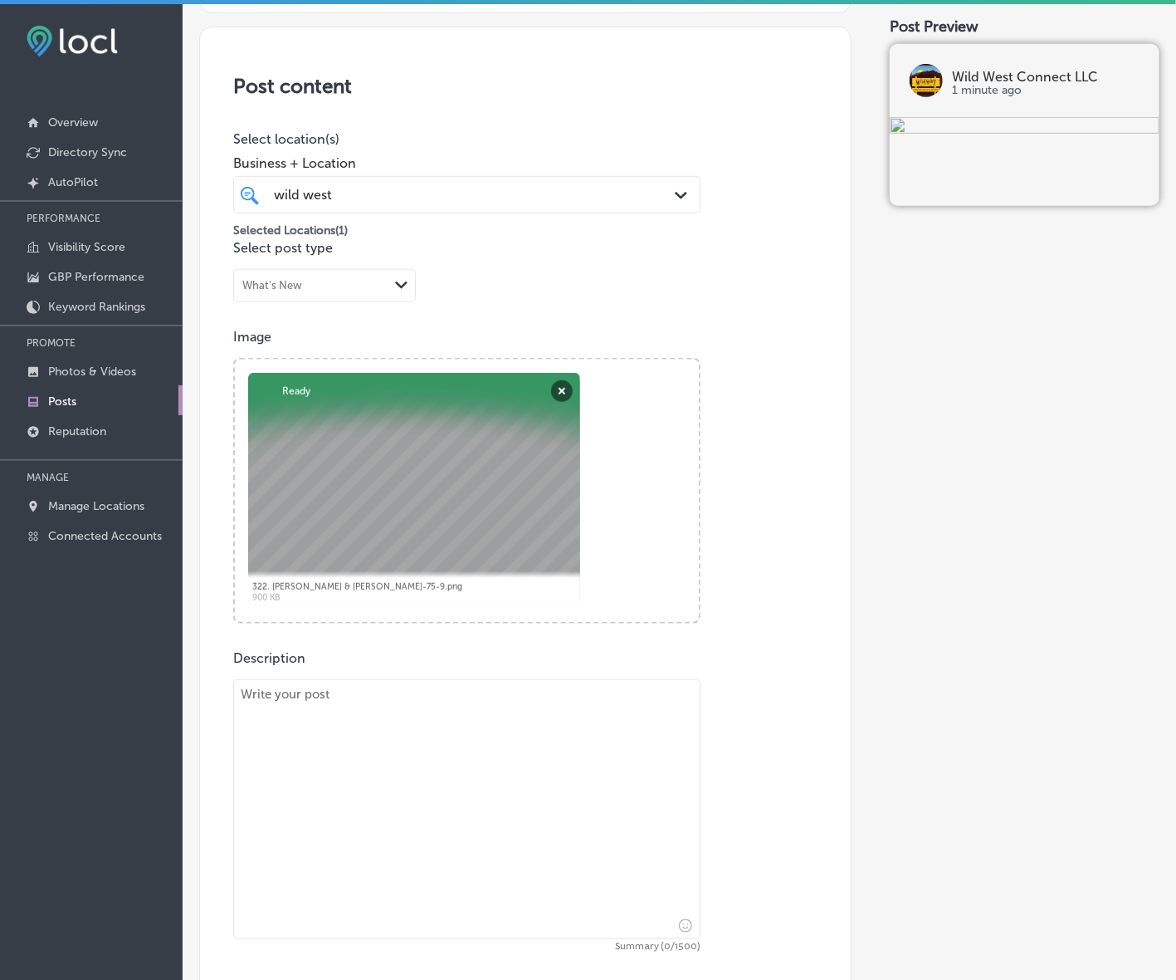
paste textarea "At [GEOGRAPHIC_DATA], we offer design services to help businesses develop a str…"
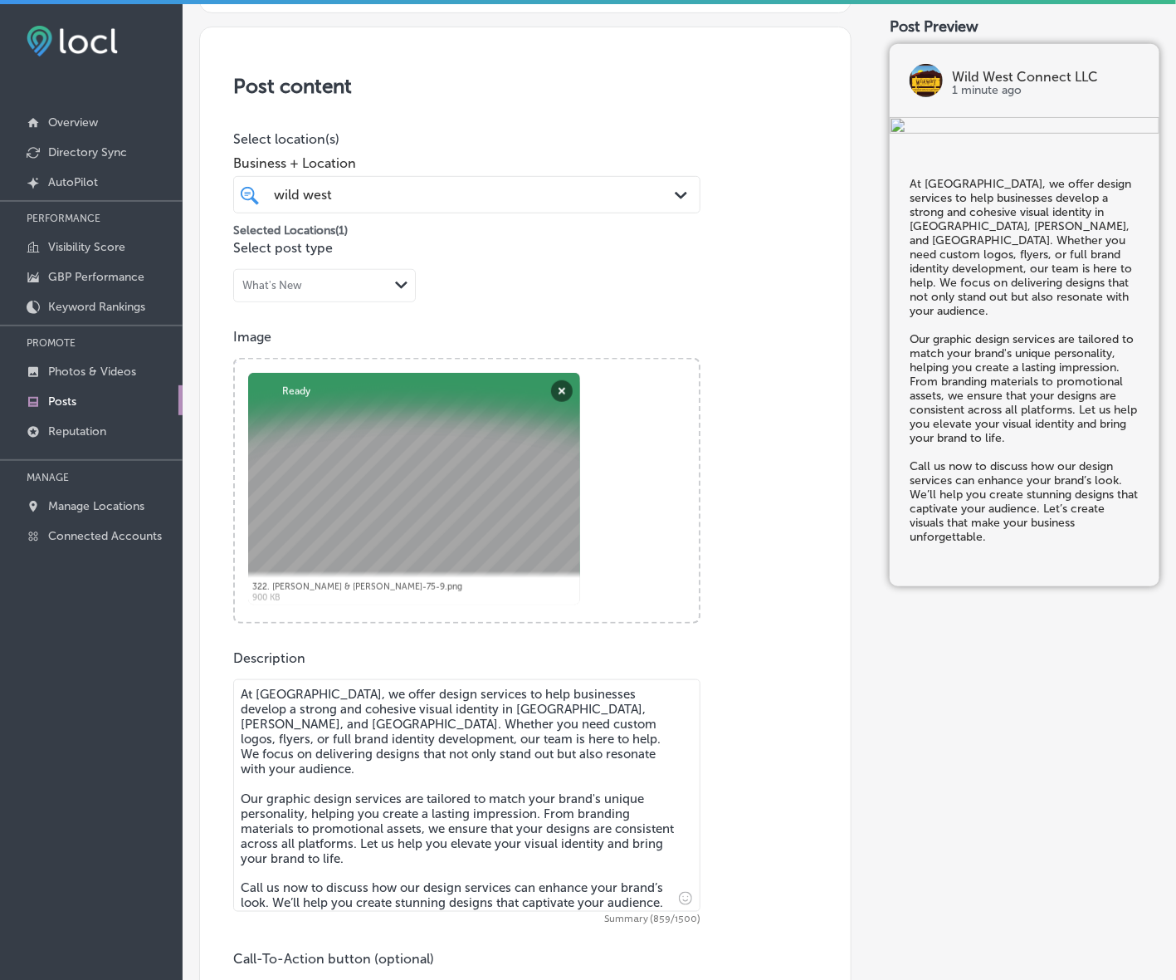
type textarea "At [GEOGRAPHIC_DATA], we offer design services to help businesses develop a str…"
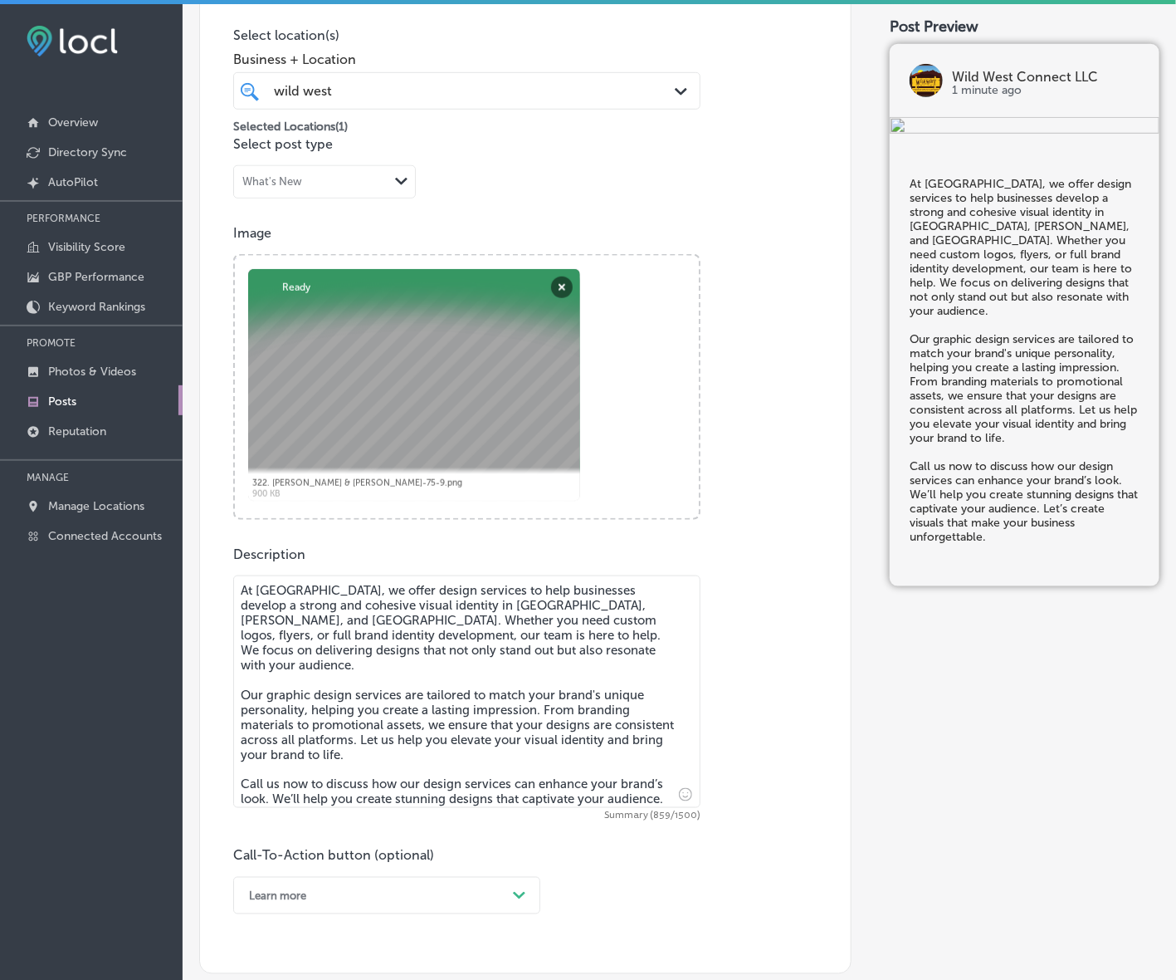
scroll to position [610, 0]
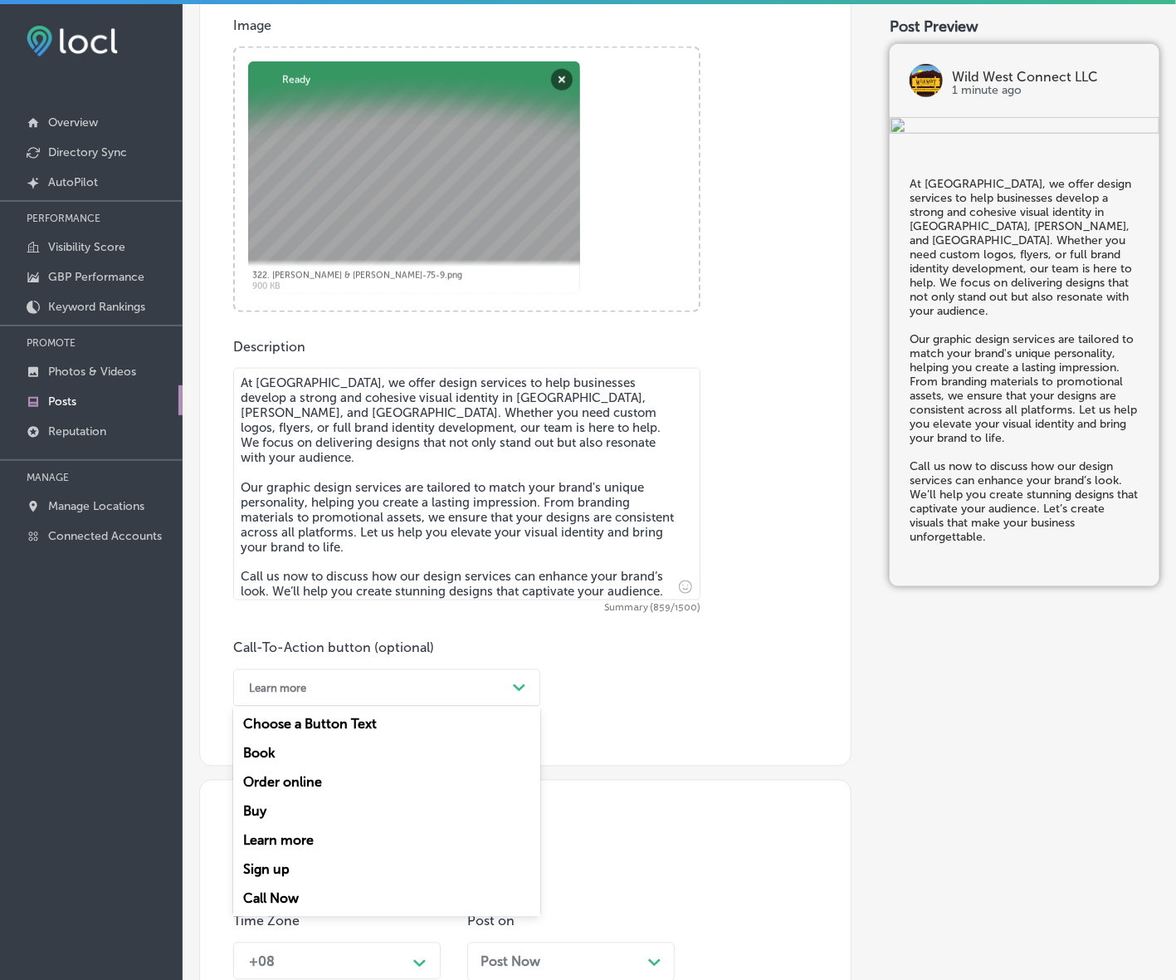
click at [454, 687] on div "Learn more" at bounding box center [374, 688] width 266 height 26
click at [266, 893] on div "Call Now" at bounding box center [386, 898] width 307 height 29
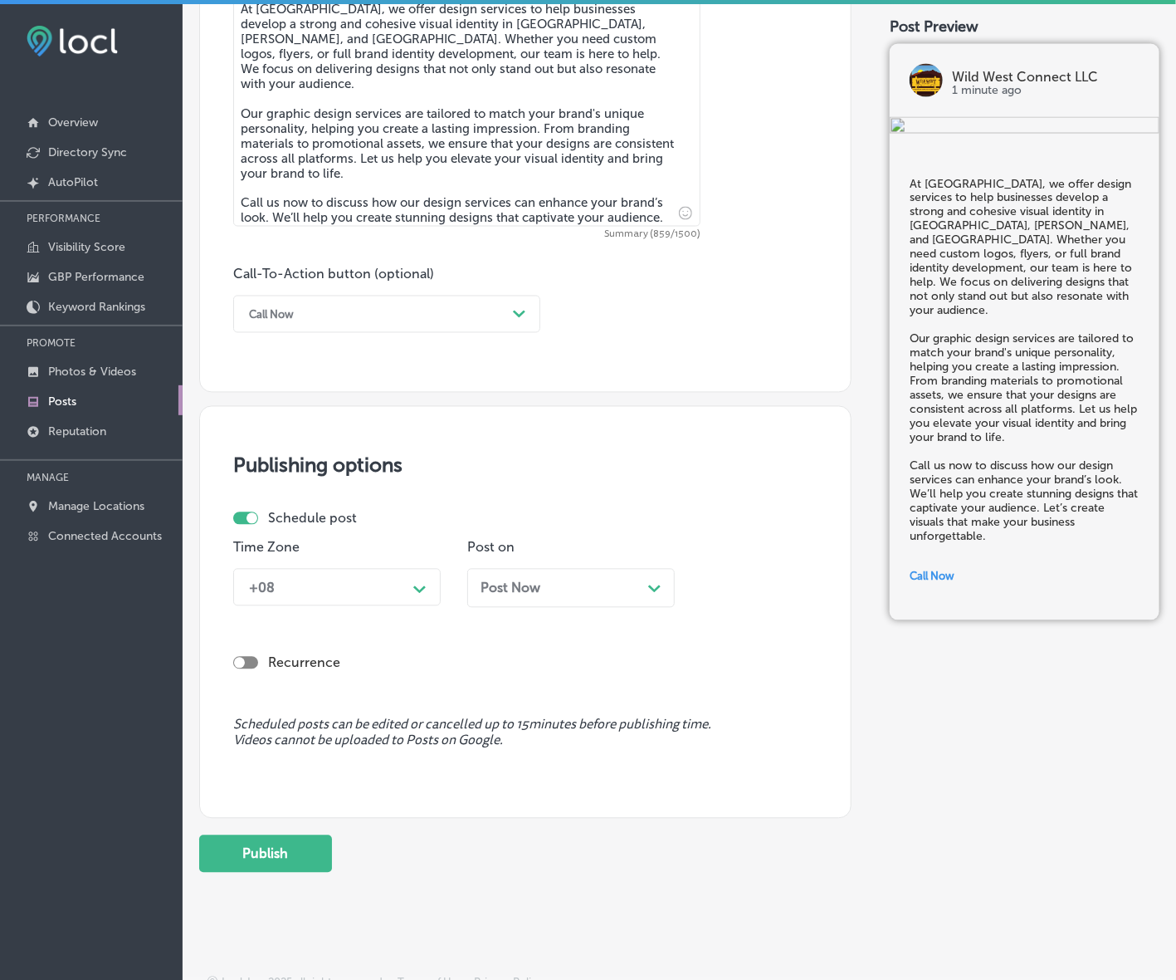
scroll to position [997, 0]
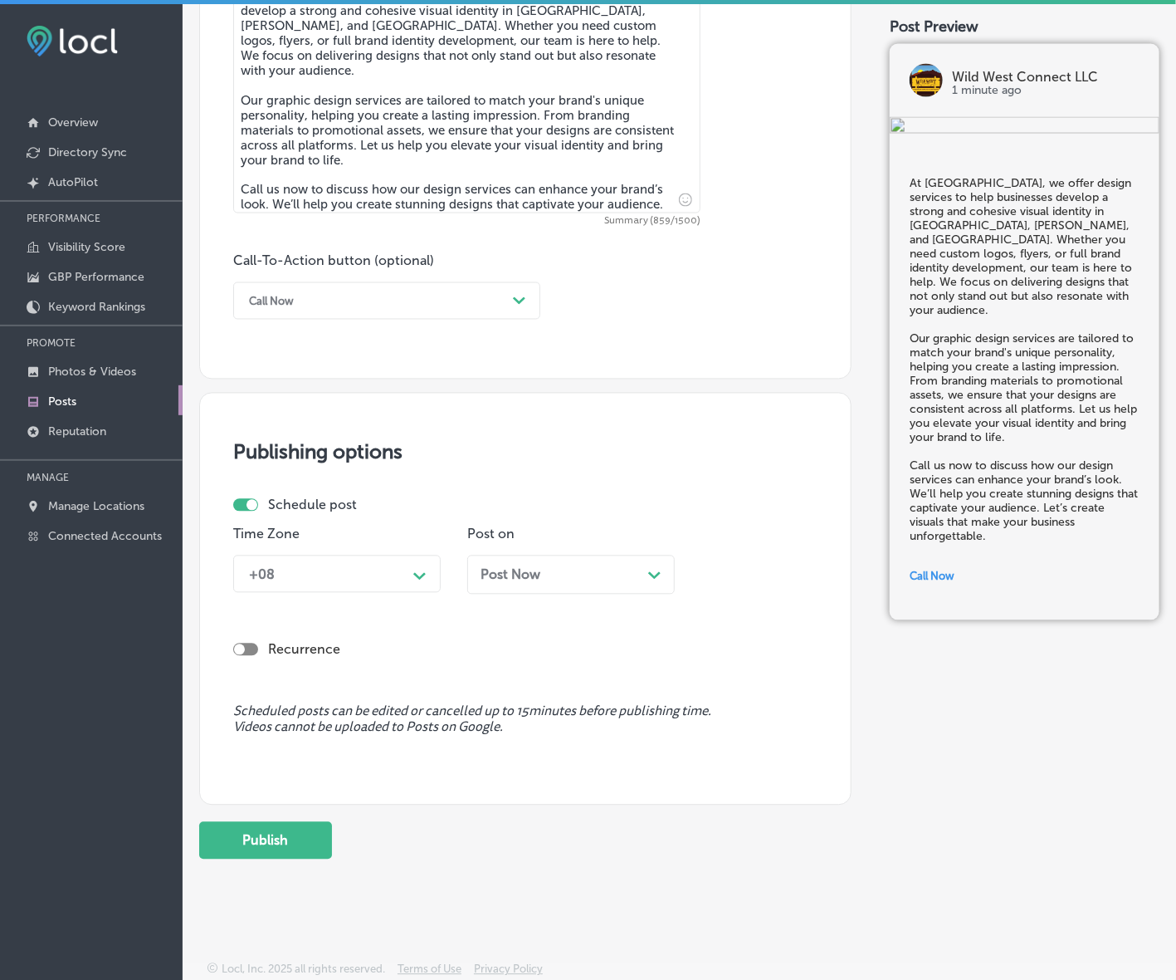
click at [405, 582] on div "+08" at bounding box center [324, 573] width 166 height 29
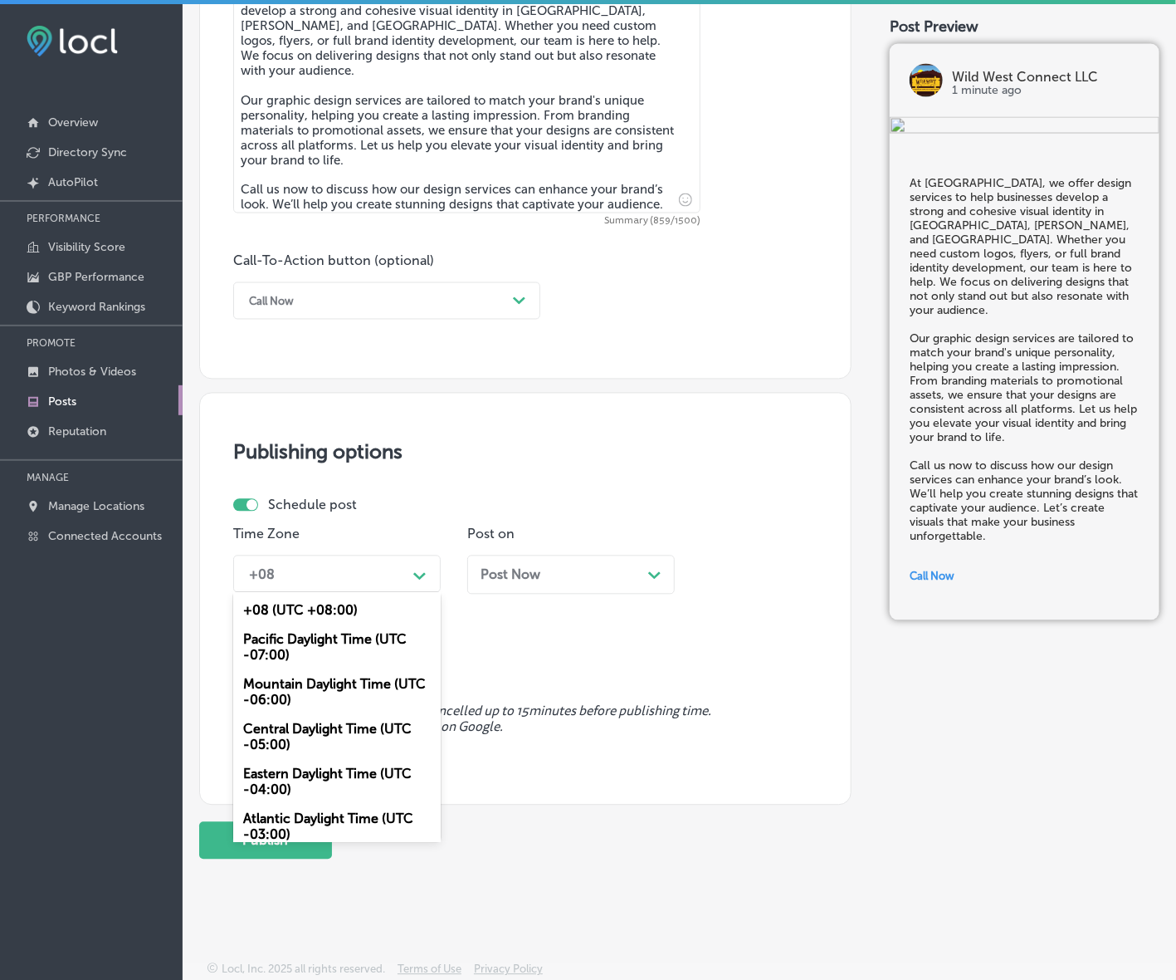
click at [335, 707] on div "Mountain Daylight Time (UTC -06:00)" at bounding box center [337, 692] width 208 height 45
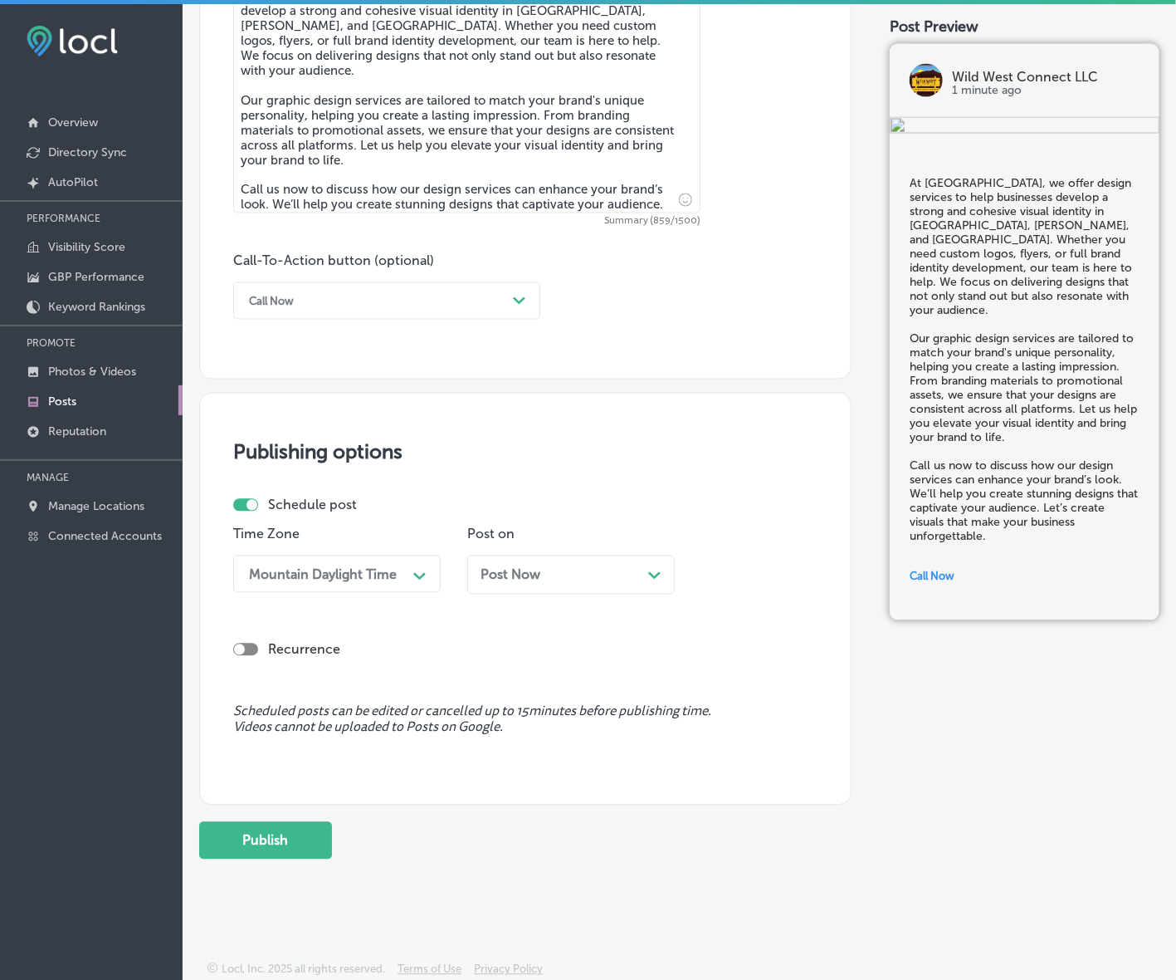
click at [603, 579] on div "Post Now Path Created with Sketch." at bounding box center [571, 575] width 181 height 16
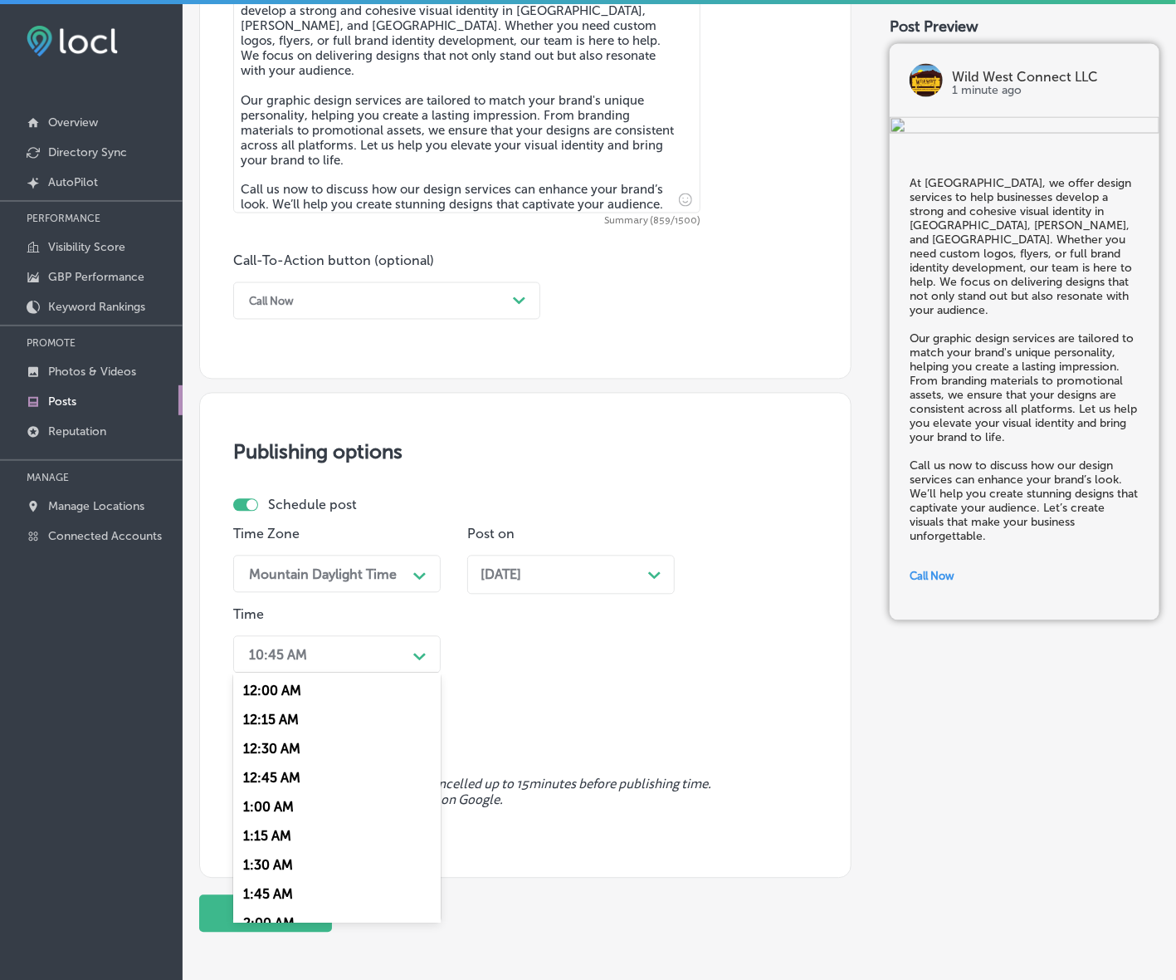
click at [417, 661] on div "Path Created with Sketch." at bounding box center [419, 654] width 13 height 13
click at [257, 869] on div "7:00 AM" at bounding box center [337, 881] width 208 height 29
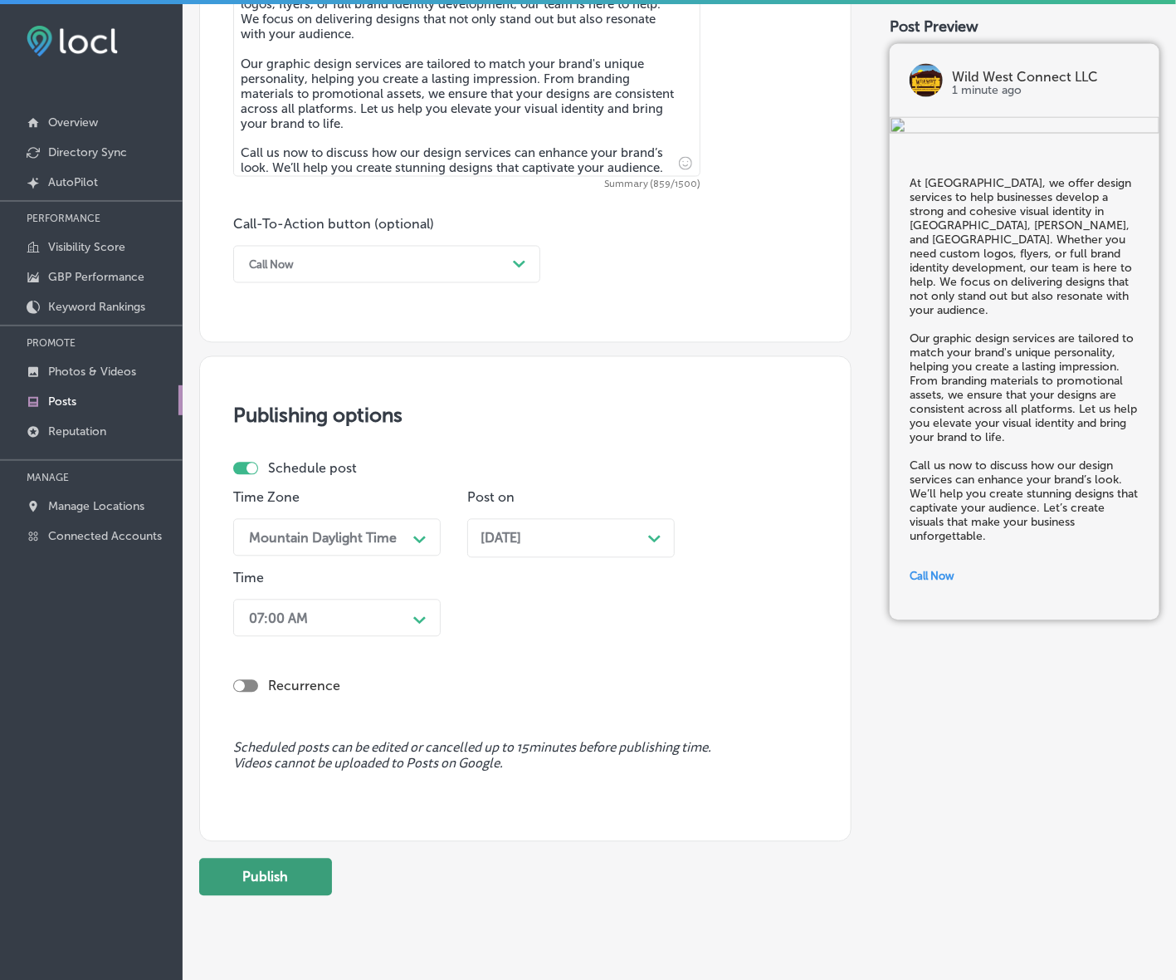
scroll to position [1069, 0]
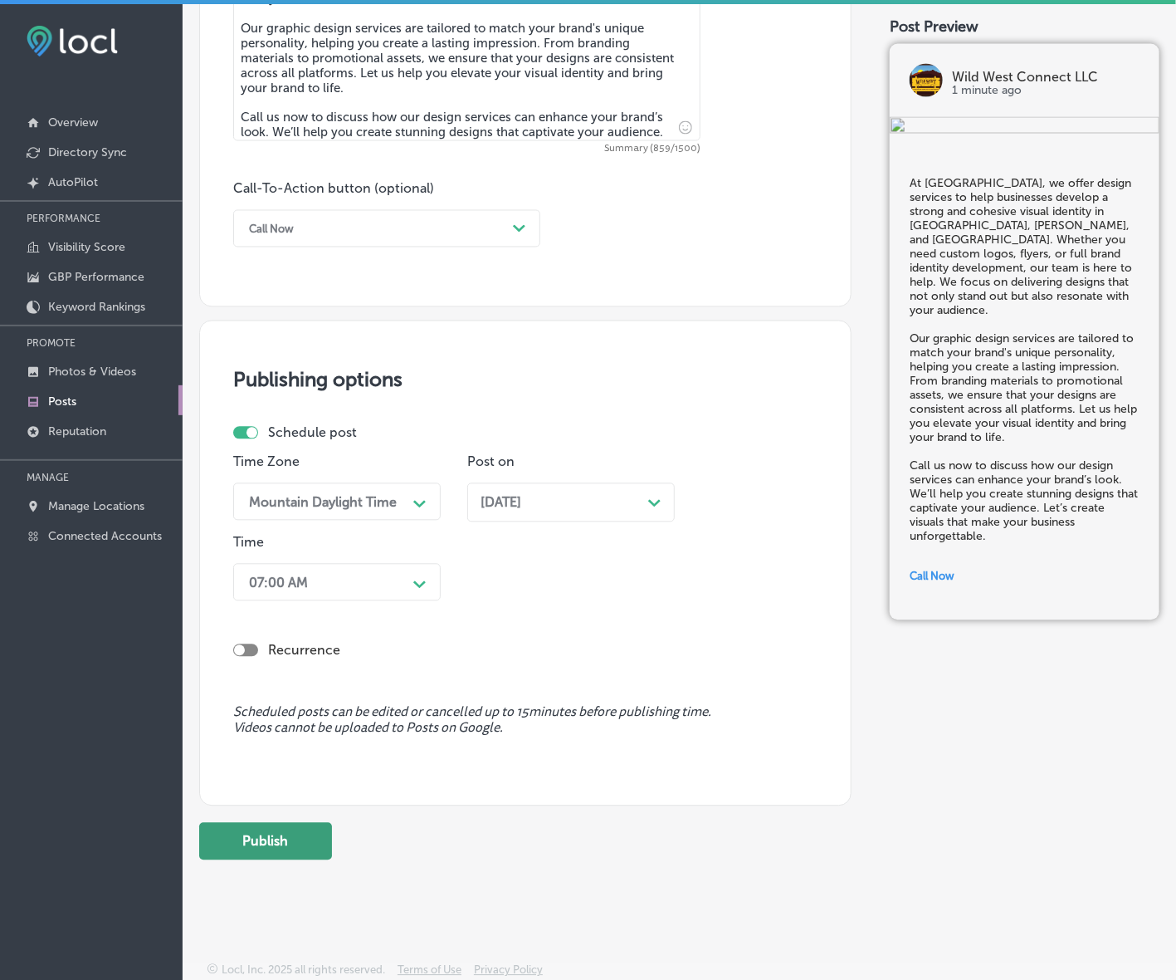
click at [295, 833] on button "Publish" at bounding box center [265, 841] width 133 height 37
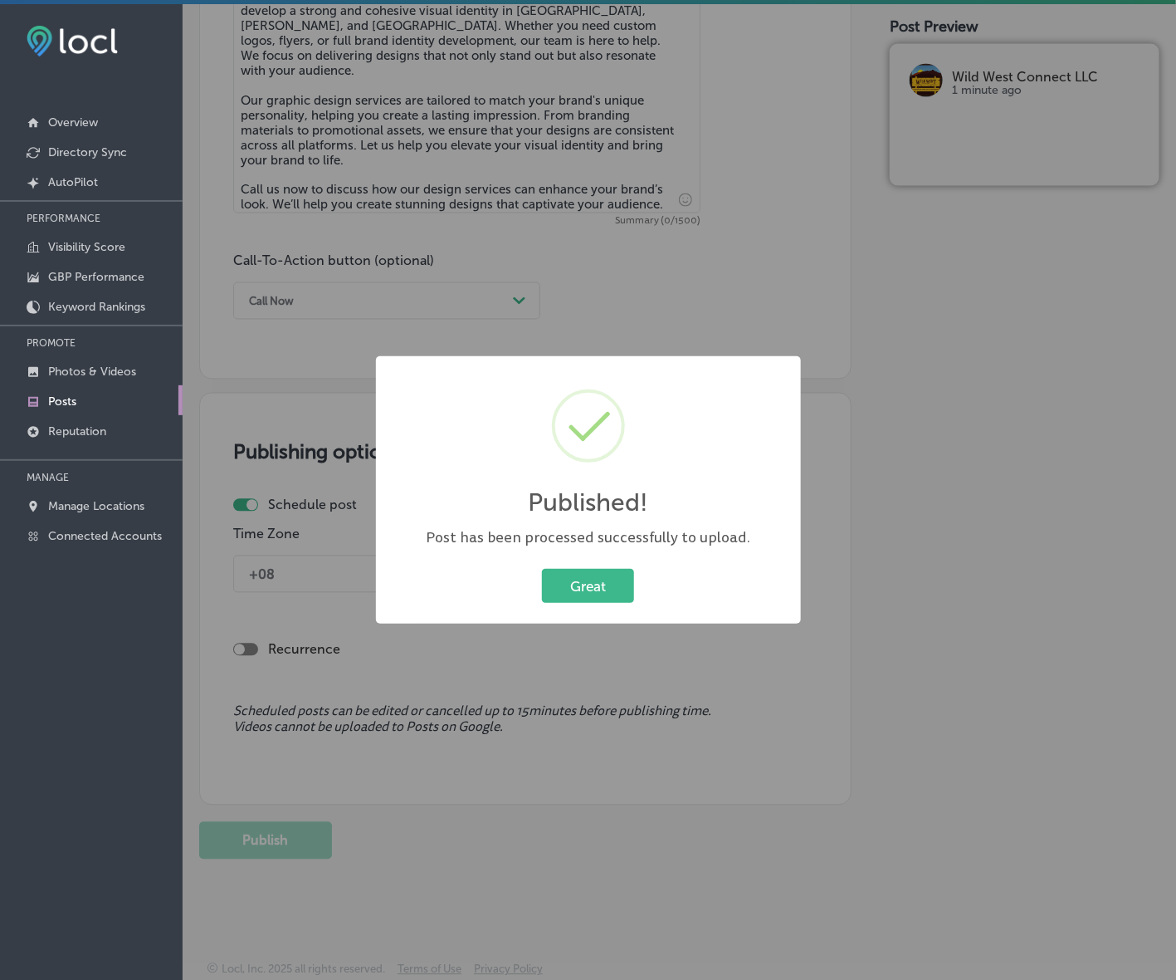
scroll to position [997, 0]
click at [608, 587] on button "Great" at bounding box center [588, 586] width 92 height 34
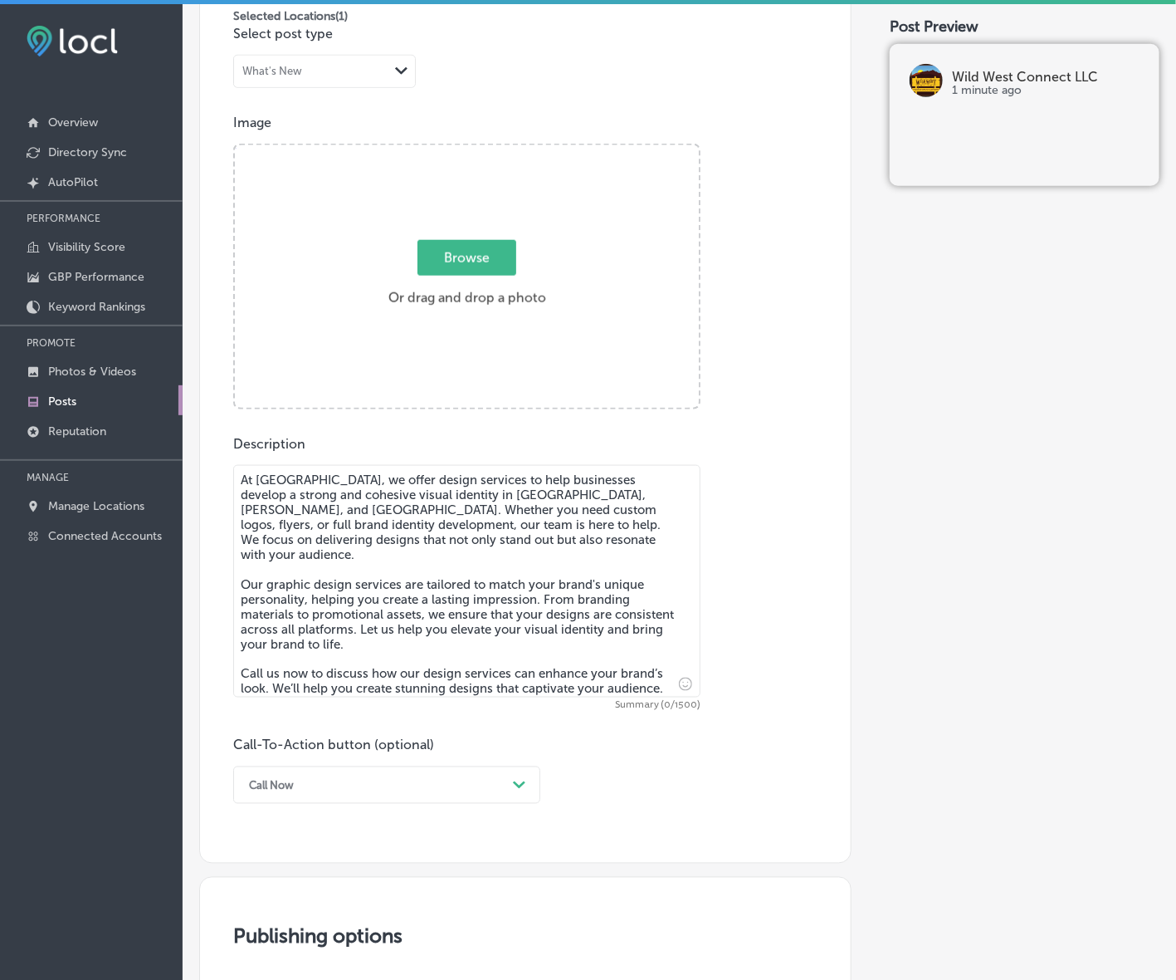
scroll to position [478, 0]
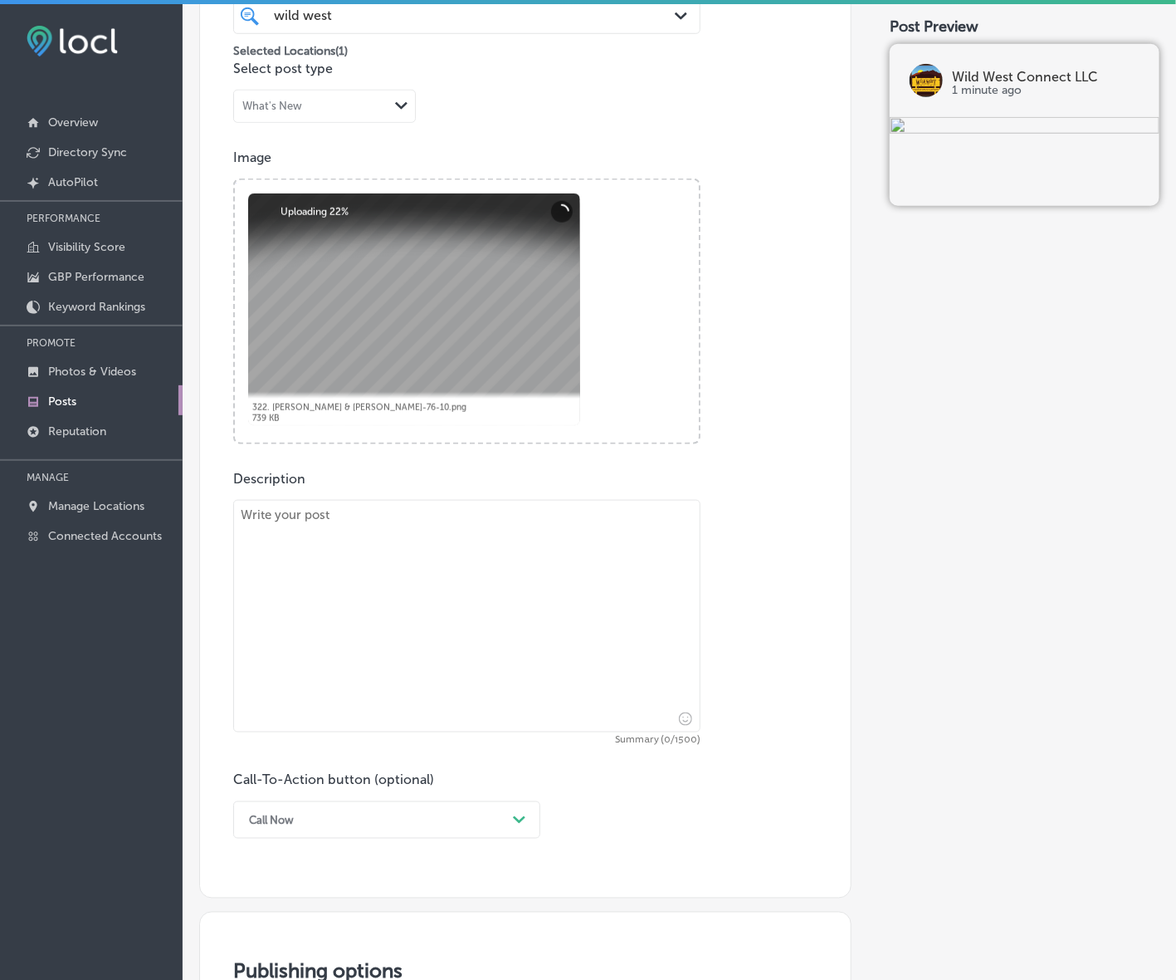
click at [525, 633] on textarea at bounding box center [466, 616] width 467 height 232
paste textarea "At Wild West Connect, we offer digital marketing services that focus on driving…"
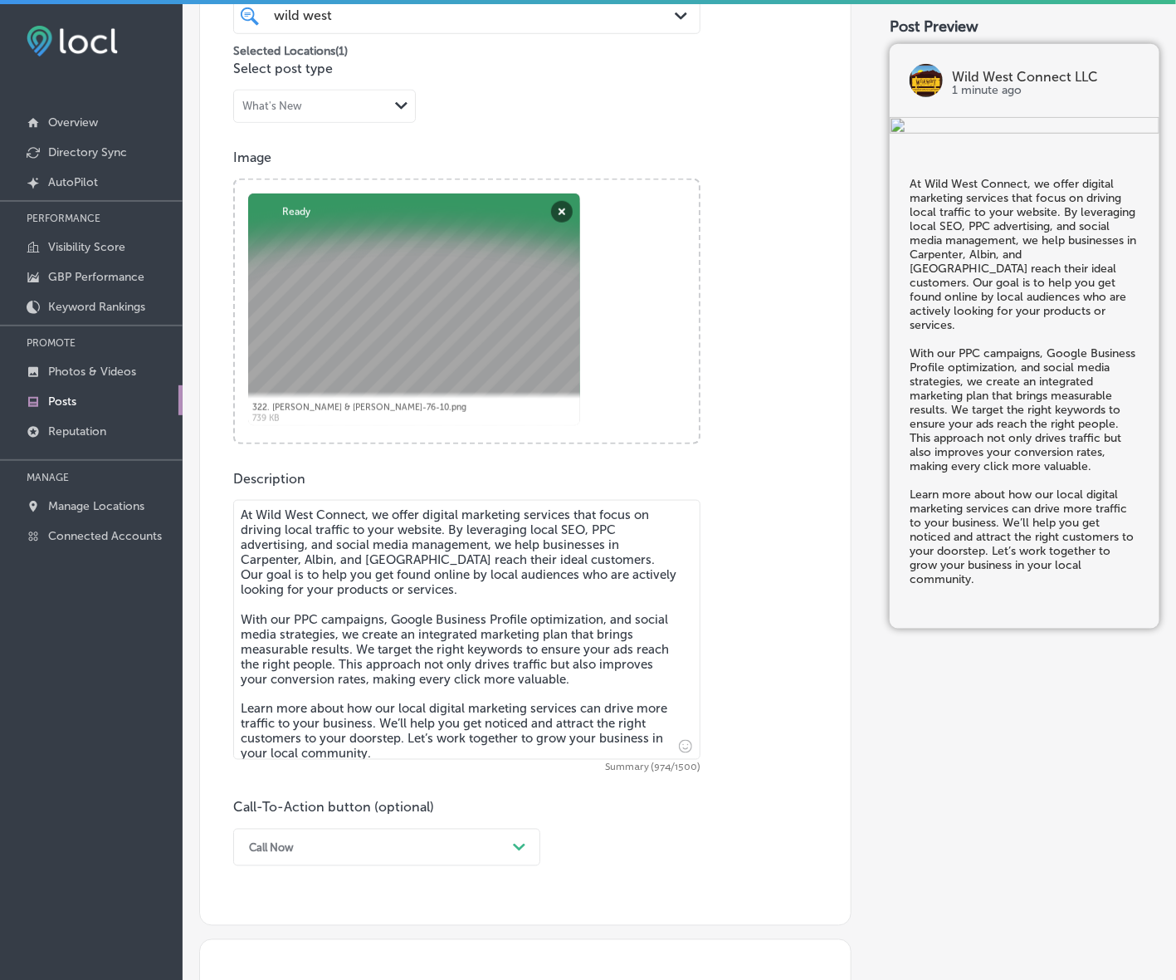
type textarea "At Wild West Connect, we offer digital marketing services that focus on driving…"
click at [486, 858] on div "Call Now Path Created with Sketch." at bounding box center [386, 846] width 307 height 37
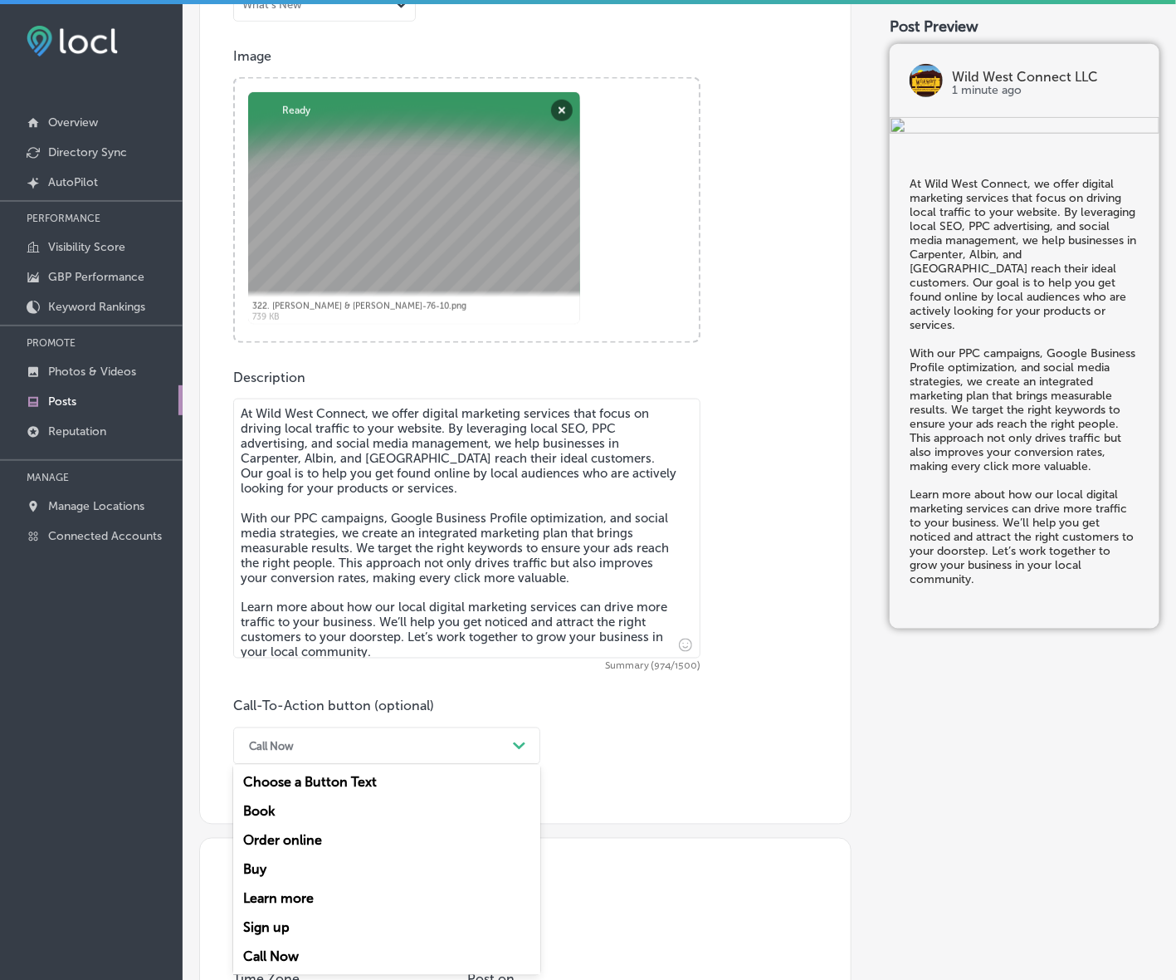
click at [281, 897] on div "Learn more" at bounding box center [386, 898] width 307 height 29
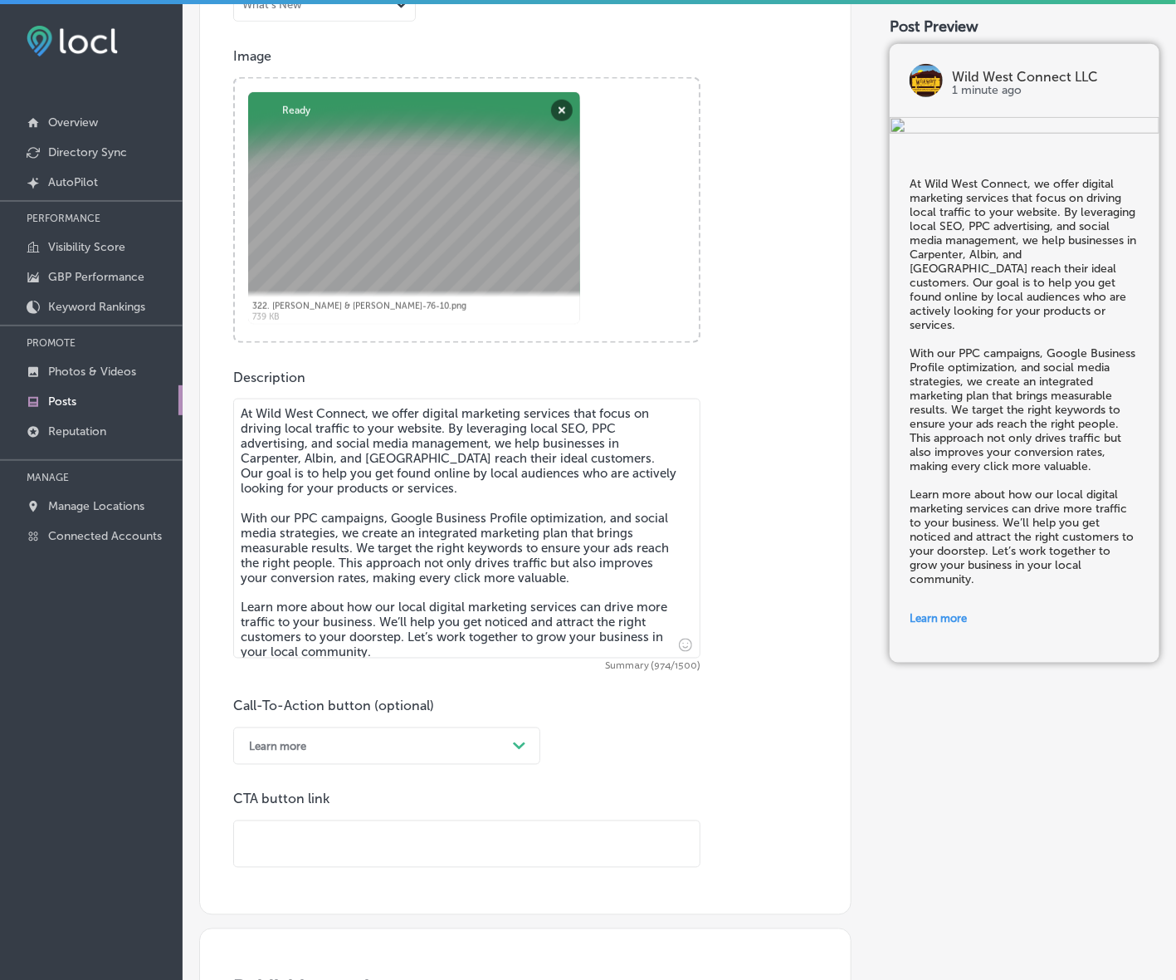
click at [330, 839] on input "text" at bounding box center [467, 844] width 466 height 46
paste input "[URL][DOMAIN_NAME]"
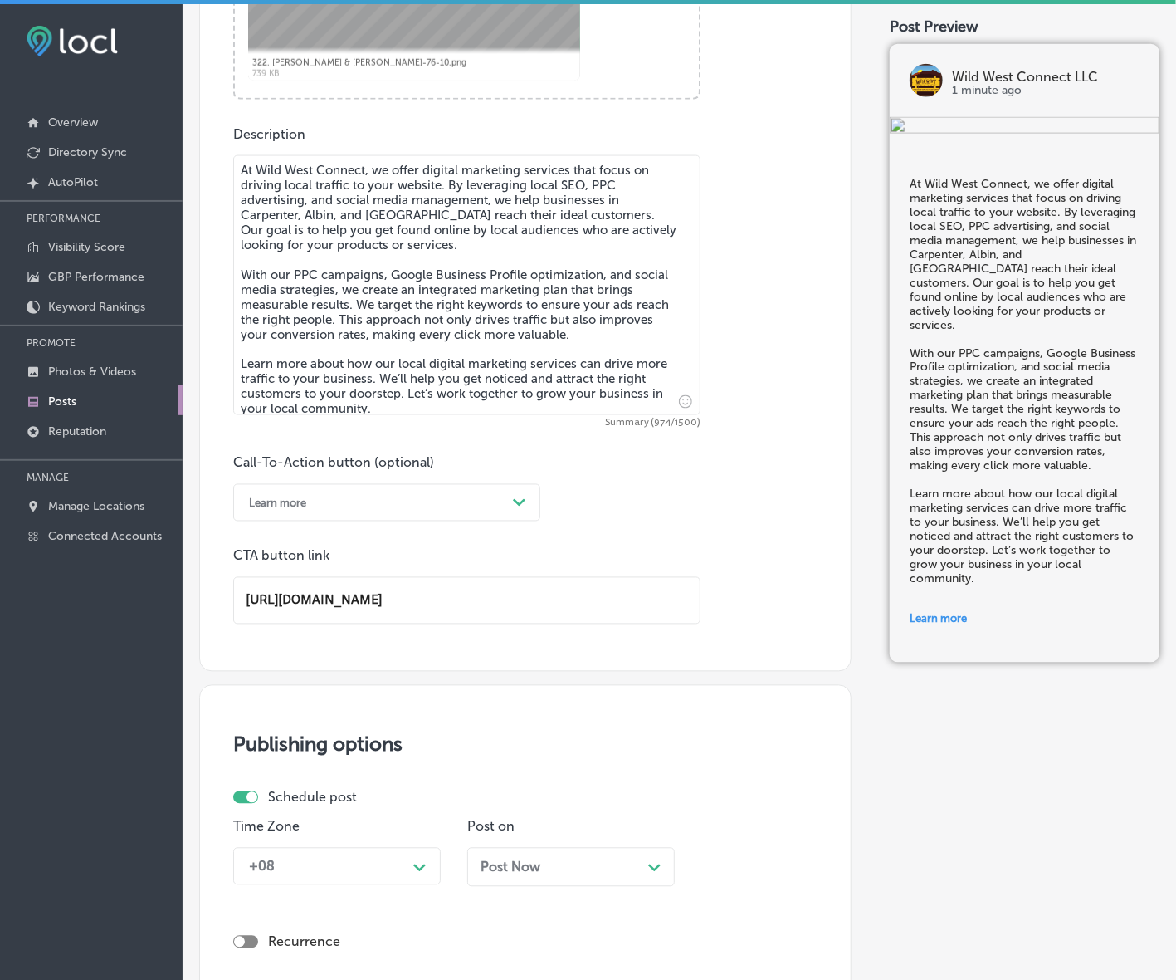
scroll to position [1098, 0]
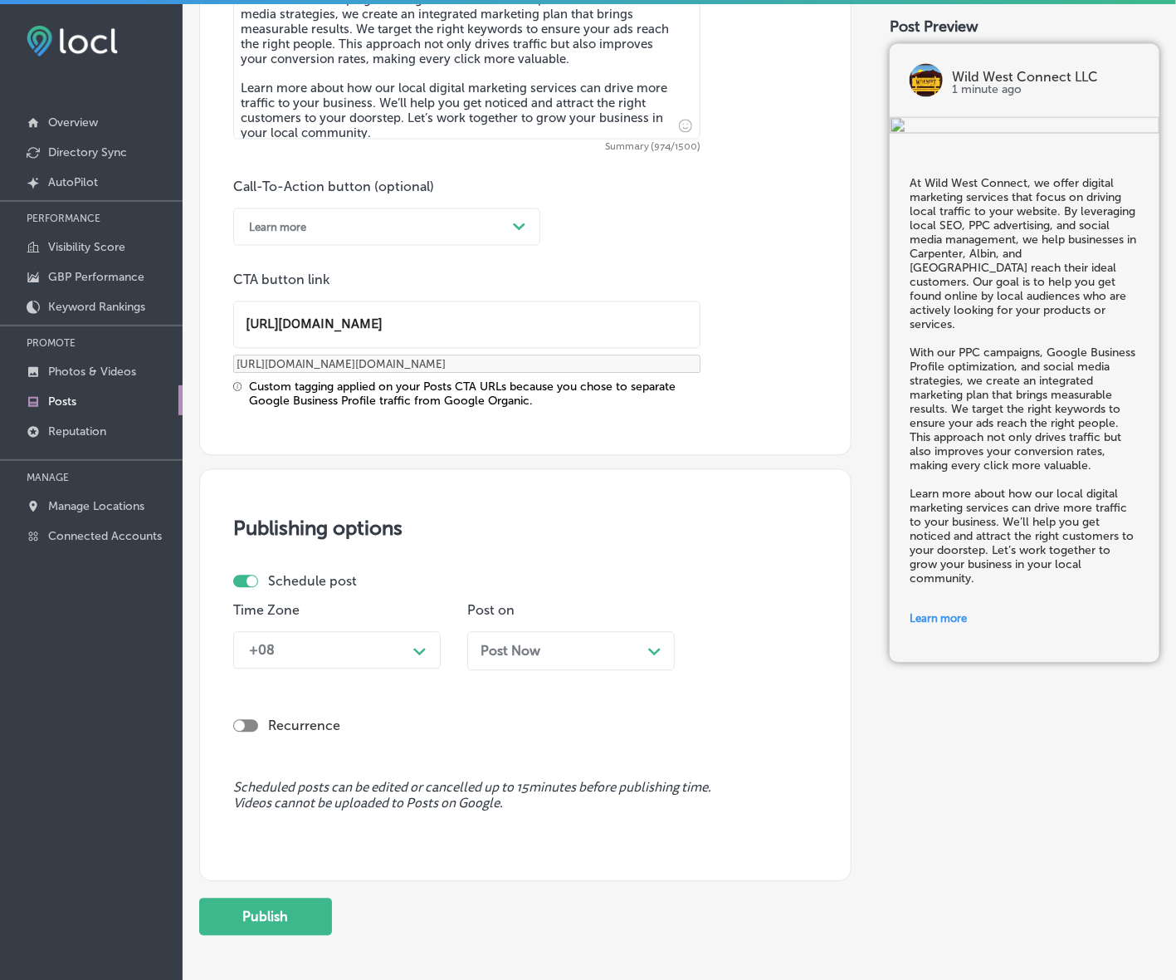
type input "[URL][DOMAIN_NAME]"
click at [374, 646] on div "+08" at bounding box center [324, 650] width 166 height 29
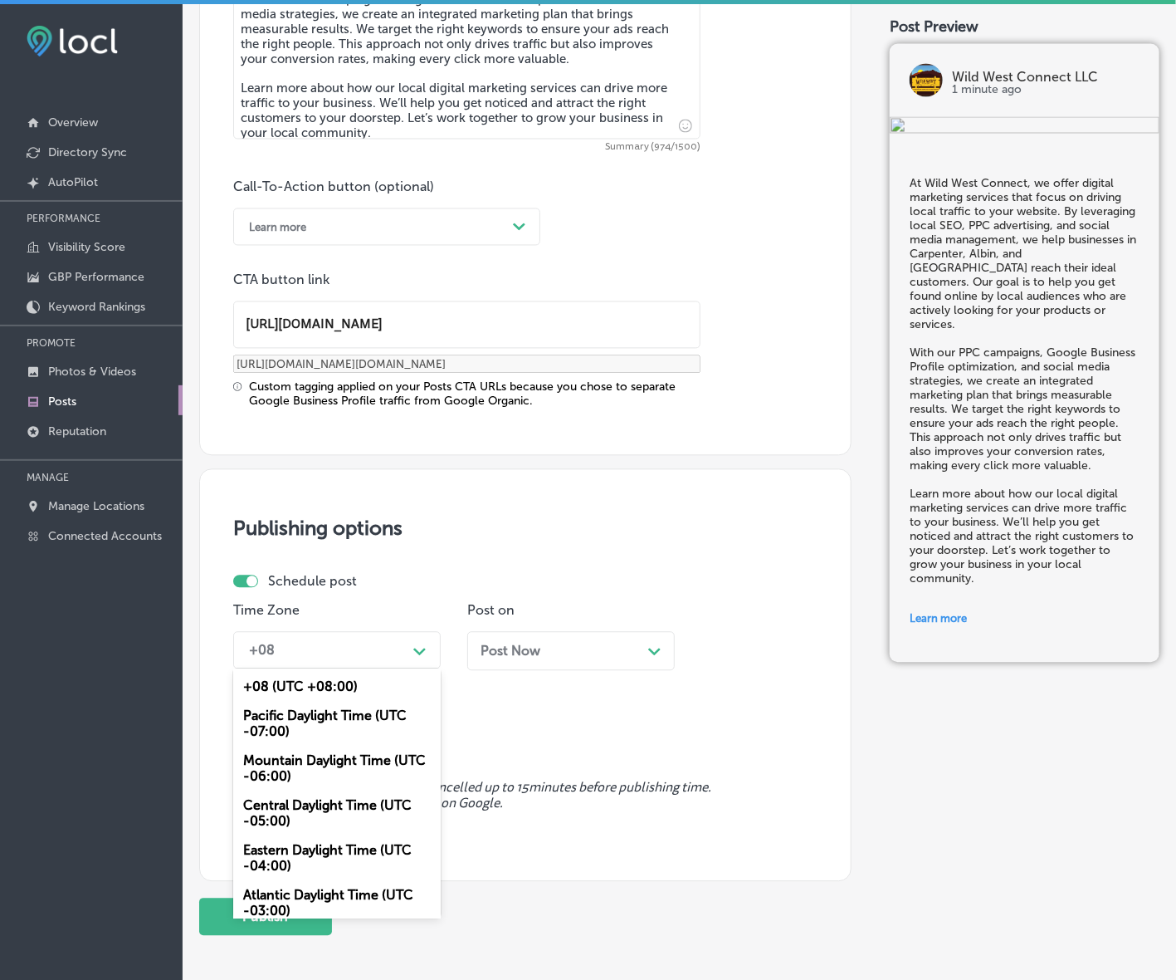
click at [313, 755] on div "Mountain Daylight Time (UTC -06:00)" at bounding box center [337, 768] width 208 height 45
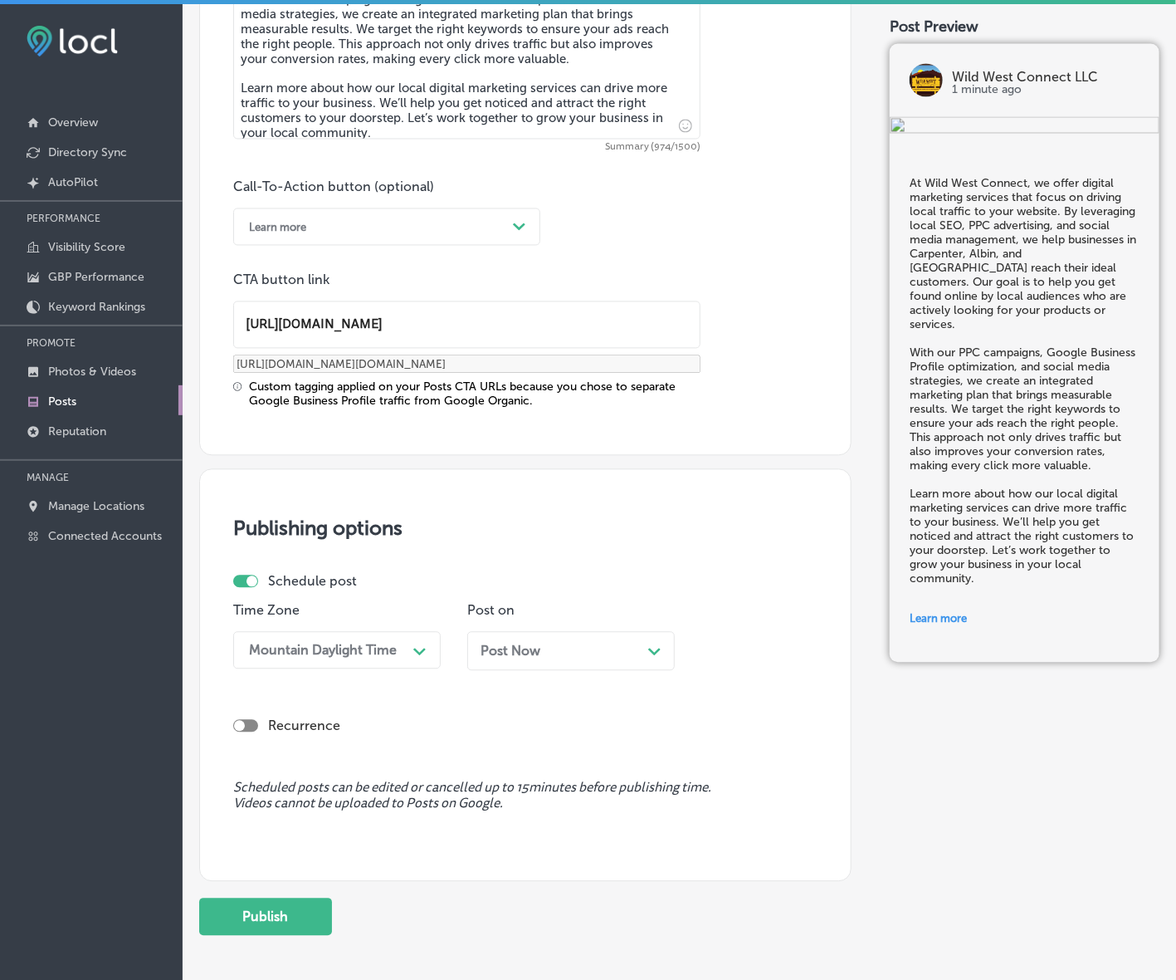
click at [555, 637] on div "Post Now Path Created with Sketch." at bounding box center [571, 651] width 208 height 39
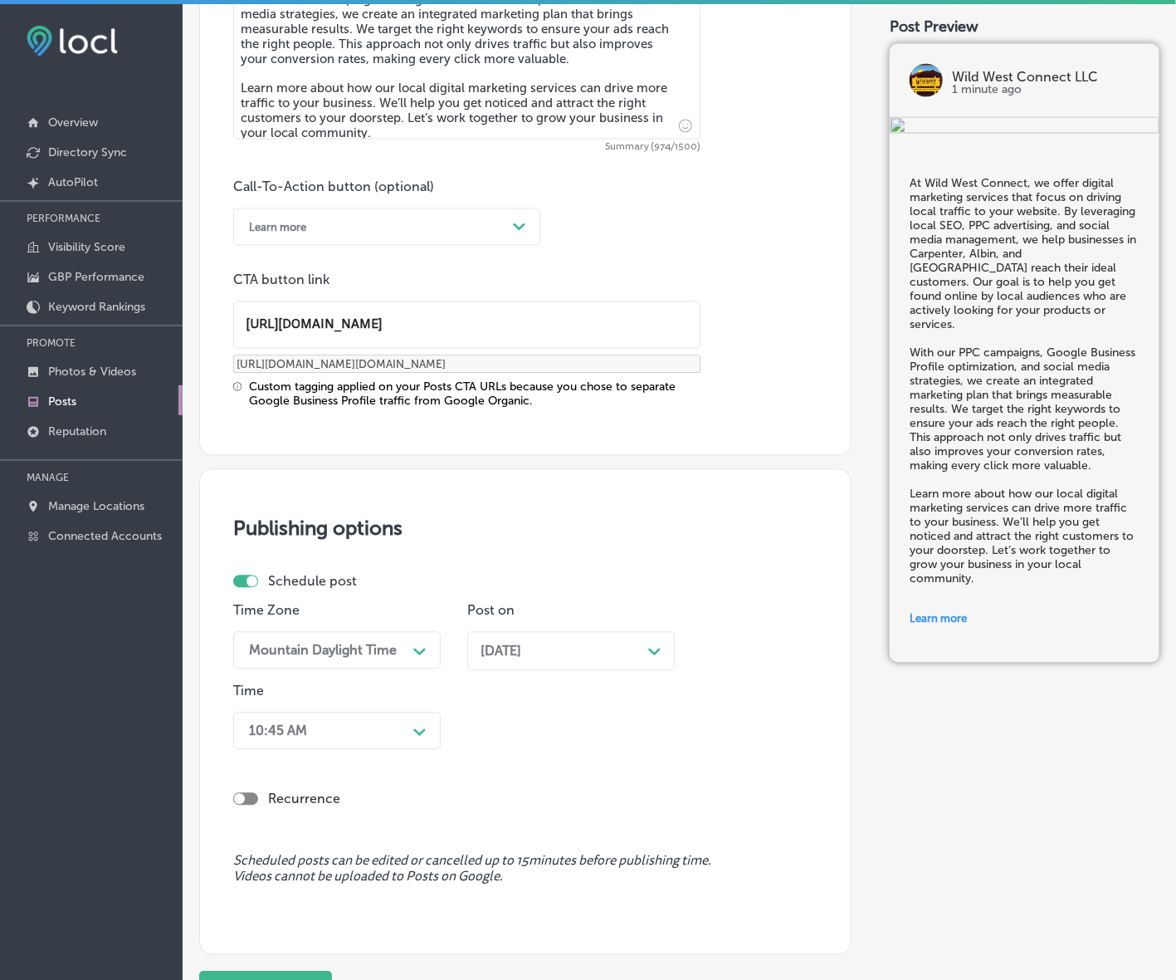
click at [390, 733] on div "10:45 AM Path Created with Sketch." at bounding box center [337, 730] width 208 height 37
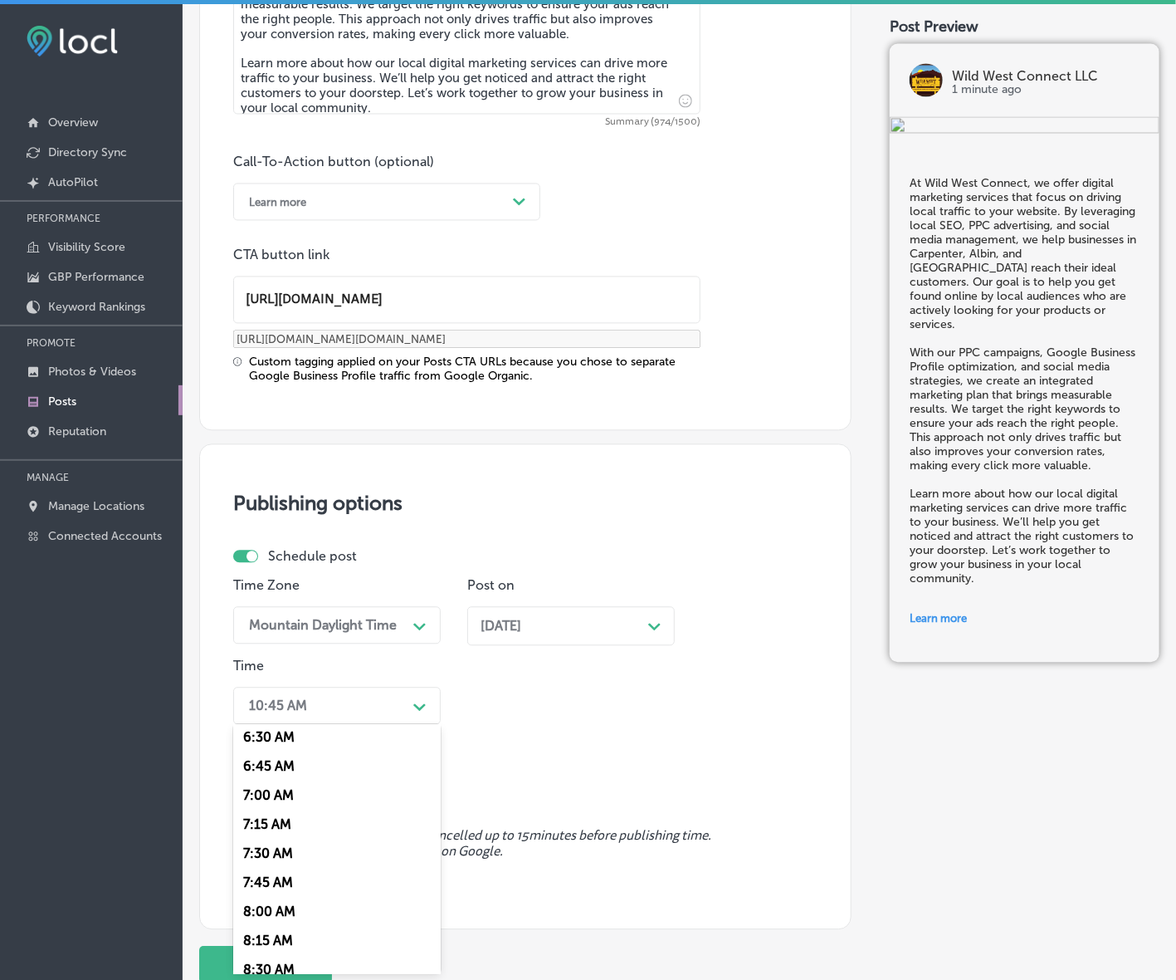
scroll to position [726, 0]
click at [272, 815] on div "7:00 AM" at bounding box center [337, 829] width 208 height 29
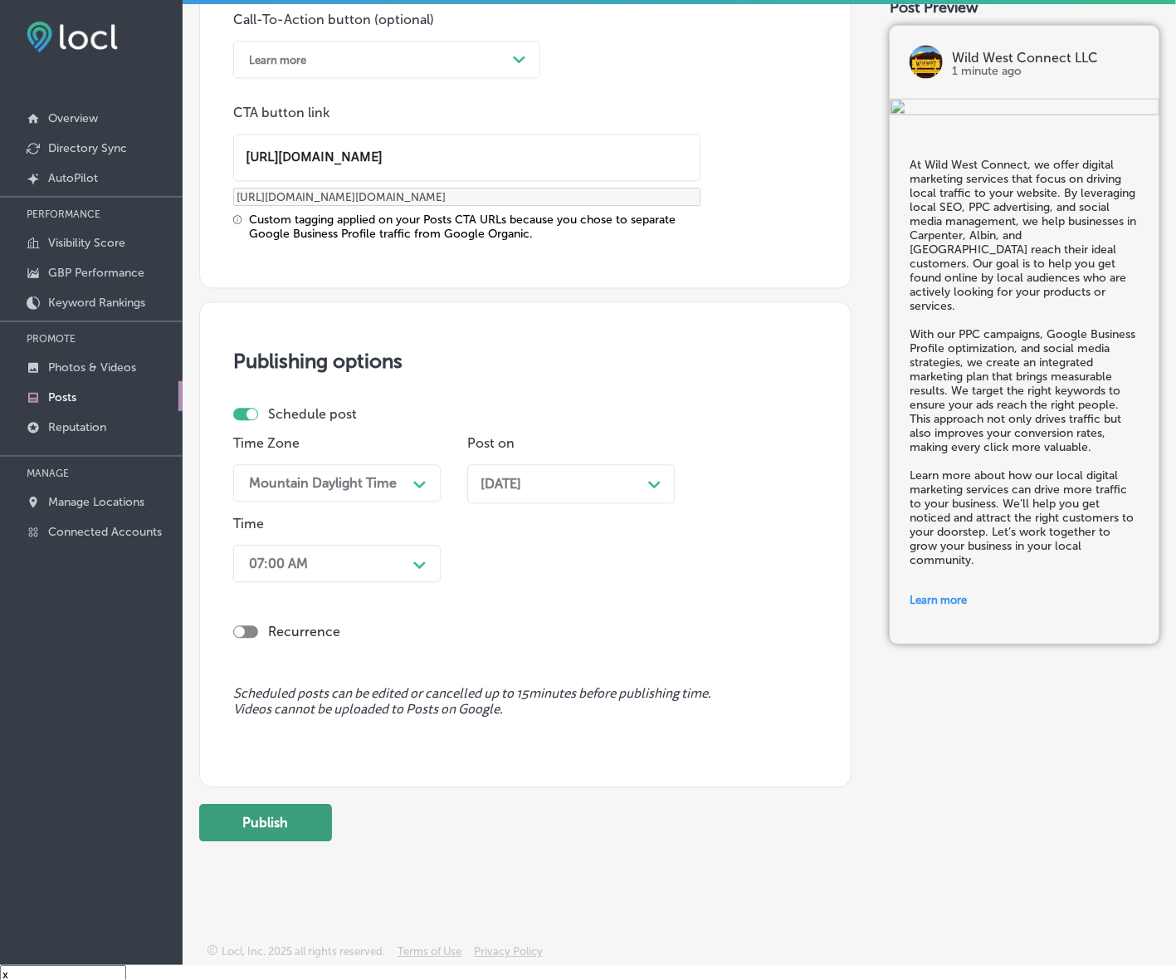
scroll to position [23, 0]
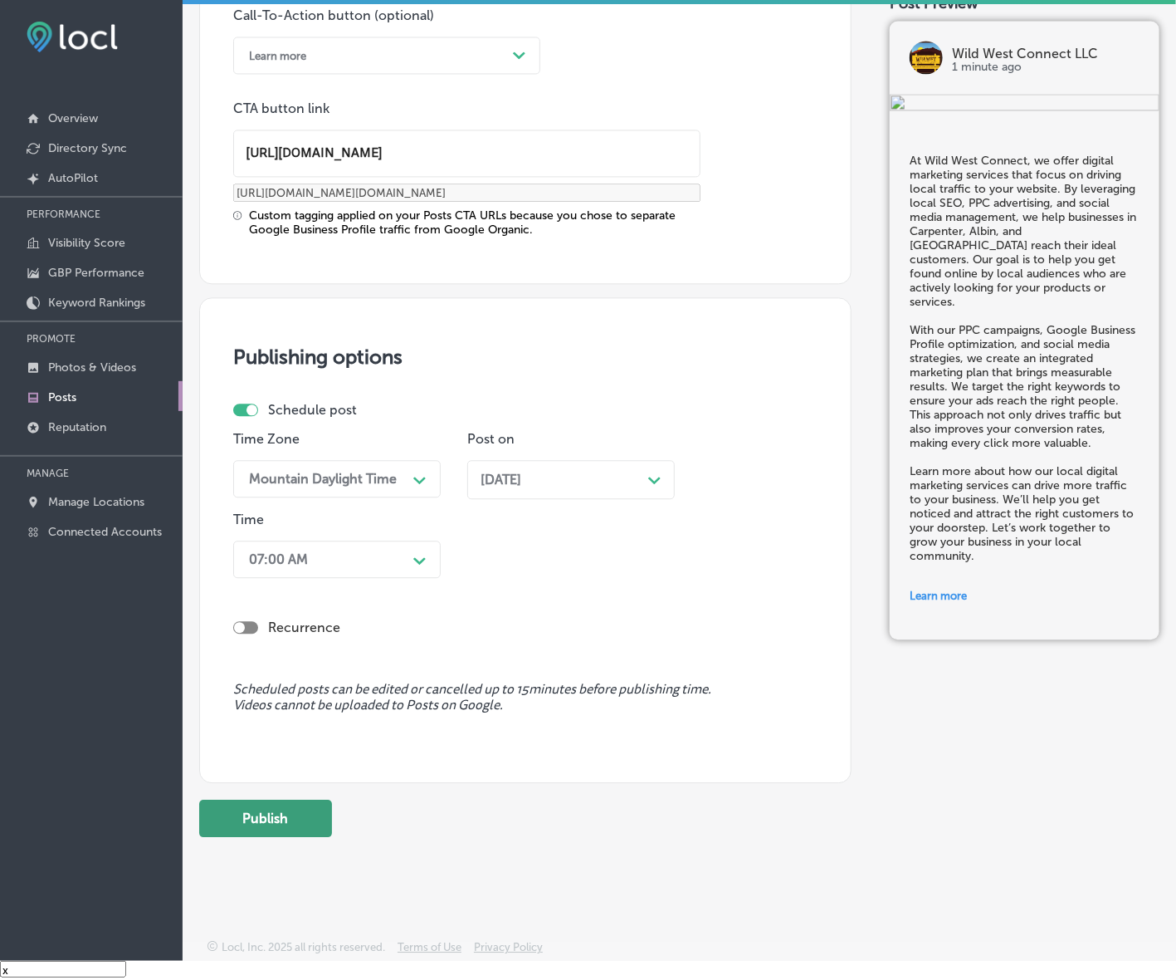
click at [281, 812] on button "Publish" at bounding box center [265, 817] width 133 height 37
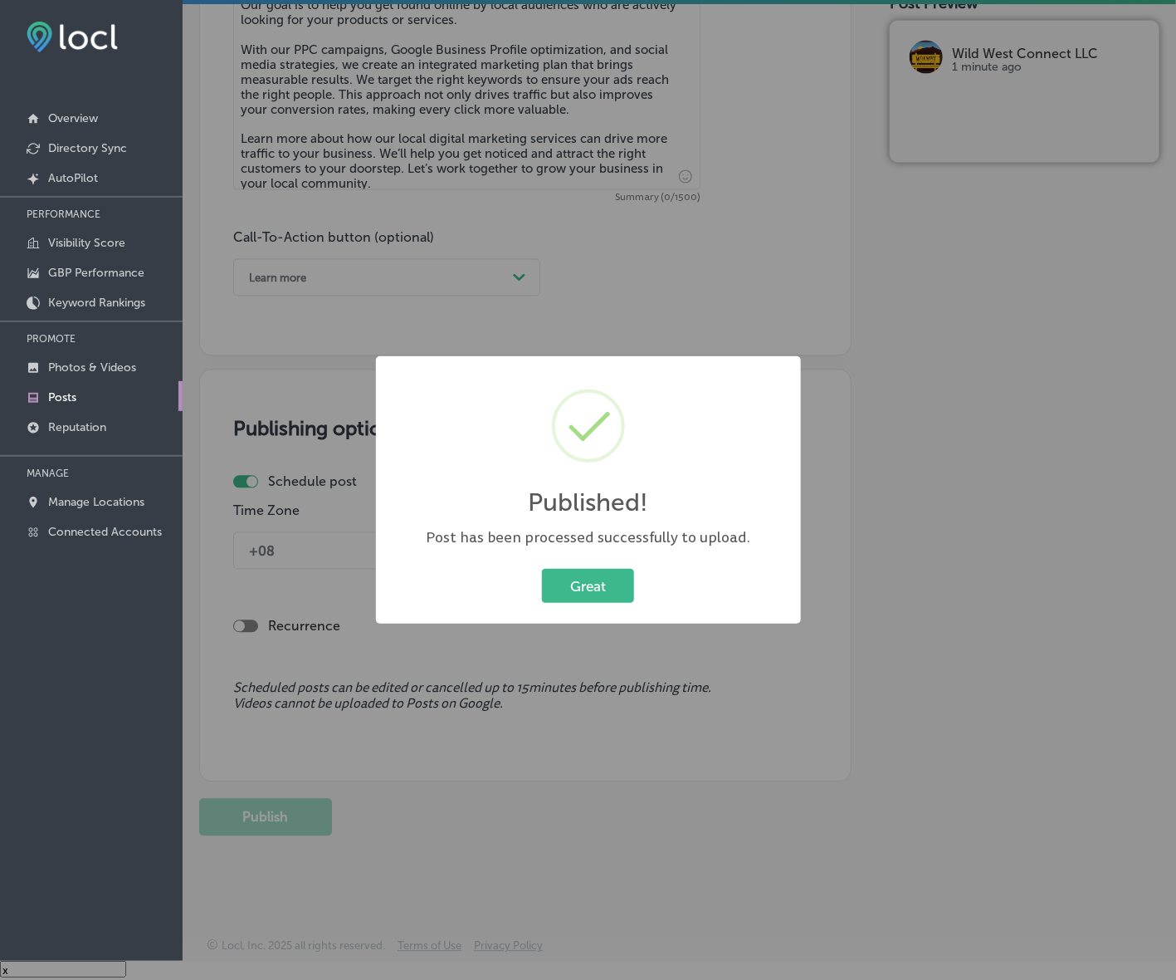
scroll to position [1025, 0]
click at [561, 599] on button "Great" at bounding box center [588, 586] width 92 height 34
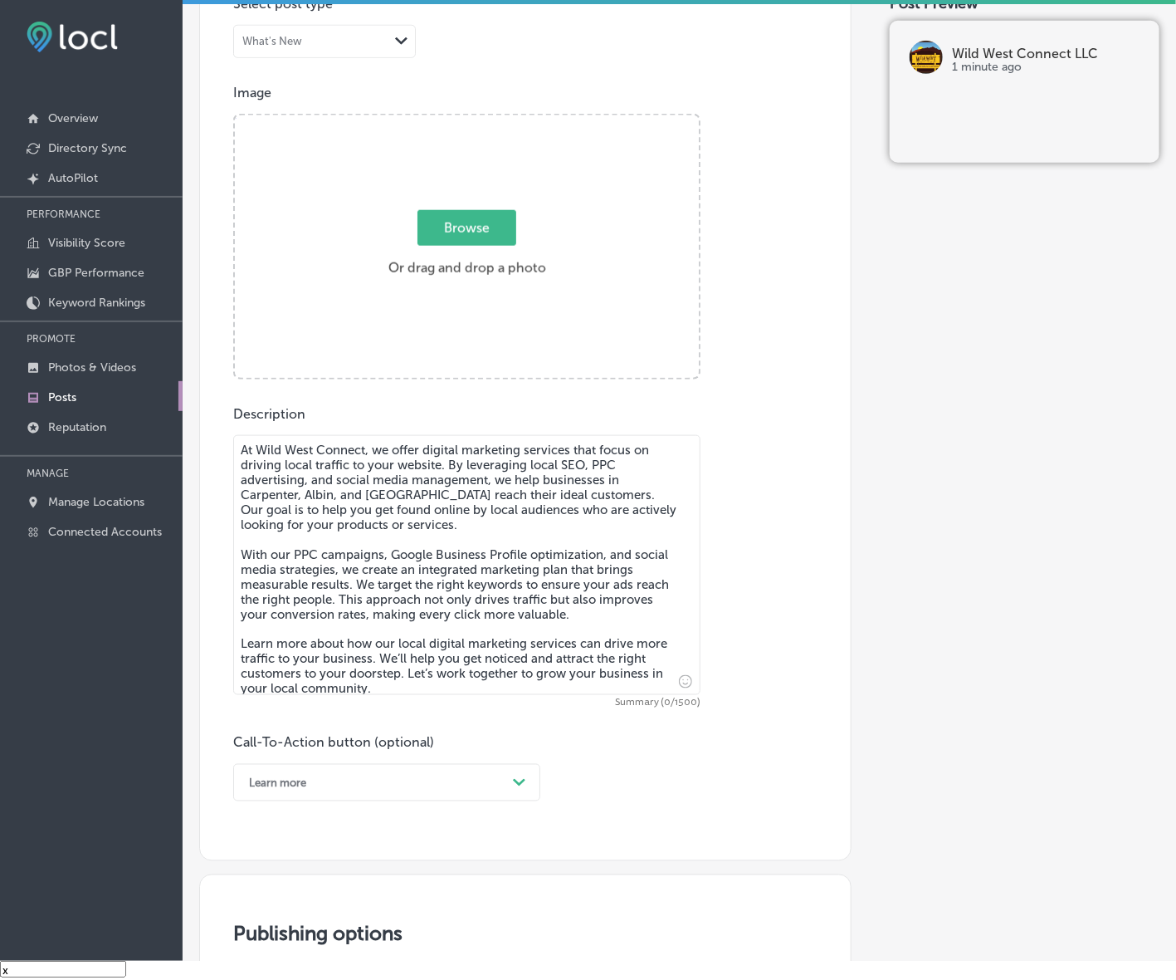
scroll to position [299, 0]
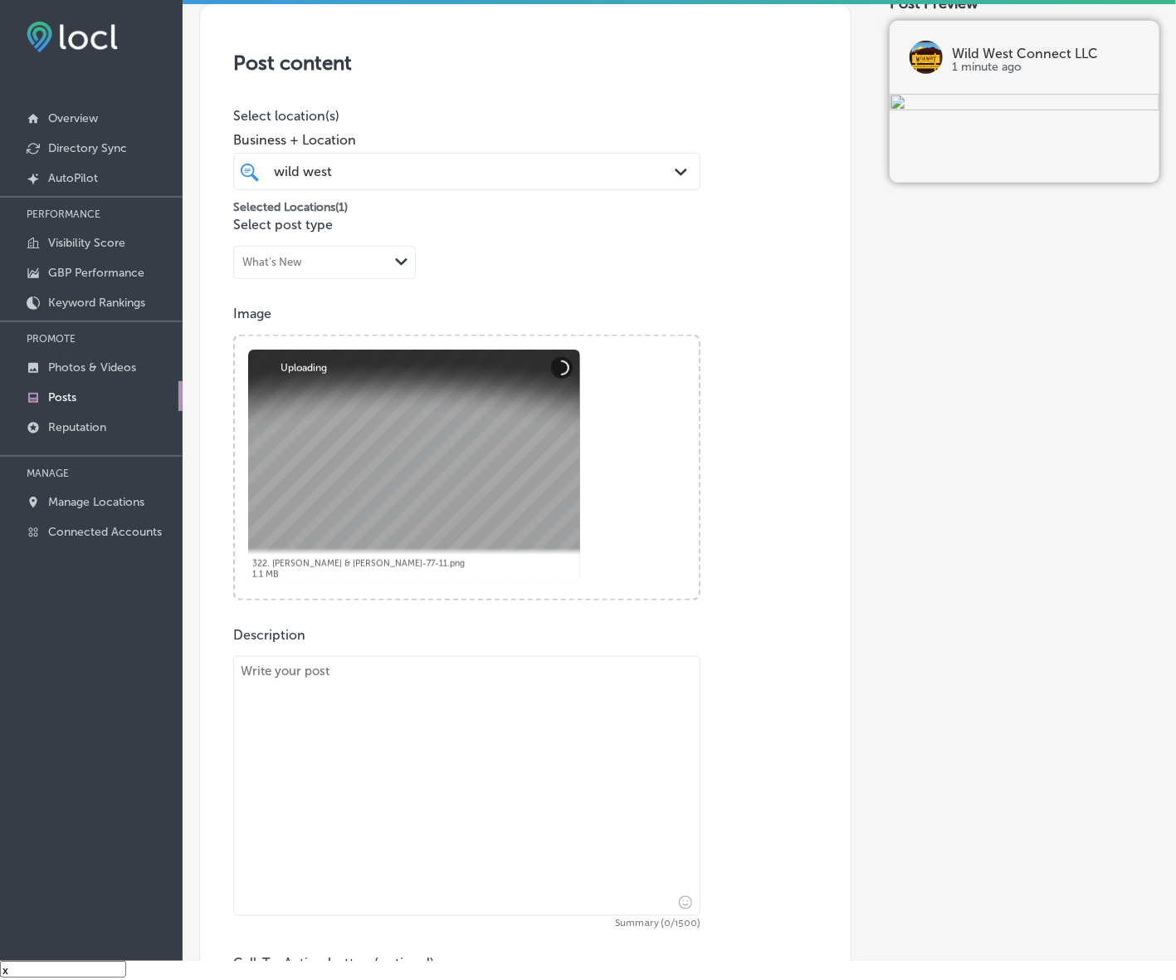
click at [513, 756] on textarea at bounding box center [466, 786] width 467 height 260
paste textarea "Creating memorable brand experiences is essential for businesses looking to con…"
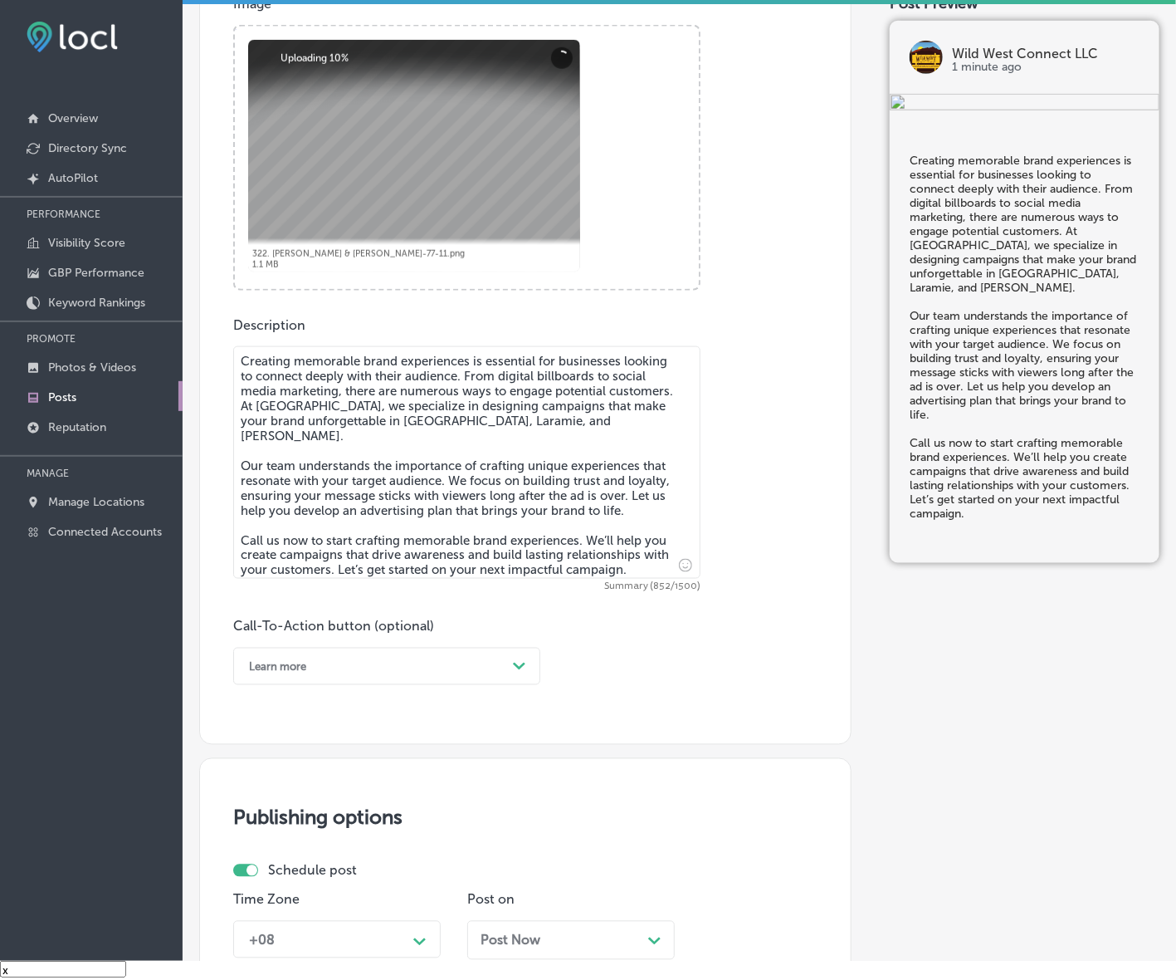
scroll to position [610, 0]
type textarea "Creating memorable brand experiences is essential for businesses looking to con…"
click at [442, 675] on div "Learn more" at bounding box center [374, 665] width 266 height 26
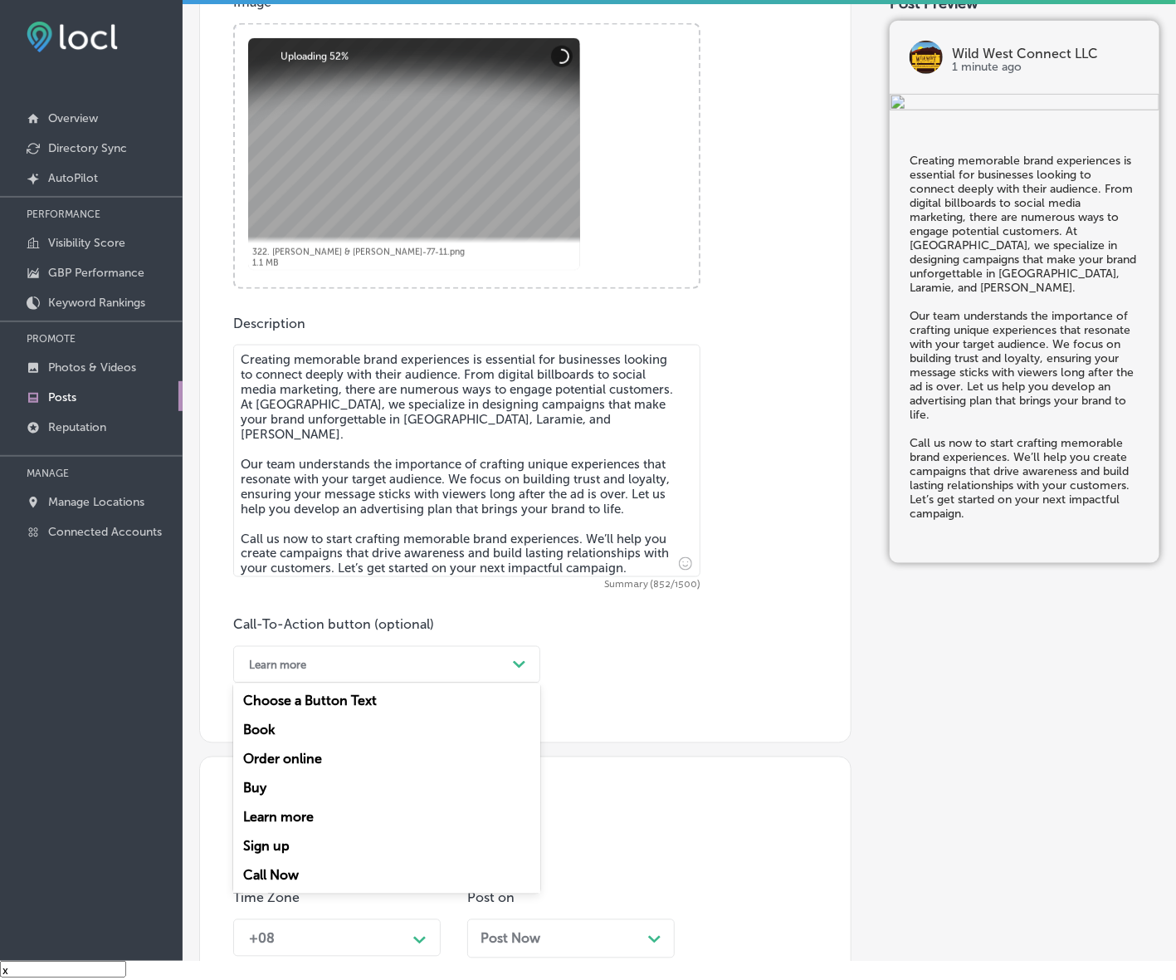
click at [312, 869] on div "Call Now" at bounding box center [386, 875] width 307 height 29
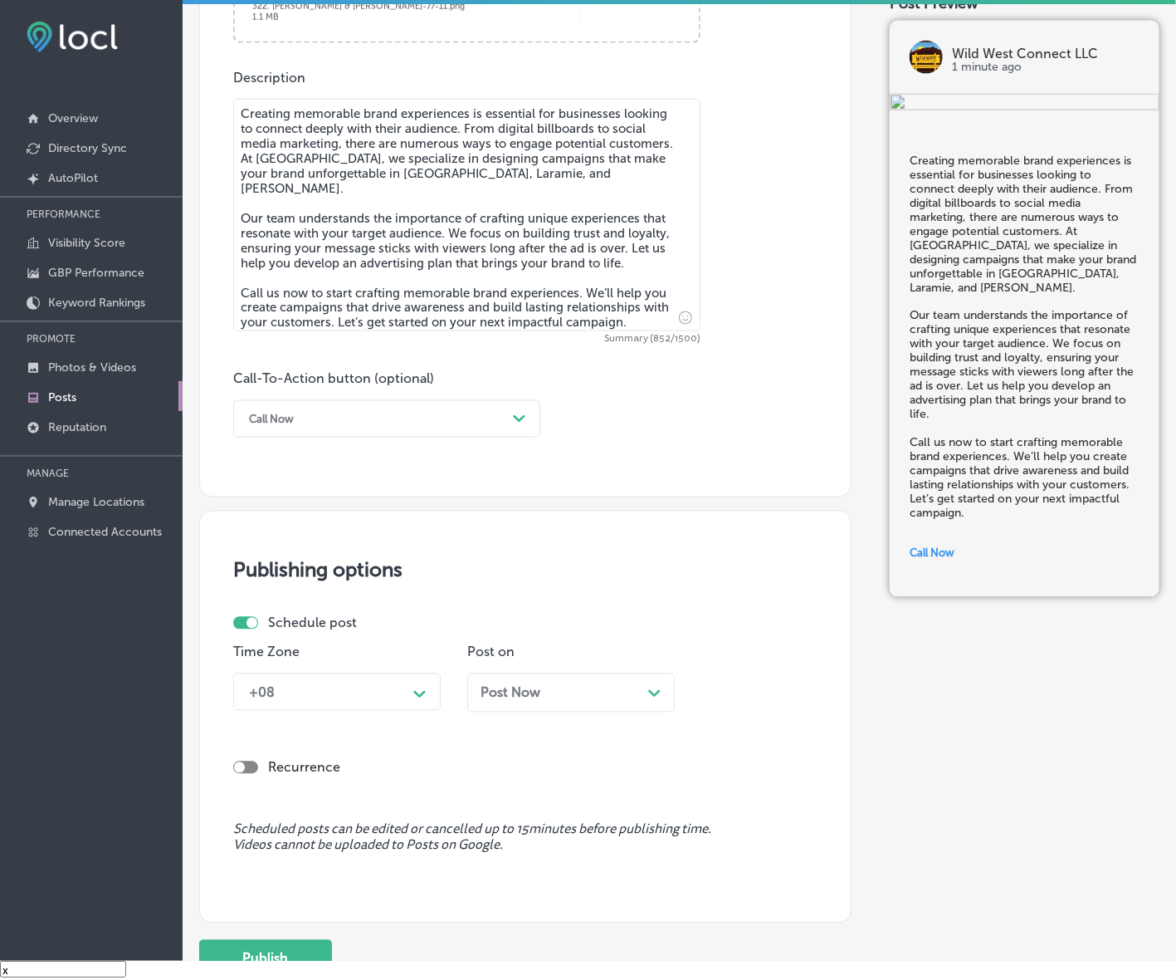
scroll to position [997, 0]
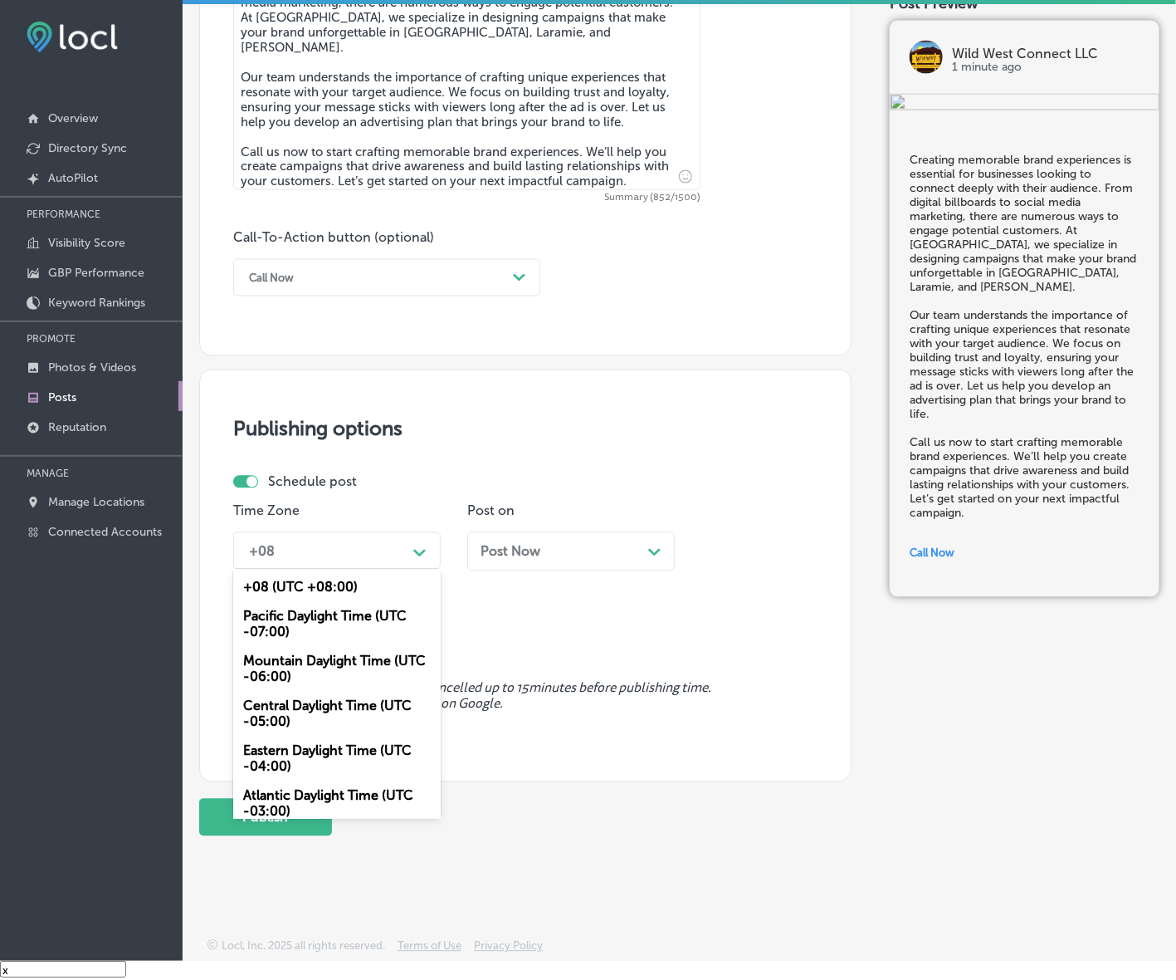
click at [428, 540] on div "Path Created with Sketch." at bounding box center [420, 551] width 27 height 27
click at [351, 657] on div "Mountain Daylight Time (UTC -06:00)" at bounding box center [337, 669] width 208 height 45
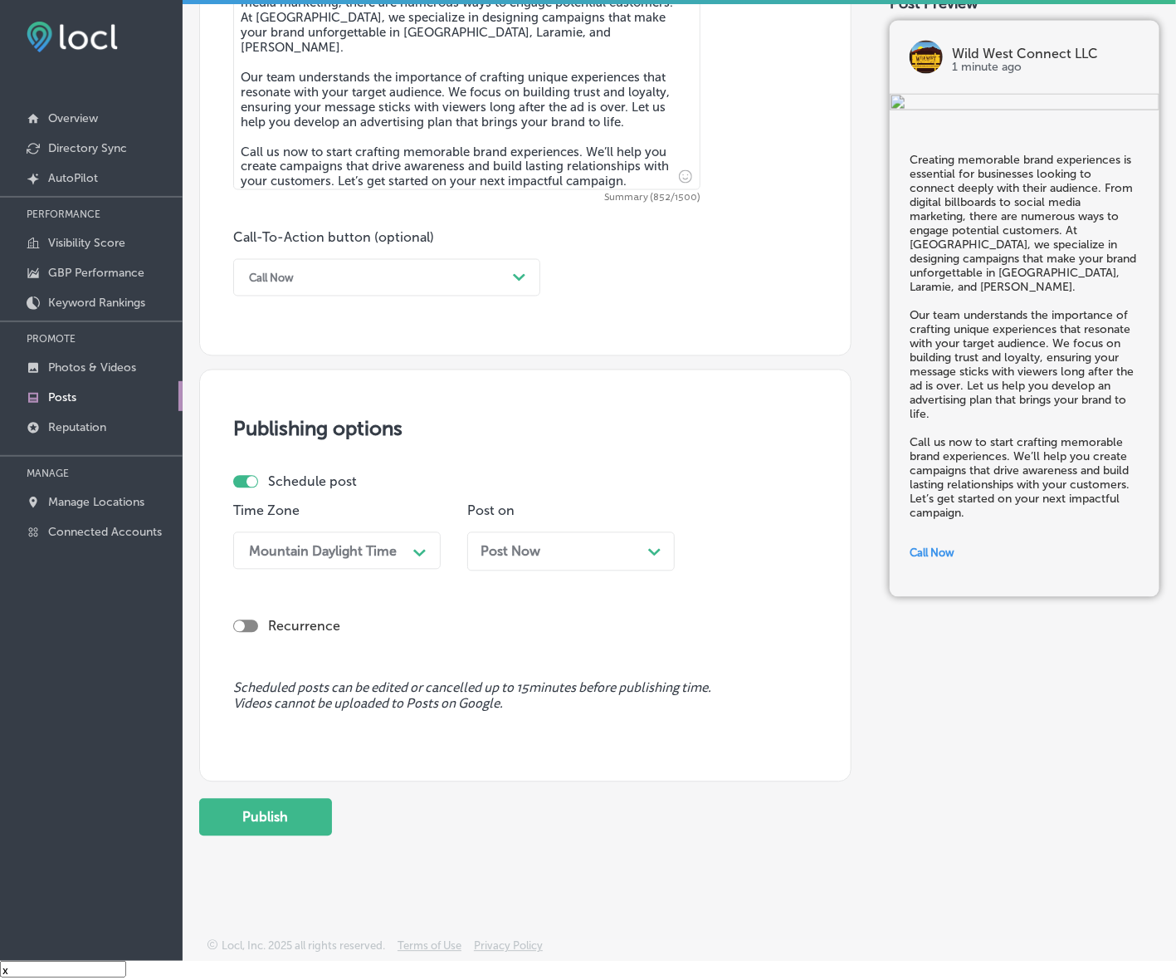
click at [540, 546] on span "Post Now" at bounding box center [511, 552] width 60 height 16
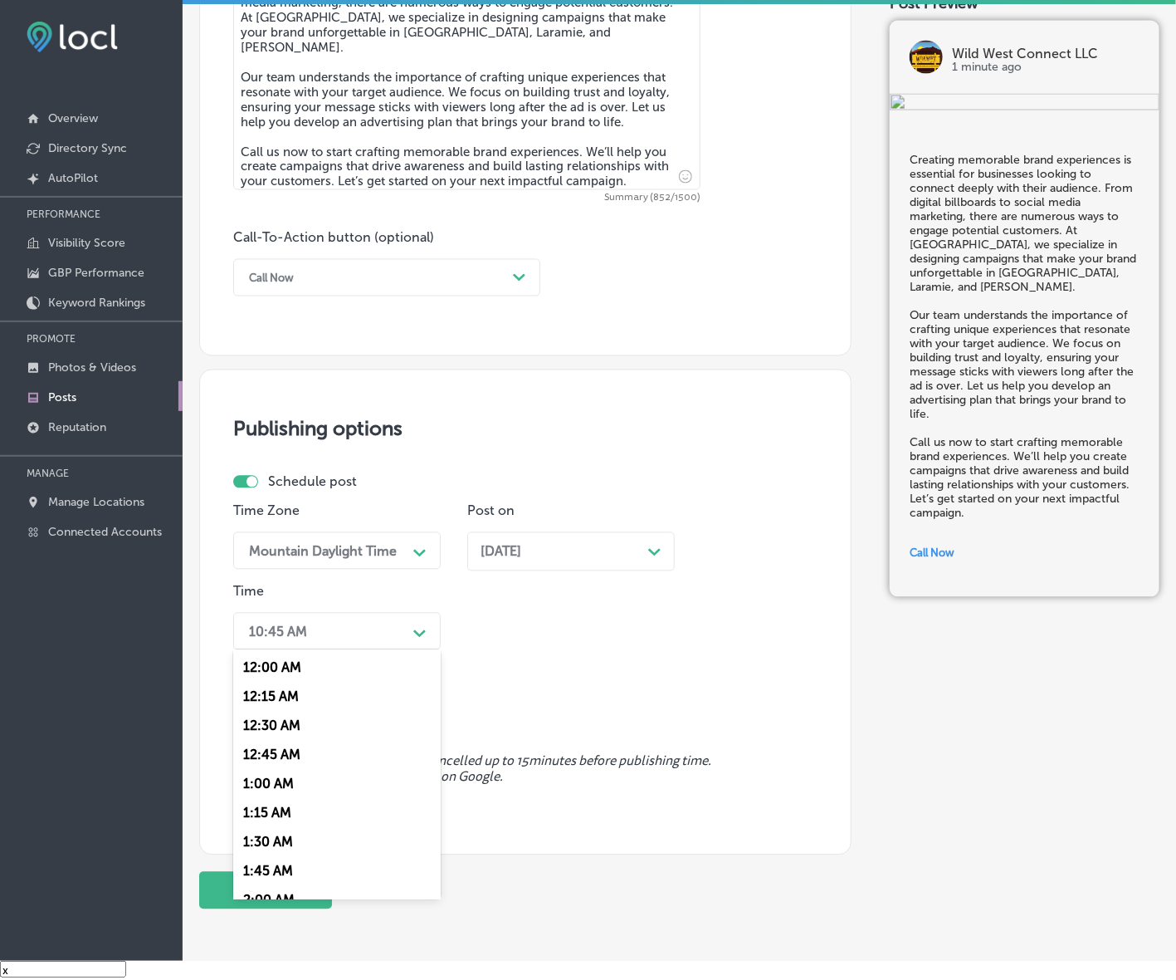
click at [398, 632] on div "10:45 AM" at bounding box center [324, 631] width 166 height 29
click at [268, 844] on div "7:00 AM" at bounding box center [337, 858] width 208 height 29
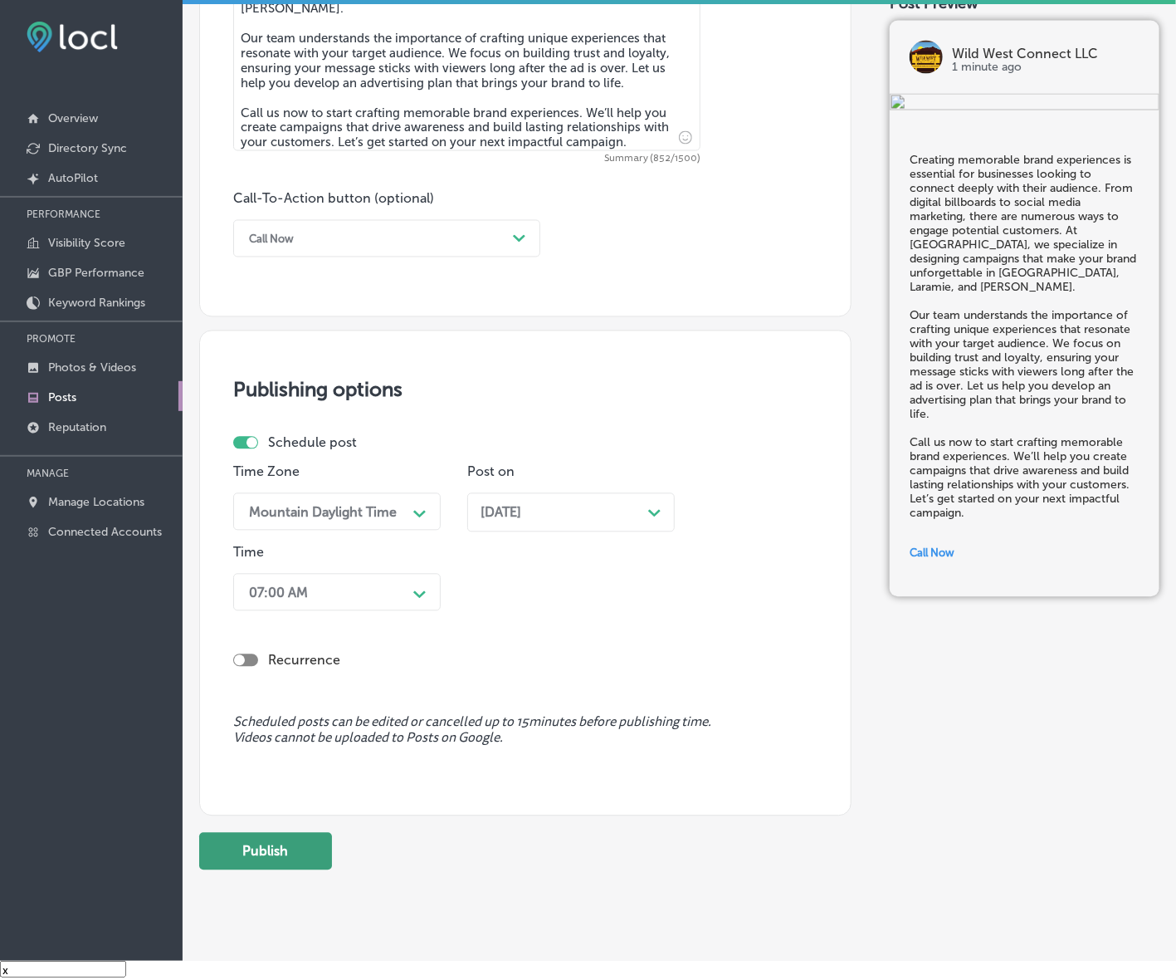
scroll to position [1069, 0]
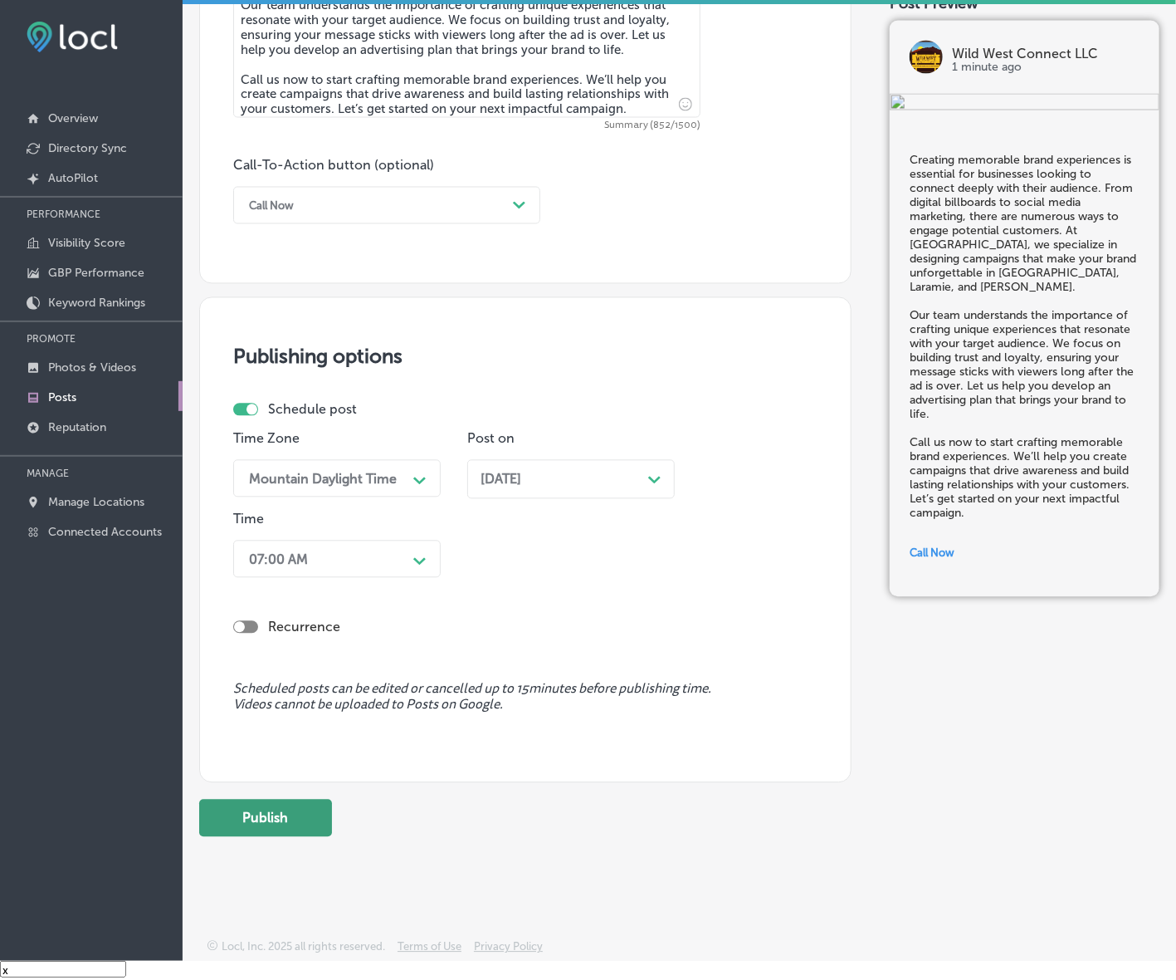
click at [272, 809] on button "Publish" at bounding box center [265, 817] width 133 height 37
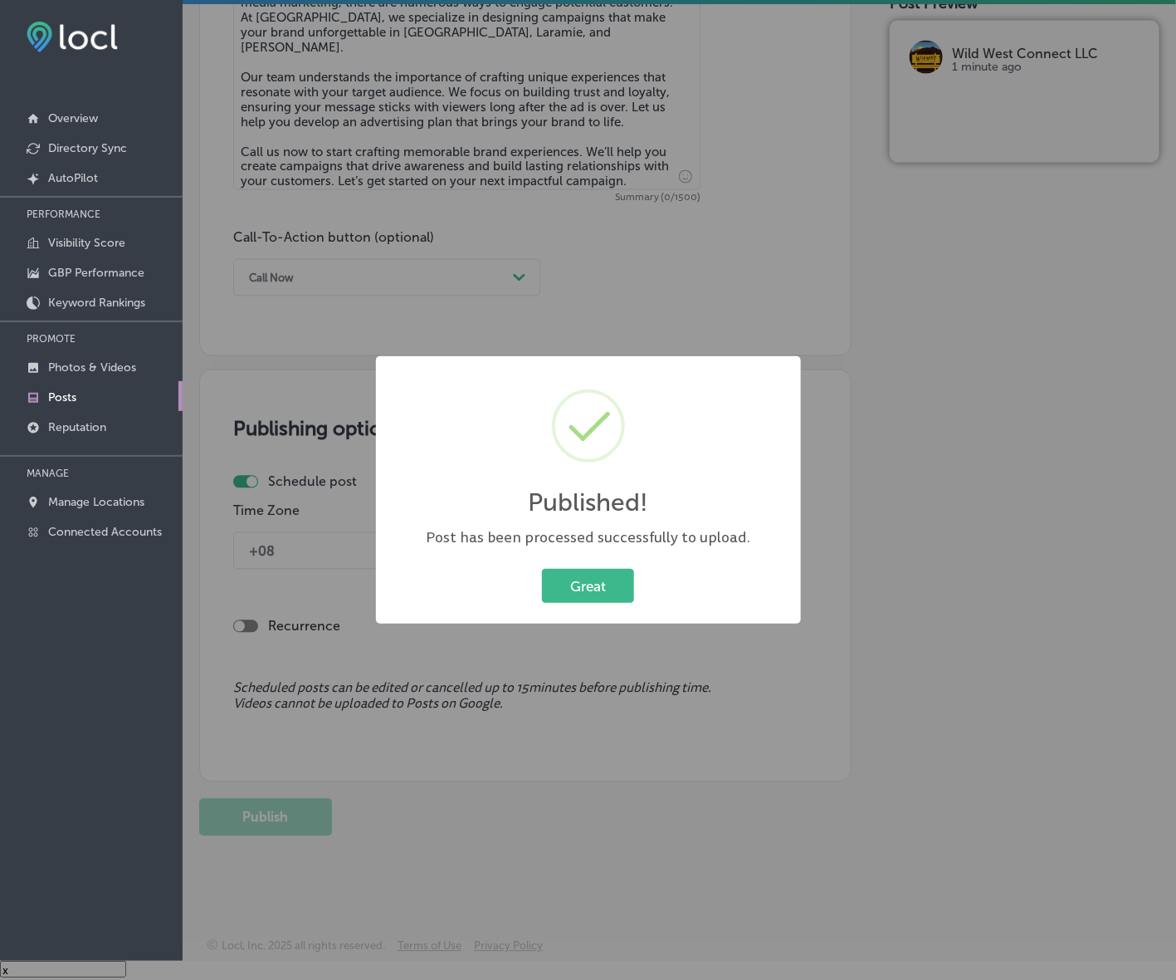
scroll to position [997, 0]
click at [583, 578] on button "Great" at bounding box center [588, 586] width 92 height 34
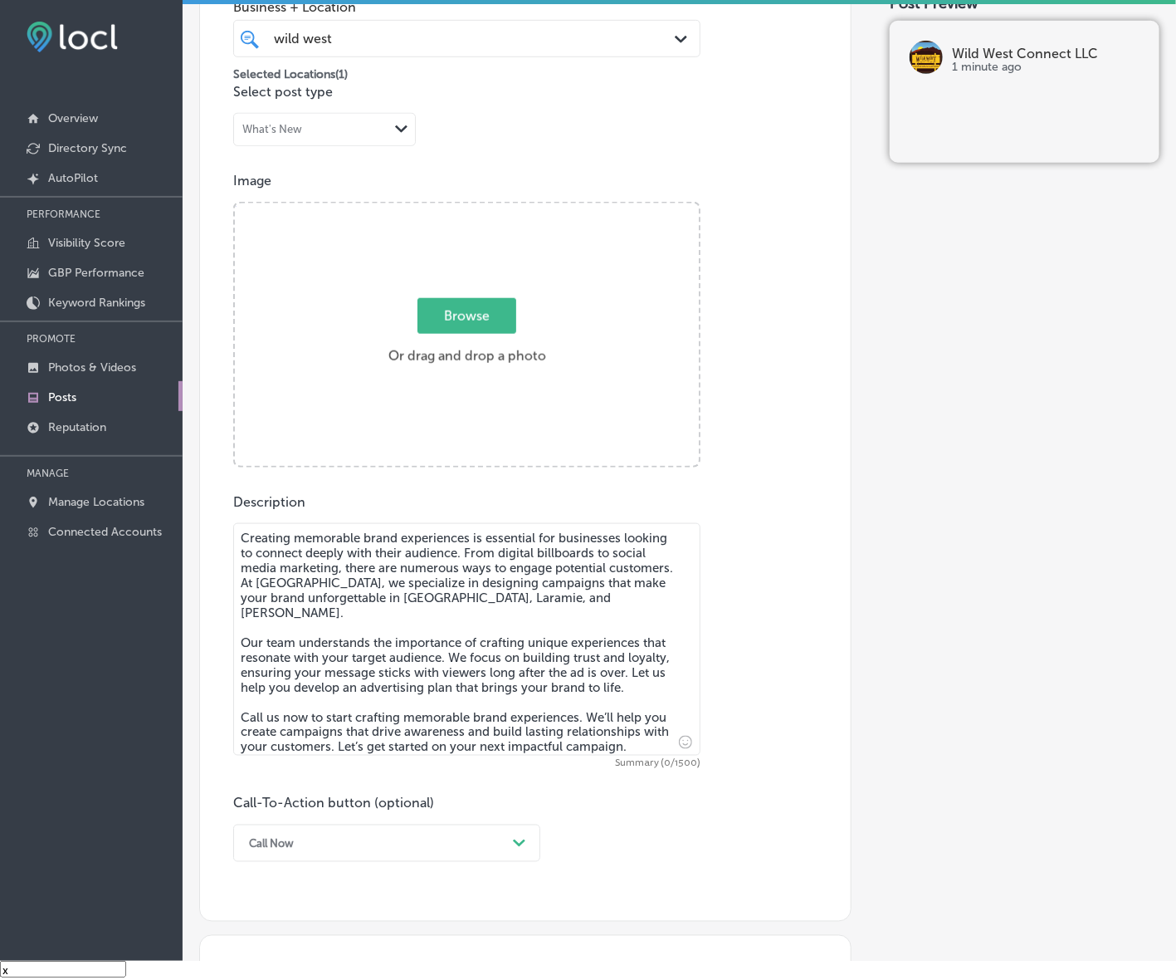
scroll to position [374, 0]
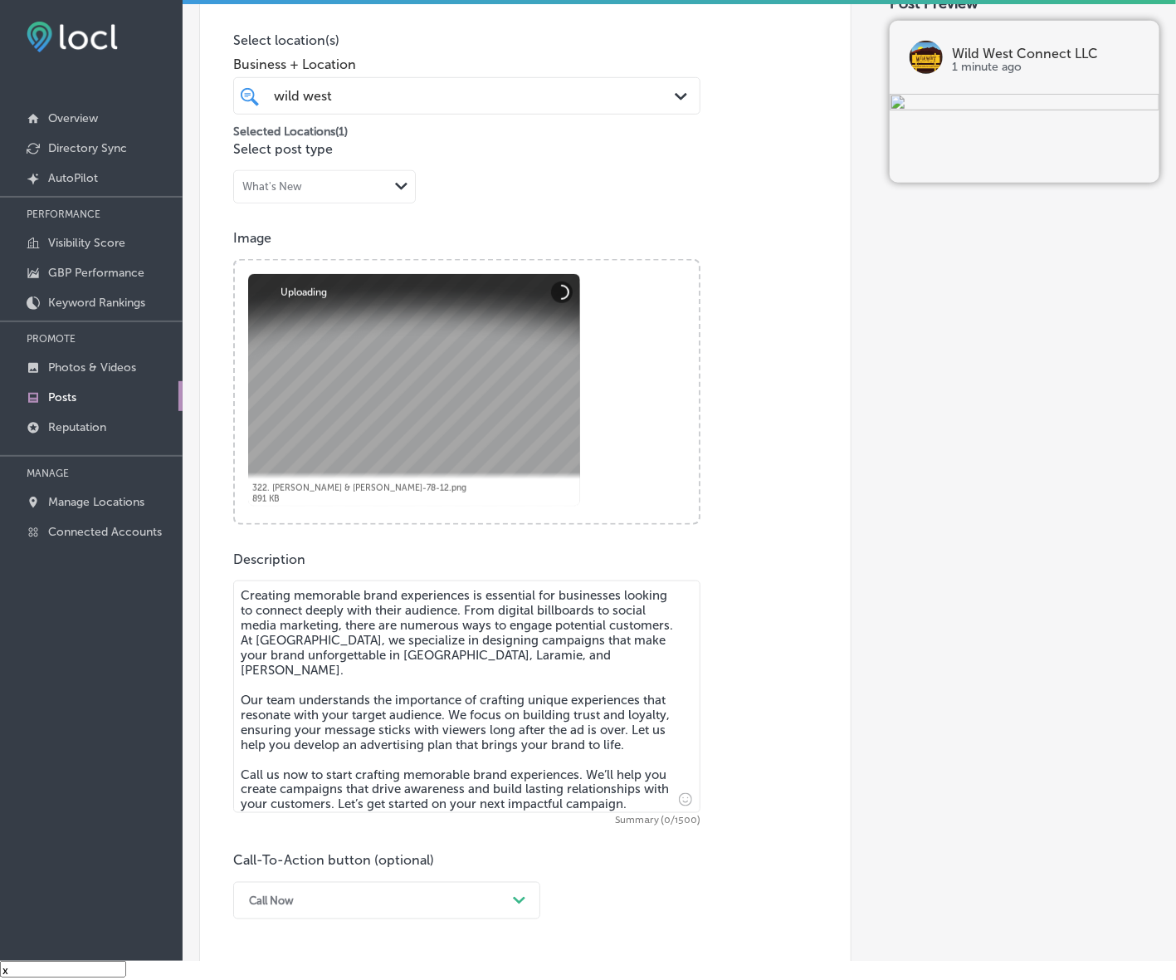
drag, startPoint x: 378, startPoint y: 729, endPoint x: 374, endPoint y: 711, distance: 18.7
click at [378, 730] on textarea "Creating memorable brand experiences is essential for businesses looking to con…" at bounding box center [466, 696] width 467 height 232
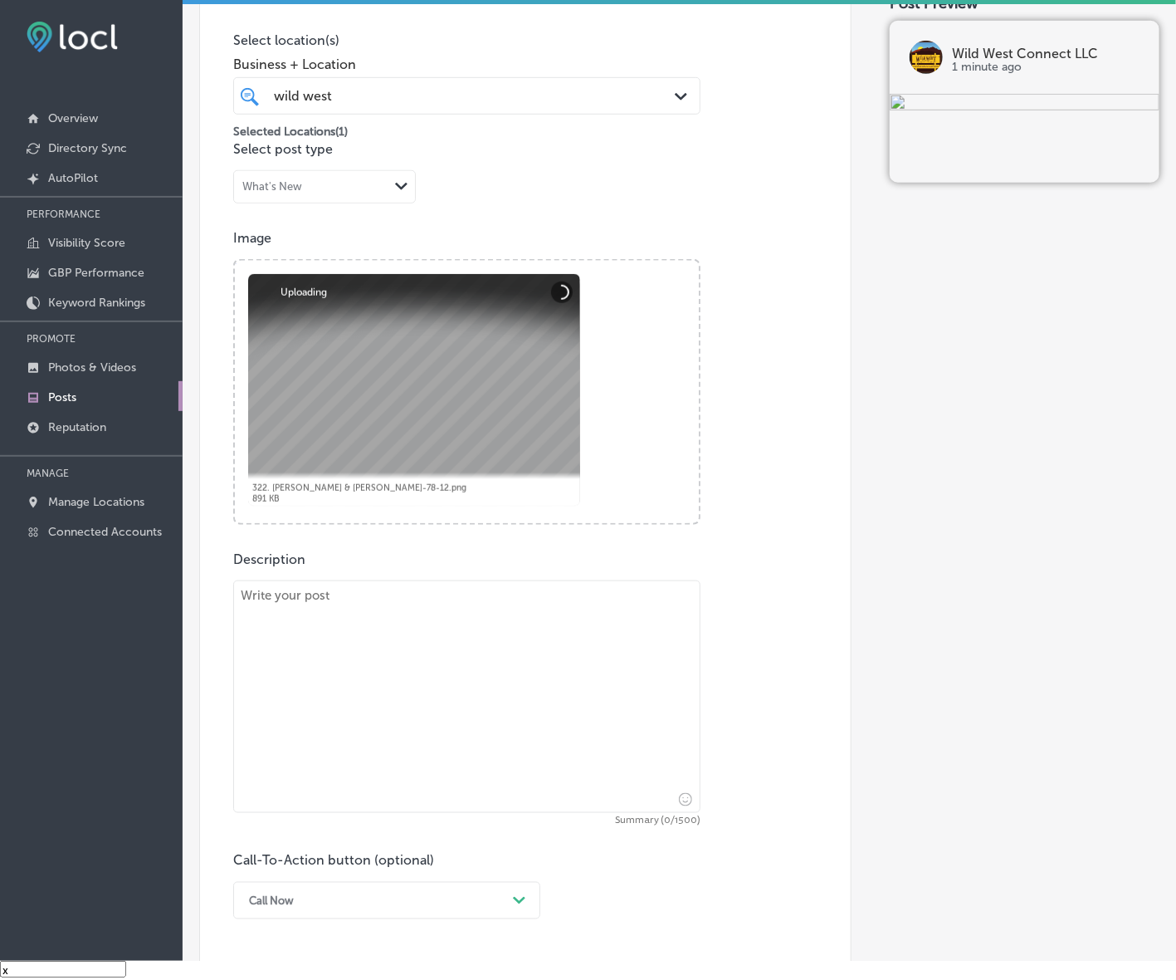
paste textarea "Effective digital advertising is all about crafting creative campaigns that cap…"
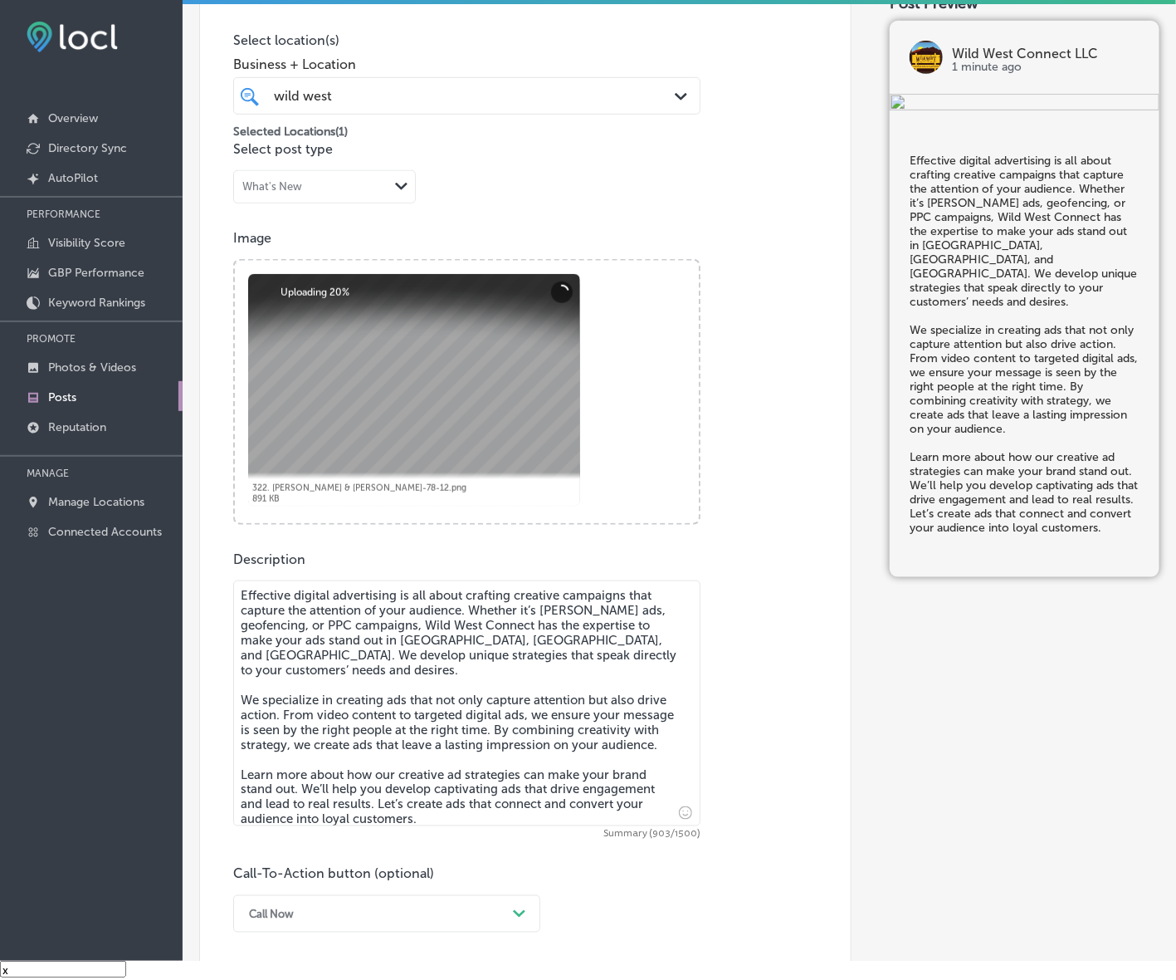
type textarea "Effective digital advertising is all about crafting creative campaigns that cap…"
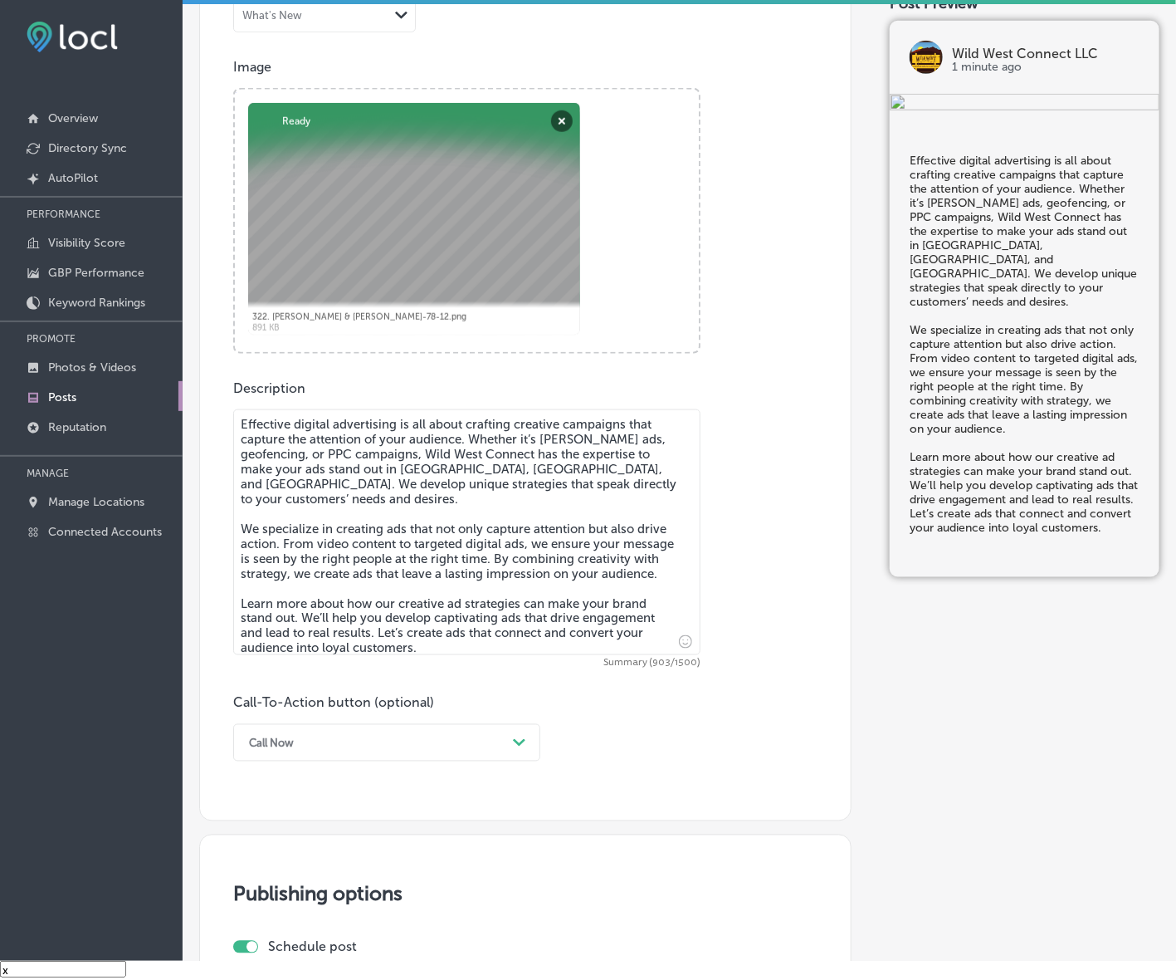
scroll to position [582, 0]
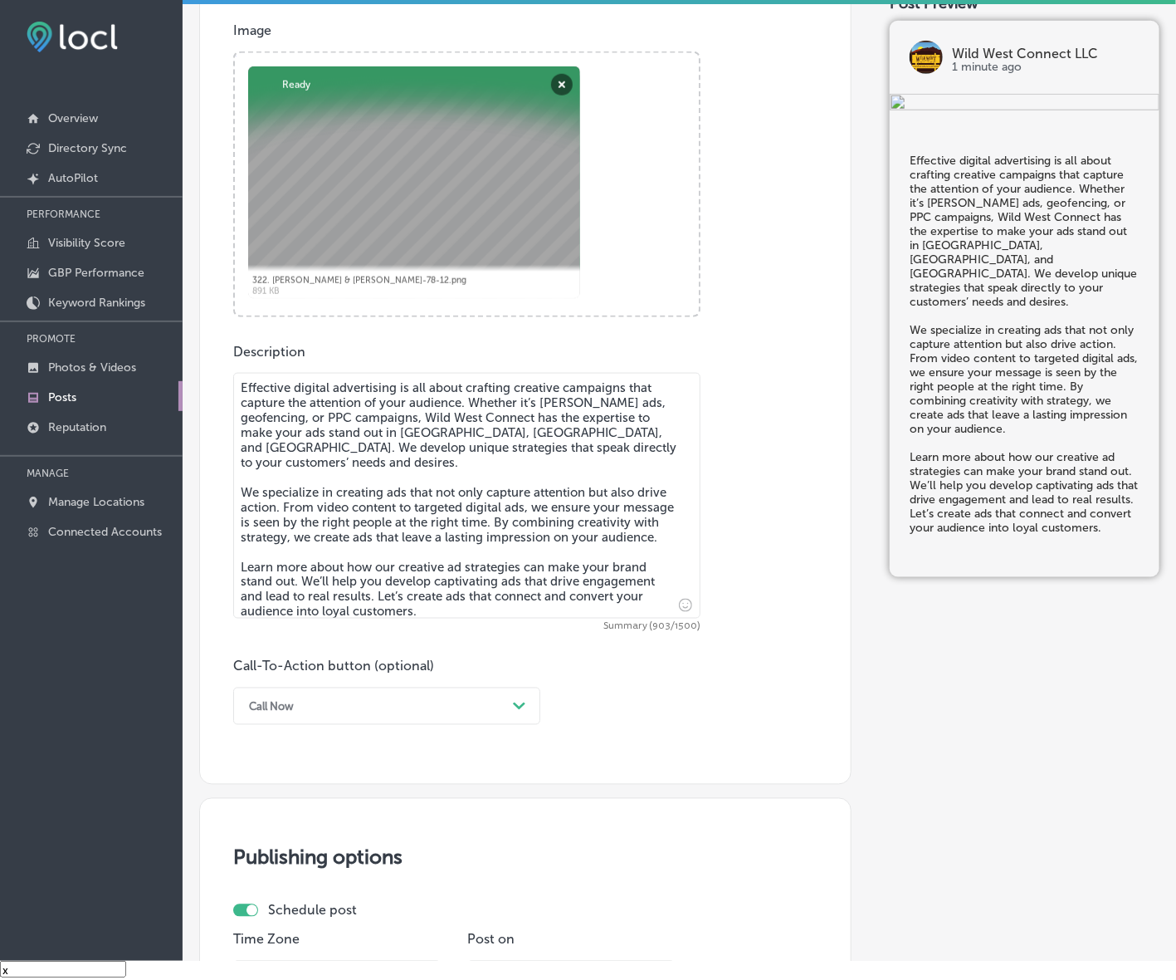
click at [480, 683] on div "Call-To-Action button (optional) Call Now Path Created with Sketch." at bounding box center [386, 691] width 307 height 66
click at [376, 715] on div "Call Now" at bounding box center [374, 706] width 266 height 26
click at [291, 866] on div "Learn more" at bounding box center [386, 858] width 307 height 29
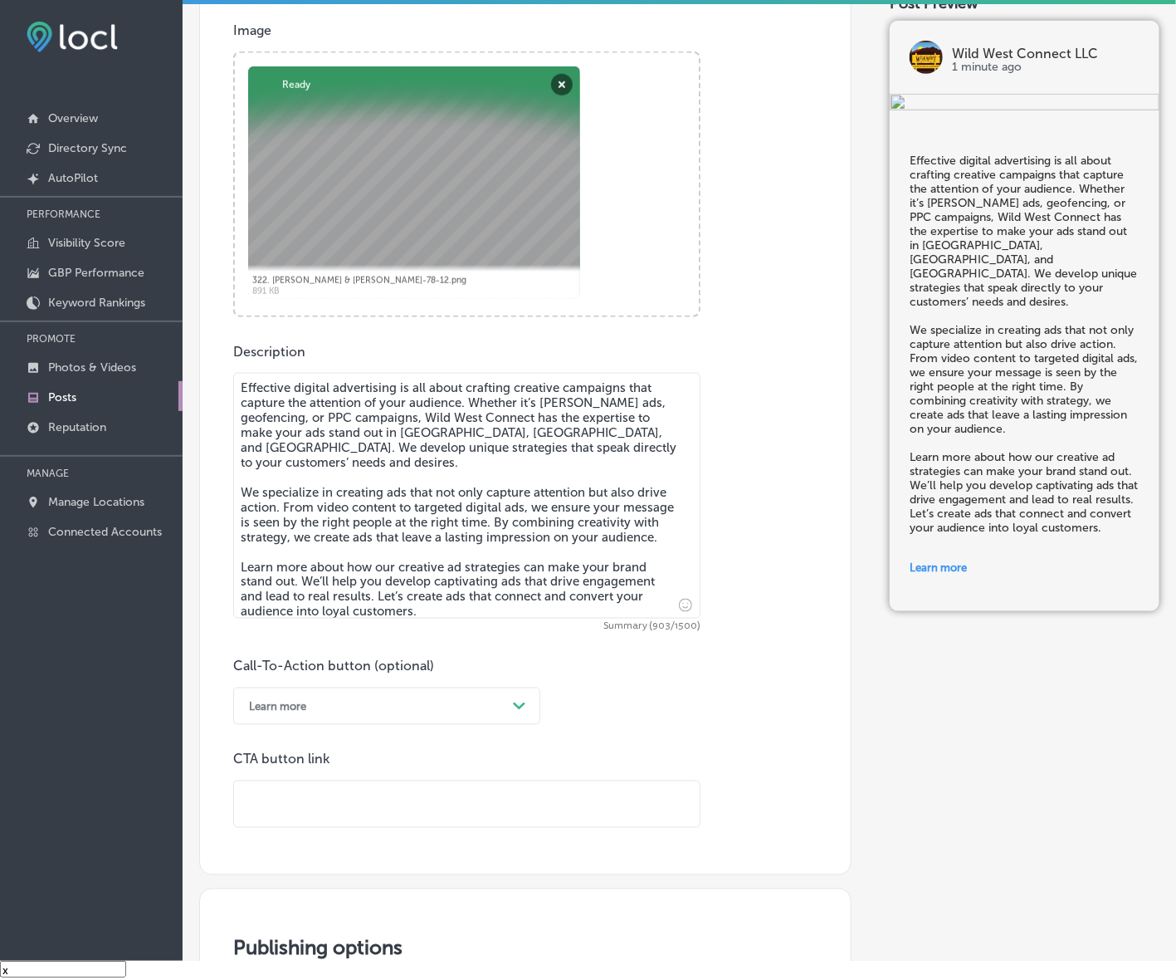
click at [312, 806] on input "text" at bounding box center [467, 804] width 466 height 46
paste input "[URL][DOMAIN_NAME]"
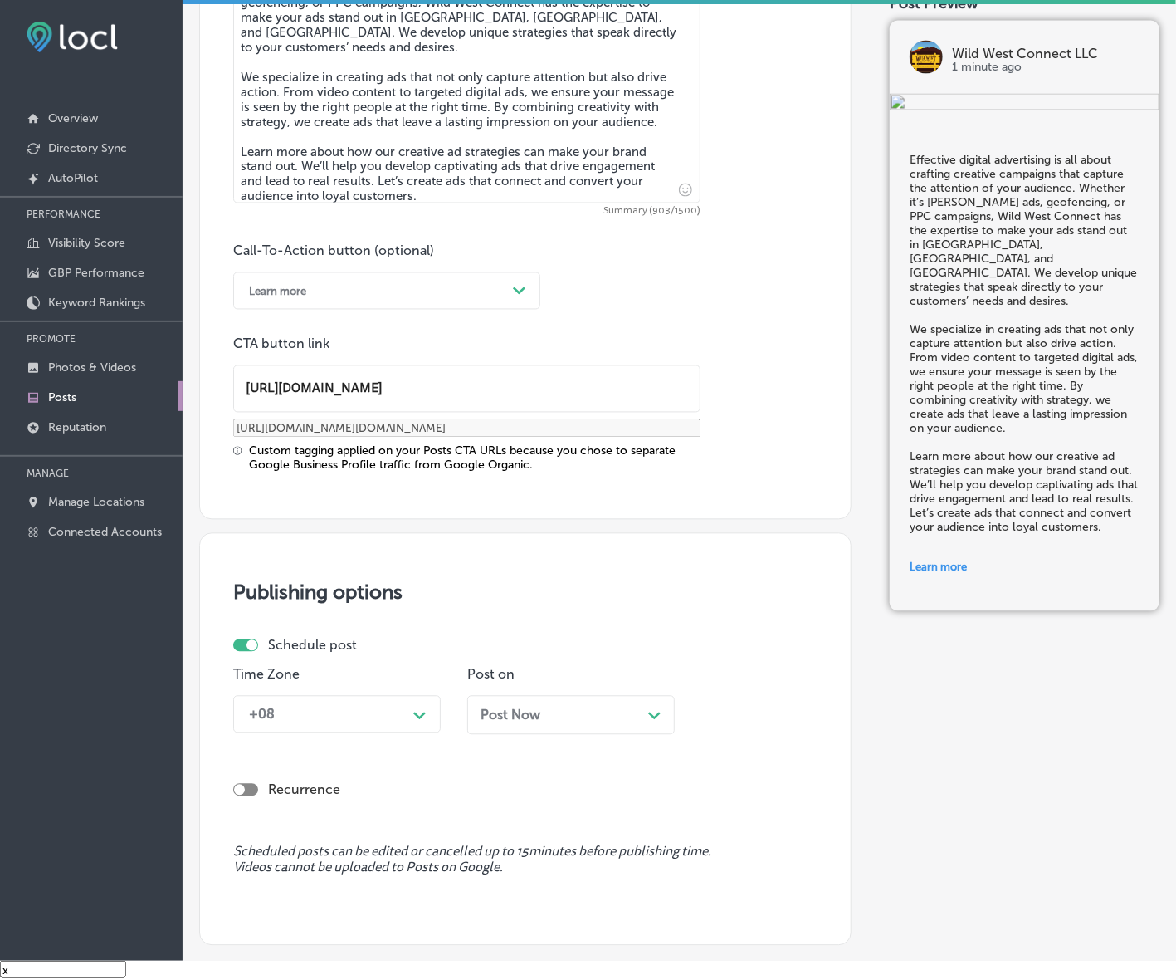
type input "[URL][DOMAIN_NAME]"
click at [425, 716] on div "Path Created with Sketch." at bounding box center [420, 714] width 27 height 27
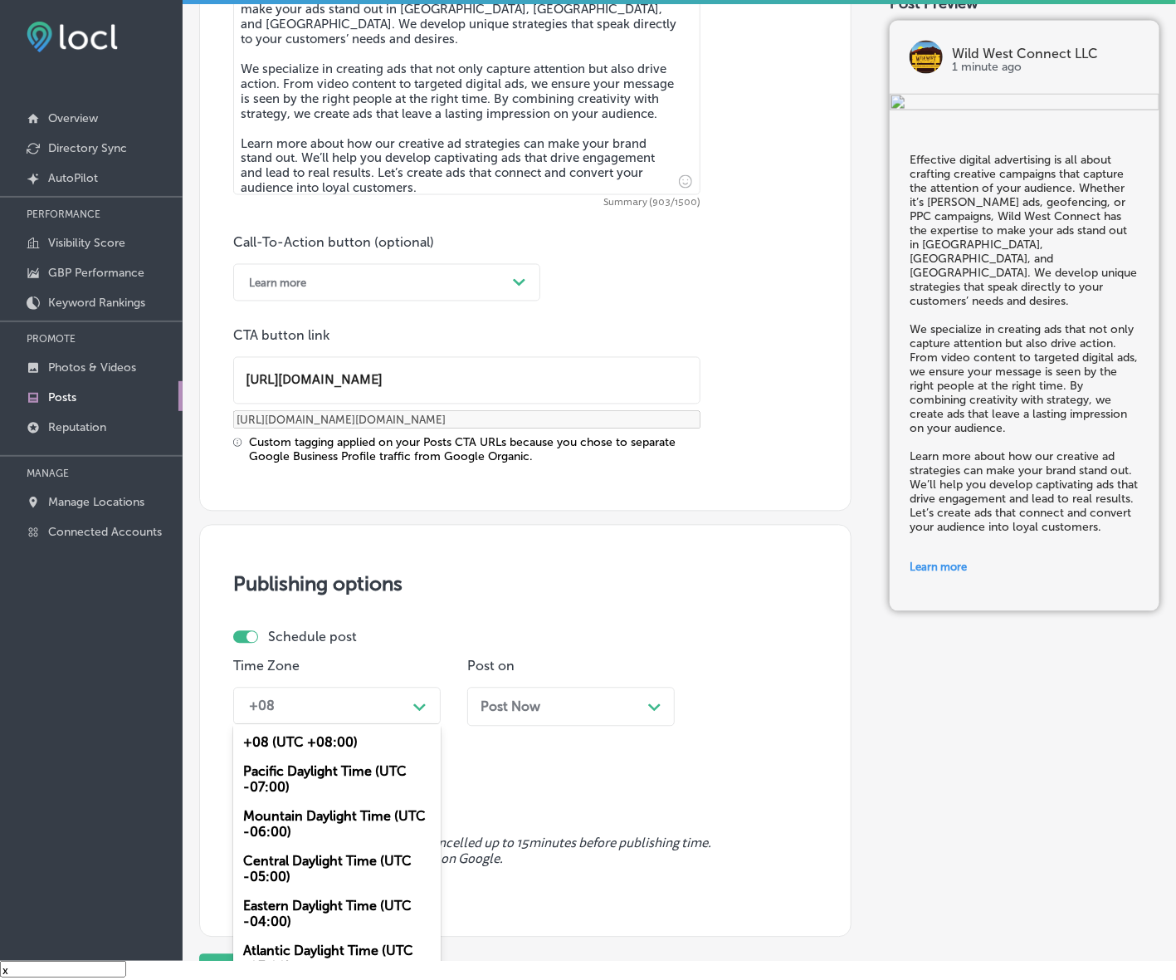
click at [314, 823] on div "Mountain Daylight Time (UTC -06:00)" at bounding box center [337, 824] width 208 height 45
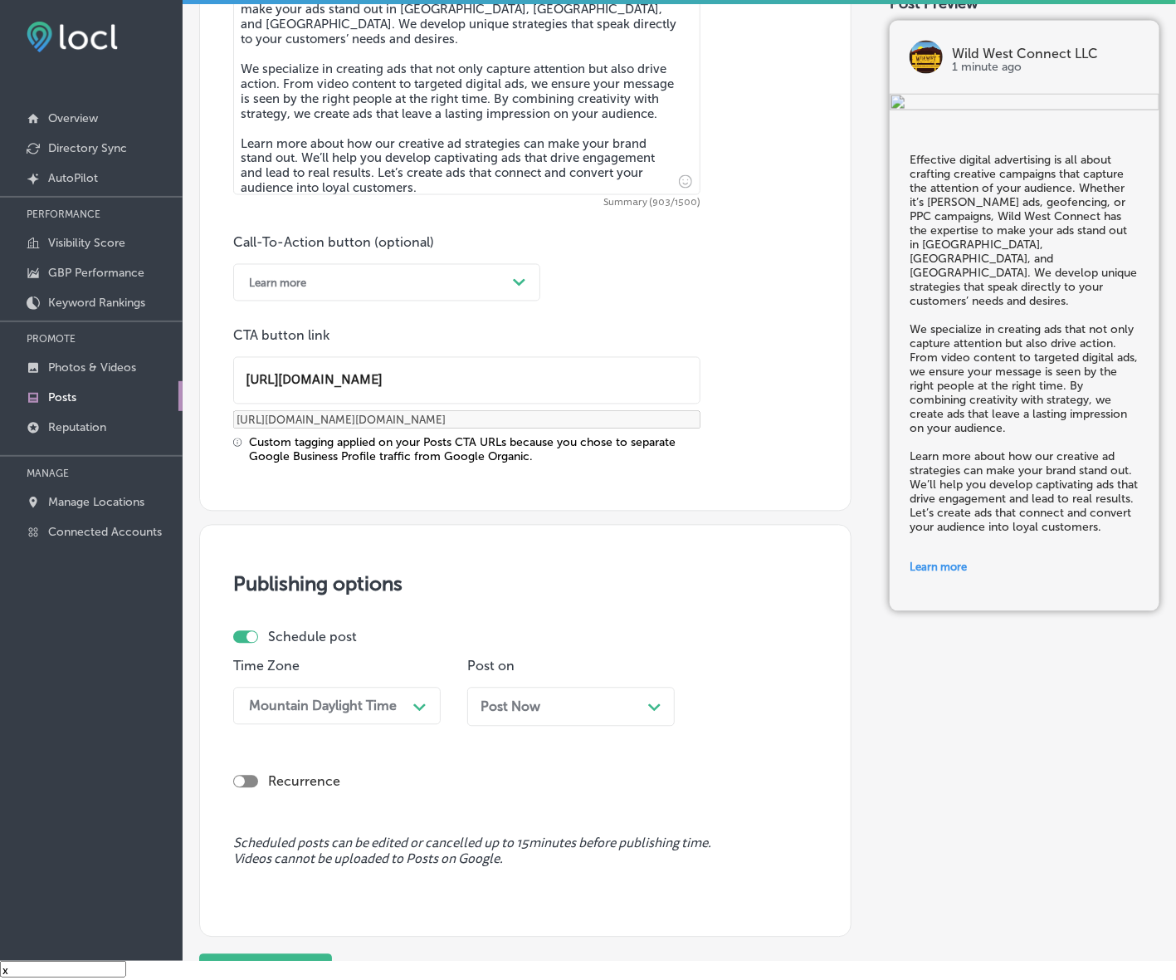
click at [552, 704] on div "Post Now Path Created with Sketch." at bounding box center [571, 707] width 181 height 16
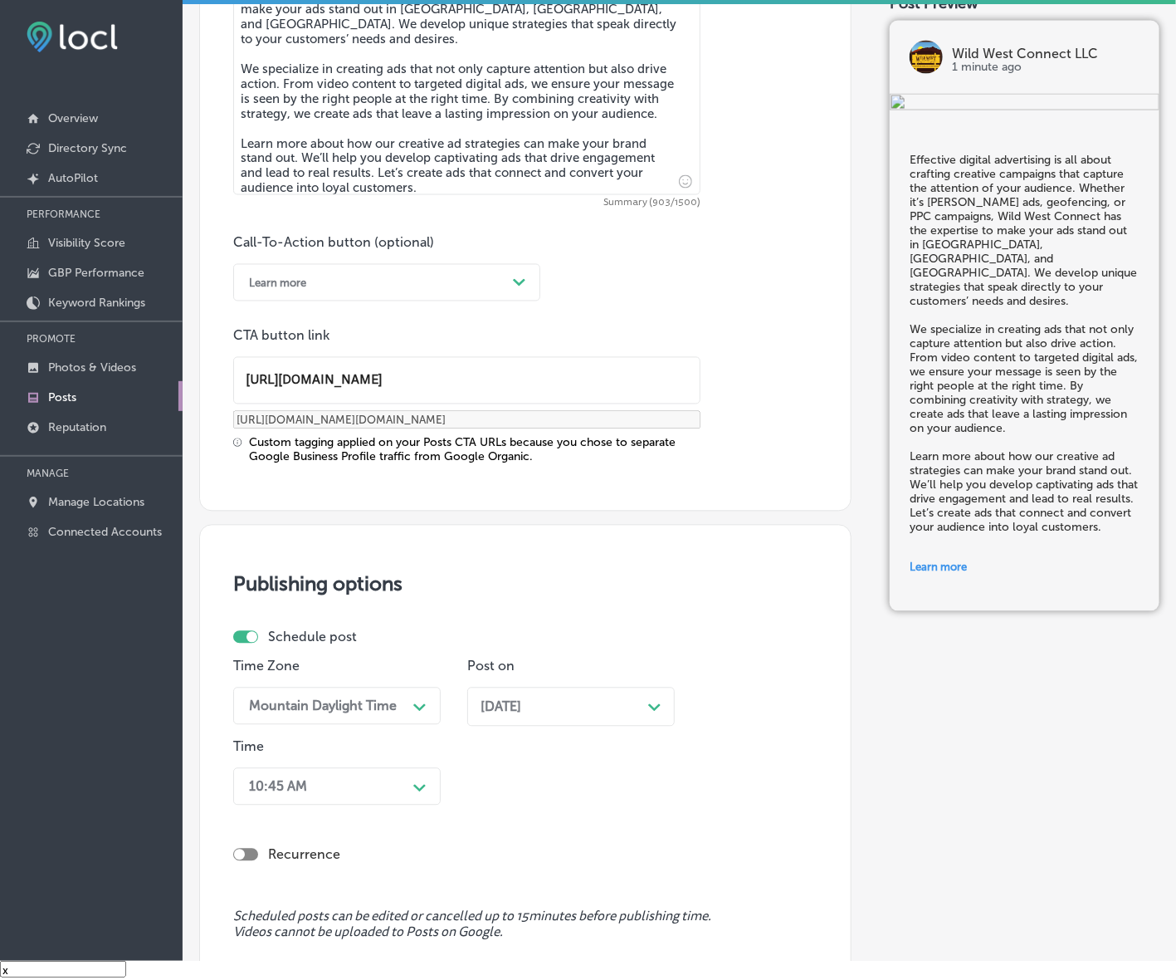
click at [384, 787] on div "10:45 AM Path Created with Sketch." at bounding box center [337, 786] width 208 height 37
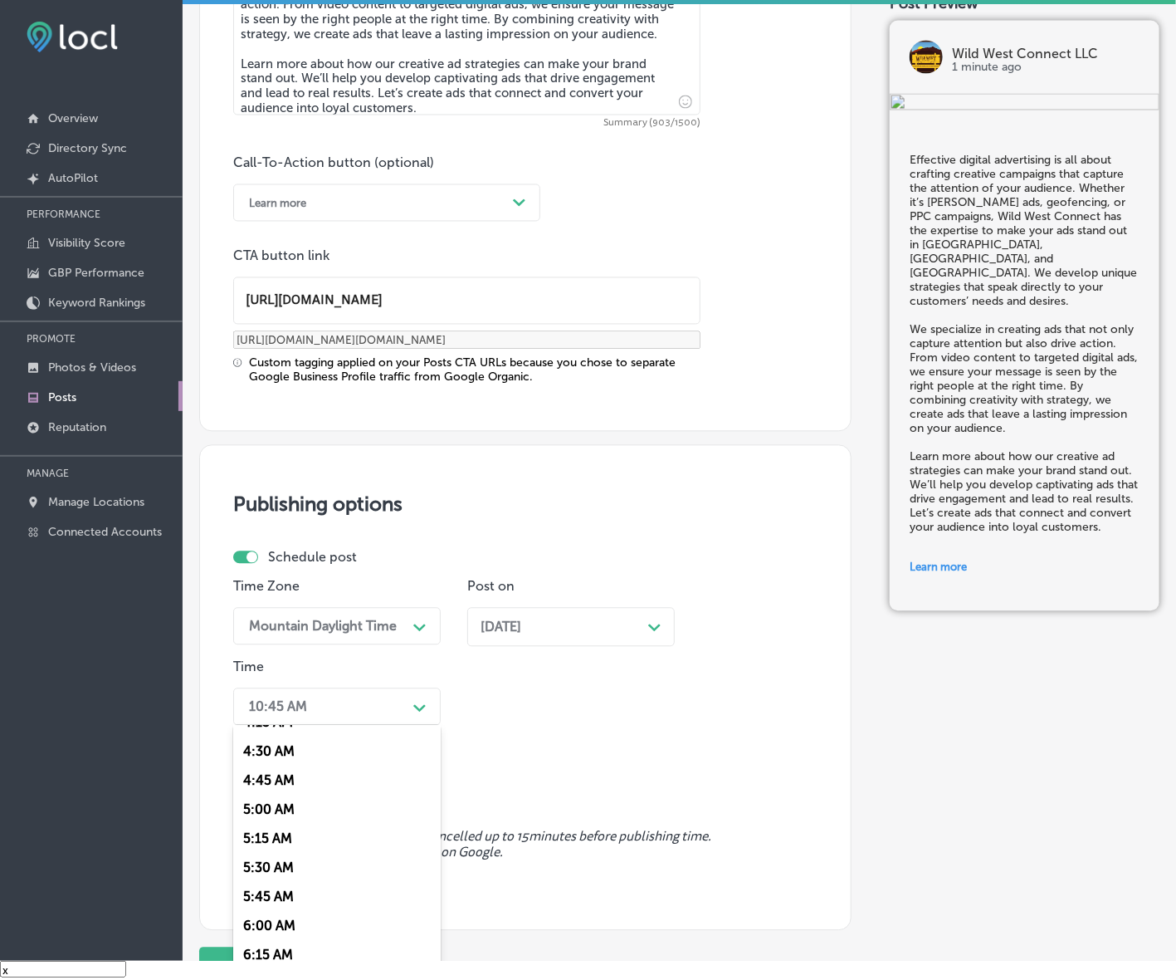
scroll to position [623, 0]
click at [256, 922] on div "7:00 AM" at bounding box center [337, 934] width 208 height 29
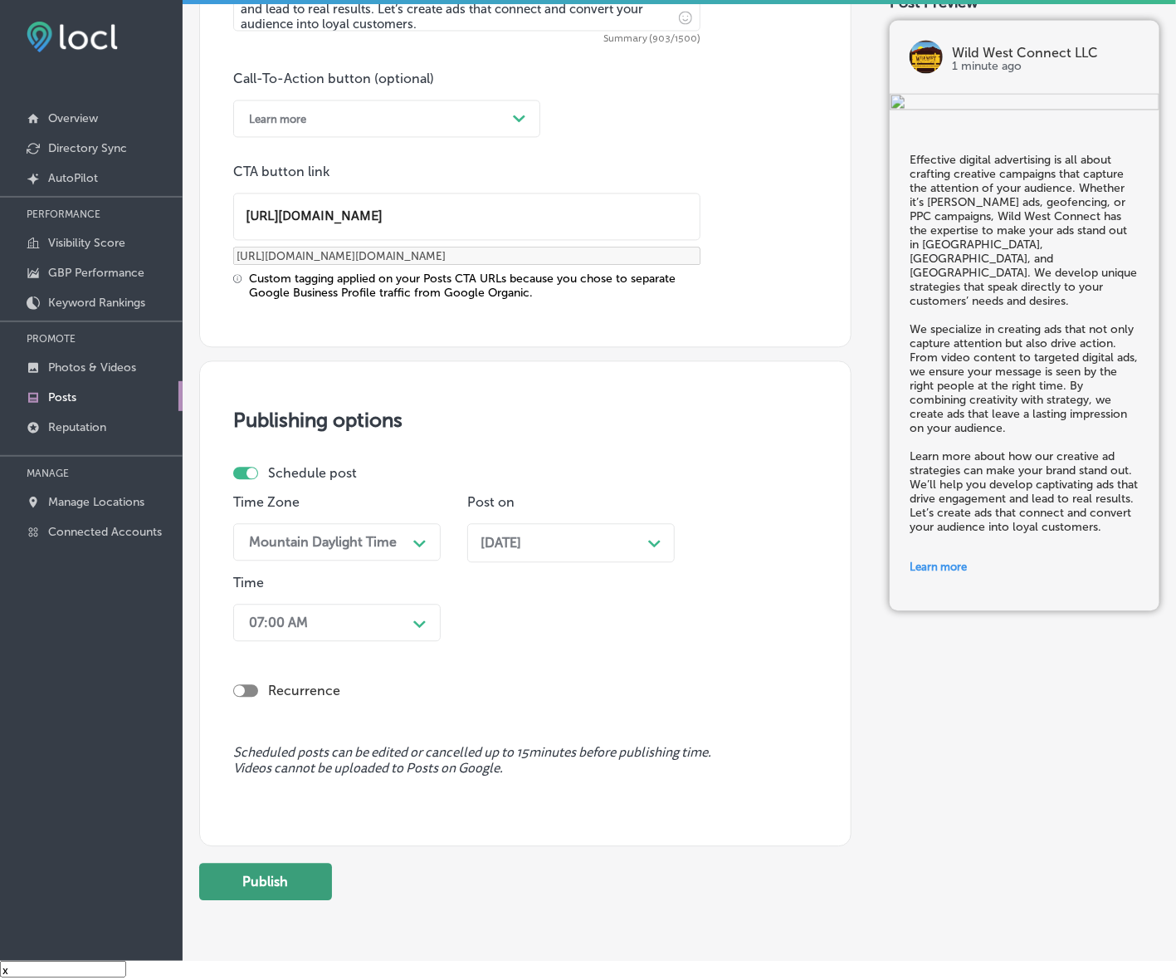
scroll to position [1234, 0]
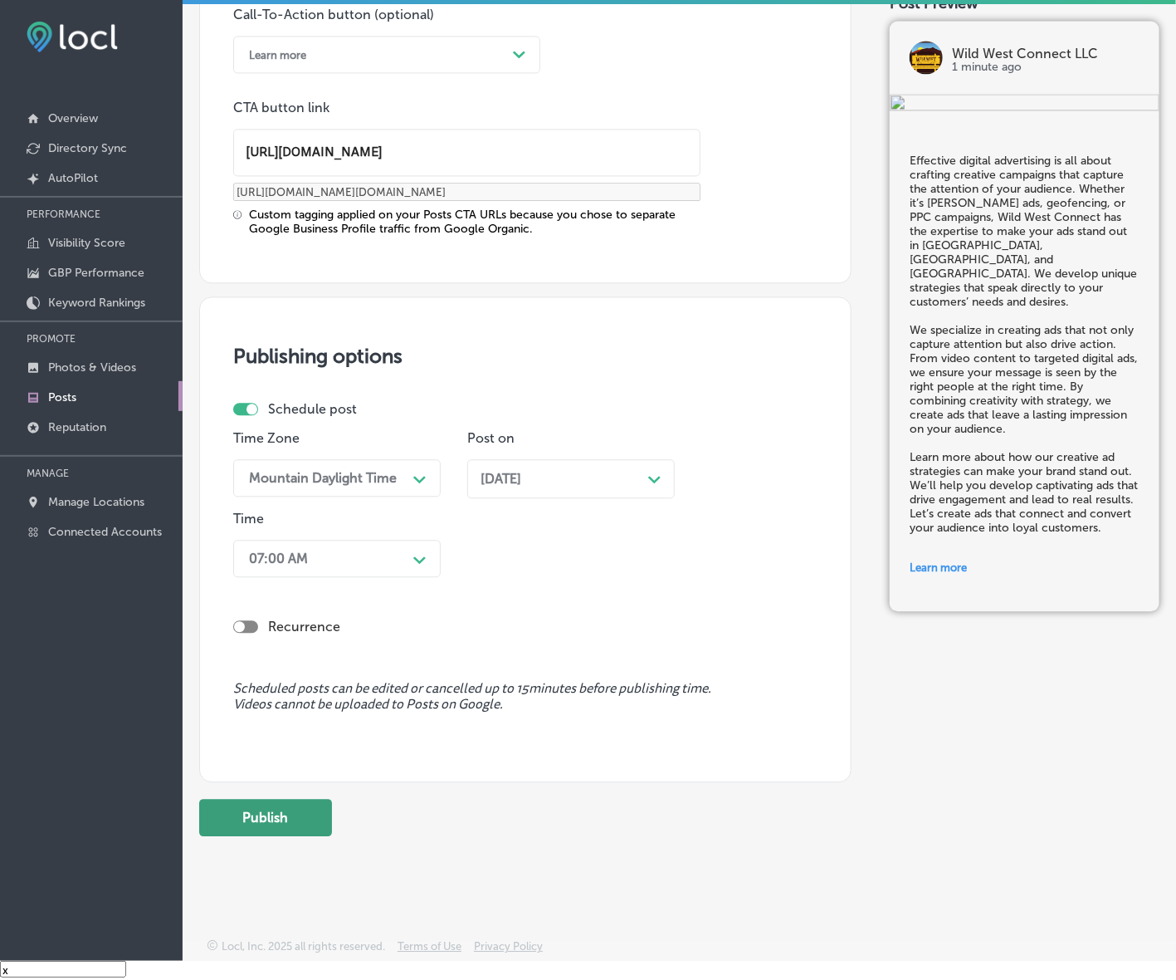
click at [275, 803] on button "Publish" at bounding box center [265, 817] width 133 height 37
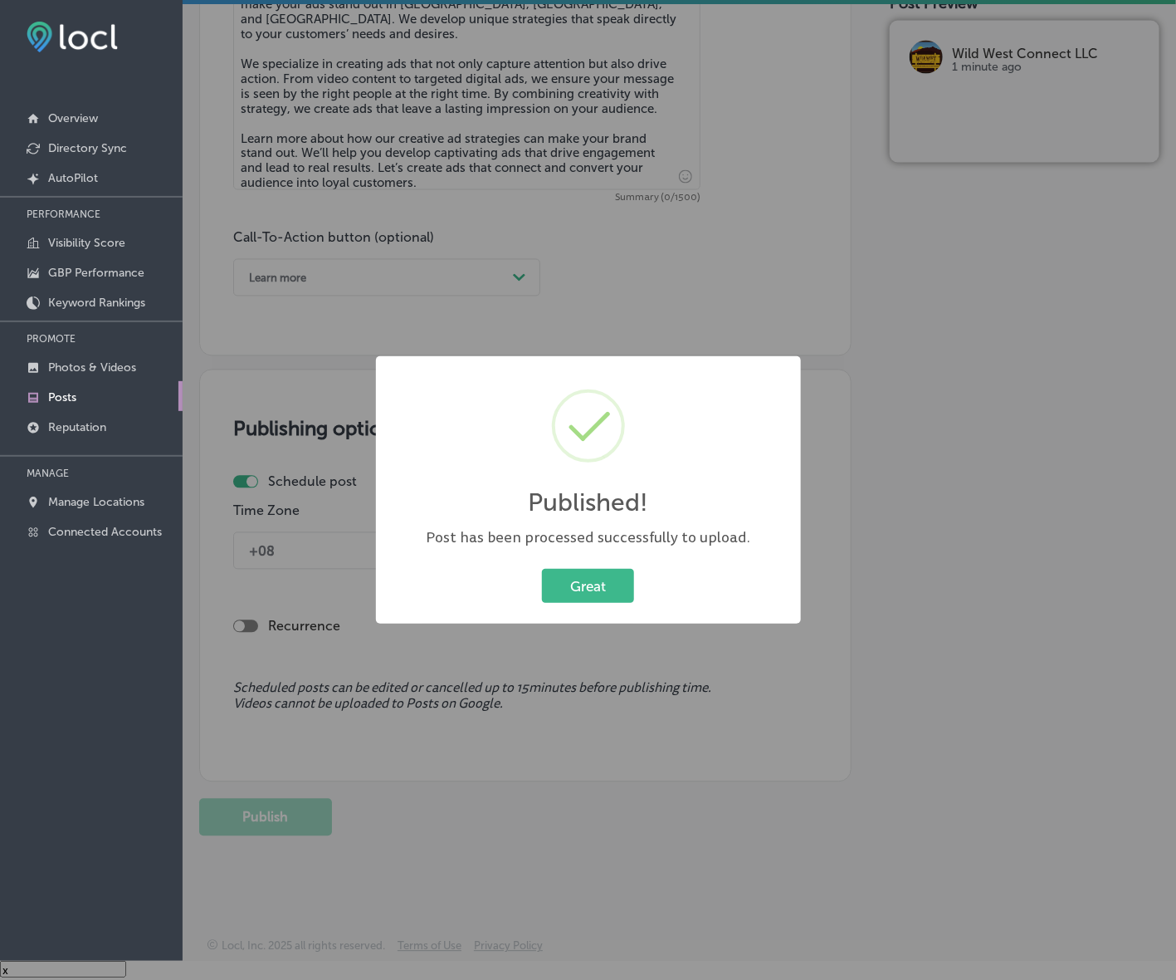
scroll to position [1010, 0]
click at [633, 581] on button "Great" at bounding box center [588, 586] width 92 height 34
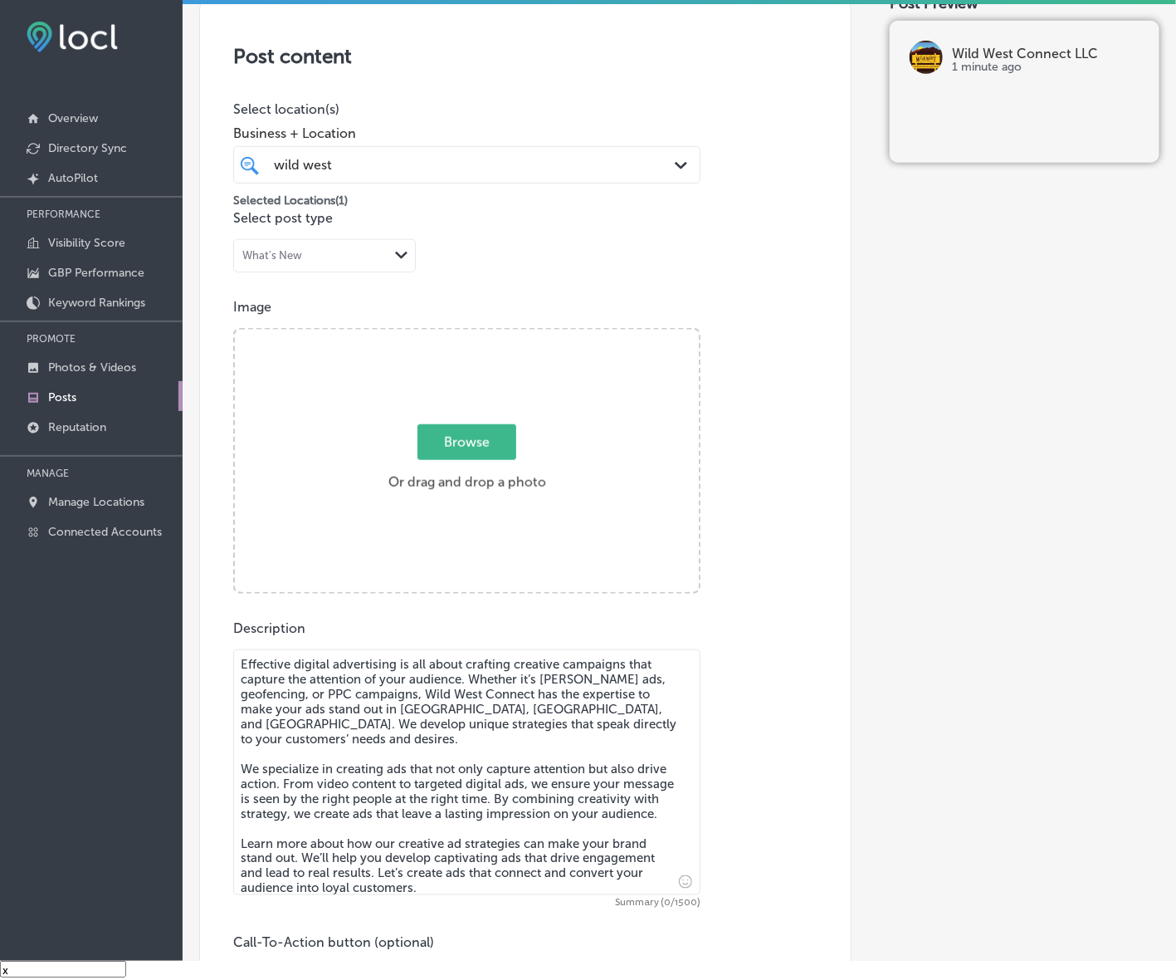
scroll to position [284, 0]
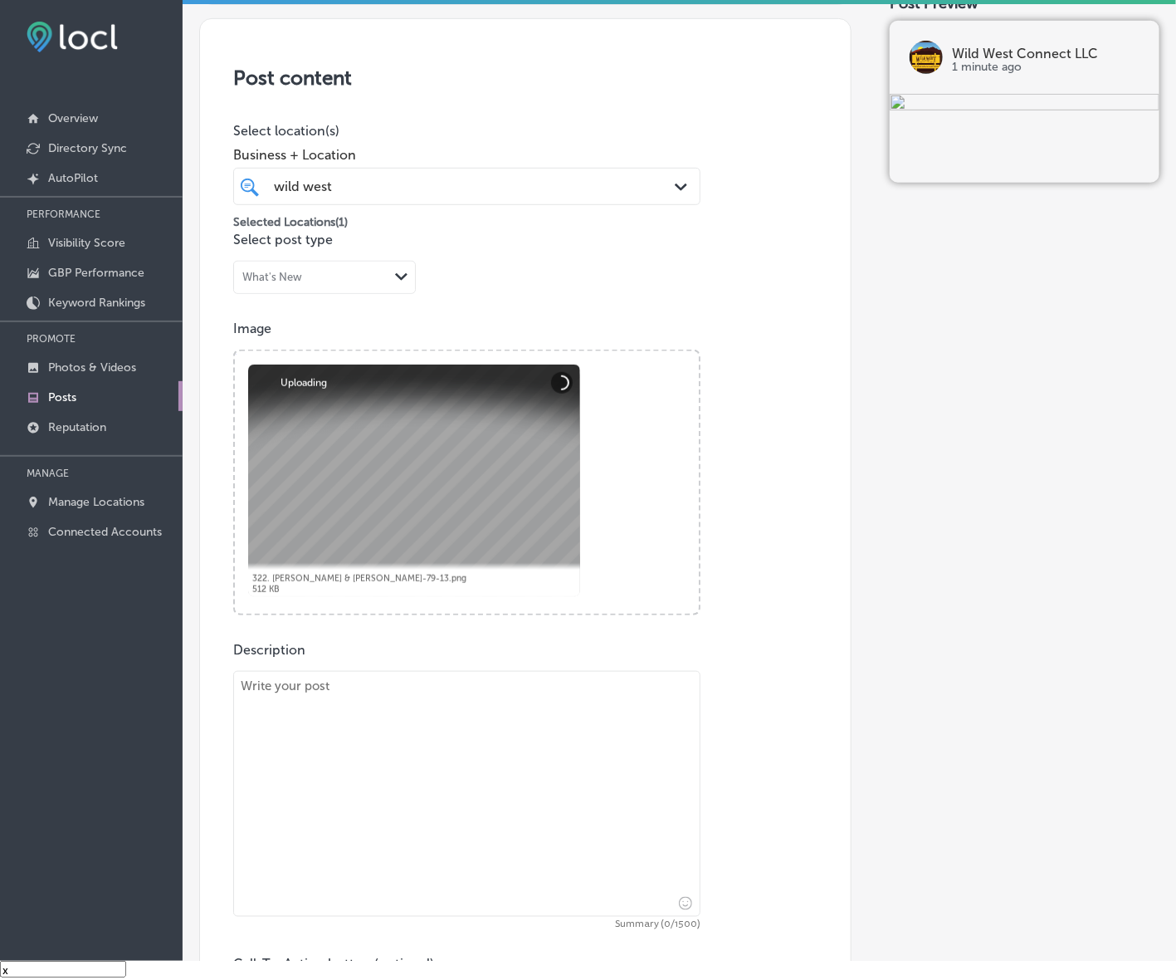
click at [579, 745] on textarea at bounding box center [466, 794] width 467 height 246
paste textarea "Reaching the right audience at the right time is key to a successful digital ma…"
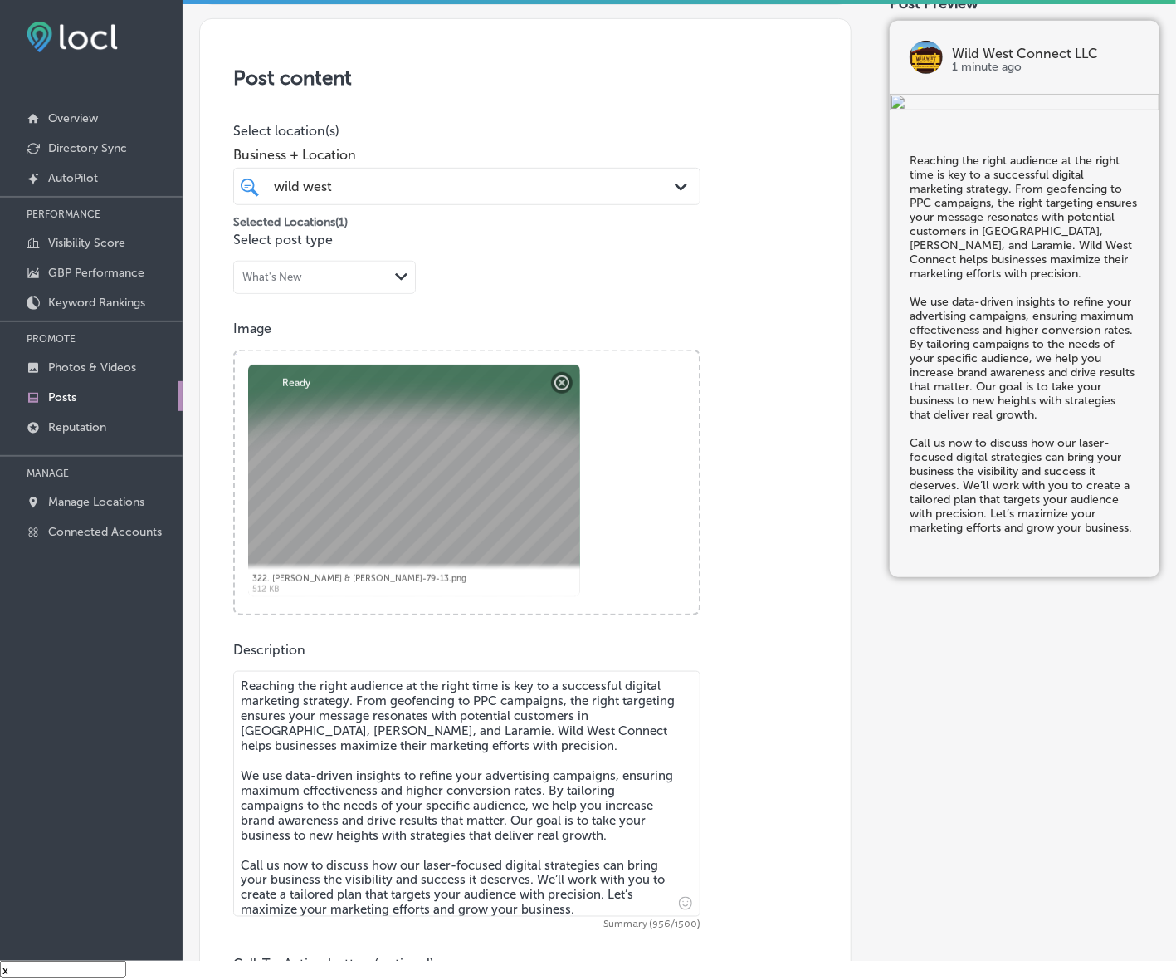
scroll to position [595, 0]
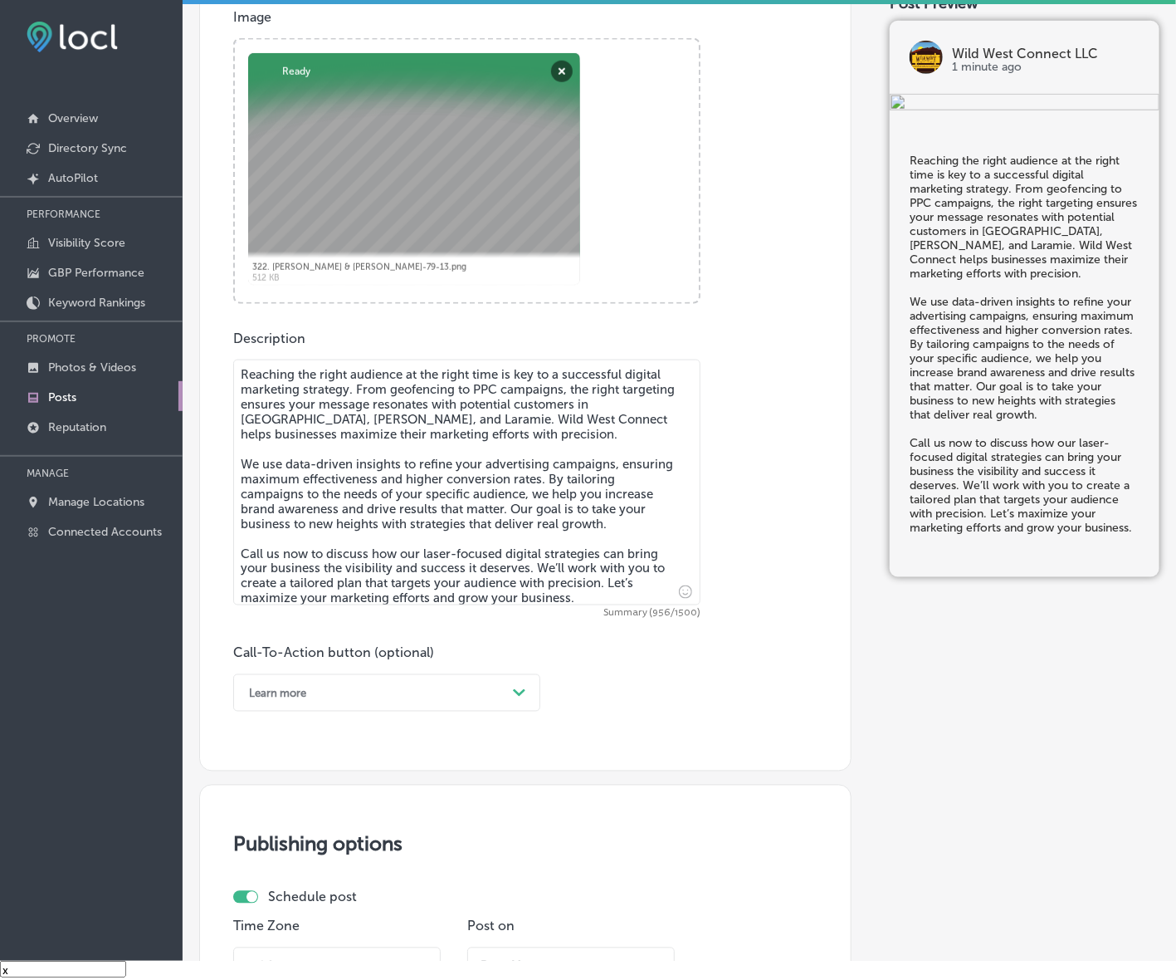
type textarea "Reaching the right audience at the right time is key to a successful digital ma…"
click at [399, 708] on div "Learn more Path Created with Sketch." at bounding box center [386, 692] width 307 height 37
click at [259, 893] on div "Call Now" at bounding box center [386, 903] width 307 height 29
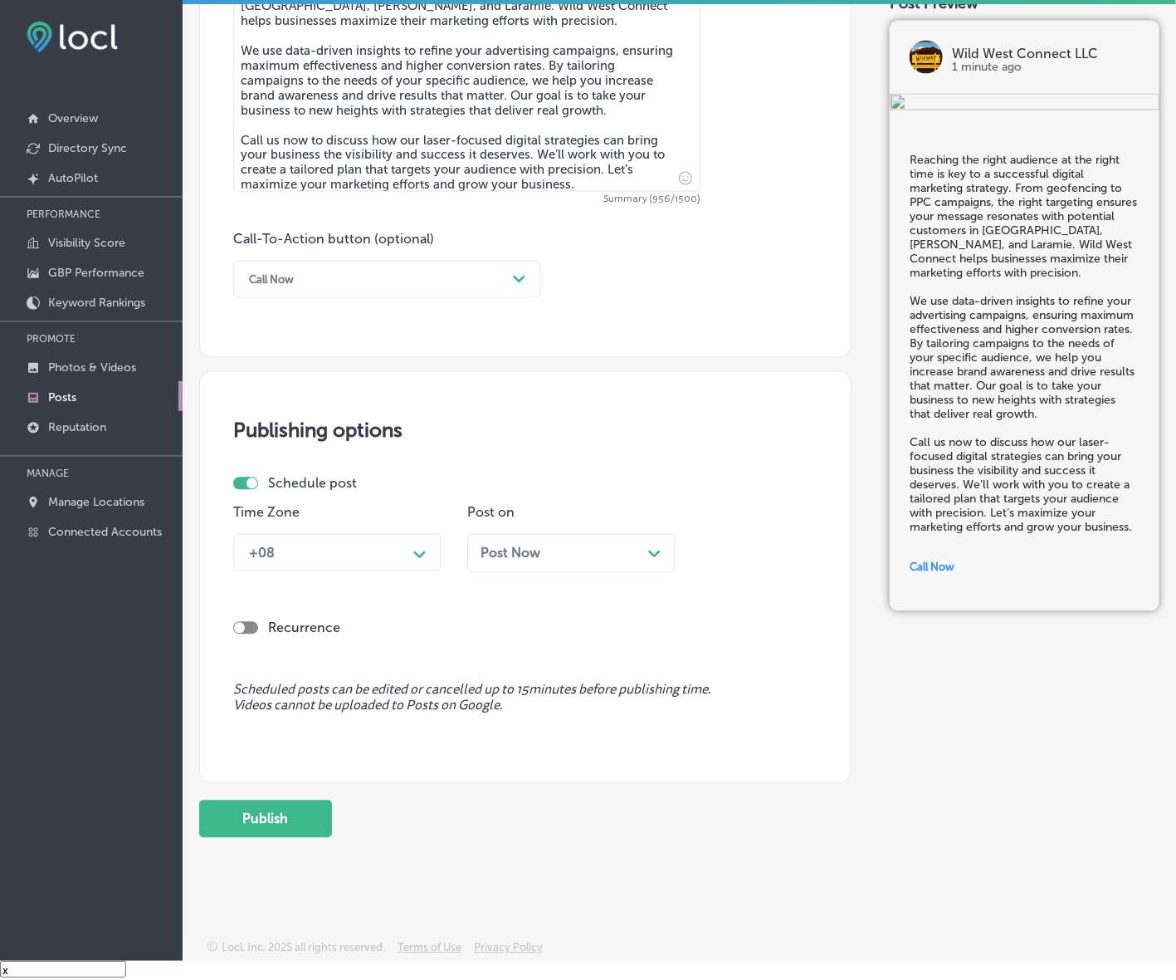
scroll to position [1010, 0]
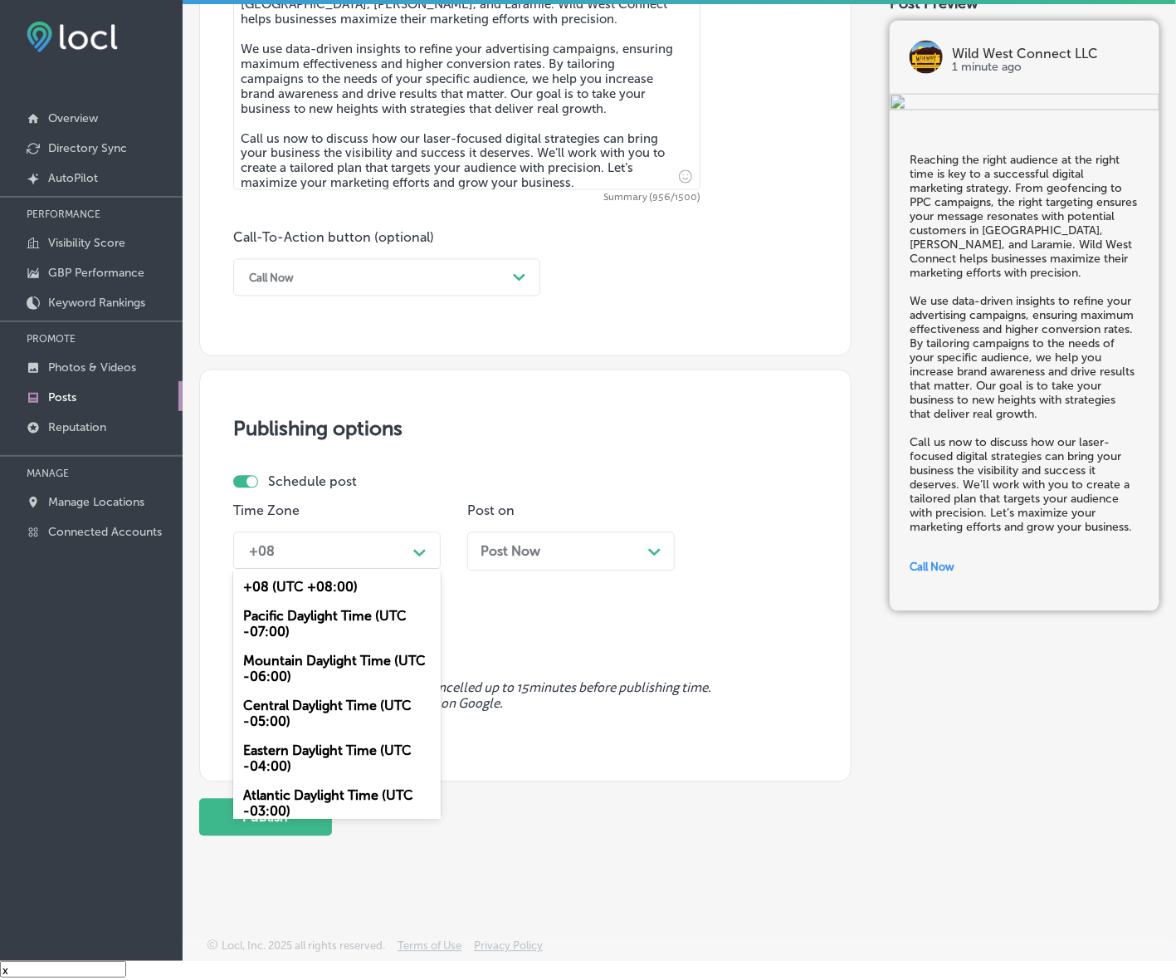
click at [413, 545] on div "Path Created with Sketch." at bounding box center [419, 551] width 13 height 13
click at [369, 647] on div "Mountain Daylight Time (UTC -06:00)" at bounding box center [337, 669] width 208 height 45
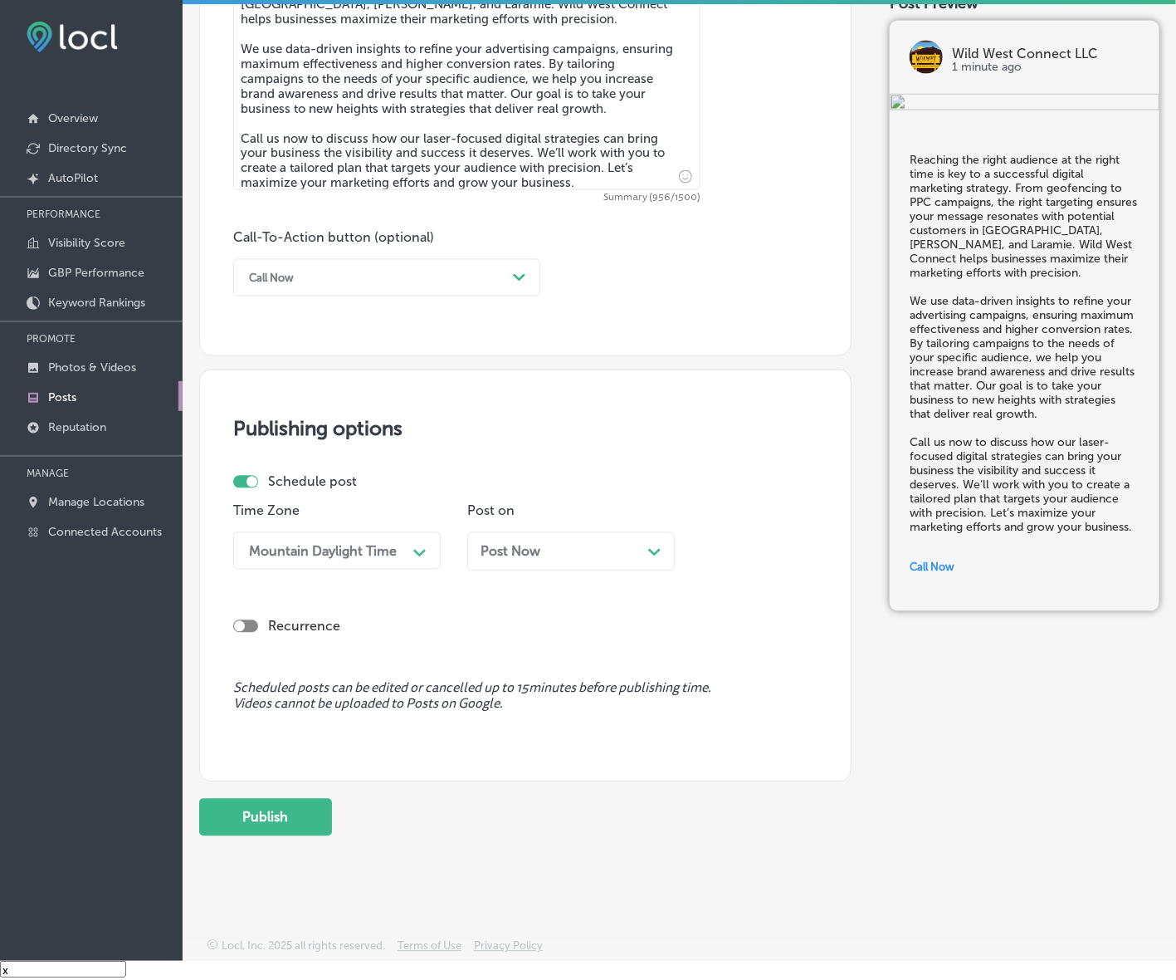
click at [549, 556] on div "Post Now Path Created with Sketch." at bounding box center [571, 552] width 181 height 16
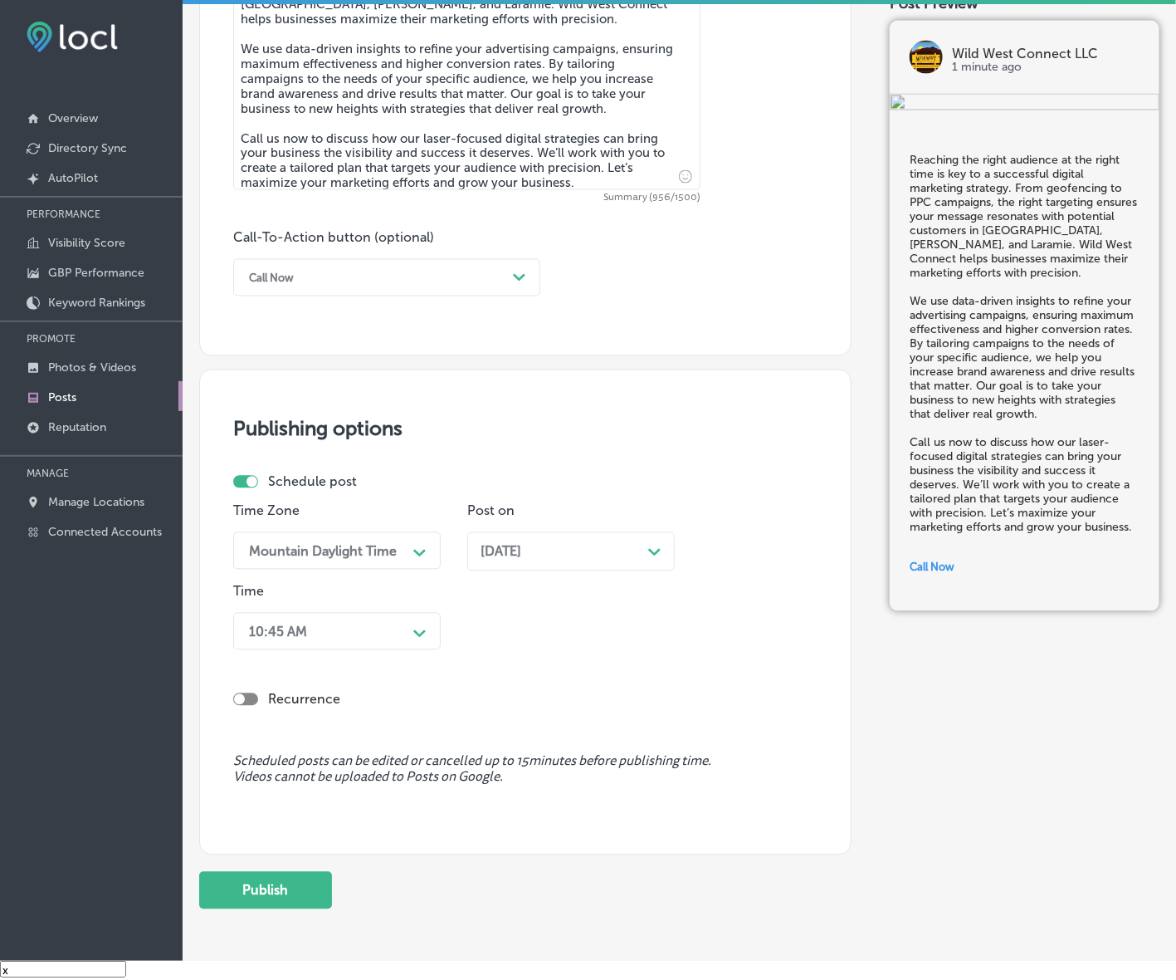
click at [415, 557] on polygon at bounding box center [419, 553] width 12 height 7
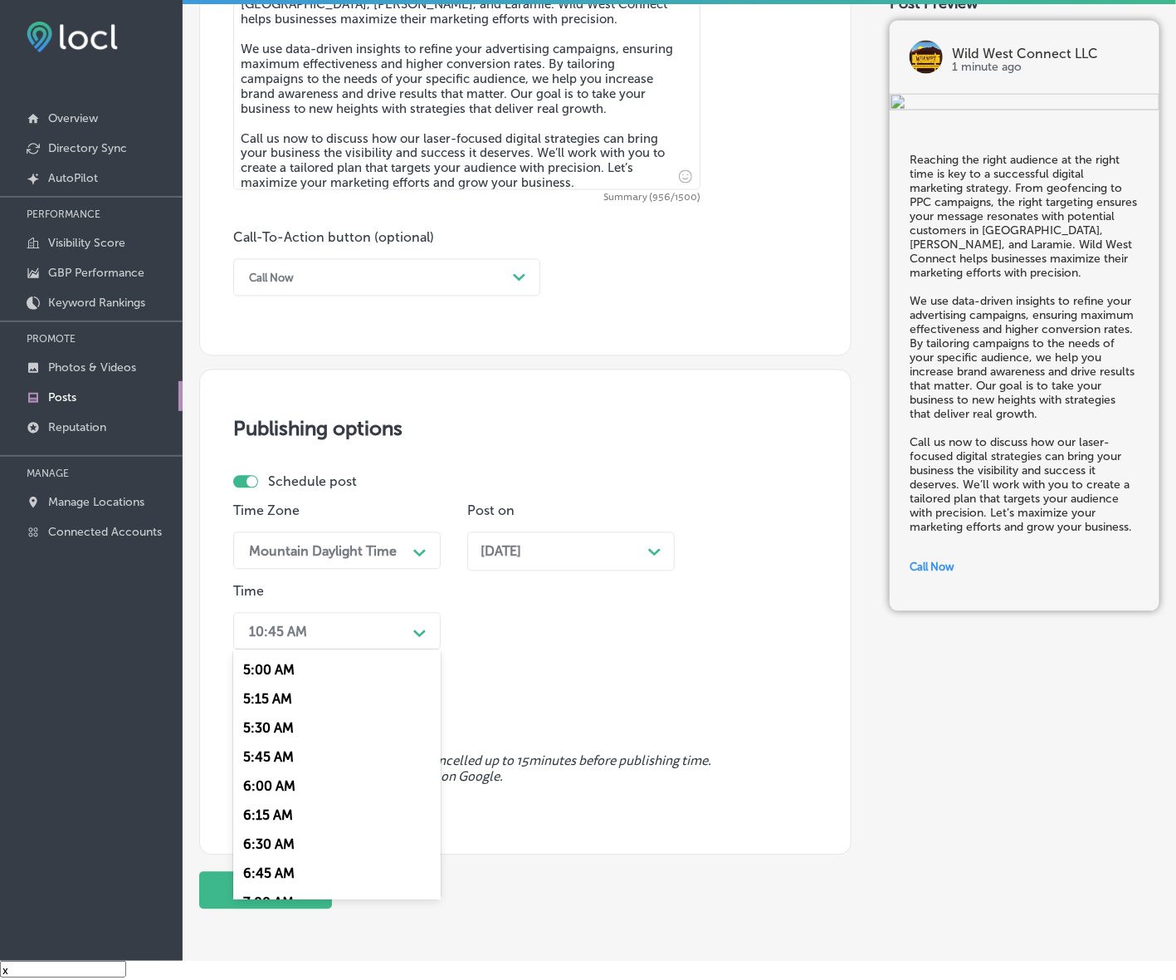
scroll to position [726, 0]
click at [285, 740] on div "7:00 AM" at bounding box center [337, 754] width 208 height 29
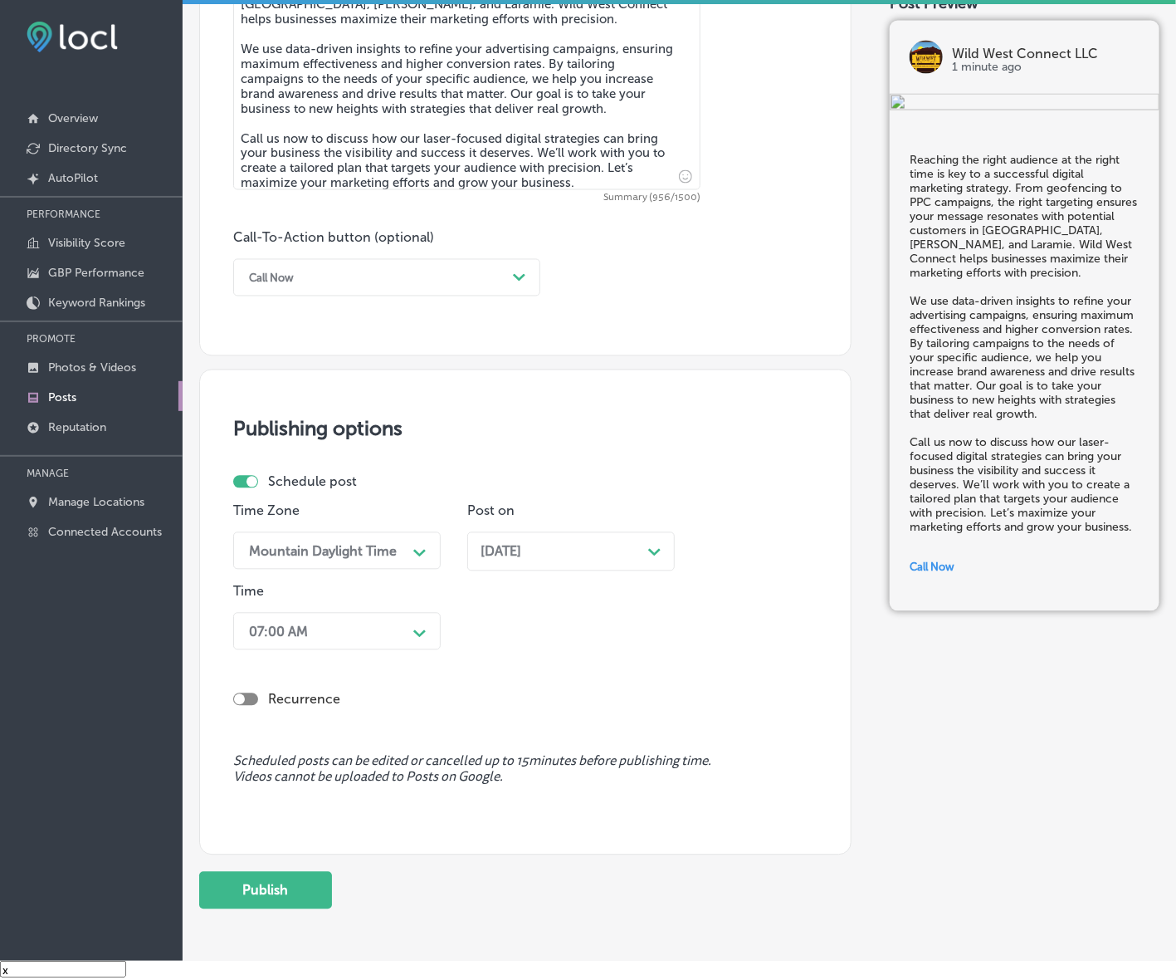
scroll to position [1083, 0]
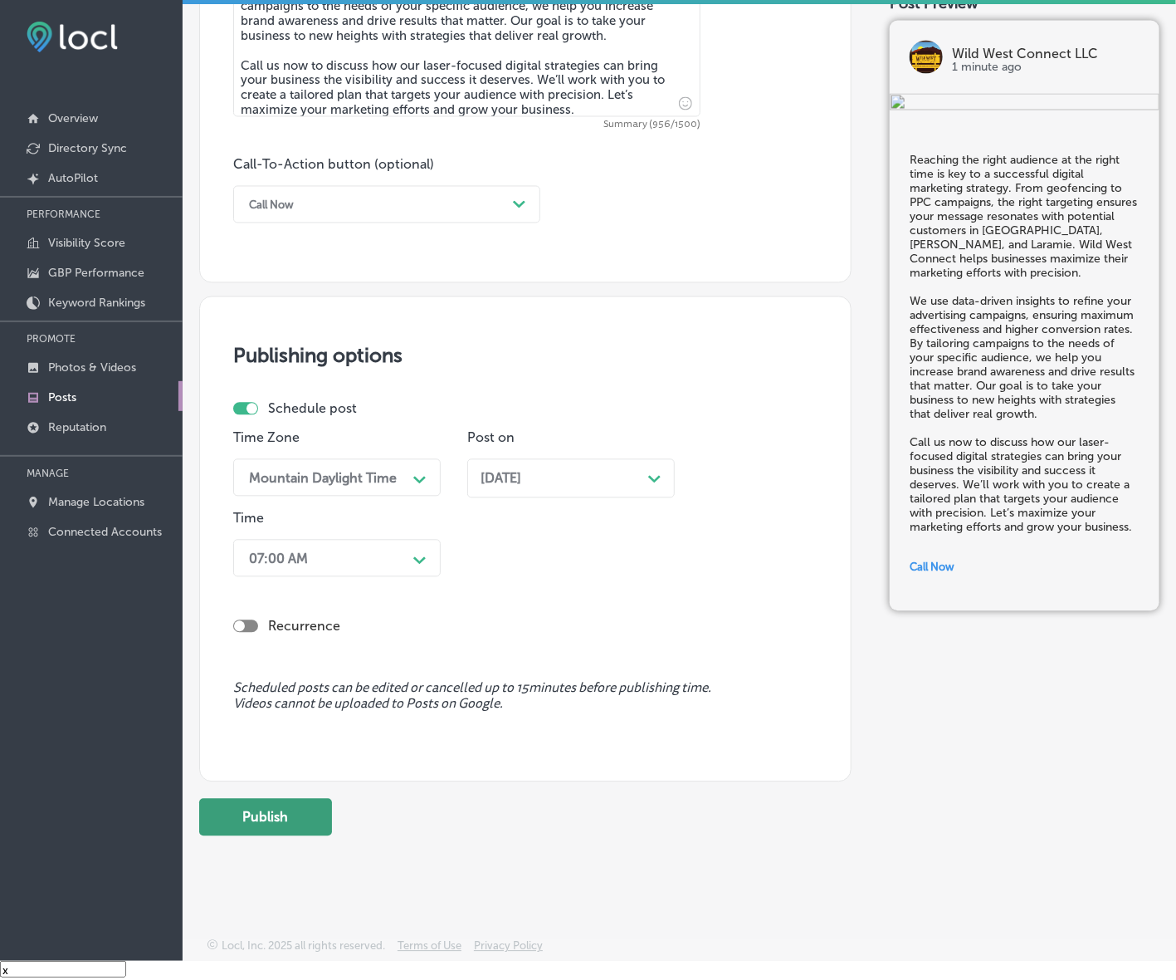
click at [286, 818] on button "Publish" at bounding box center [265, 817] width 133 height 37
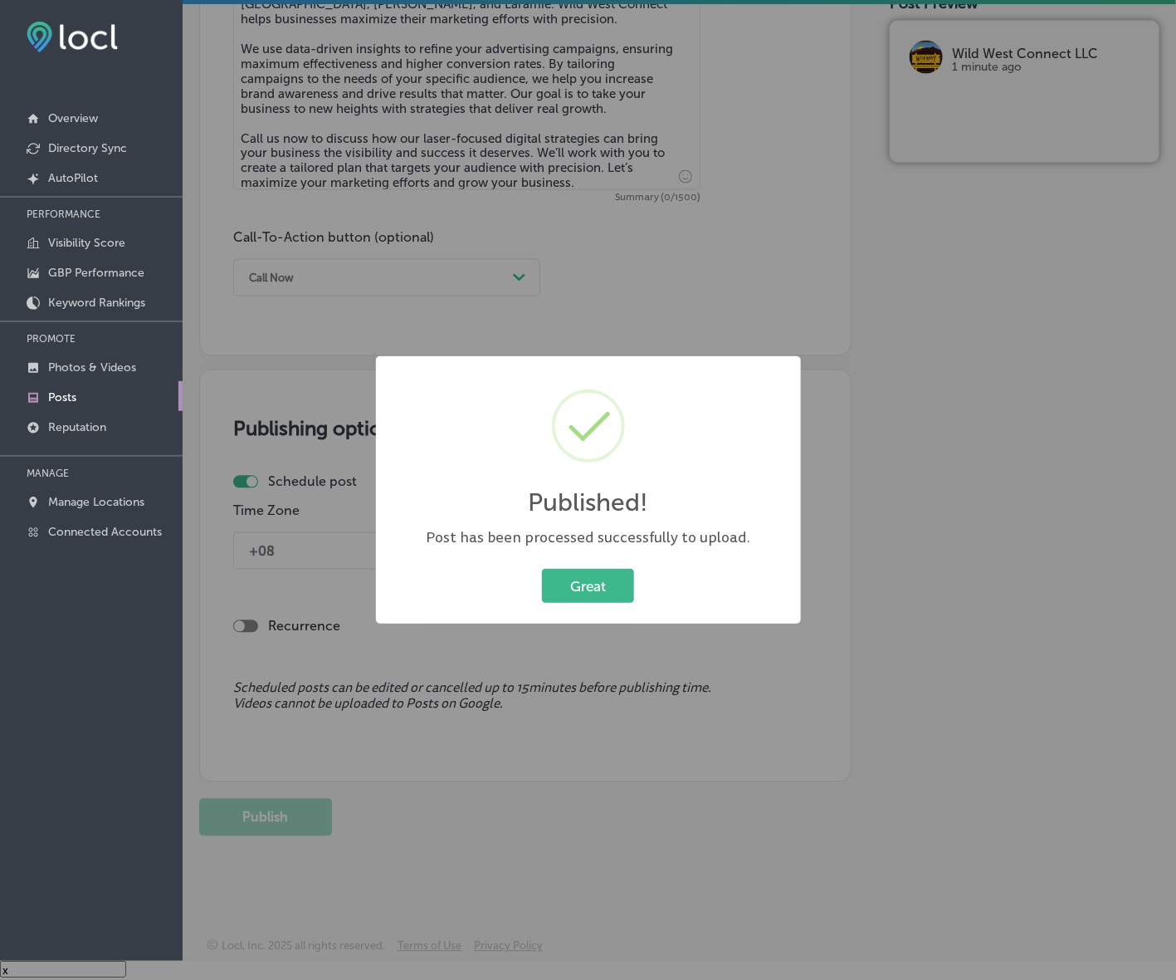
scroll to position [1010, 0]
click at [577, 584] on button "Great" at bounding box center [588, 586] width 92 height 34
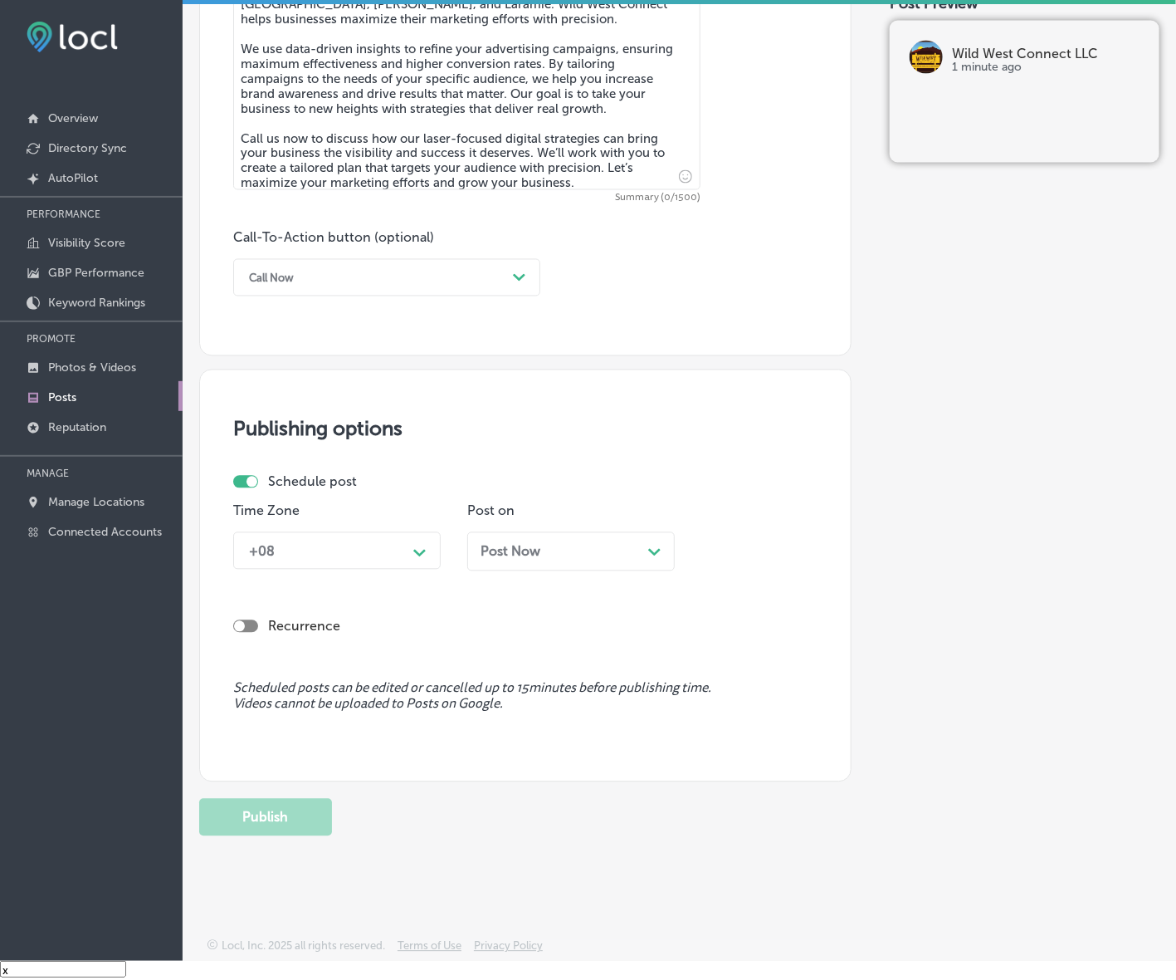
click at [55, 394] on p "Posts" at bounding box center [62, 397] width 28 height 14
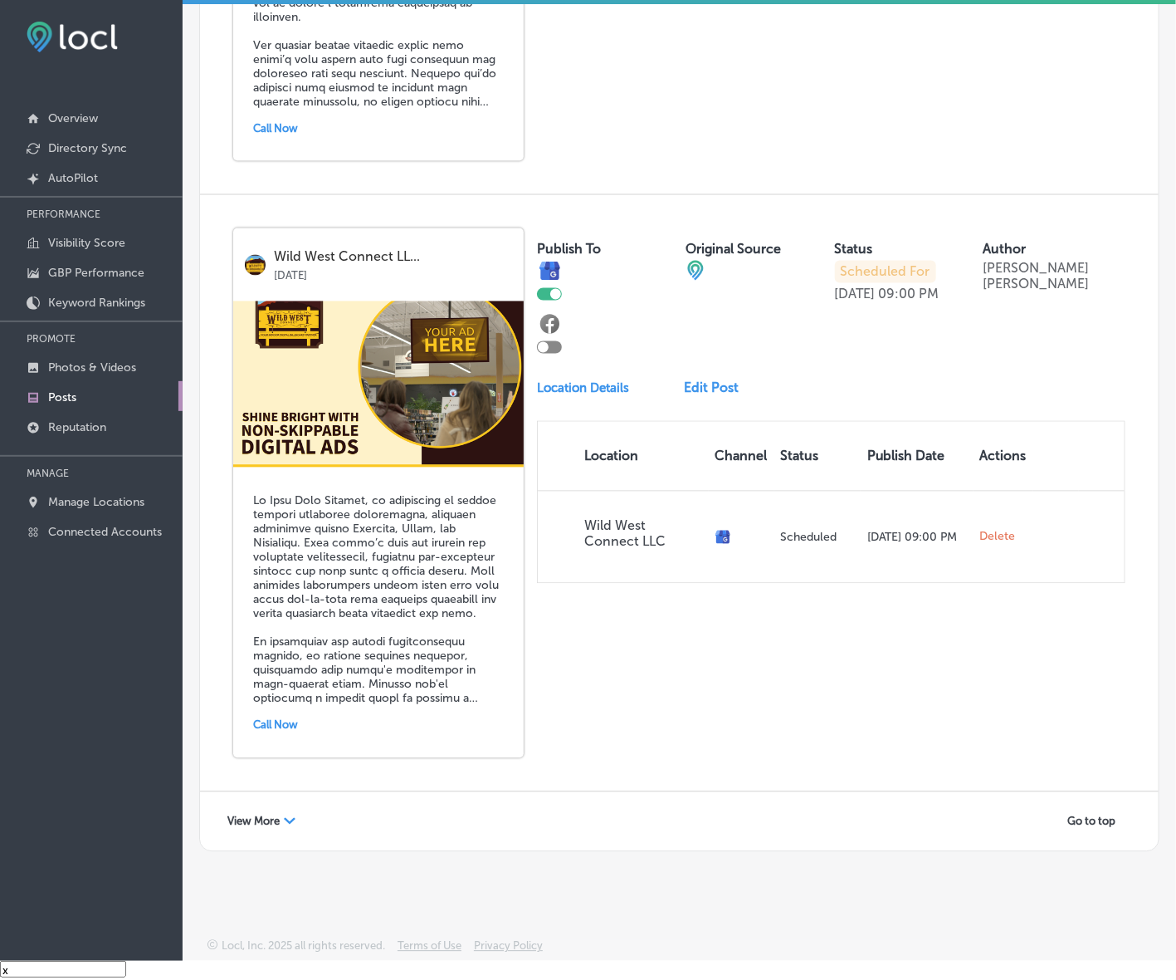
scroll to position [3418, 0]
drag, startPoint x: 263, startPoint y: 814, endPoint x: 197, endPoint y: 818, distance: 66.5
click at [263, 815] on span "View More" at bounding box center [253, 821] width 52 height 12
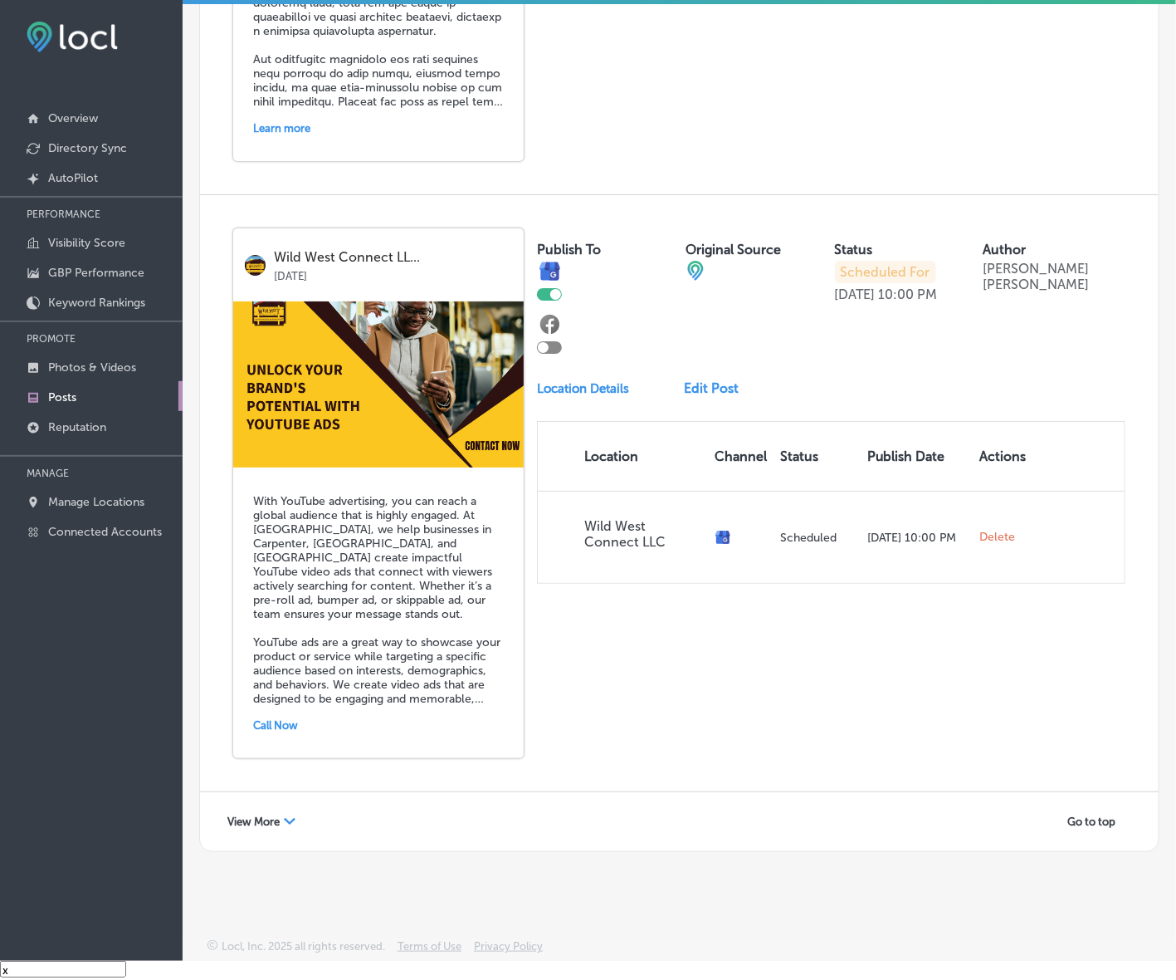
scroll to position [7044, 0]
click at [247, 818] on span "View More" at bounding box center [253, 821] width 52 height 12
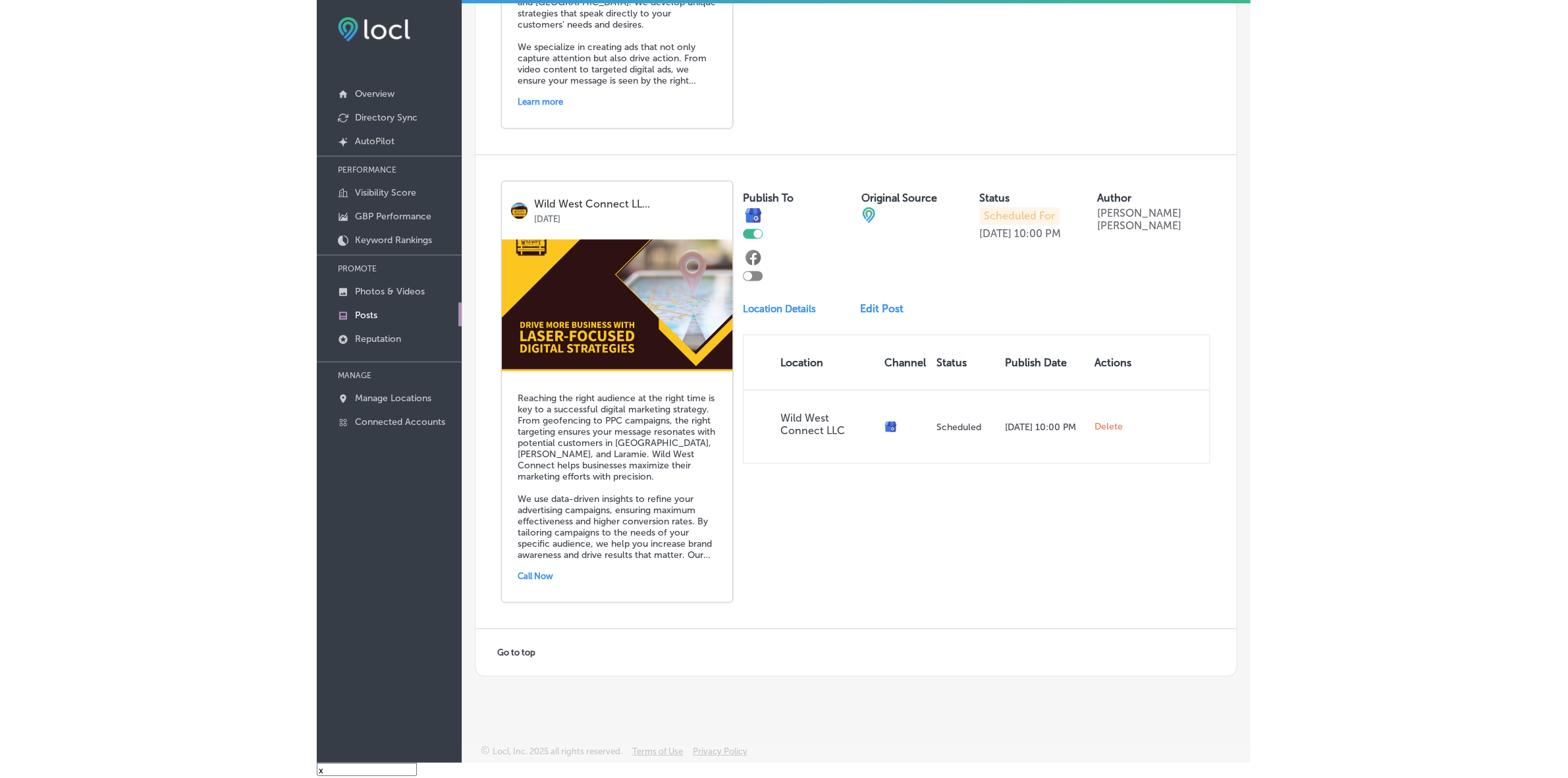
scroll to position [8470, 0]
